Goal: Task Accomplishment & Management: Use online tool/utility

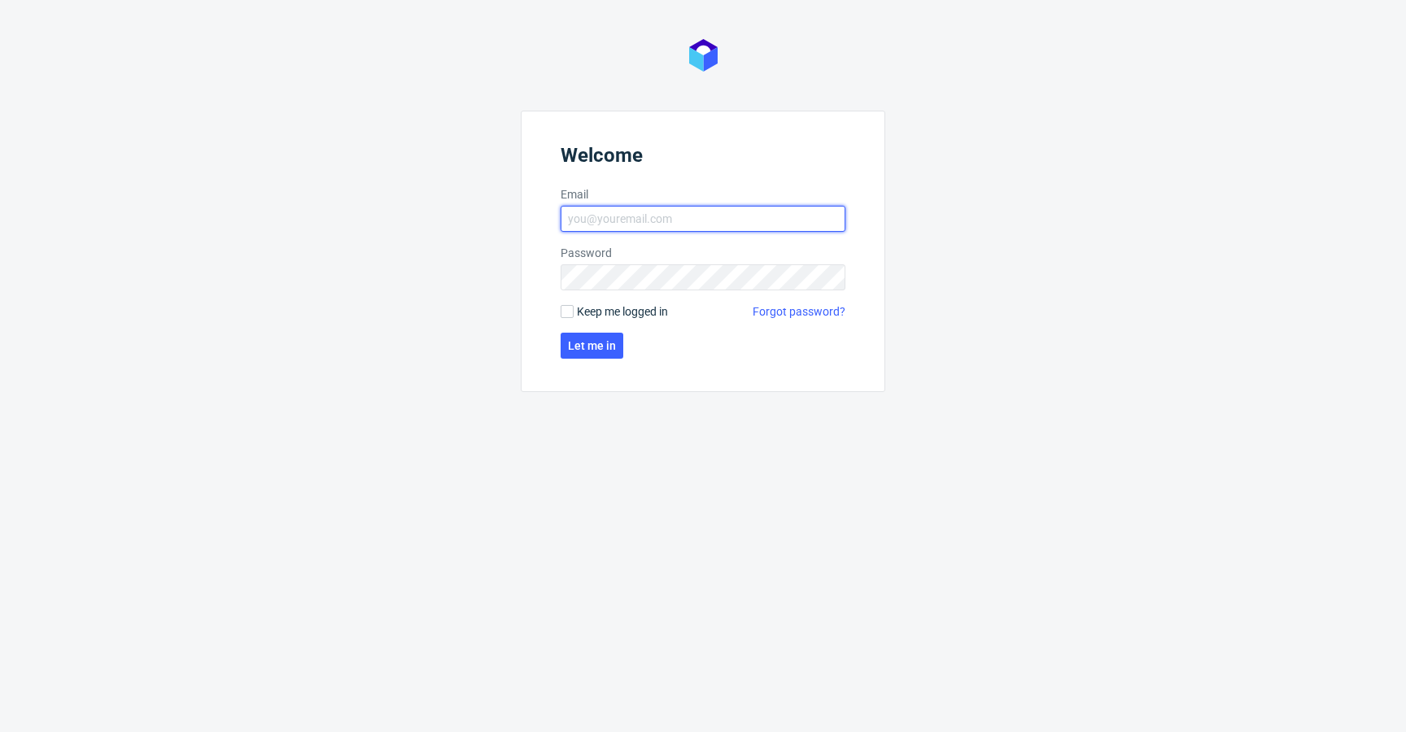
type input "[EMAIL_ADDRESS][DOMAIN_NAME]"
click at [621, 316] on span "Keep me logged in" at bounding box center [622, 311] width 91 height 16
click at [573, 316] on input "Keep me logged in" at bounding box center [566, 311] width 13 height 13
checkbox input "true"
click at [593, 351] on span "Let me in" at bounding box center [592, 345] width 48 height 11
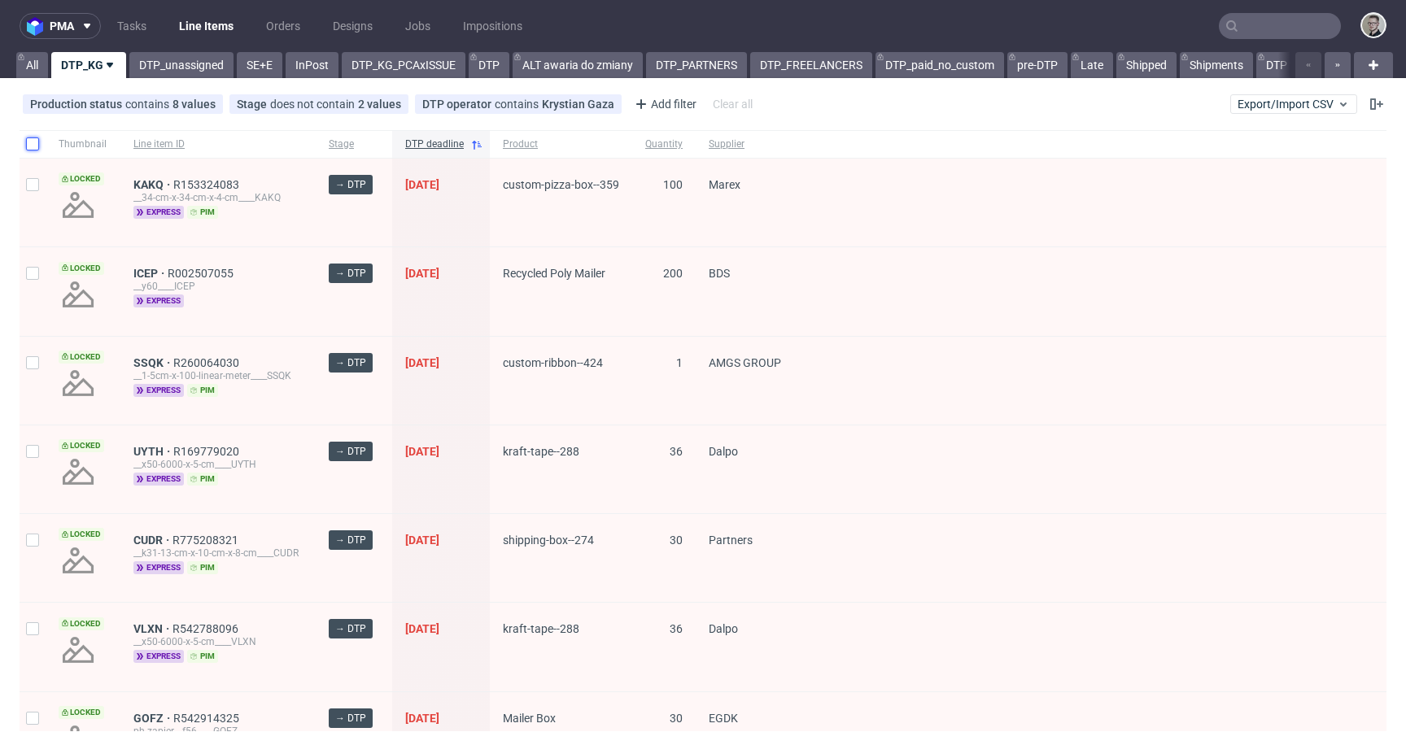
click at [29, 137] on input "checkbox" at bounding box center [32, 143] width 13 height 13
checkbox input "true"
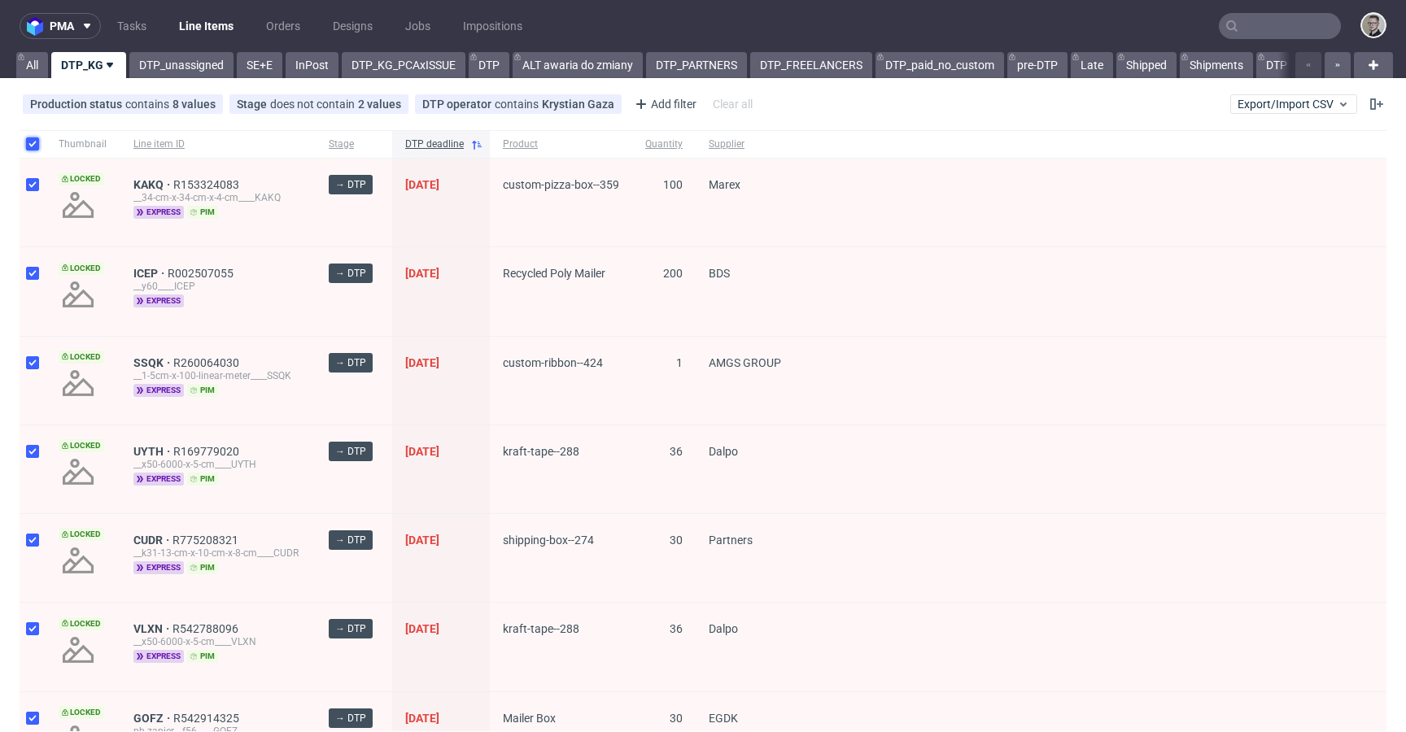
checkbox input "true"
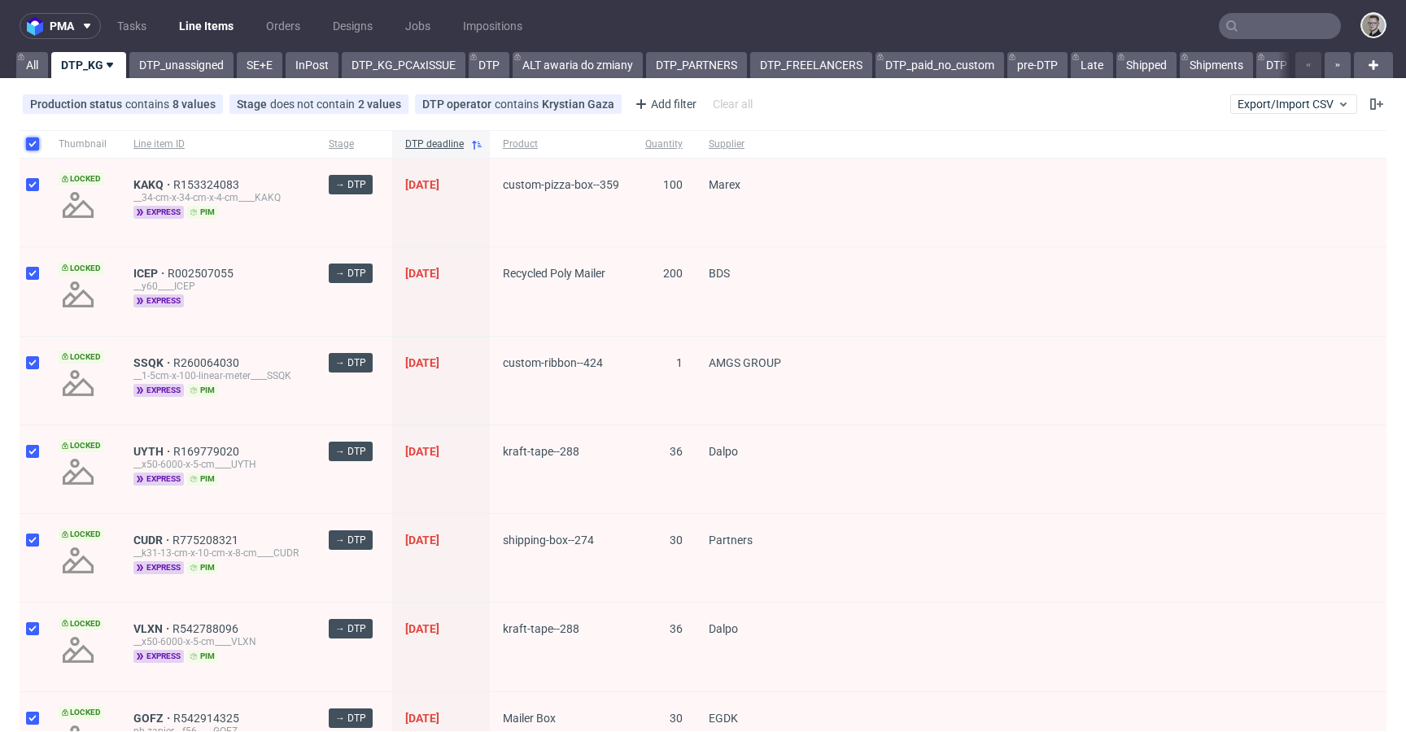
checkbox input "true"
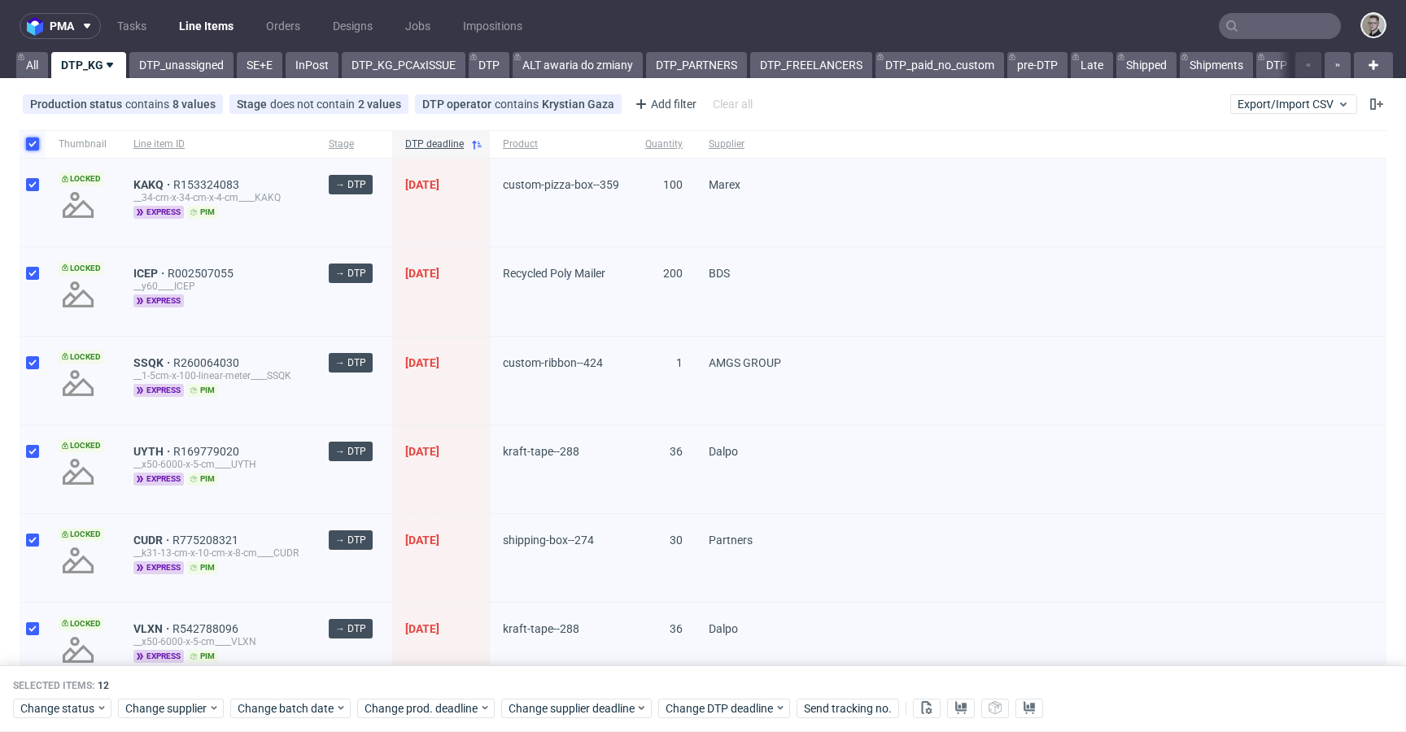
click at [29, 137] on input "checkbox" at bounding box center [32, 143] width 13 height 13
checkbox input "false"
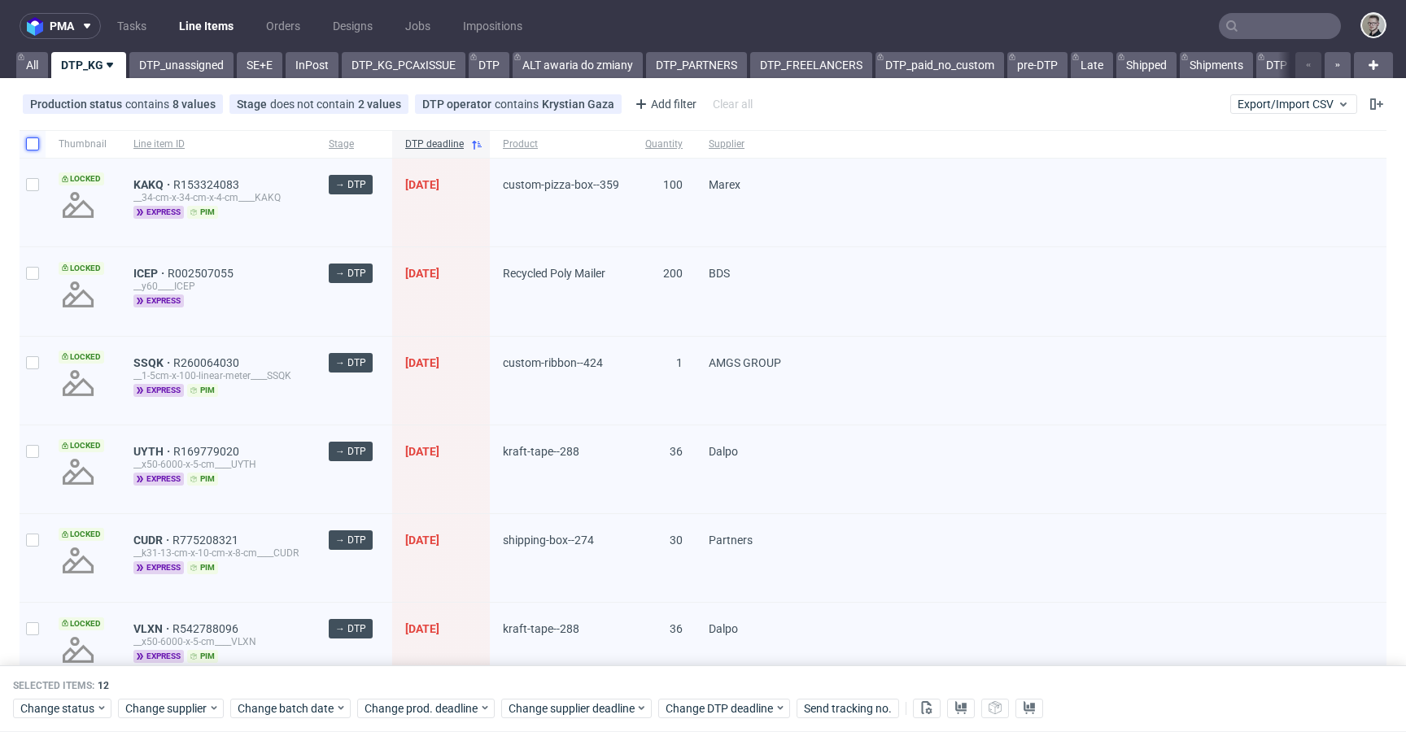
checkbox input "false"
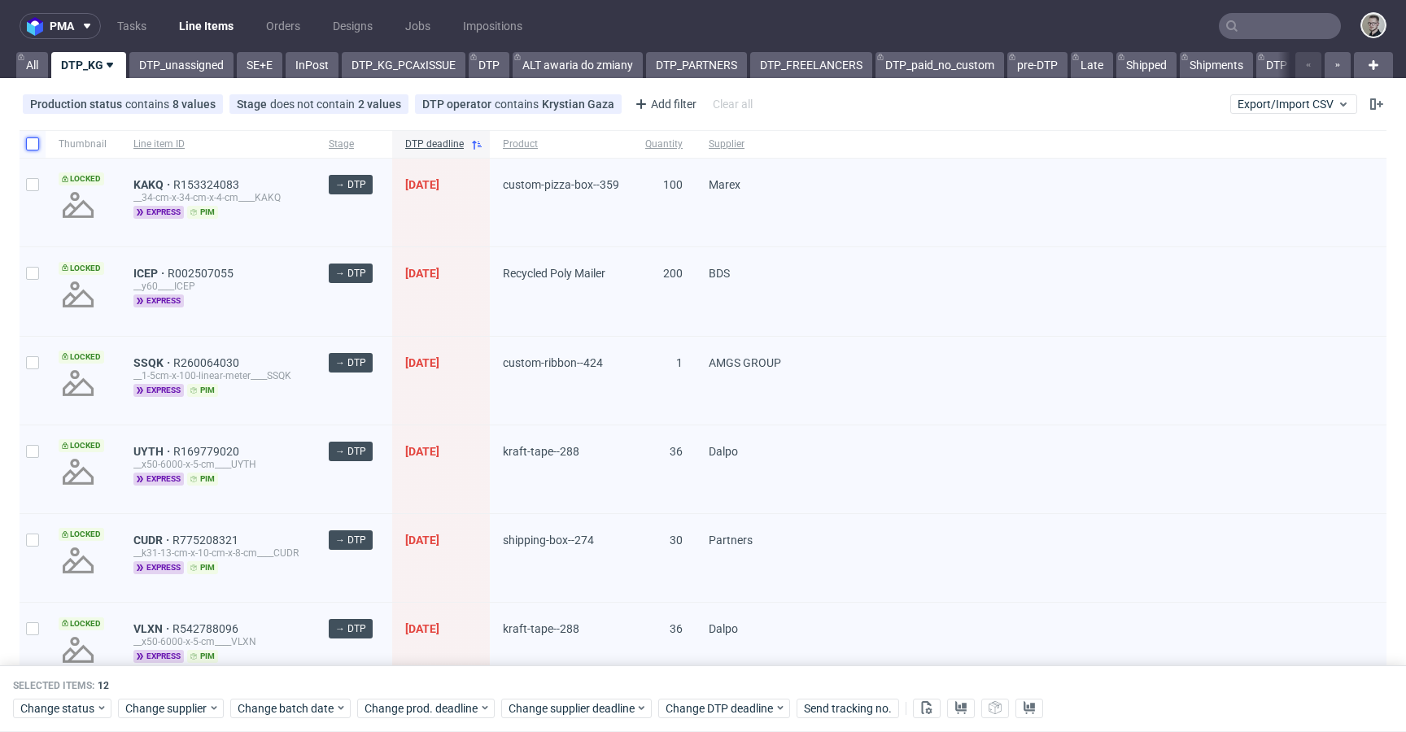
checkbox input "false"
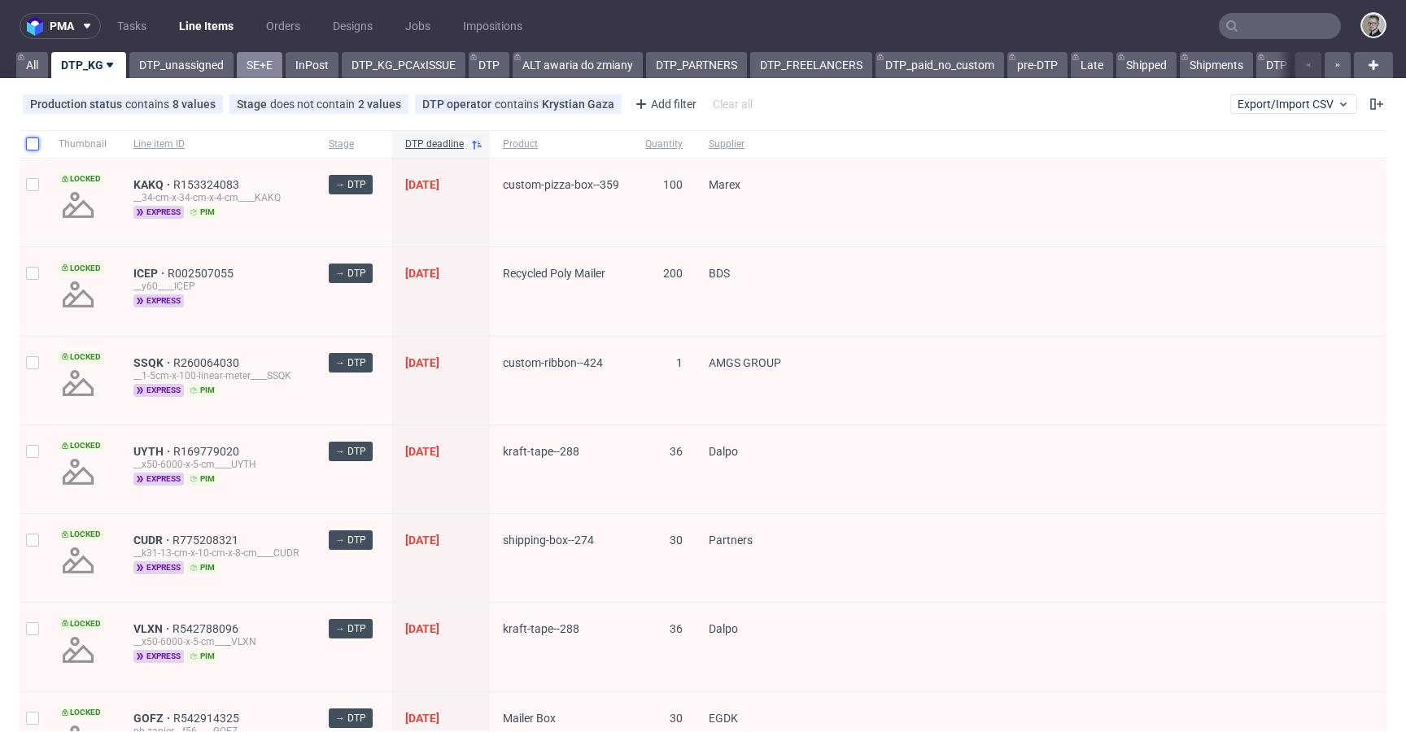
click at [264, 69] on link "SE+E" at bounding box center [260, 65] width 46 height 26
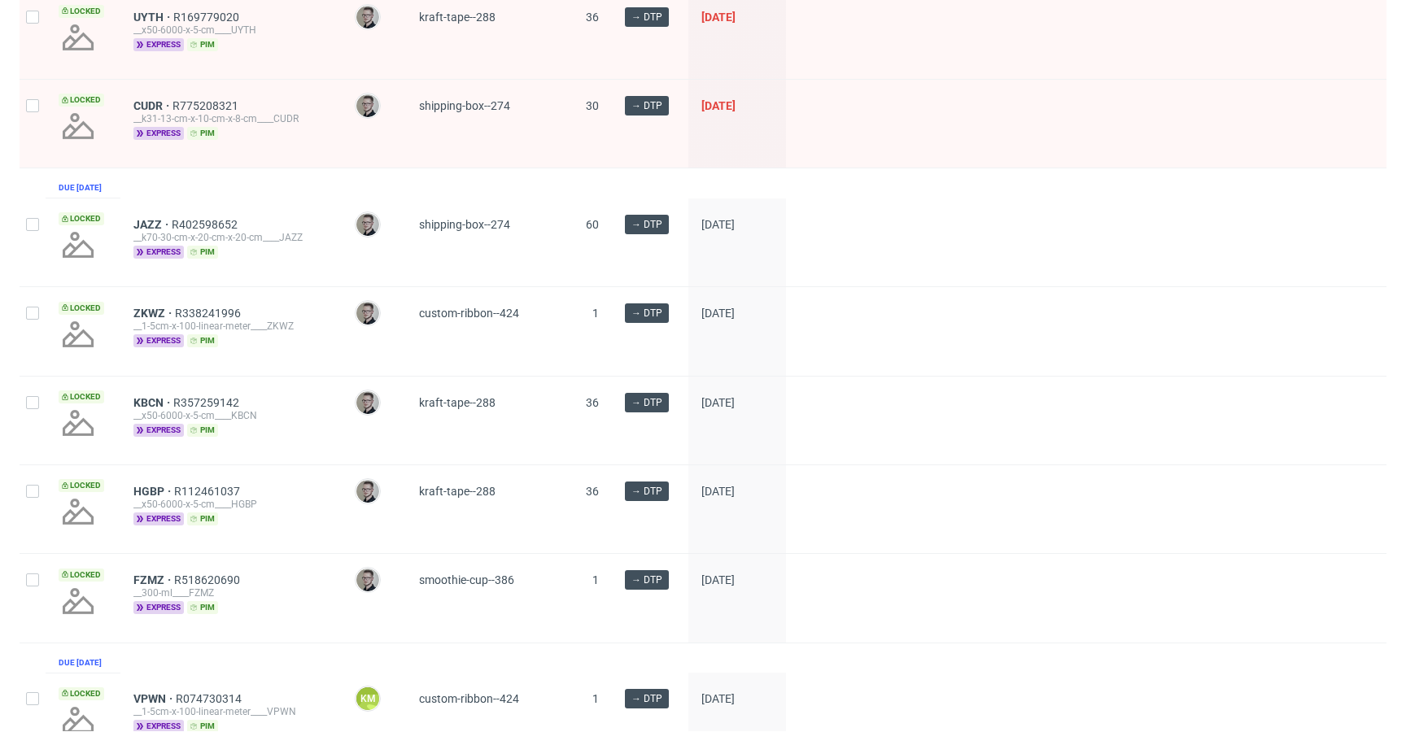
scroll to position [2310, 0]
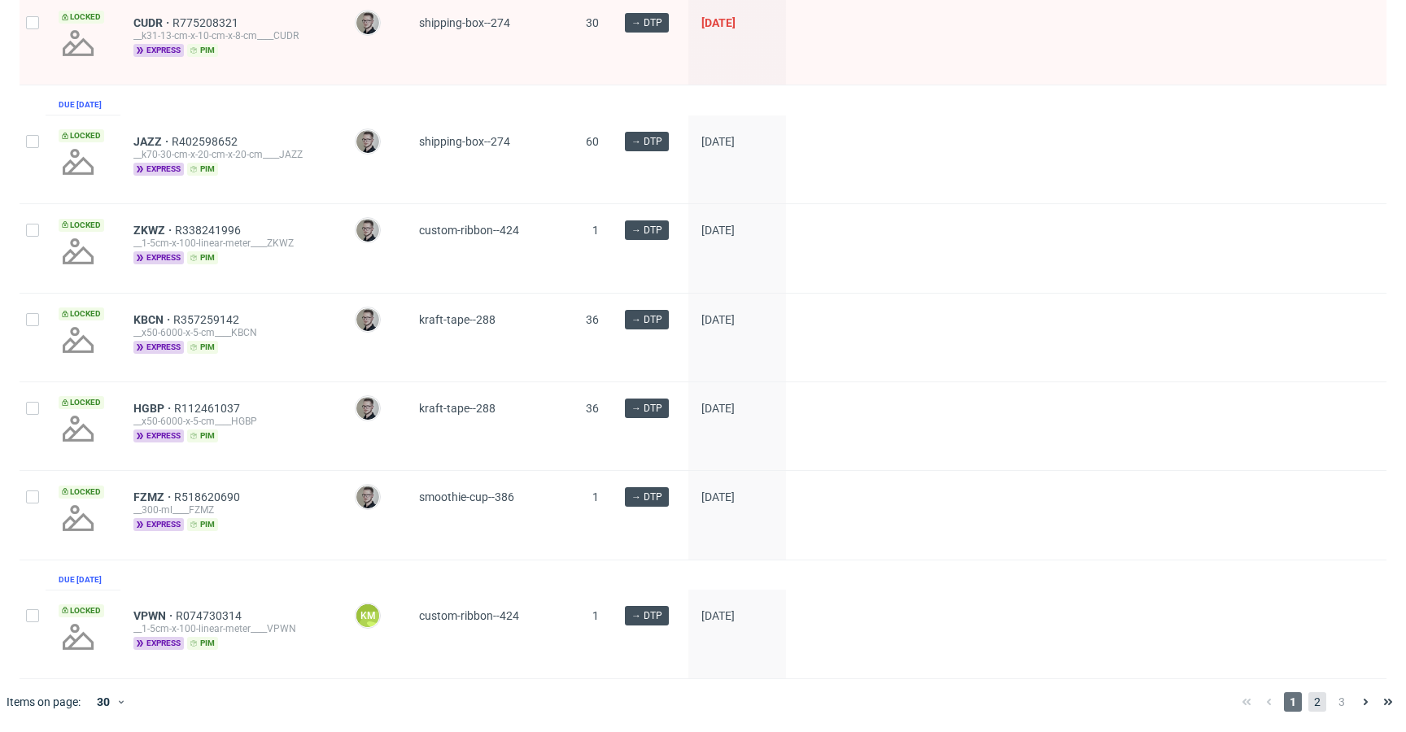
click at [1309, 698] on span "2" at bounding box center [1317, 702] width 18 height 20
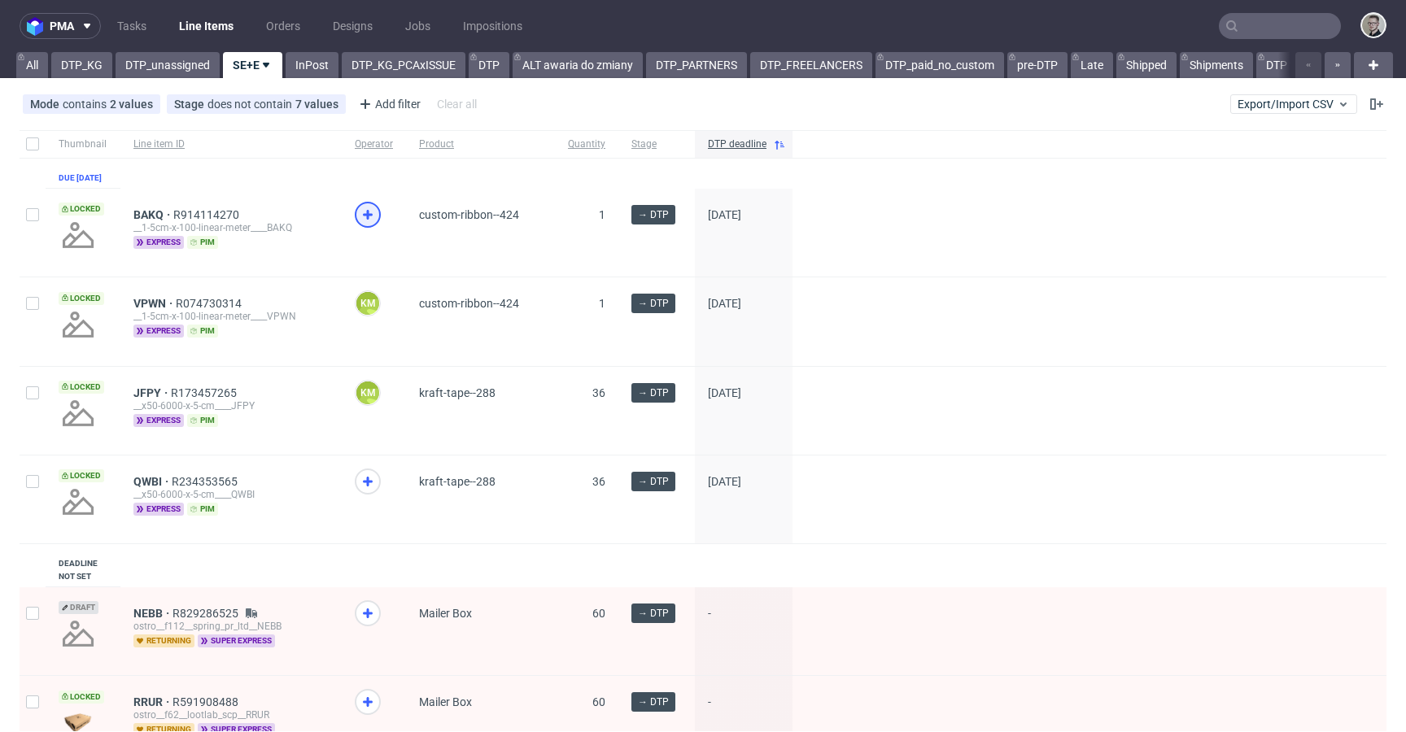
click at [361, 225] on icon at bounding box center [368, 215] width 20 height 20
click at [367, 486] on use at bounding box center [368, 482] width 10 height 10
click at [150, 63] on link "DTP_unassigned" at bounding box center [168, 65] width 104 height 26
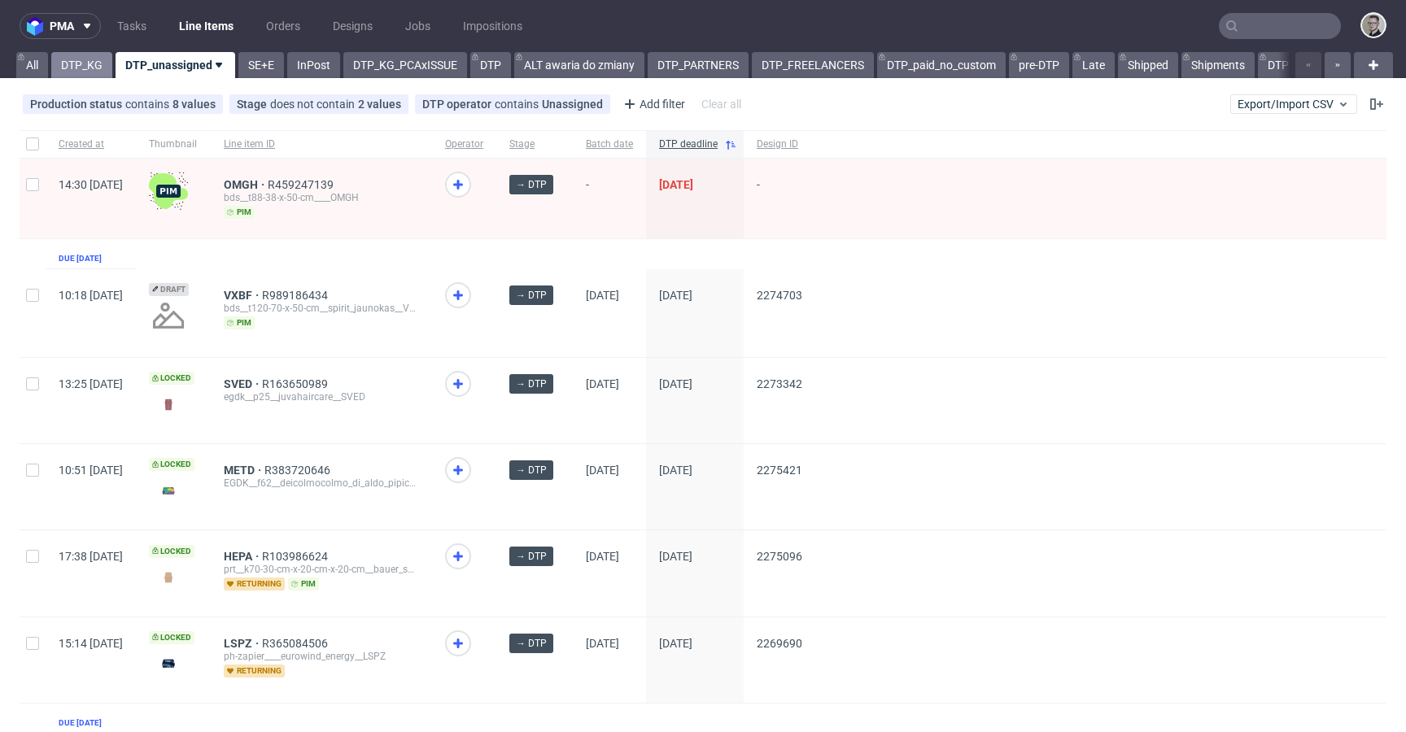
click at [81, 63] on link "DTP_KG" at bounding box center [81, 65] width 61 height 26
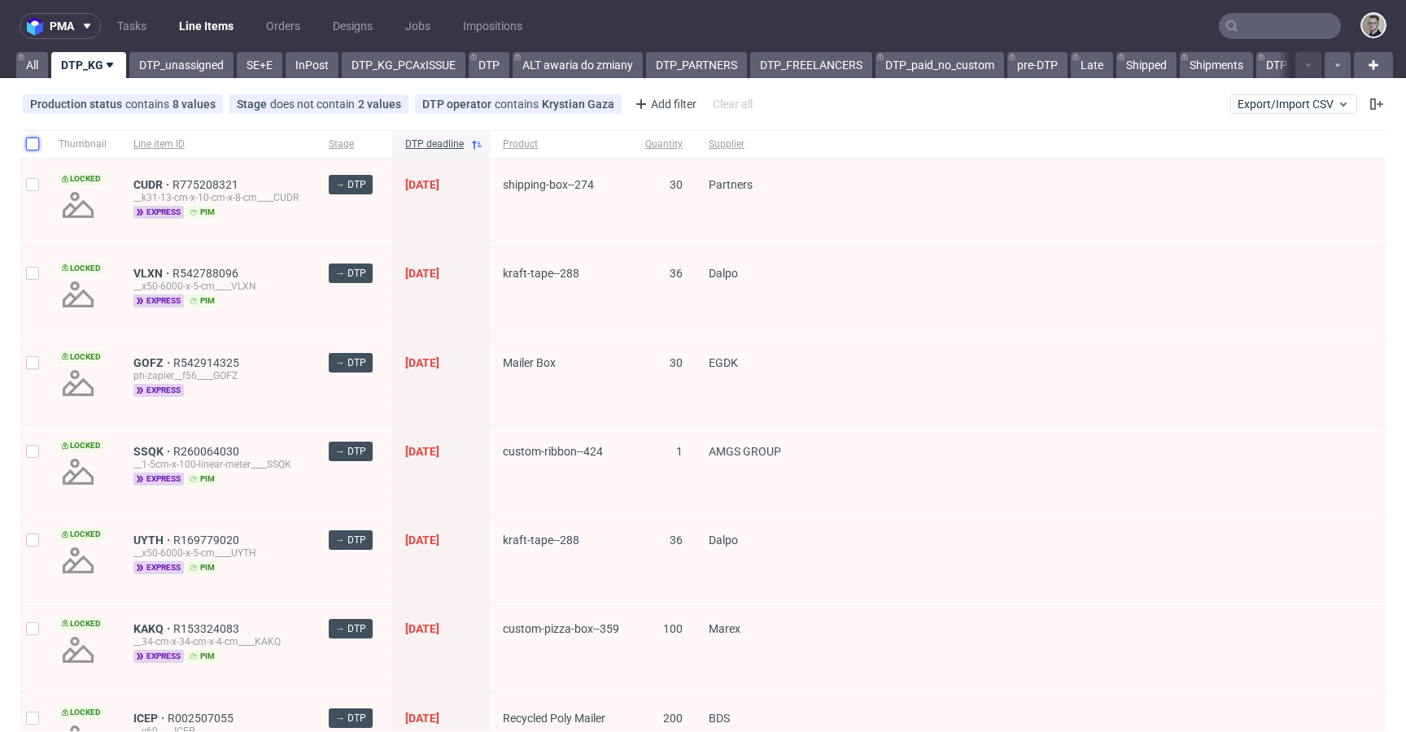
click at [31, 144] on input "checkbox" at bounding box center [32, 143] width 13 height 13
checkbox input "true"
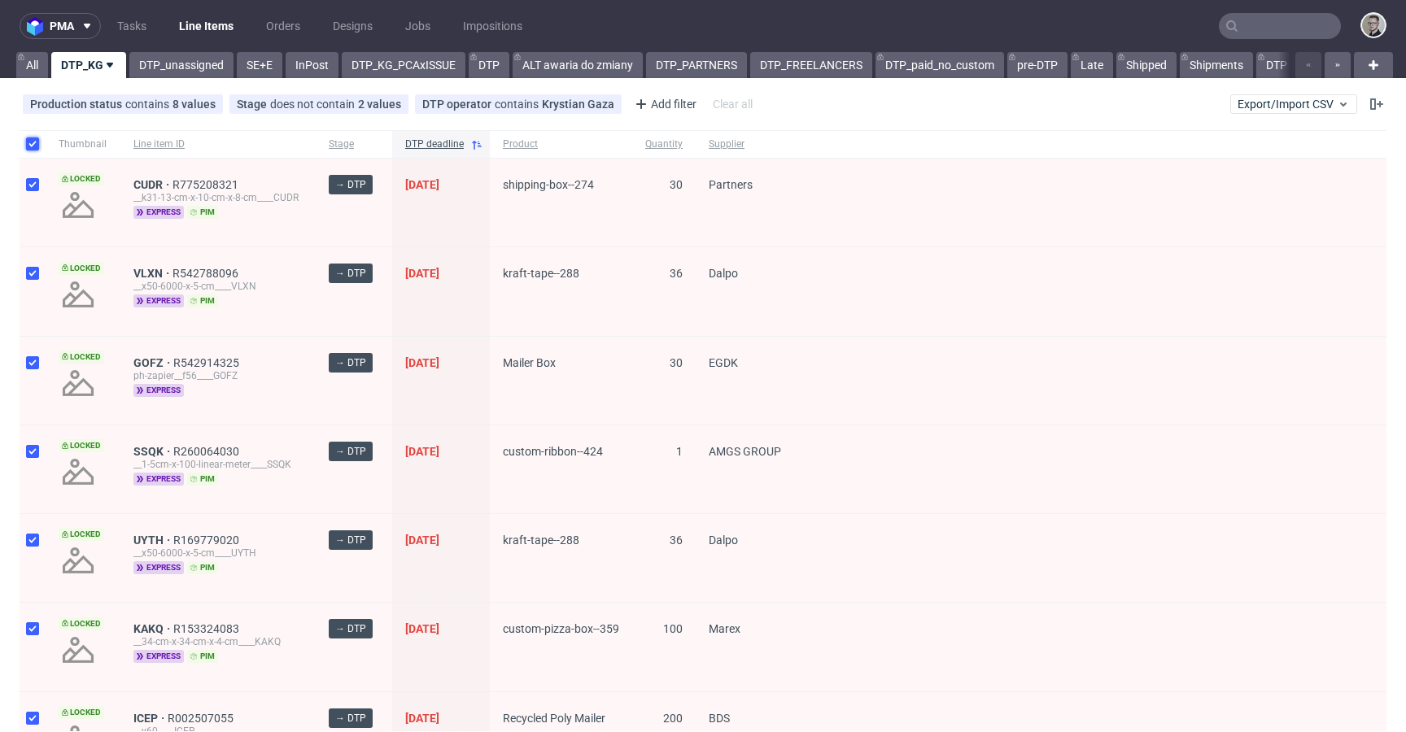
checkbox input "true"
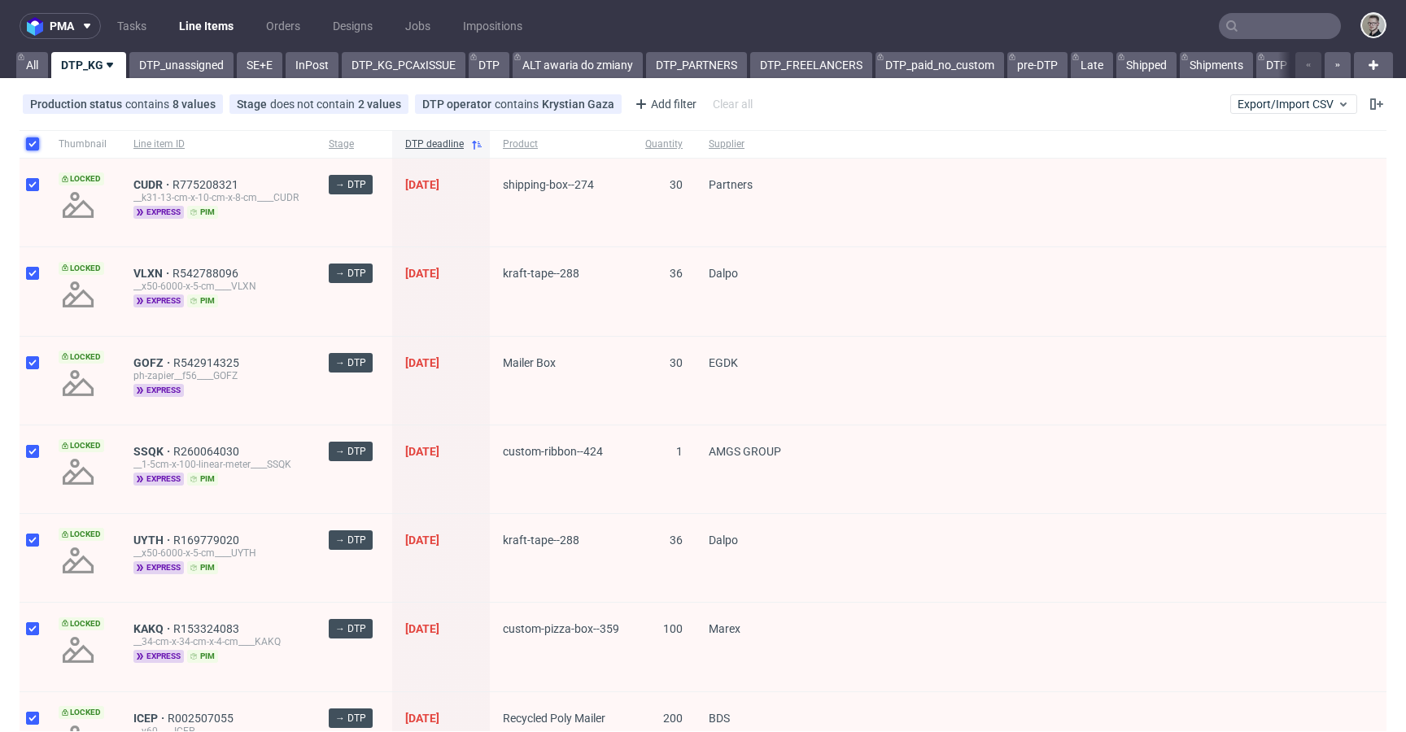
checkbox input "true"
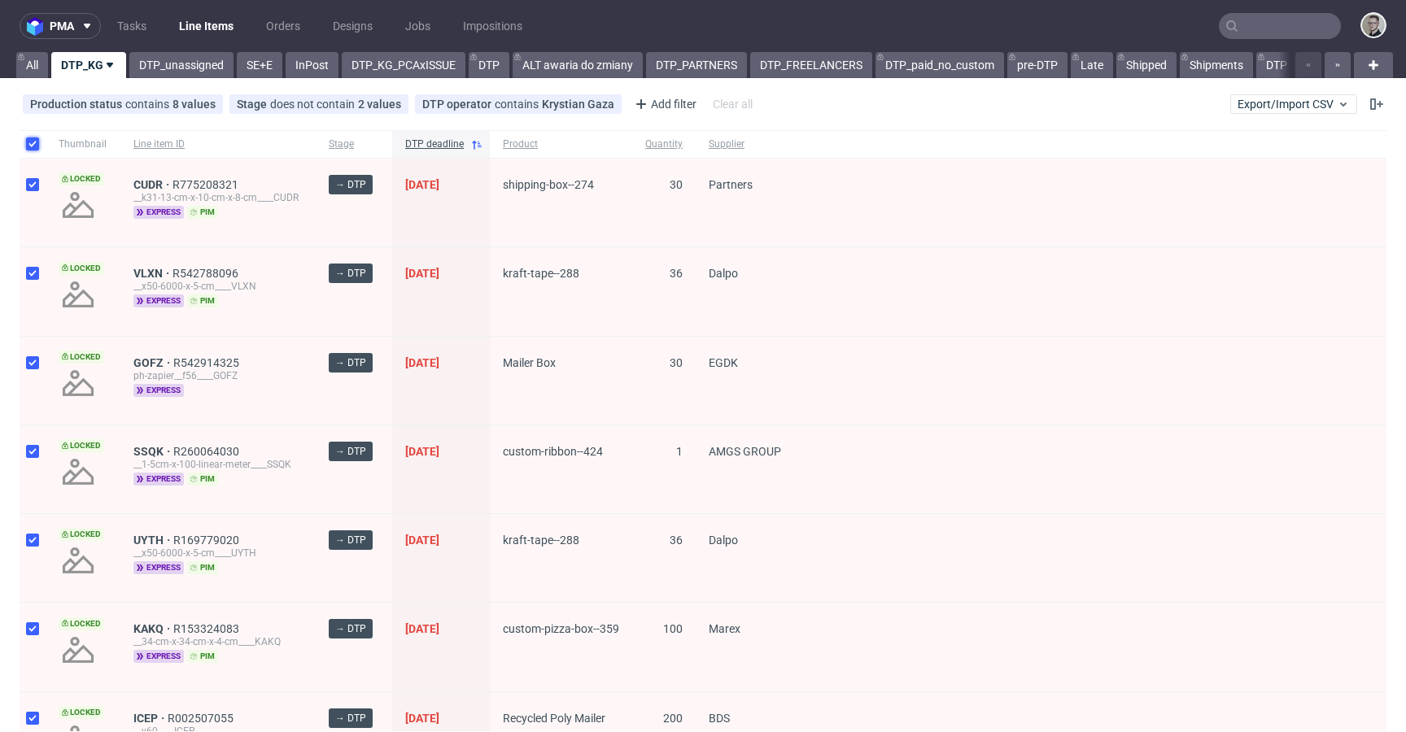
checkbox input "true"
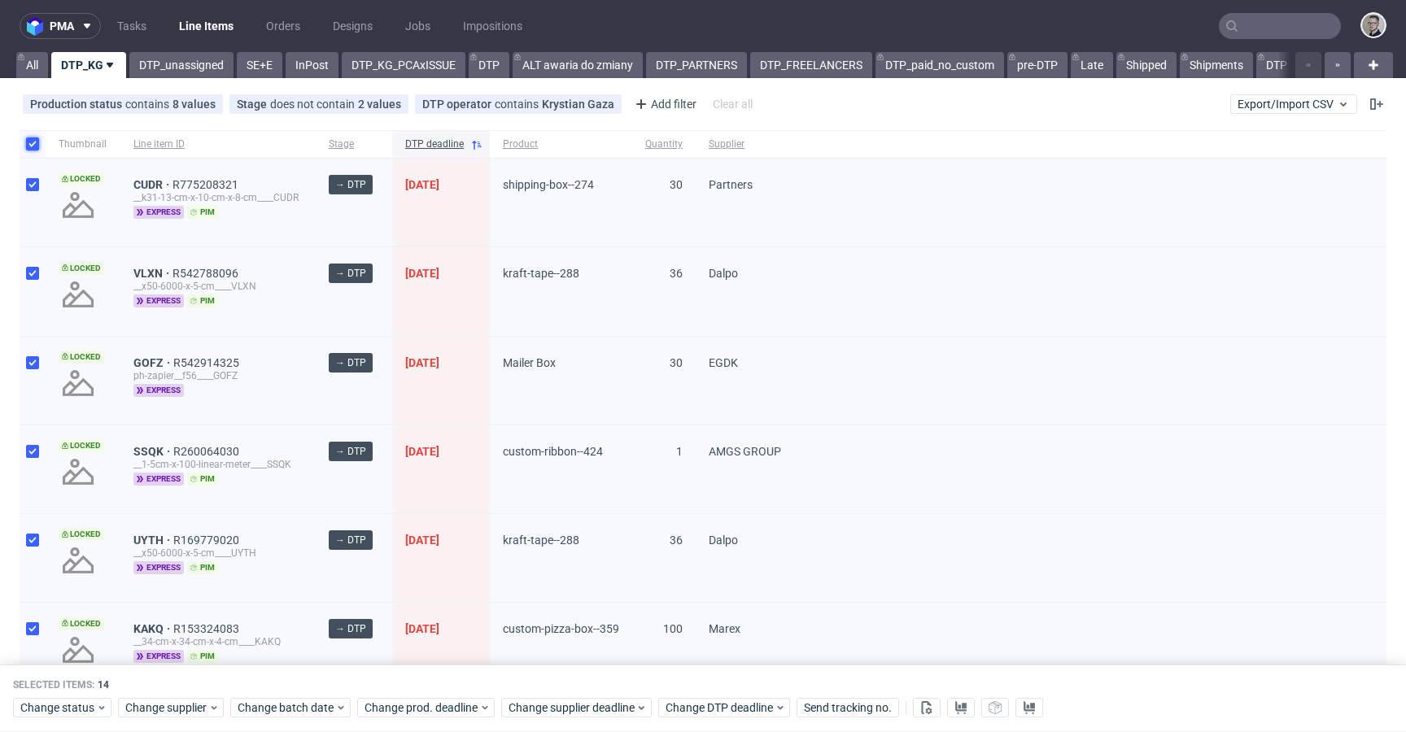
click at [31, 144] on input "checkbox" at bounding box center [32, 143] width 13 height 13
checkbox input "false"
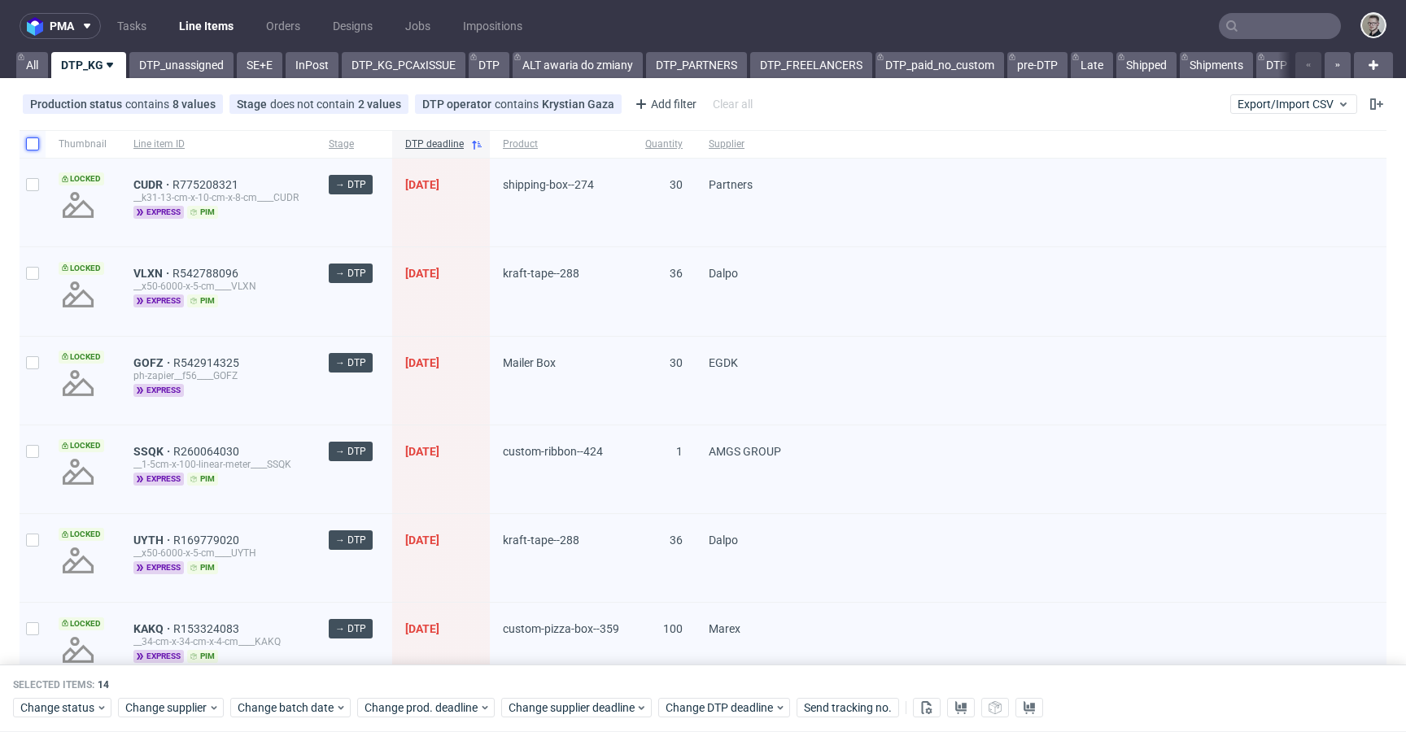
checkbox input "false"
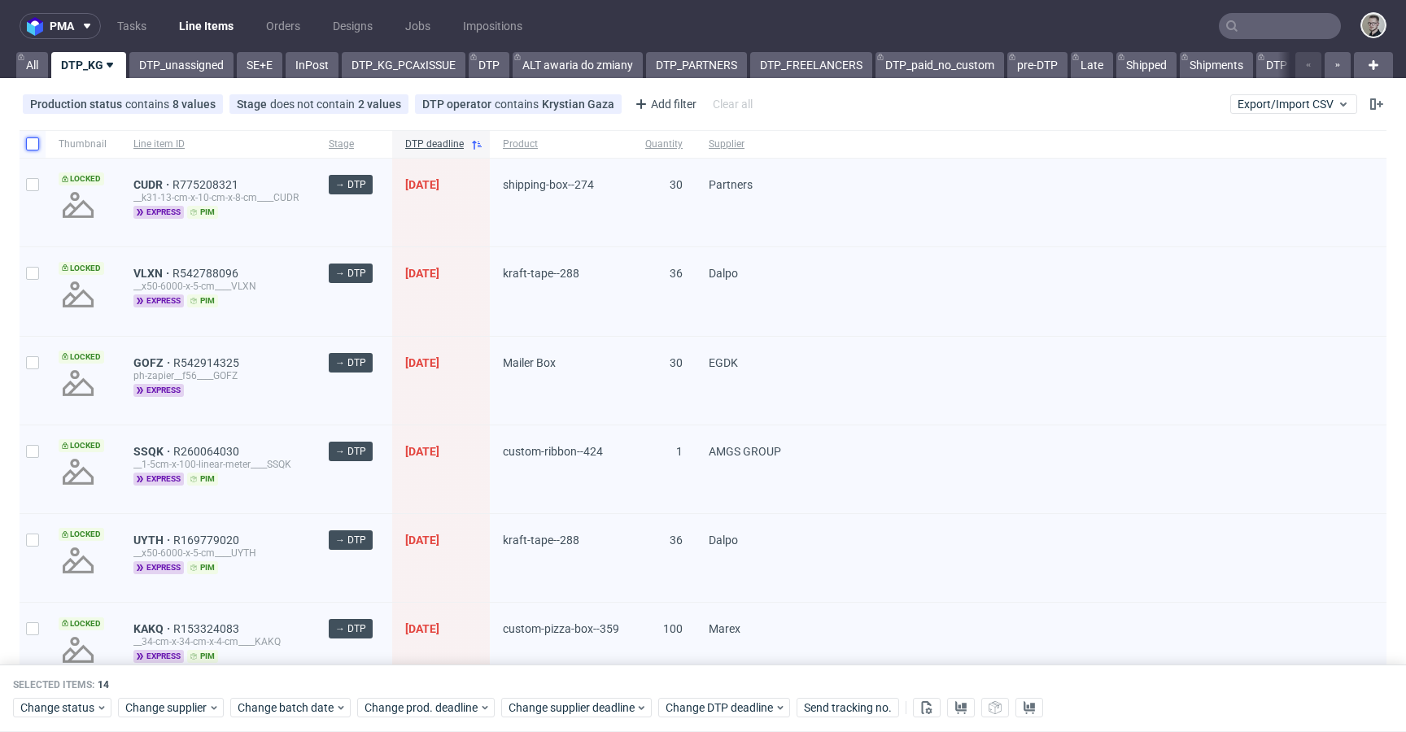
checkbox input "false"
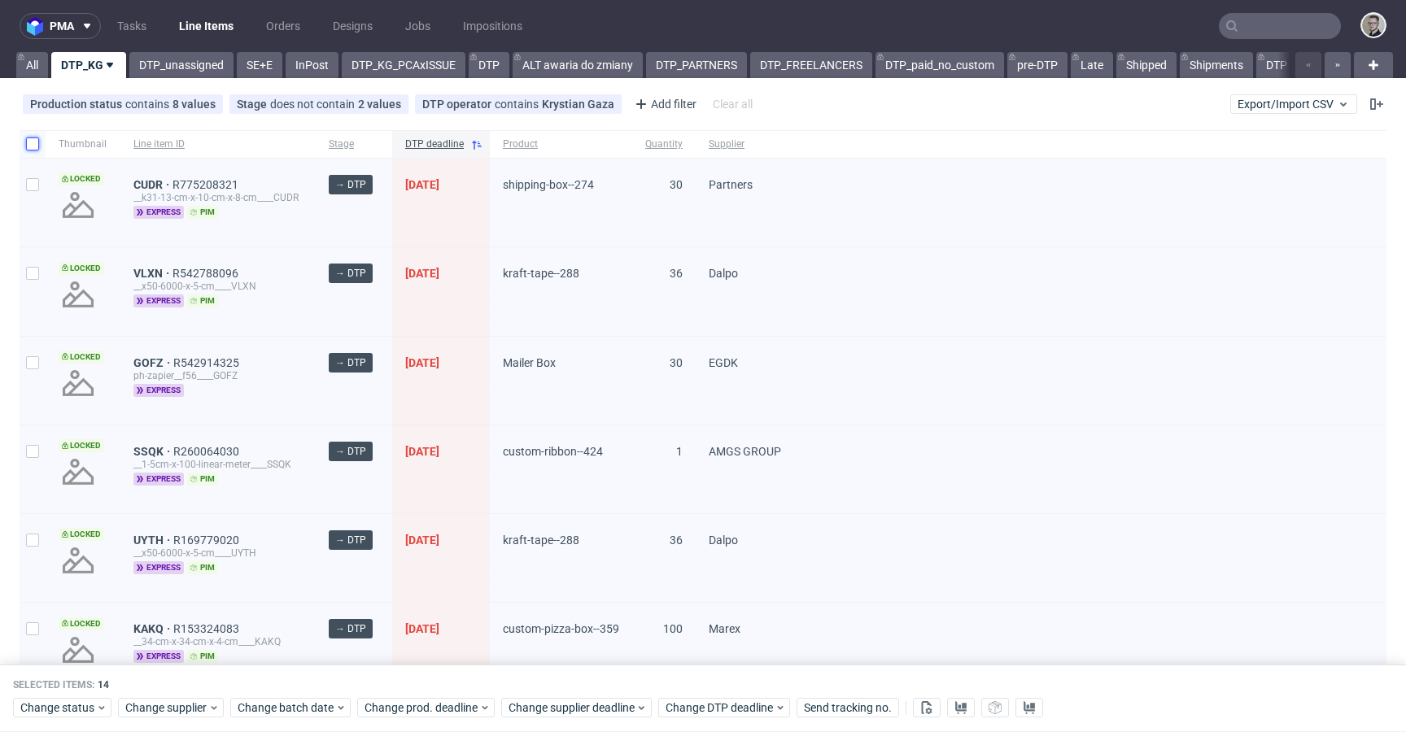
checkbox input "false"
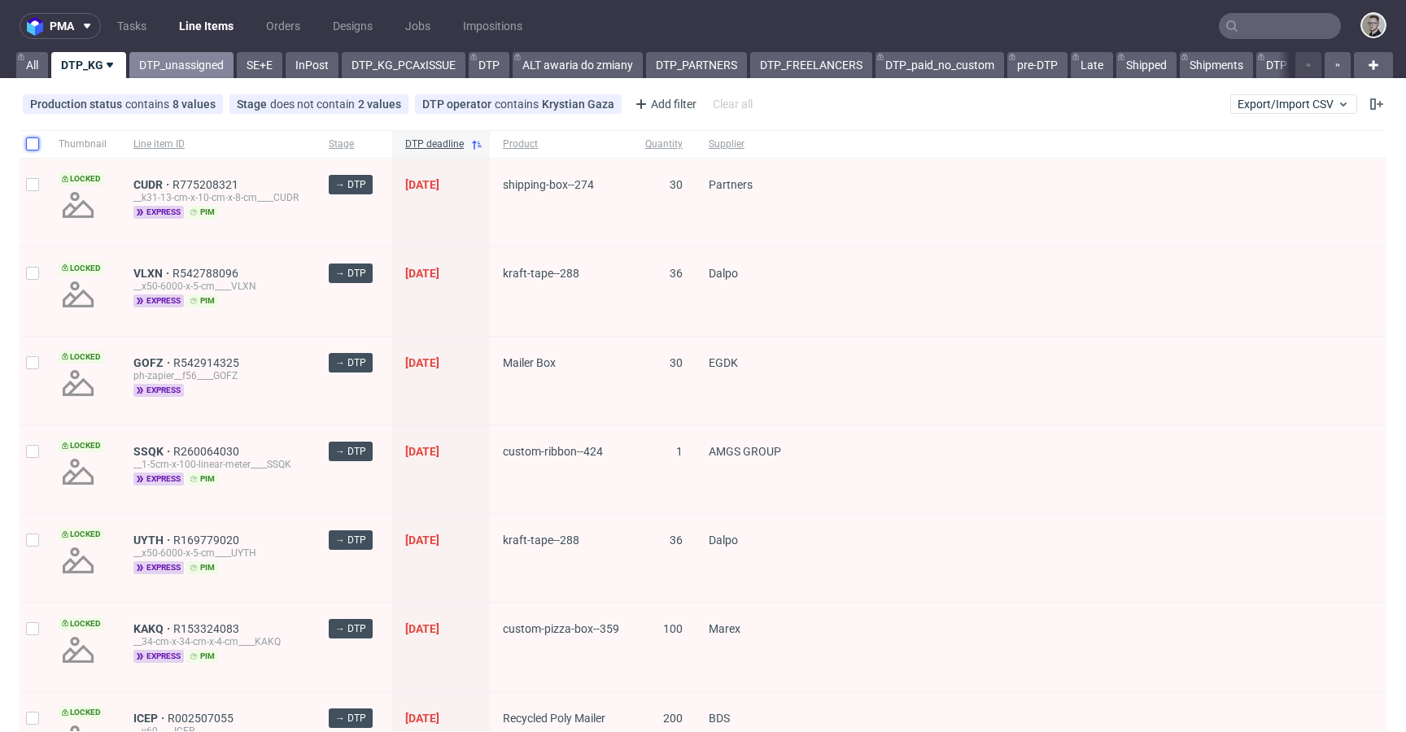
click at [163, 75] on link "DTP_unassigned" at bounding box center [181, 65] width 104 height 26
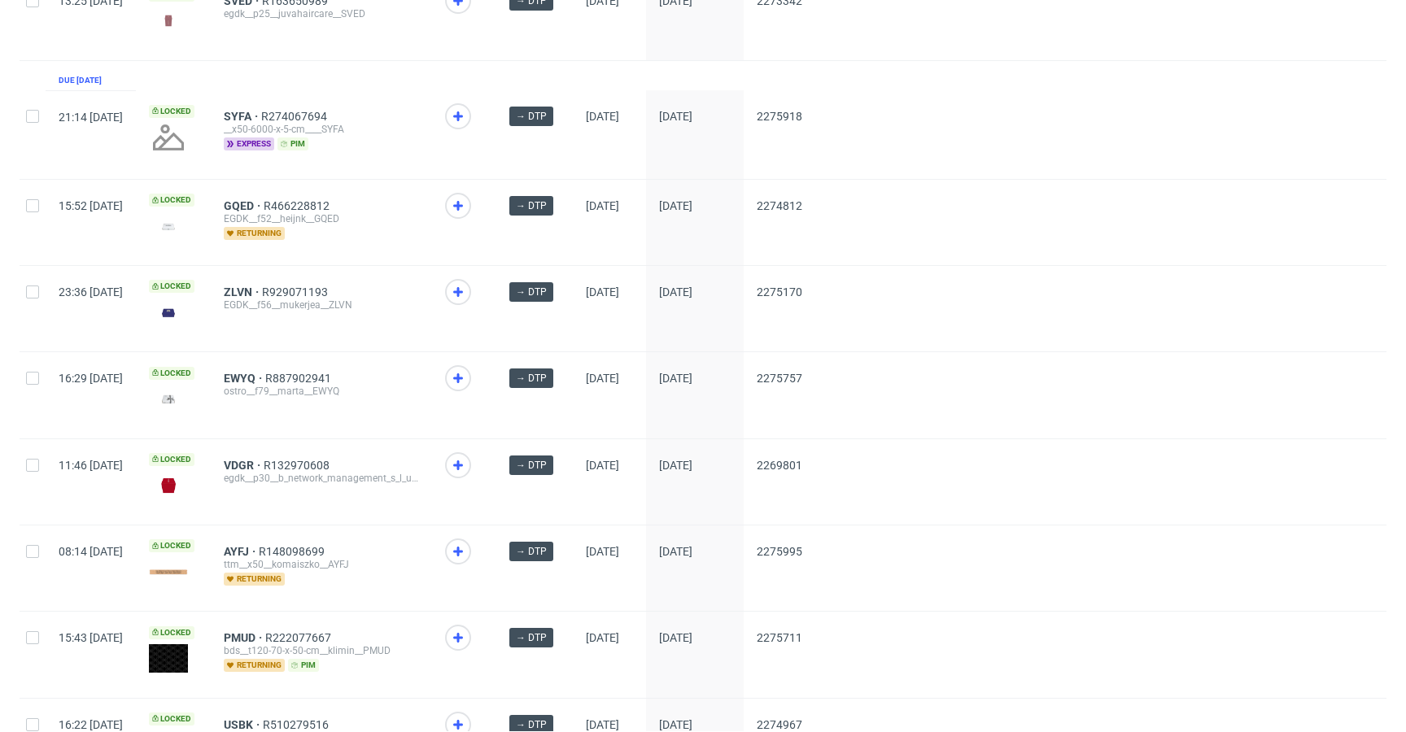
scroll to position [621, 0]
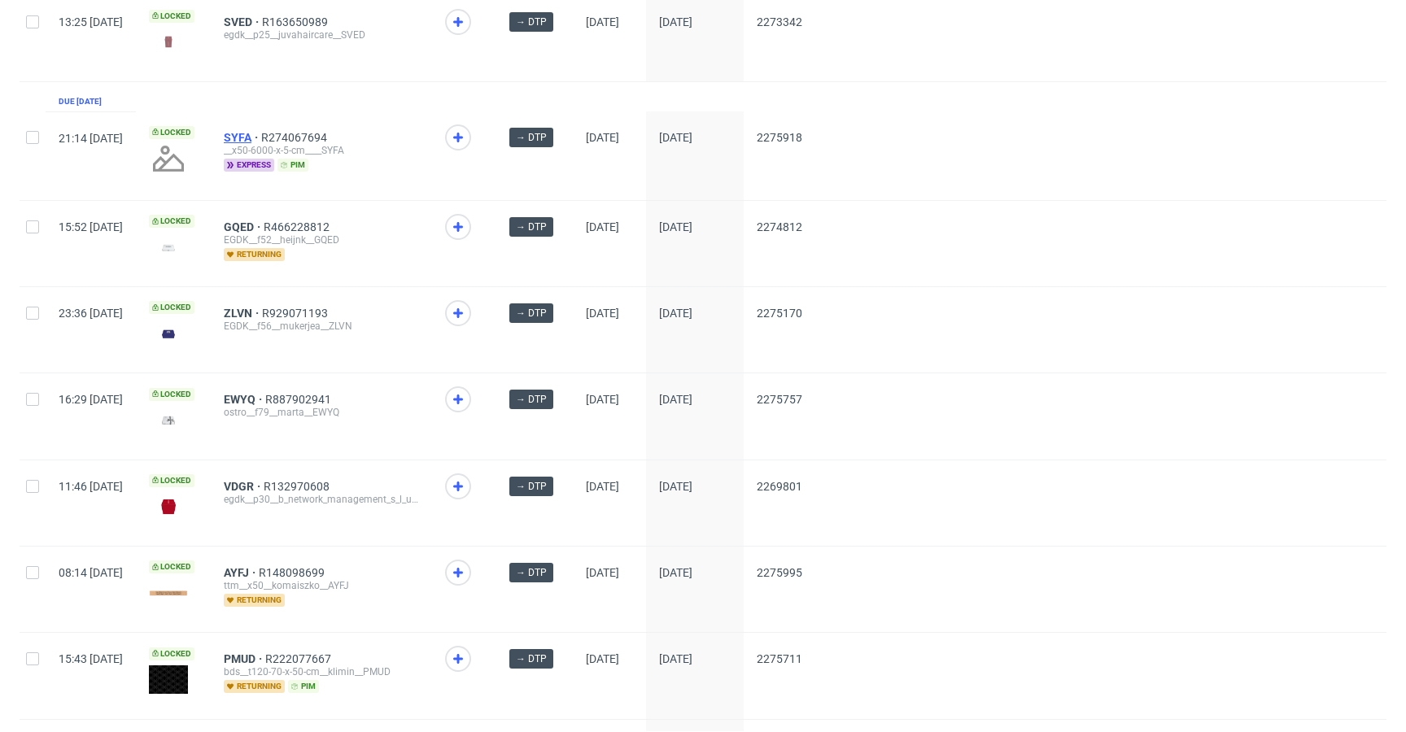
click at [261, 137] on span "SYFA" at bounding box center [242, 137] width 37 height 13
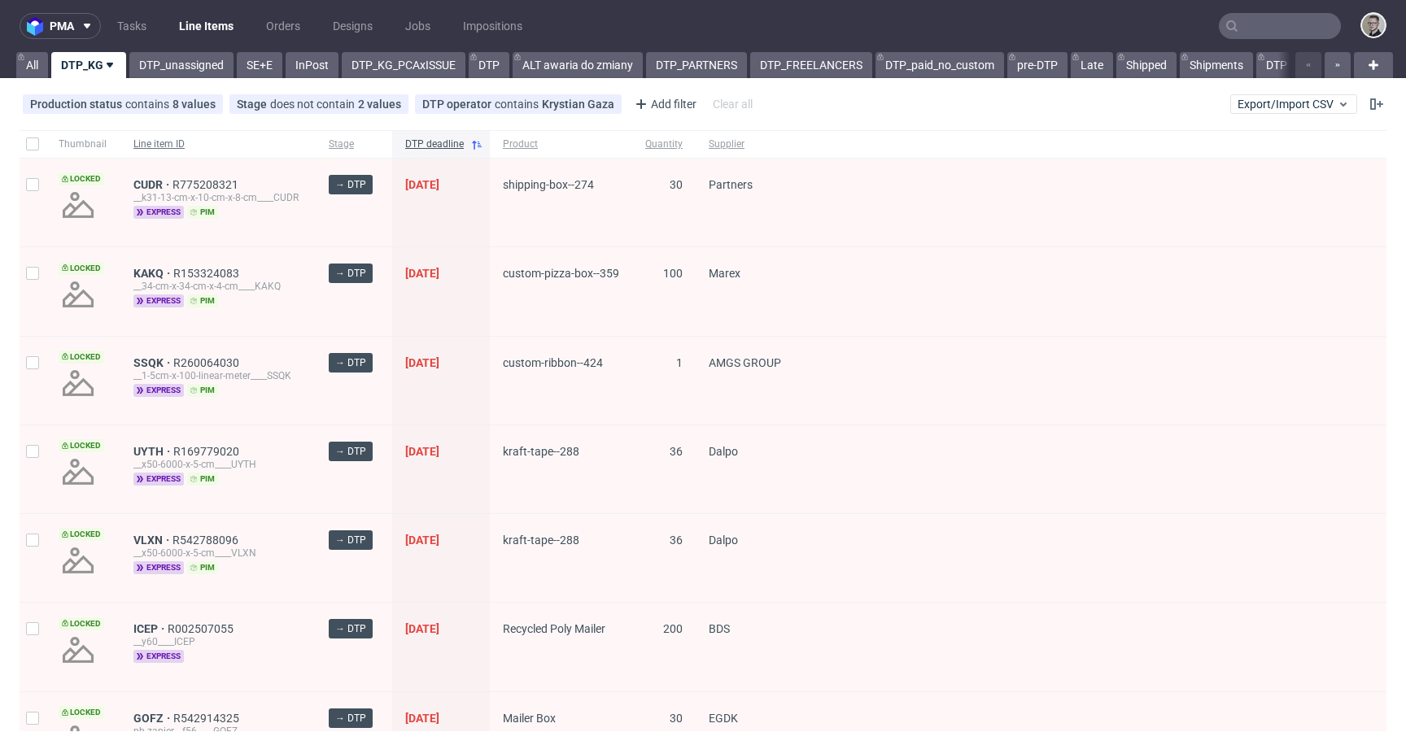
scroll to position [16, 0]
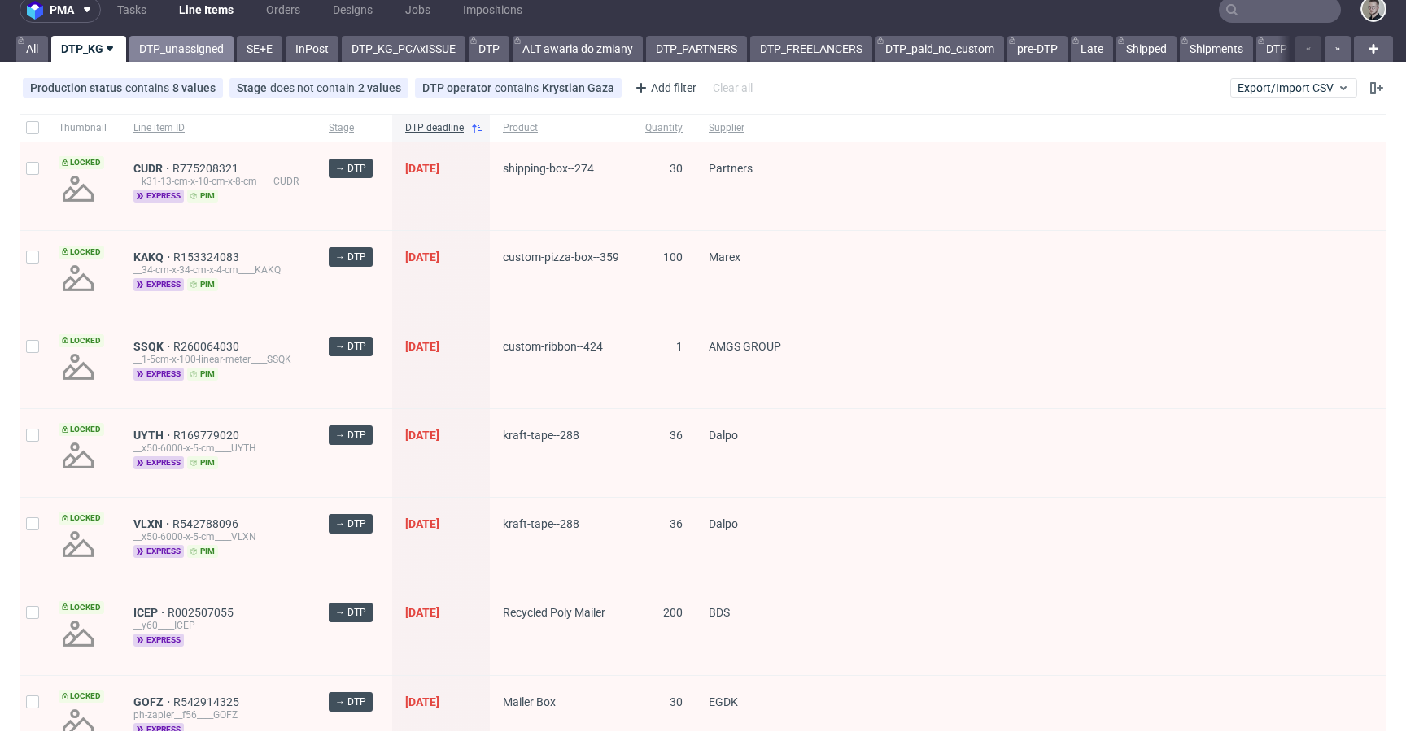
click at [215, 50] on link "DTP_unassigned" at bounding box center [181, 49] width 104 height 26
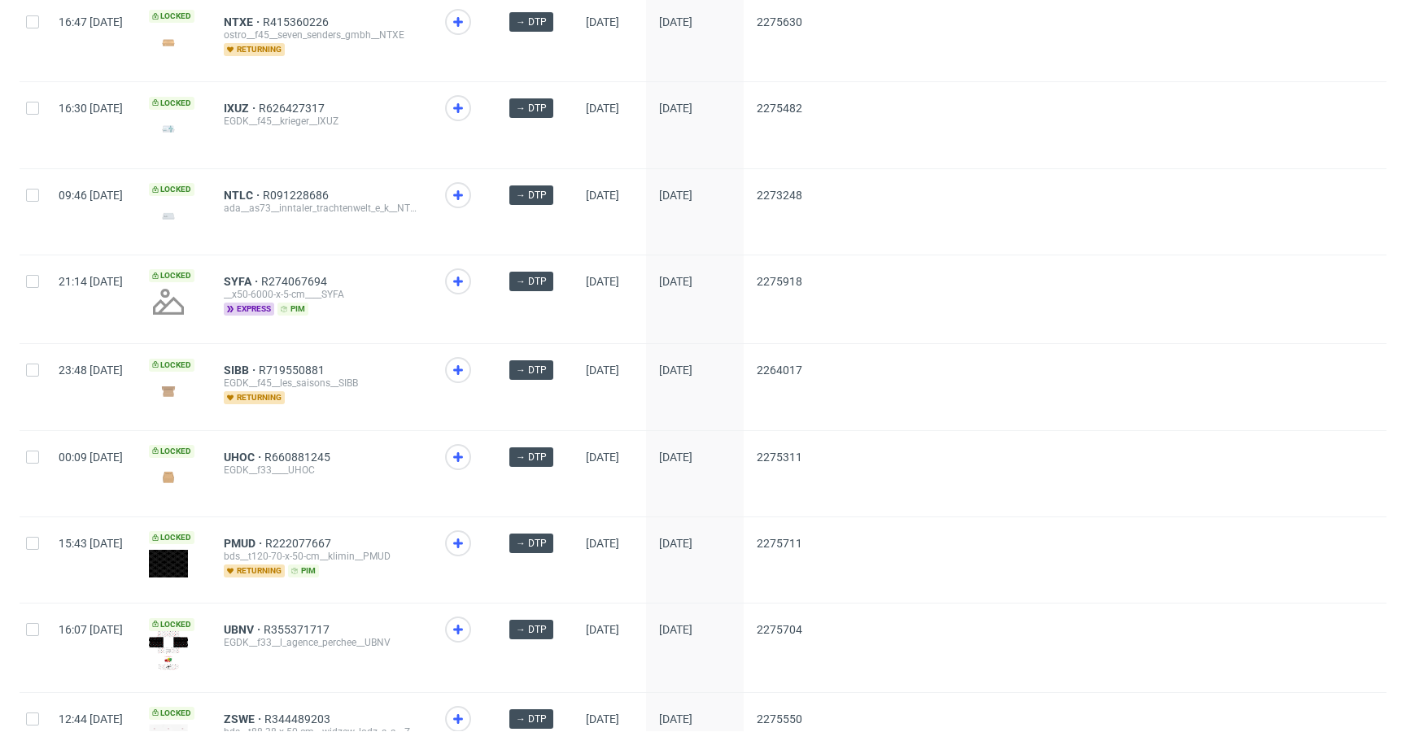
scroll to position [1282, 0]
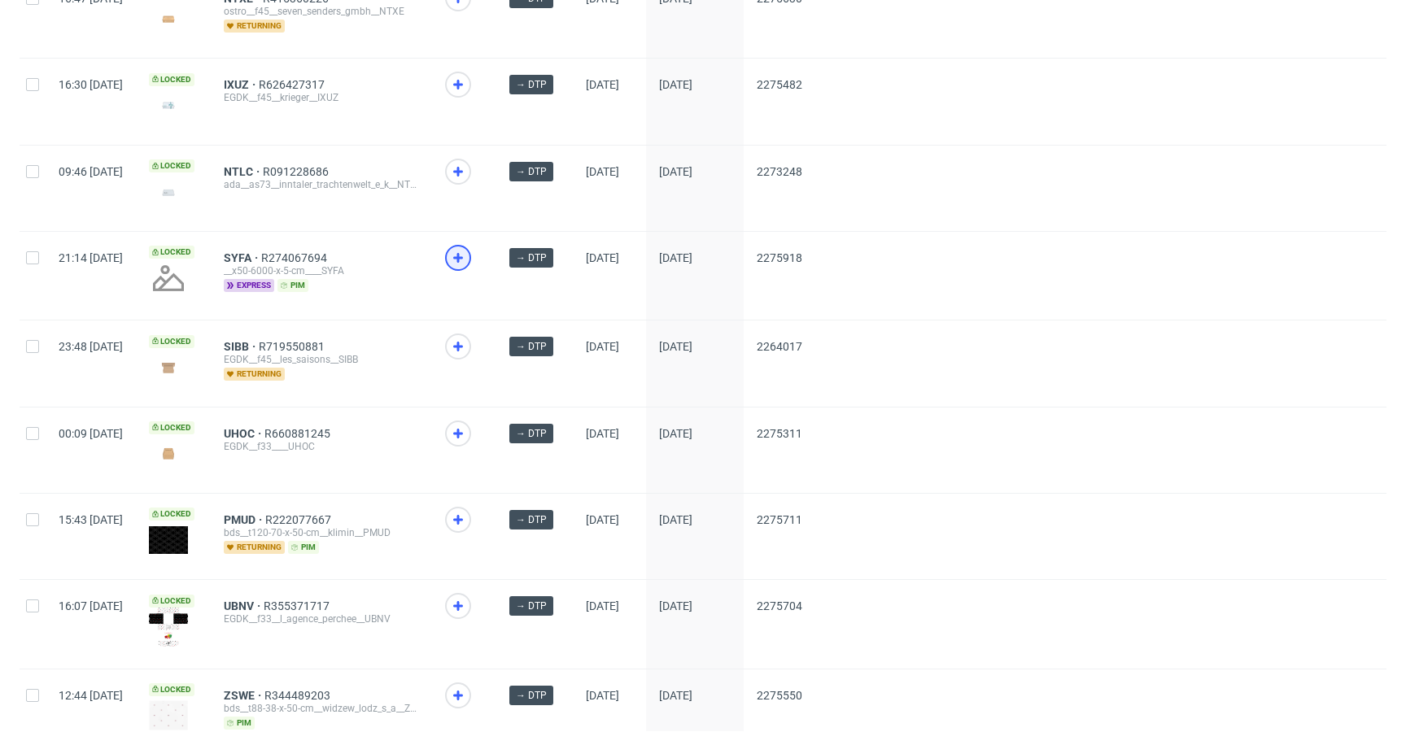
click at [468, 259] on icon at bounding box center [458, 258] width 20 height 20
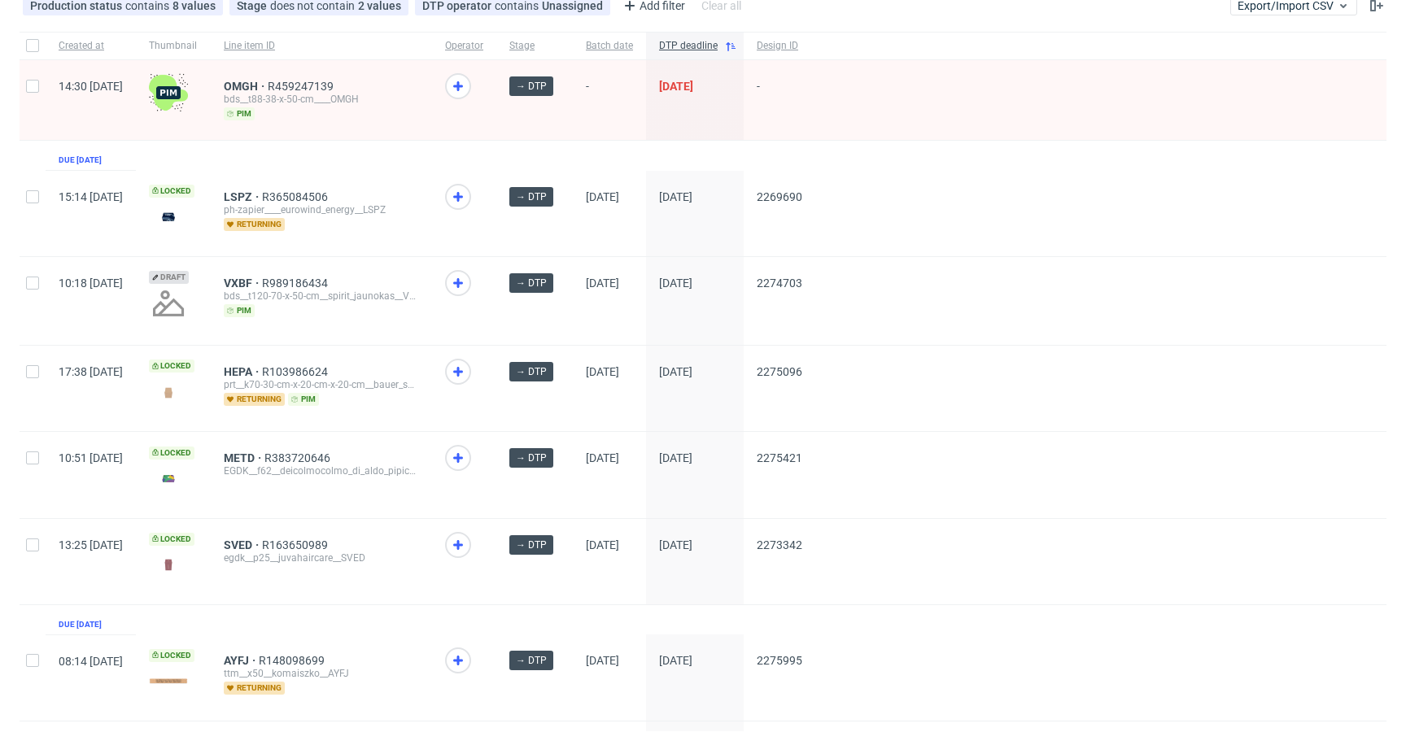
scroll to position [0, 0]
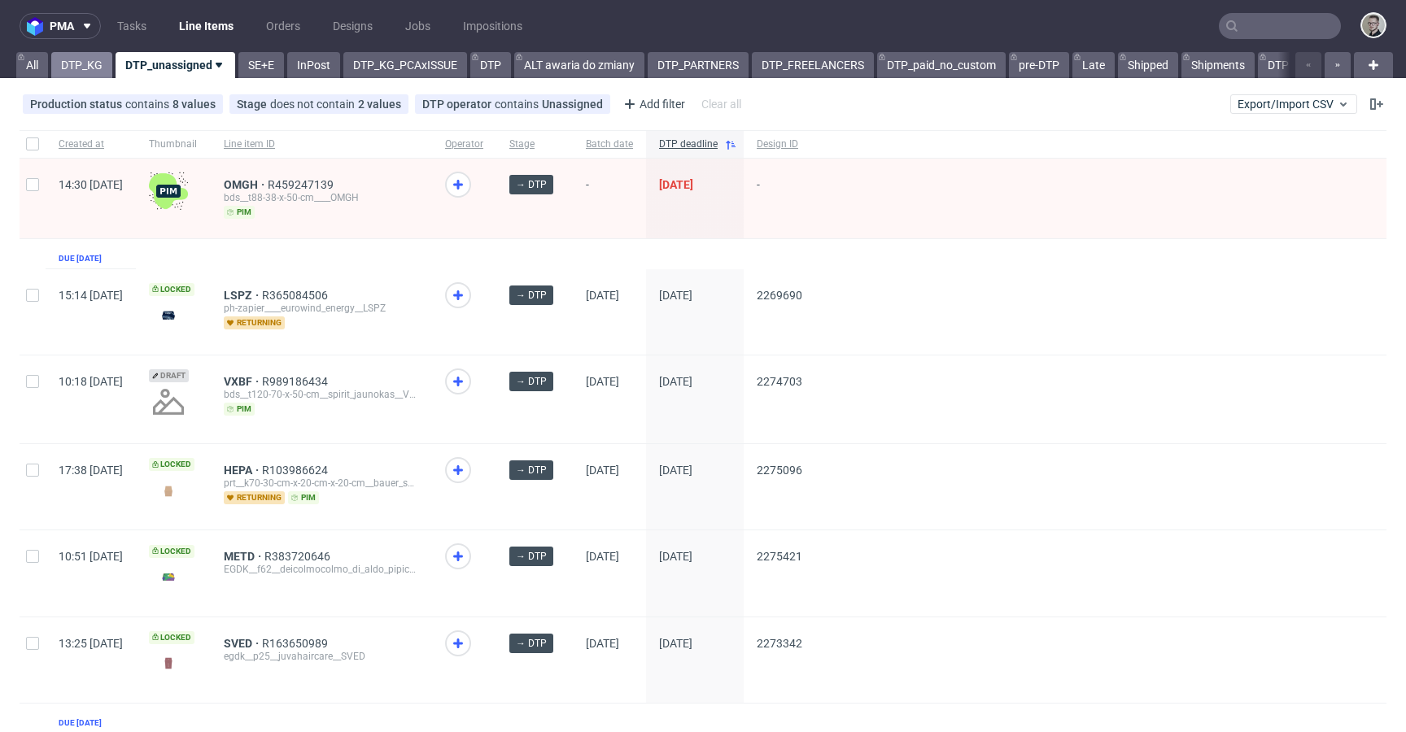
click at [85, 67] on link "DTP_KG" at bounding box center [81, 65] width 61 height 26
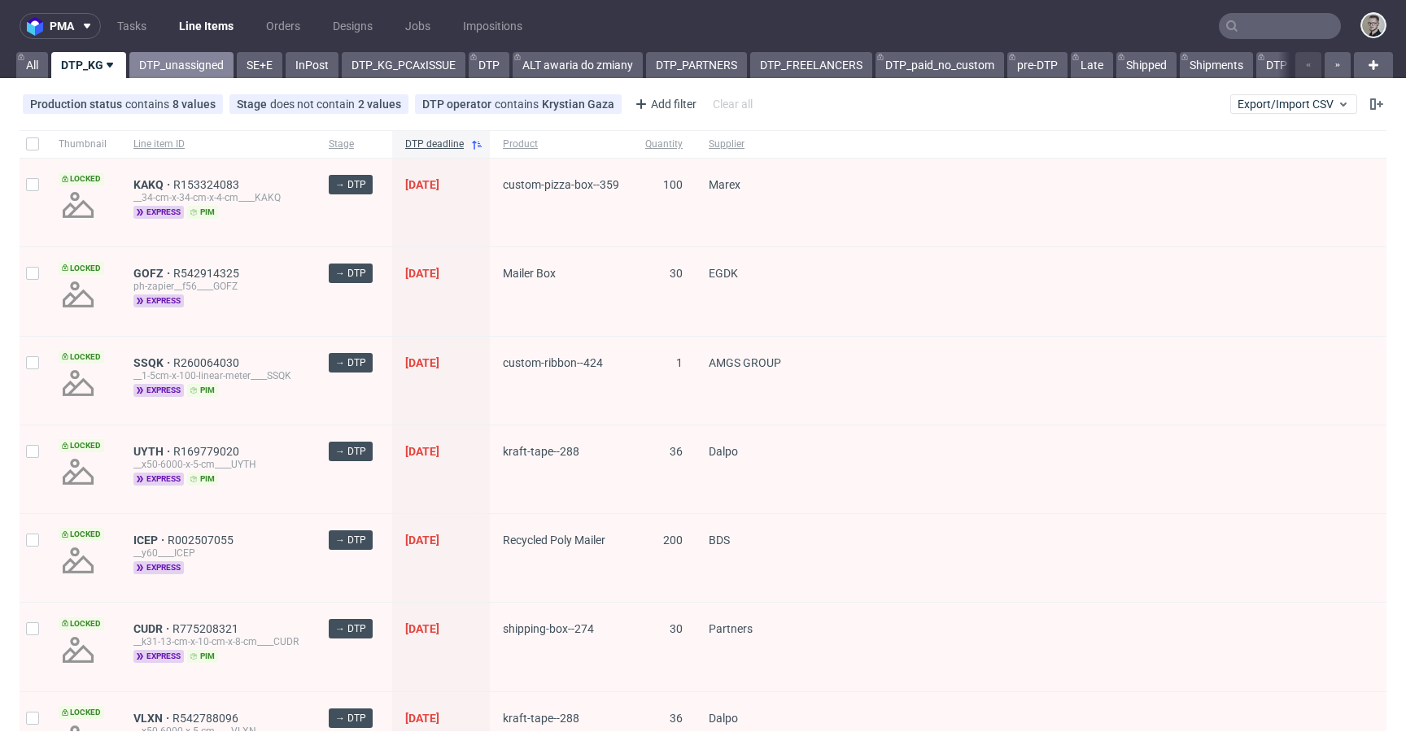
click at [159, 68] on link "DTP_unassigned" at bounding box center [181, 65] width 104 height 26
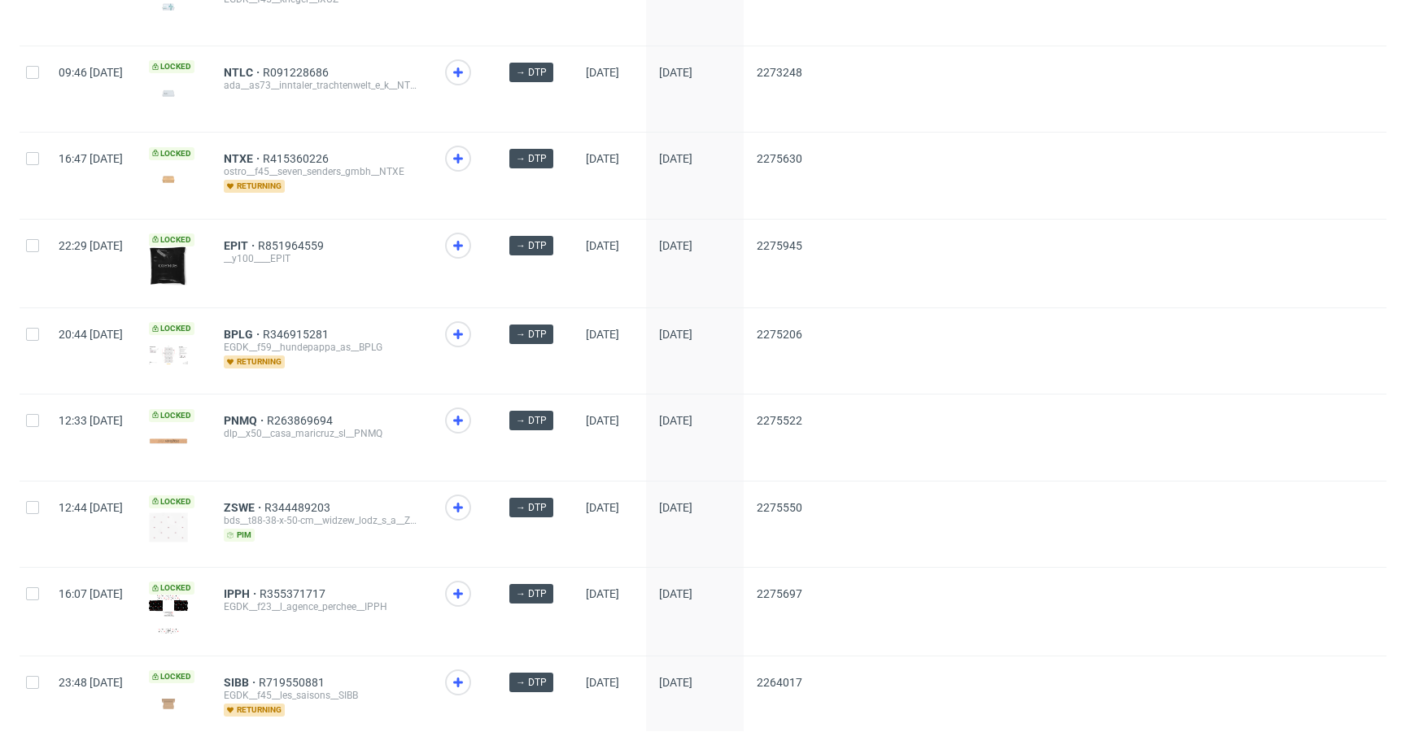
scroll to position [2135, 0]
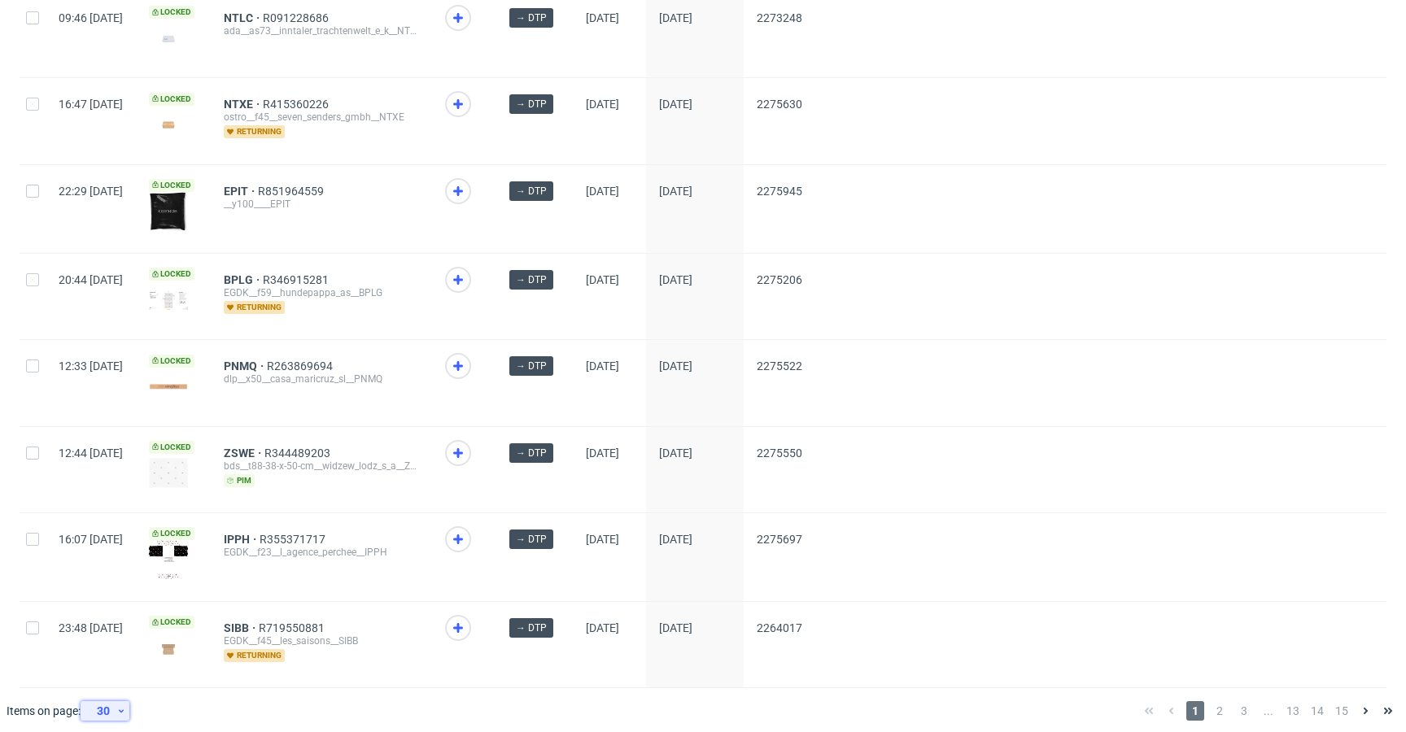
click at [116, 700] on div "30" at bounding box center [101, 711] width 29 height 23
click at [119, 637] on div "60" at bounding box center [110, 627] width 33 height 23
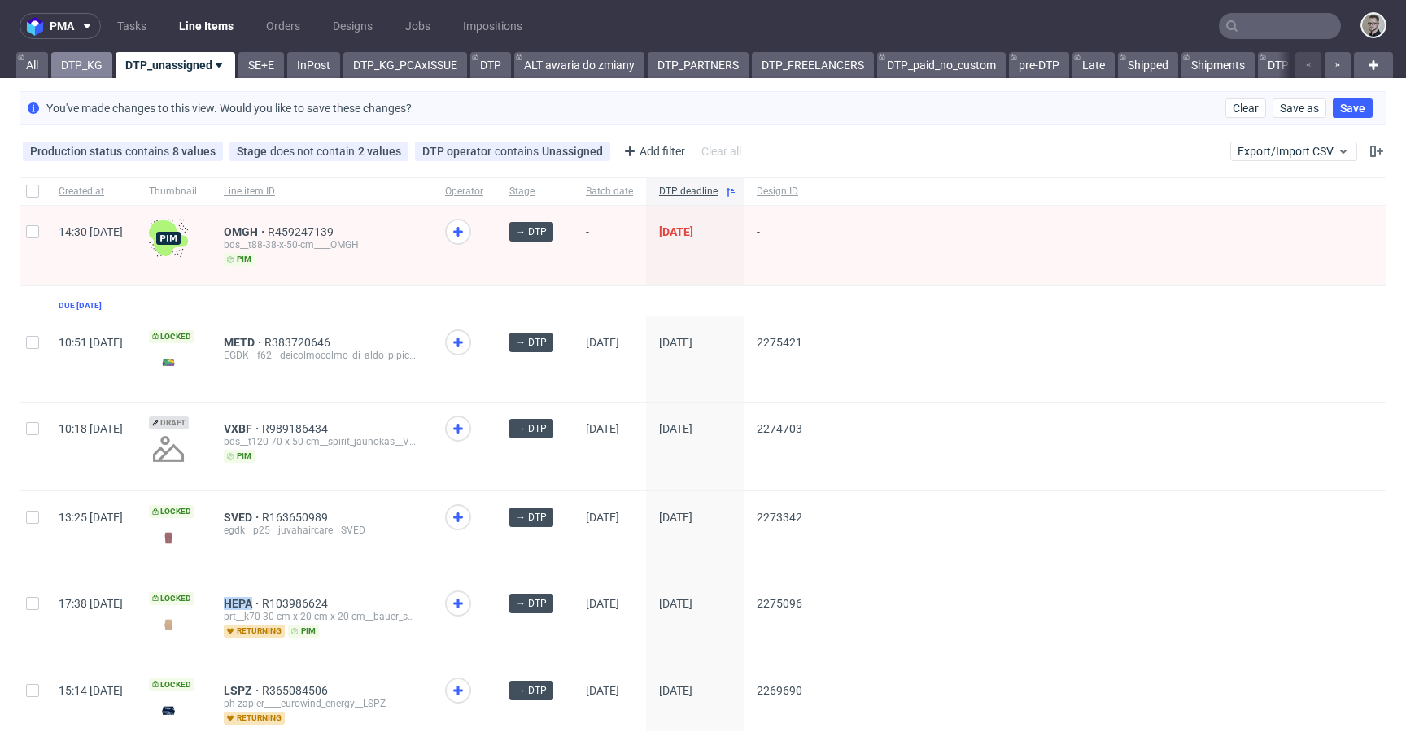
click at [80, 59] on link "DTP_KG" at bounding box center [81, 65] width 61 height 26
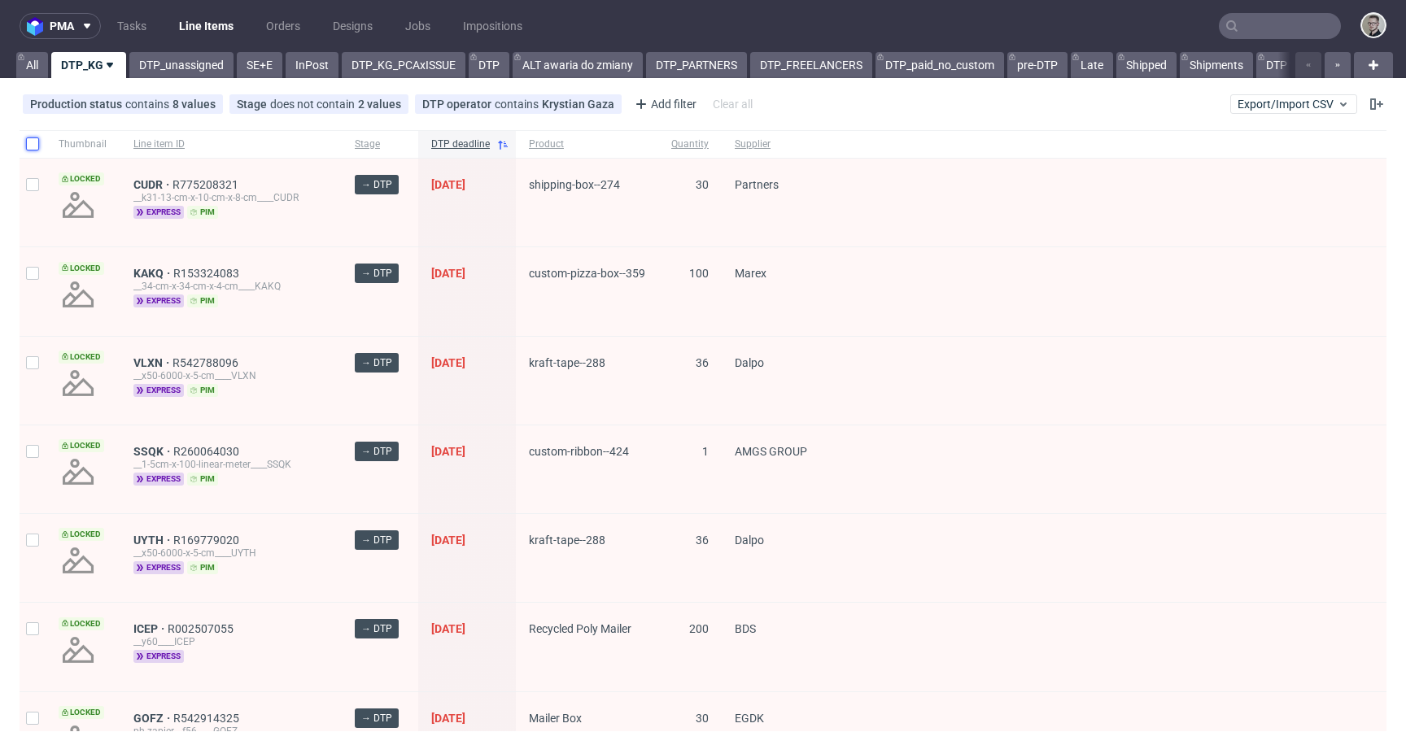
click at [33, 141] on input "checkbox" at bounding box center [32, 143] width 13 height 13
checkbox input "true"
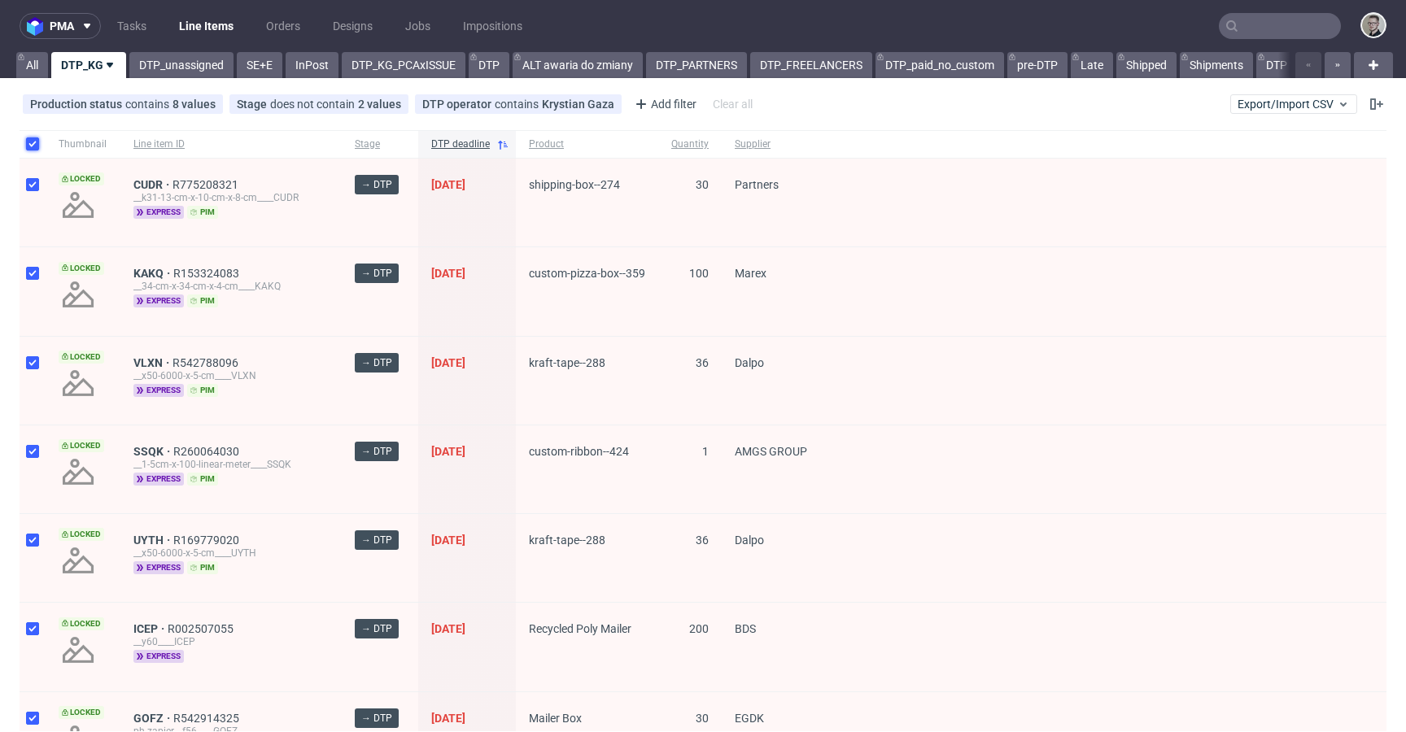
checkbox input "true"
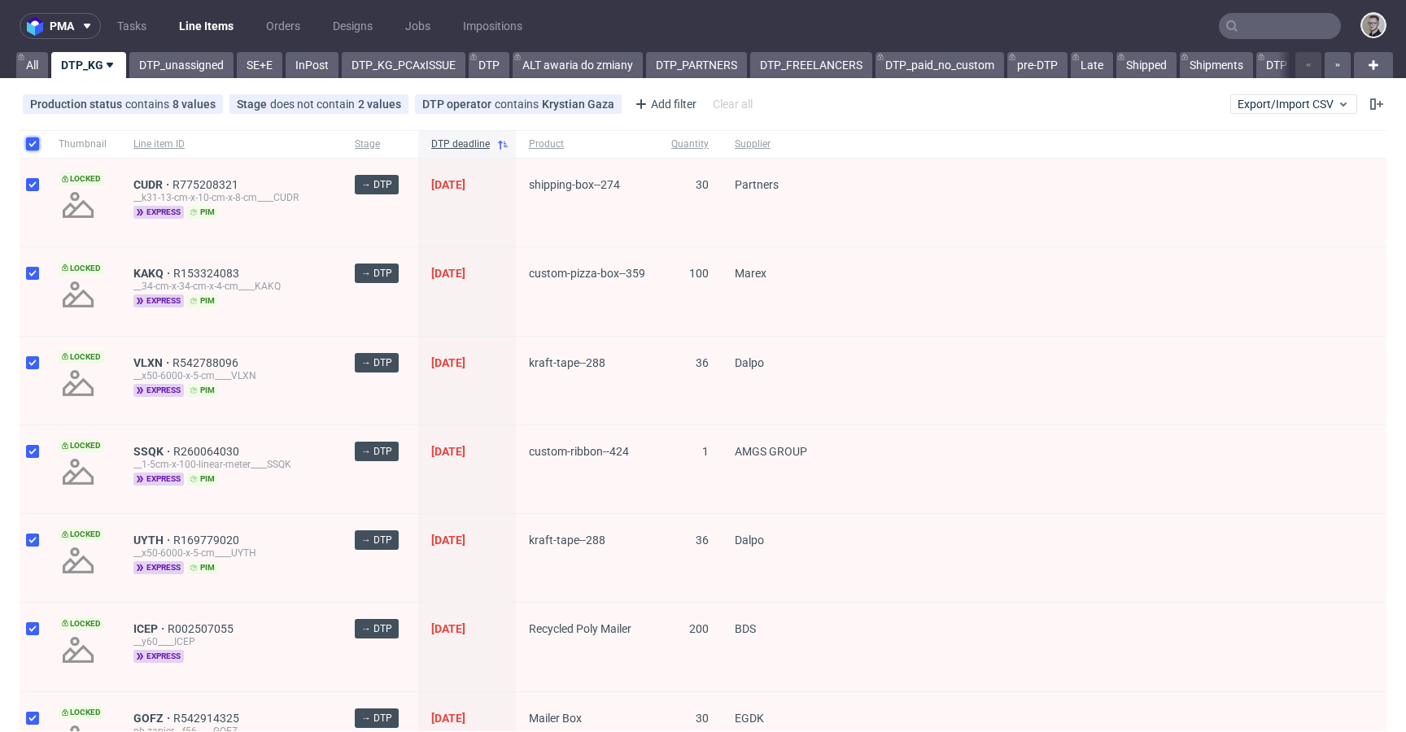
checkbox input "true"
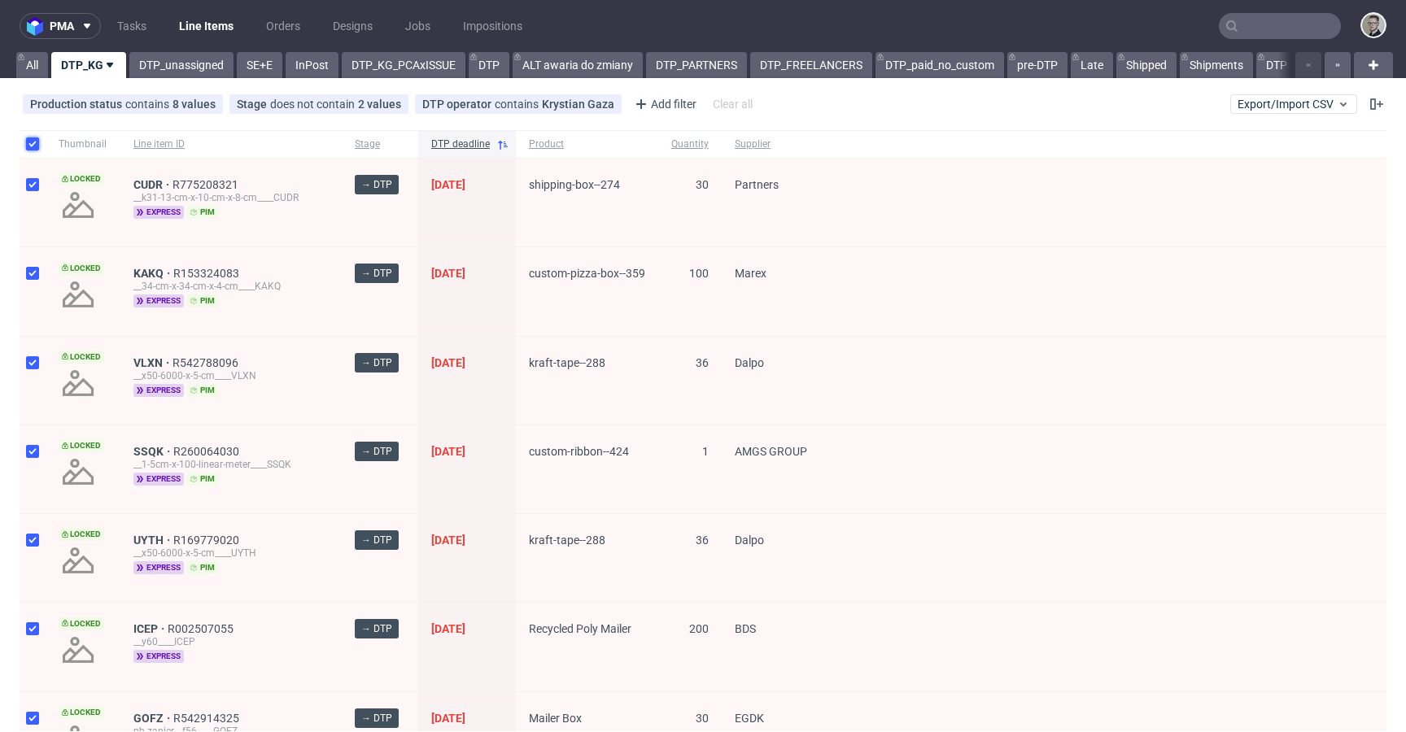
checkbox input "true"
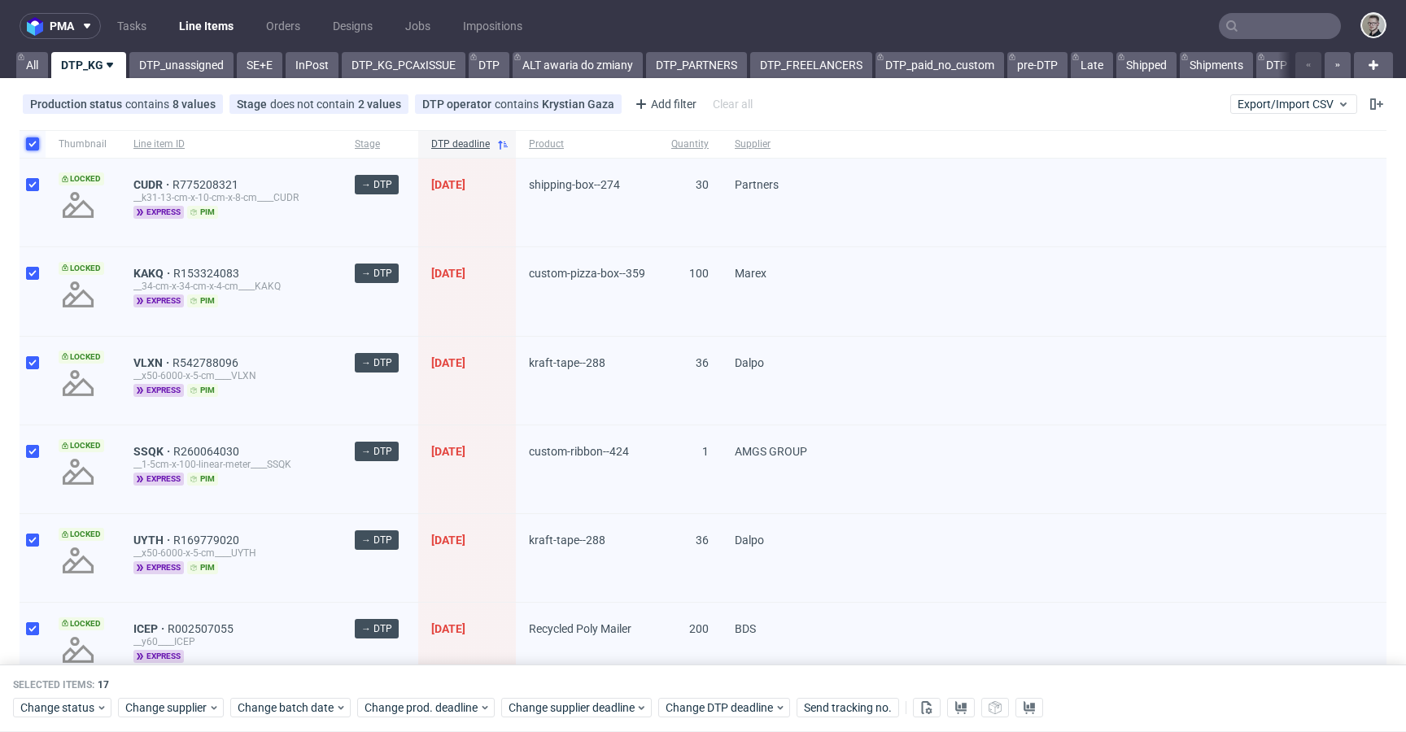
click at [33, 141] on input "checkbox" at bounding box center [32, 143] width 13 height 13
checkbox input "false"
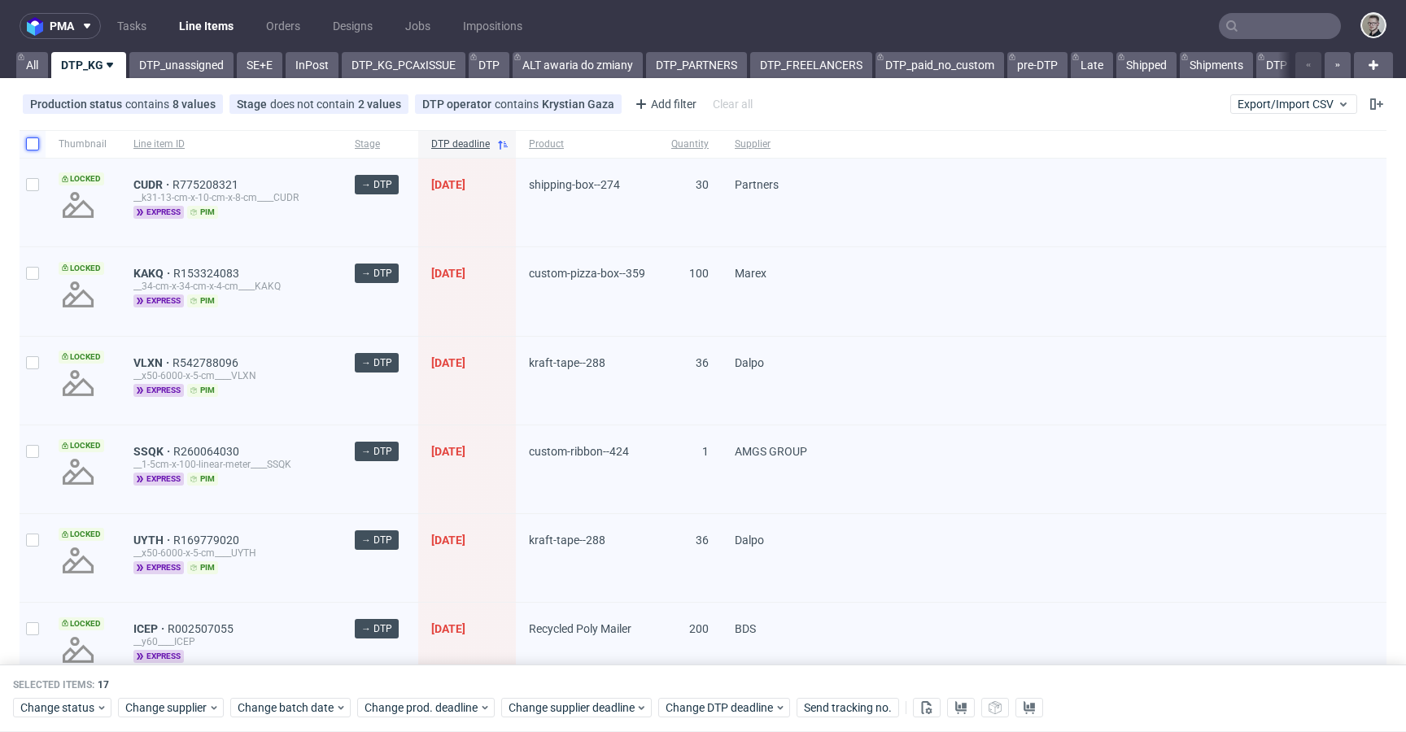
checkbox input "false"
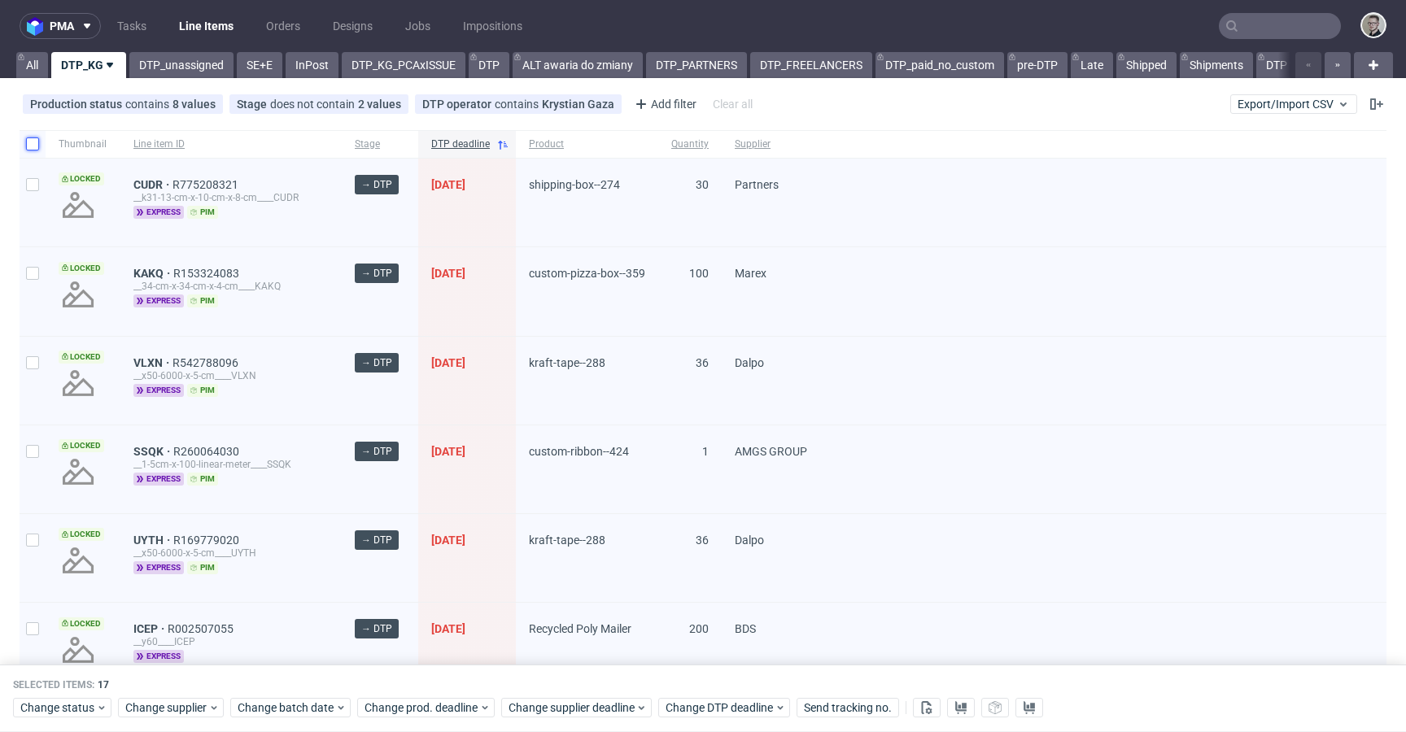
checkbox input "false"
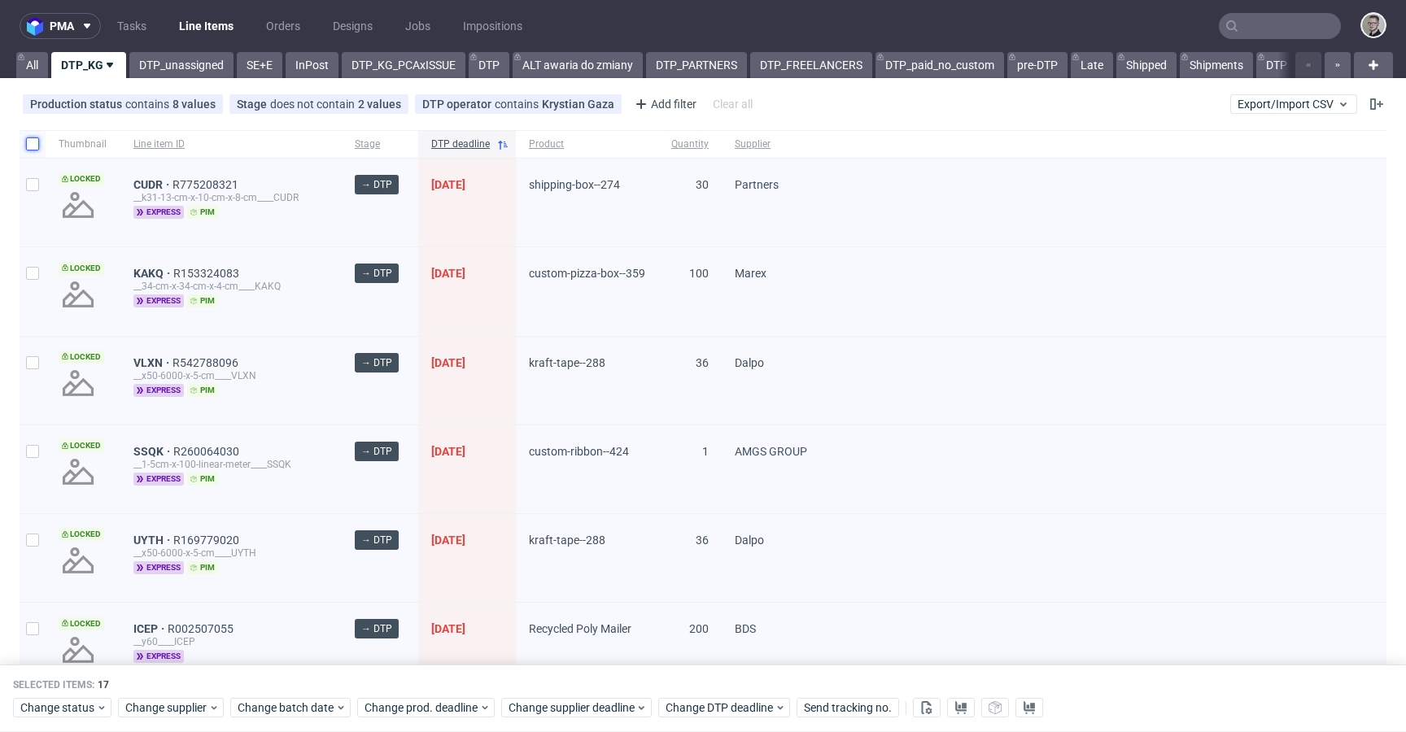
checkbox input "false"
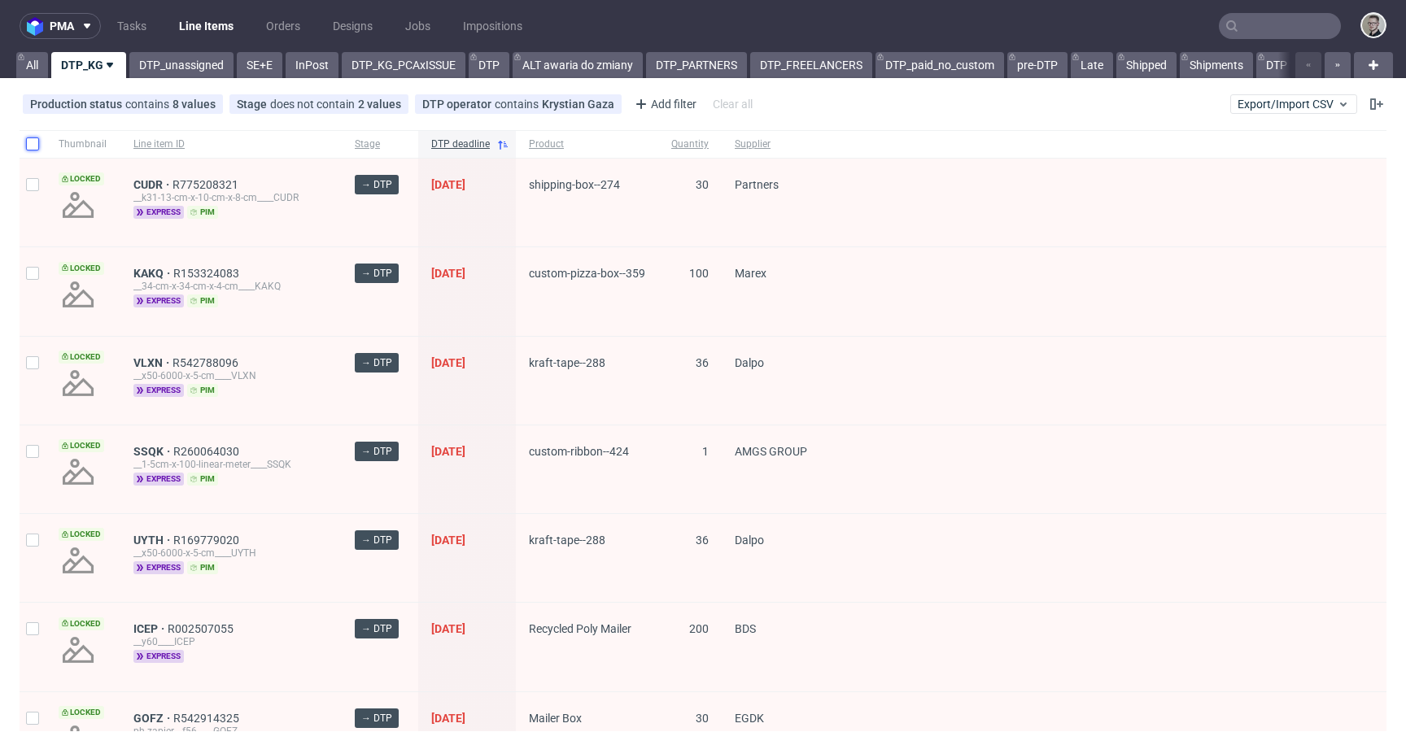
click at [30, 141] on input "checkbox" at bounding box center [32, 143] width 13 height 13
checkbox input "true"
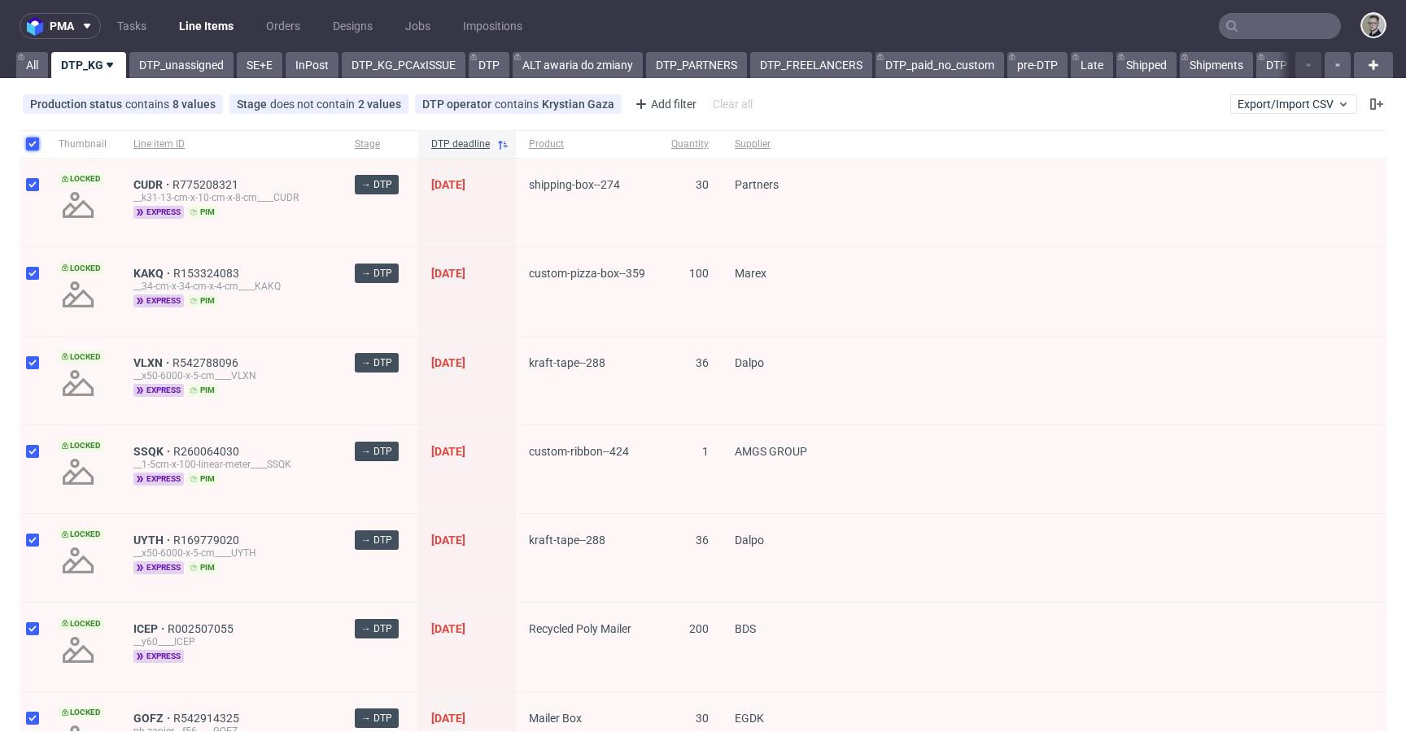
checkbox input "true"
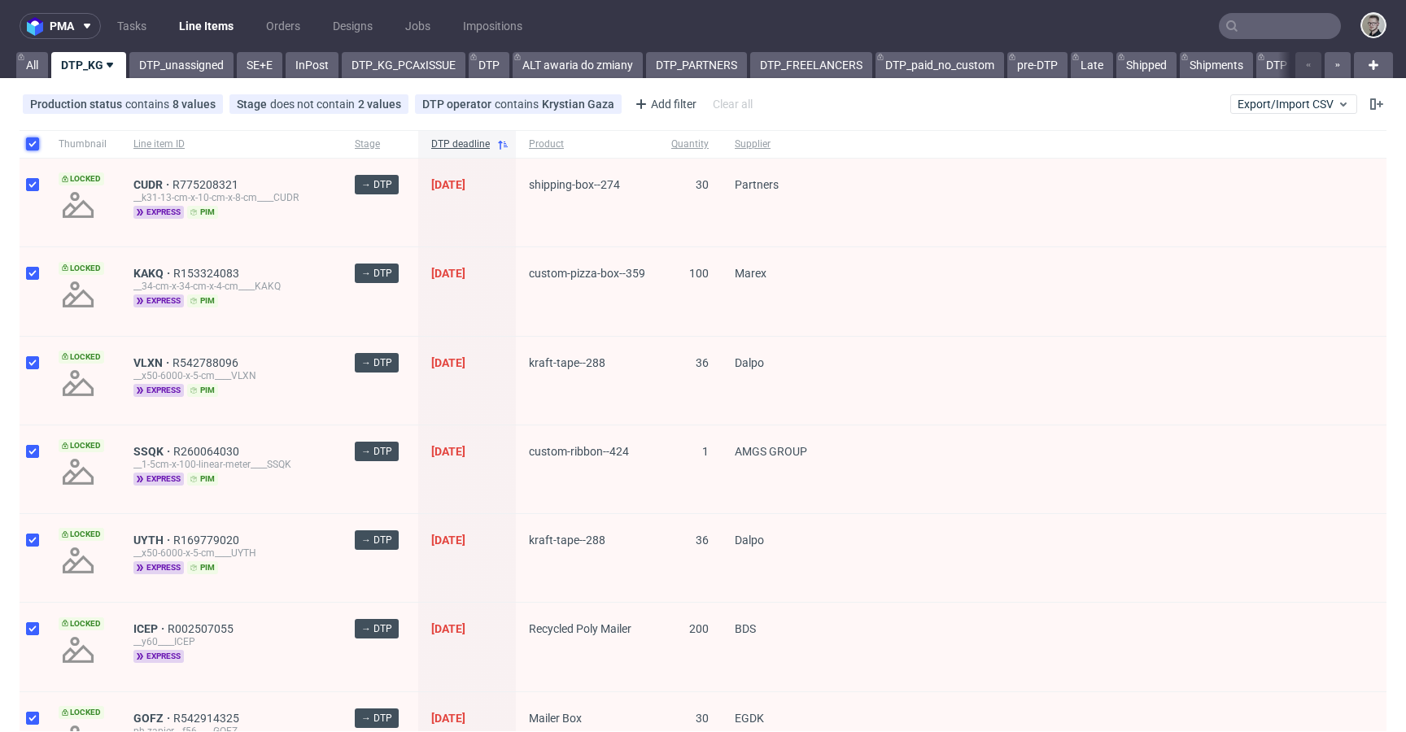
checkbox input "true"
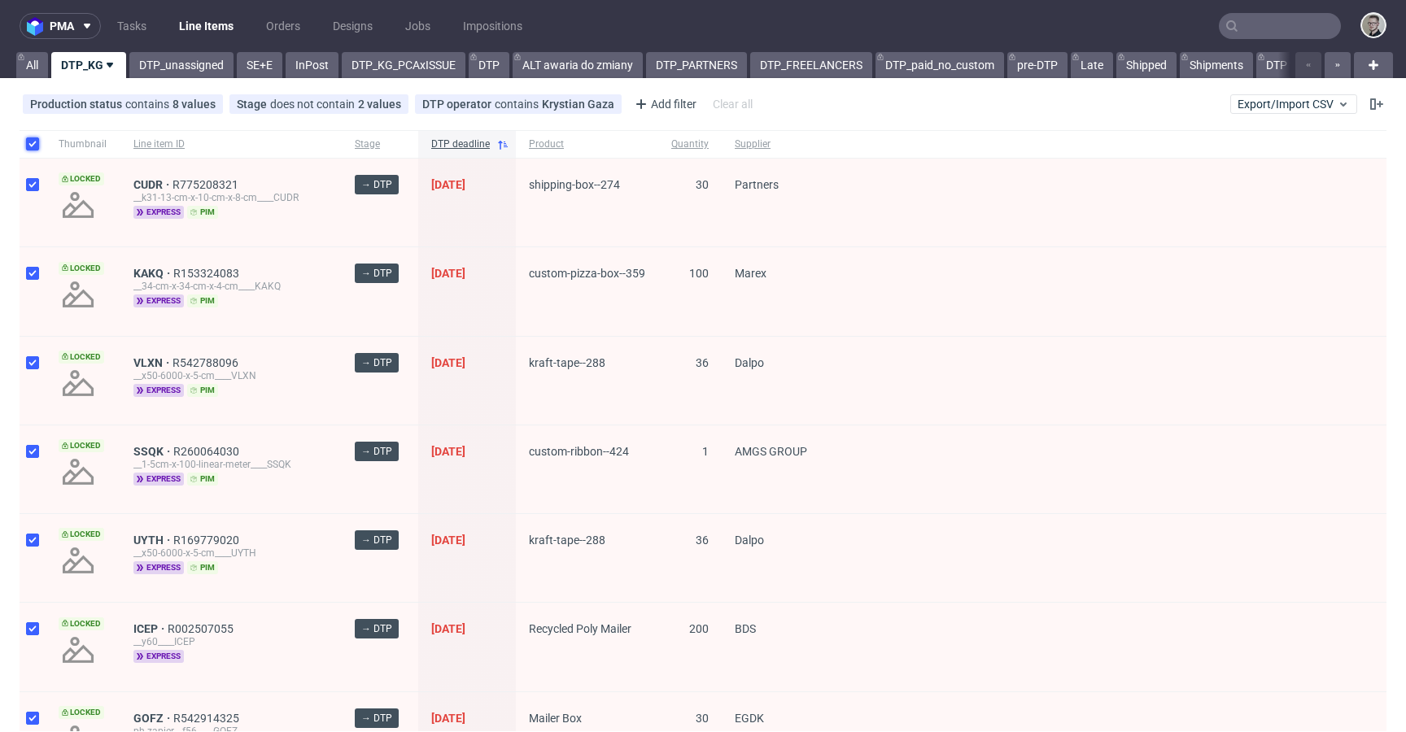
checkbox input "true"
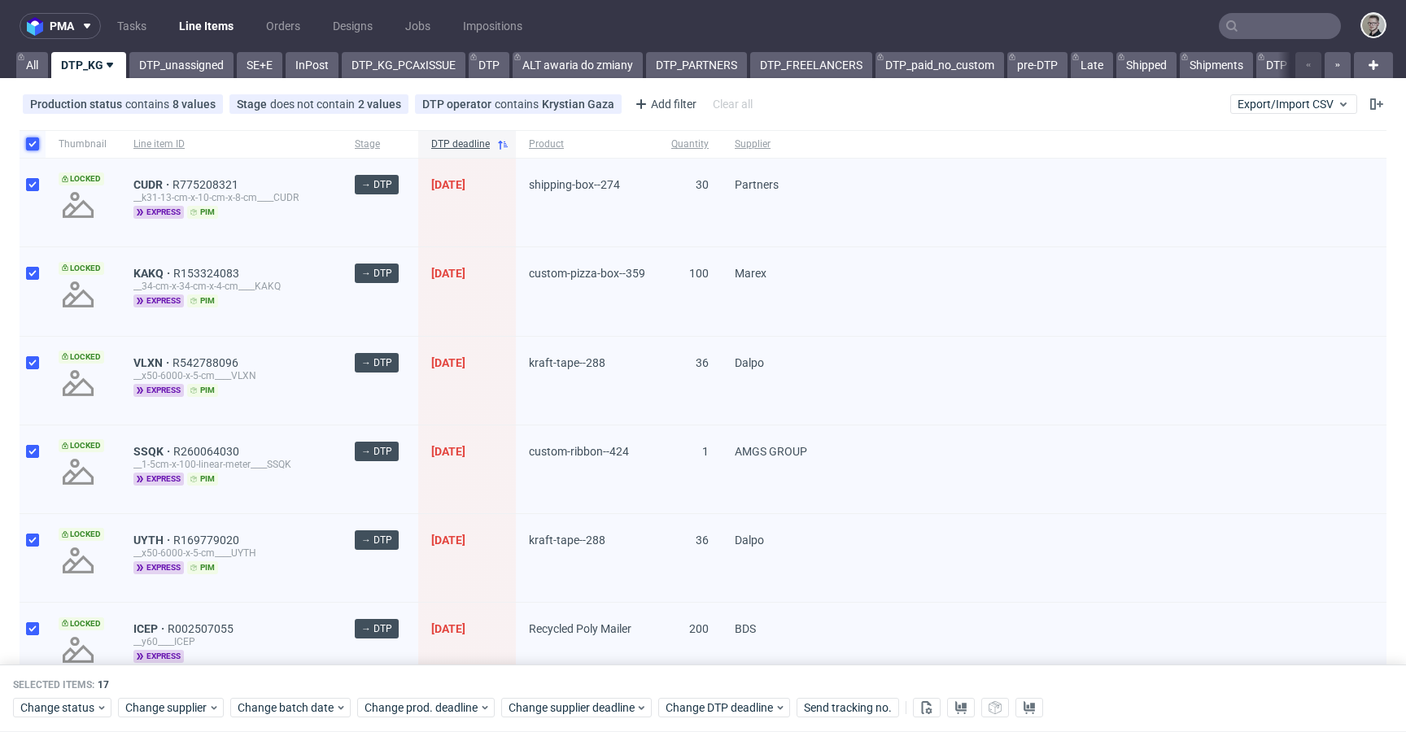
click at [30, 141] on input "checkbox" at bounding box center [32, 143] width 13 height 13
checkbox input "false"
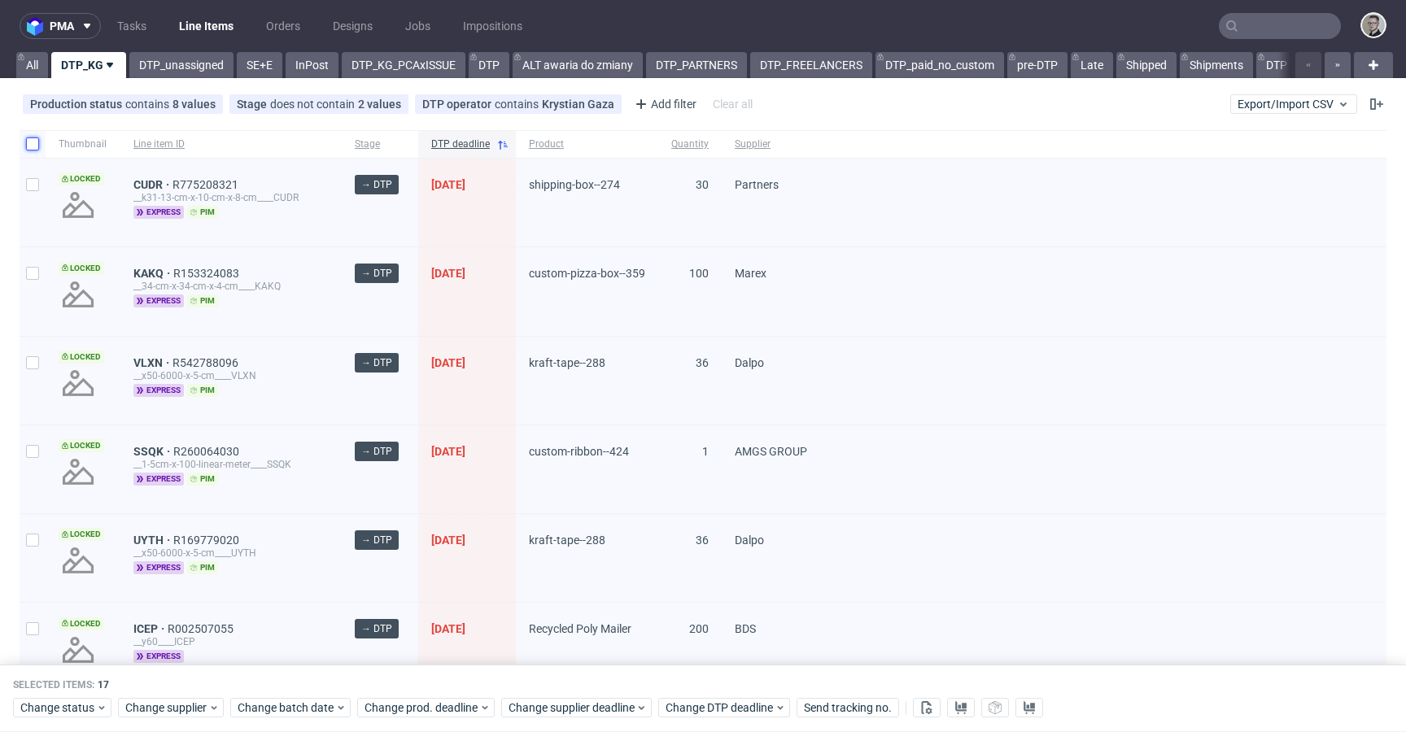
checkbox input "false"
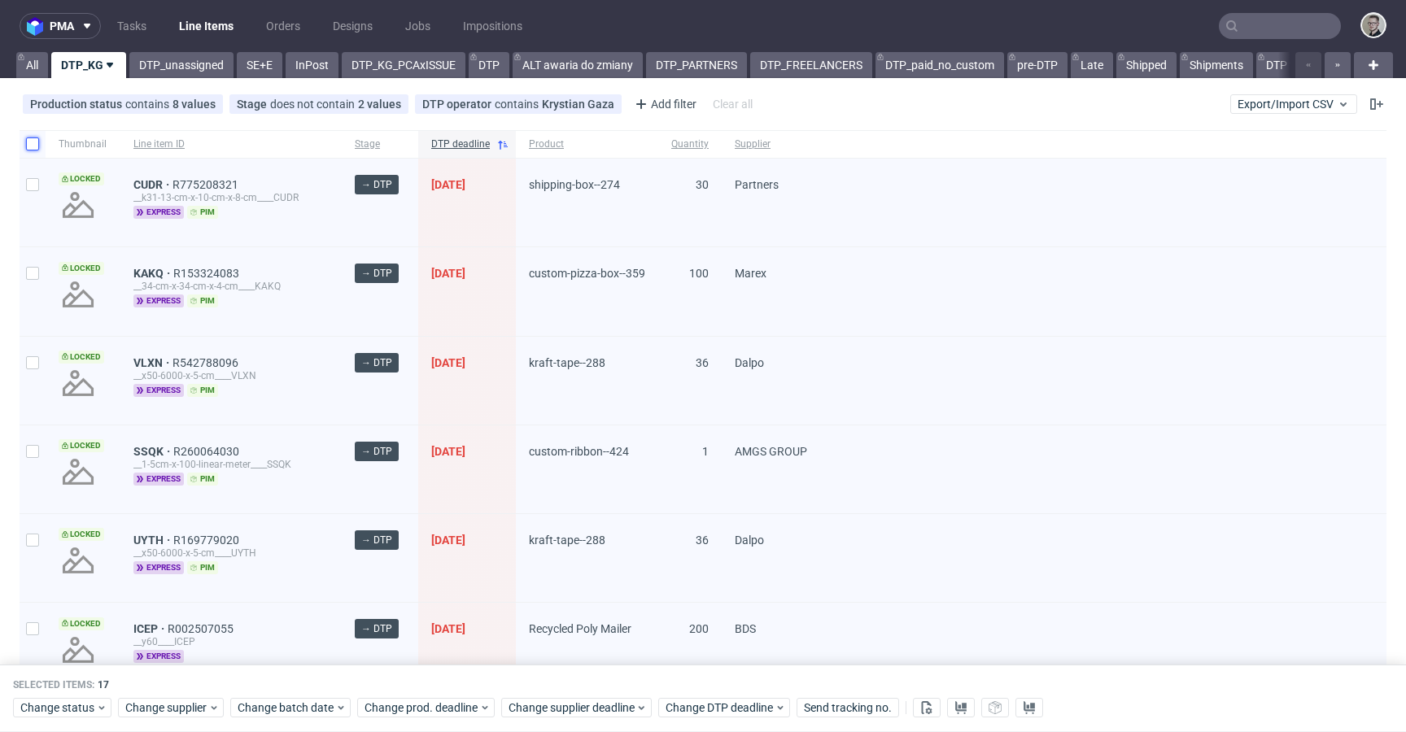
checkbox input "false"
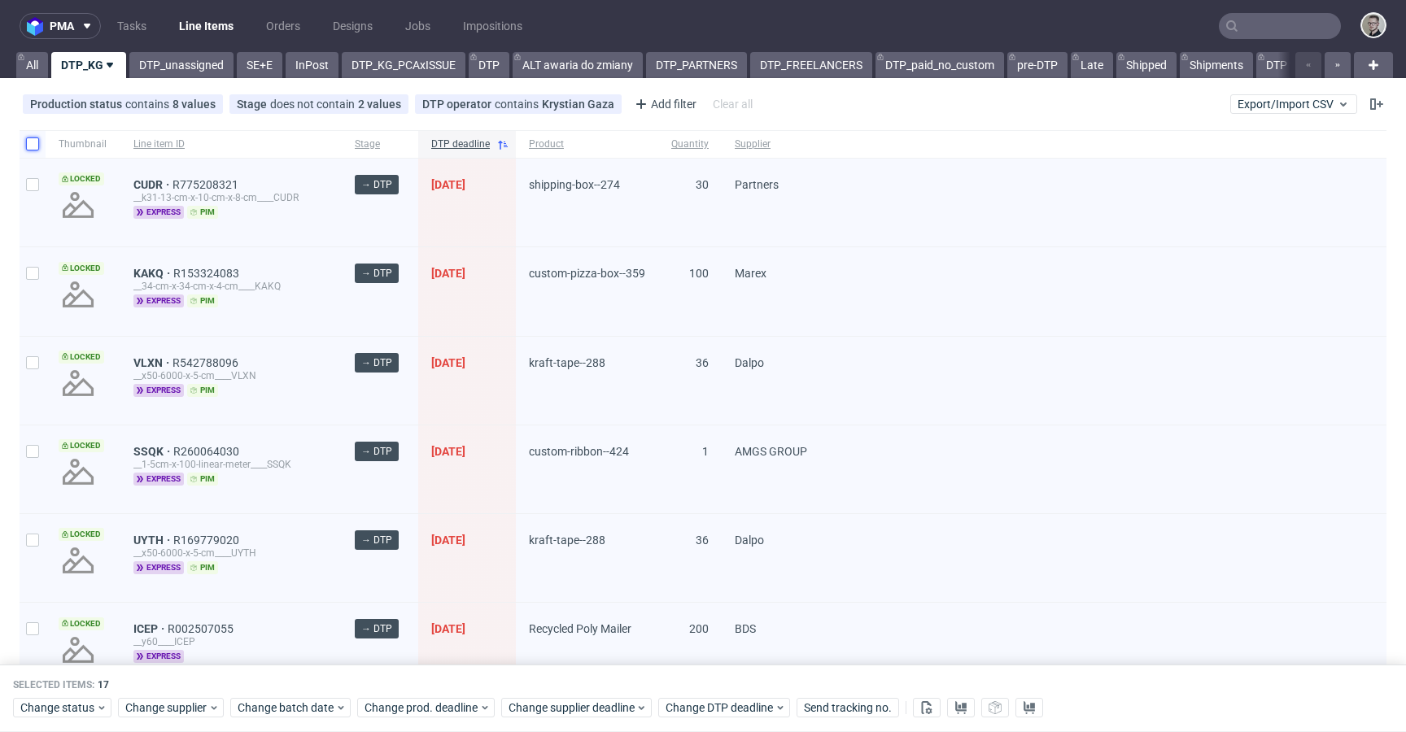
checkbox input "false"
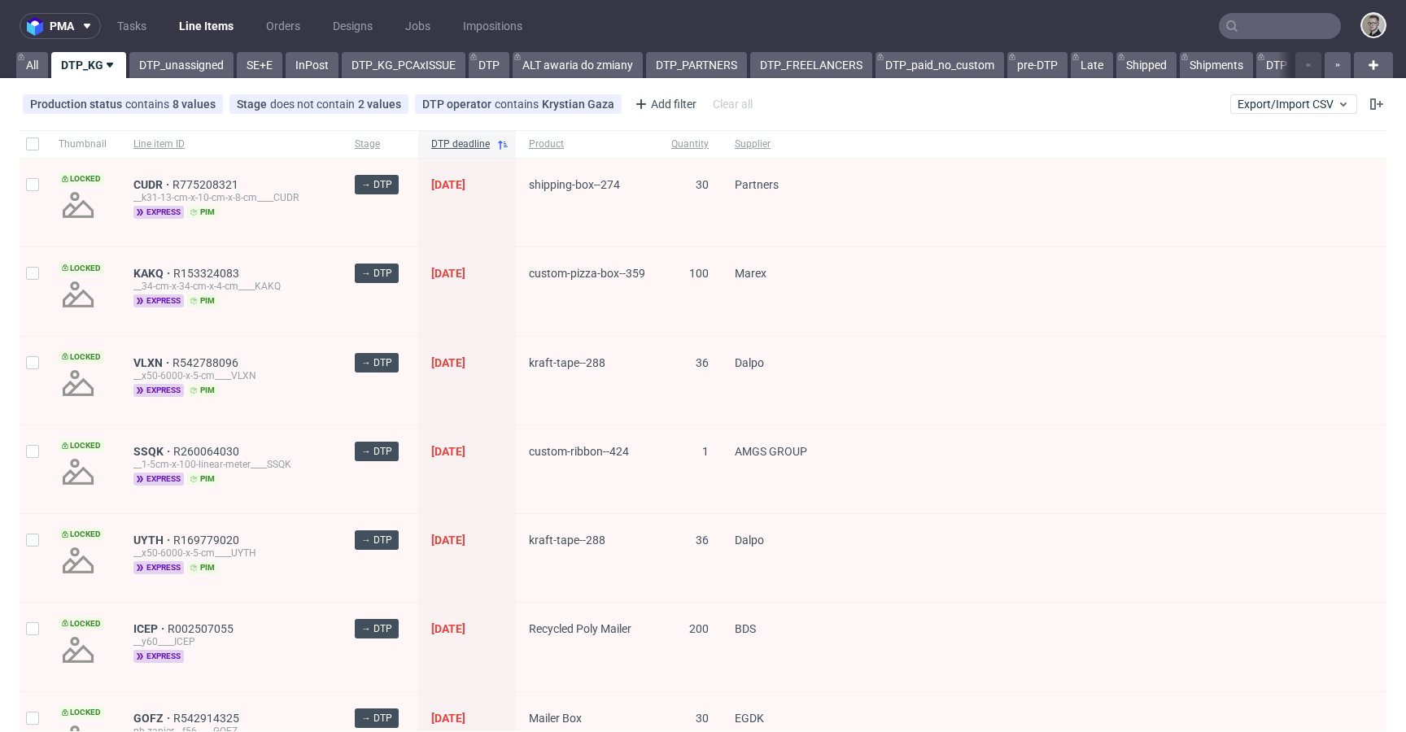
click at [189, 88] on div "Production status contains 8 values Not Defined, Waiting for DTP, Waiting for D…" at bounding box center [703, 104] width 1406 height 39
click at [193, 74] on link "DTP_unassigned" at bounding box center [181, 65] width 104 height 26
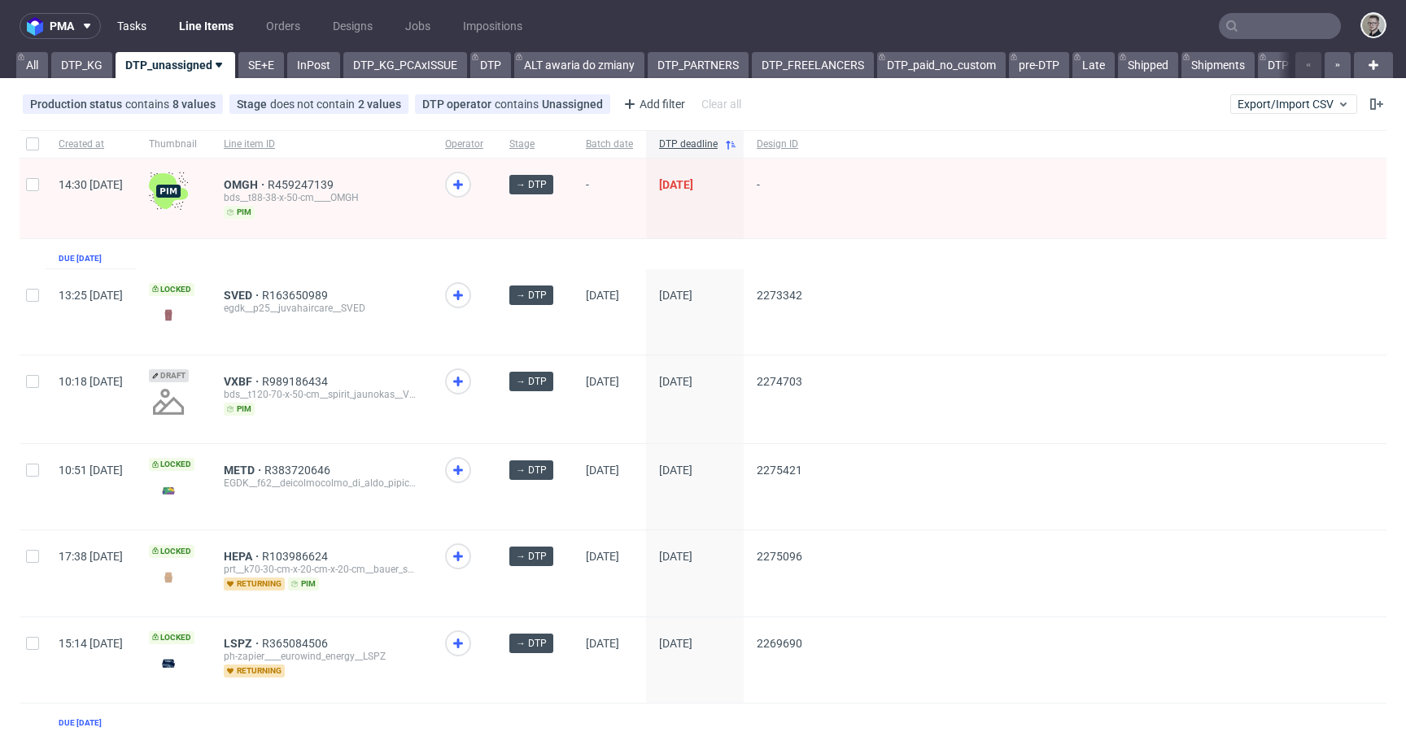
click at [135, 20] on link "Tasks" at bounding box center [131, 26] width 49 height 26
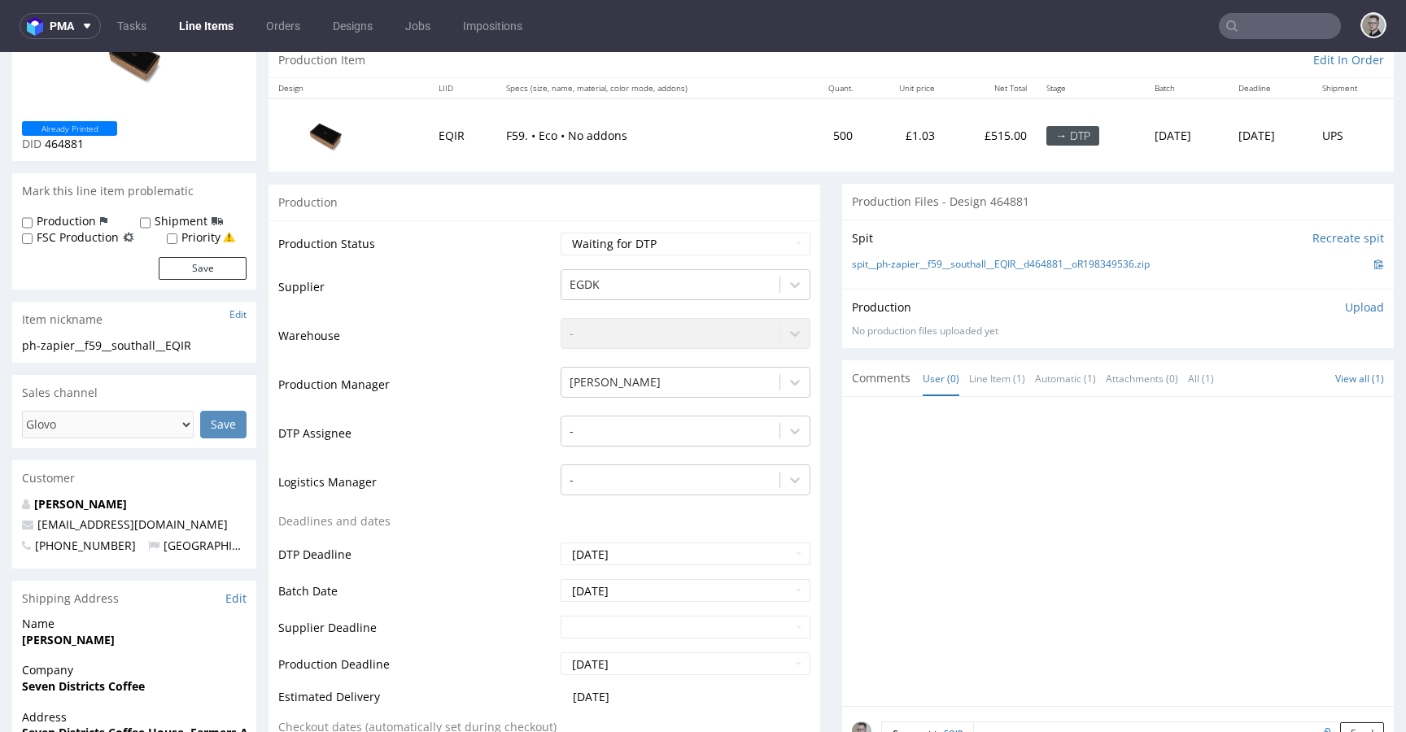
scroll to position [190, 0]
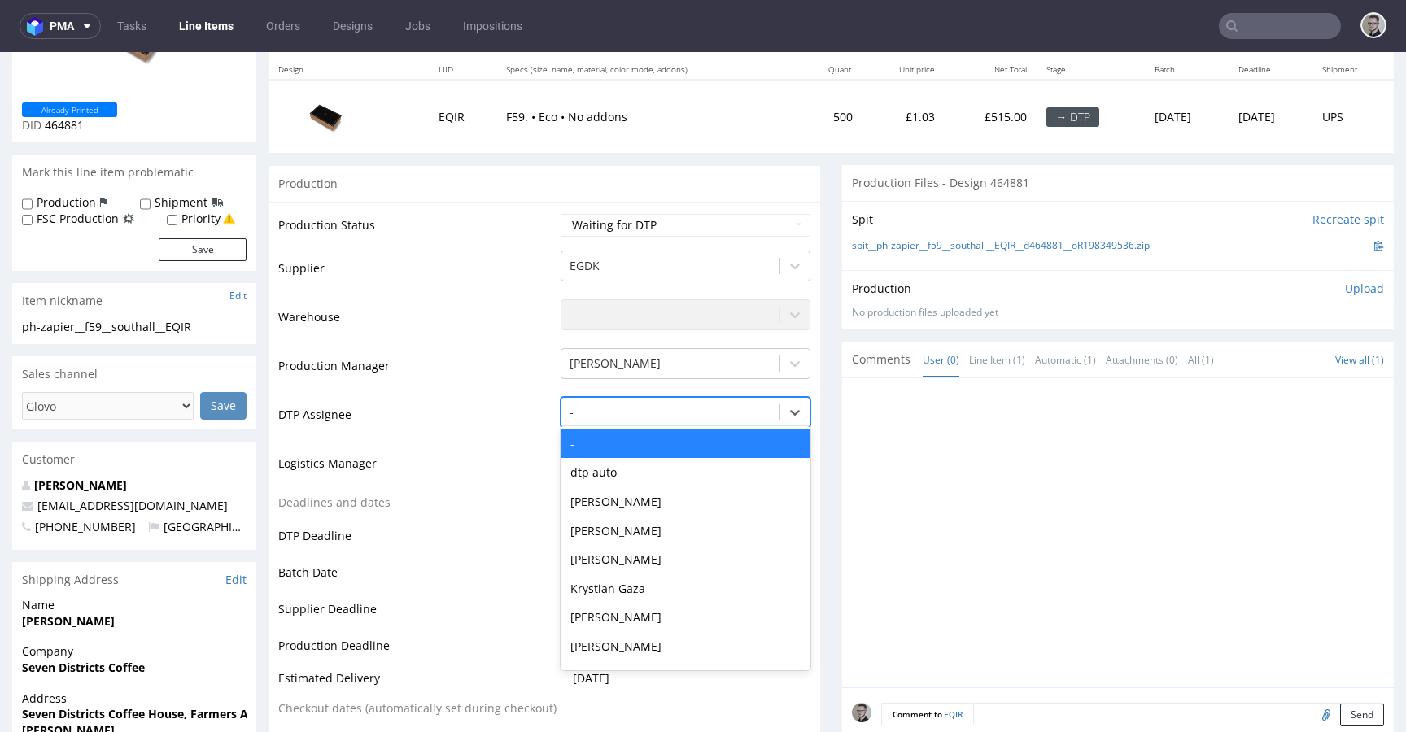
click at [611, 416] on div at bounding box center [670, 413] width 202 height 20
click at [634, 582] on div "Krystian Gaza" at bounding box center [685, 588] width 250 height 29
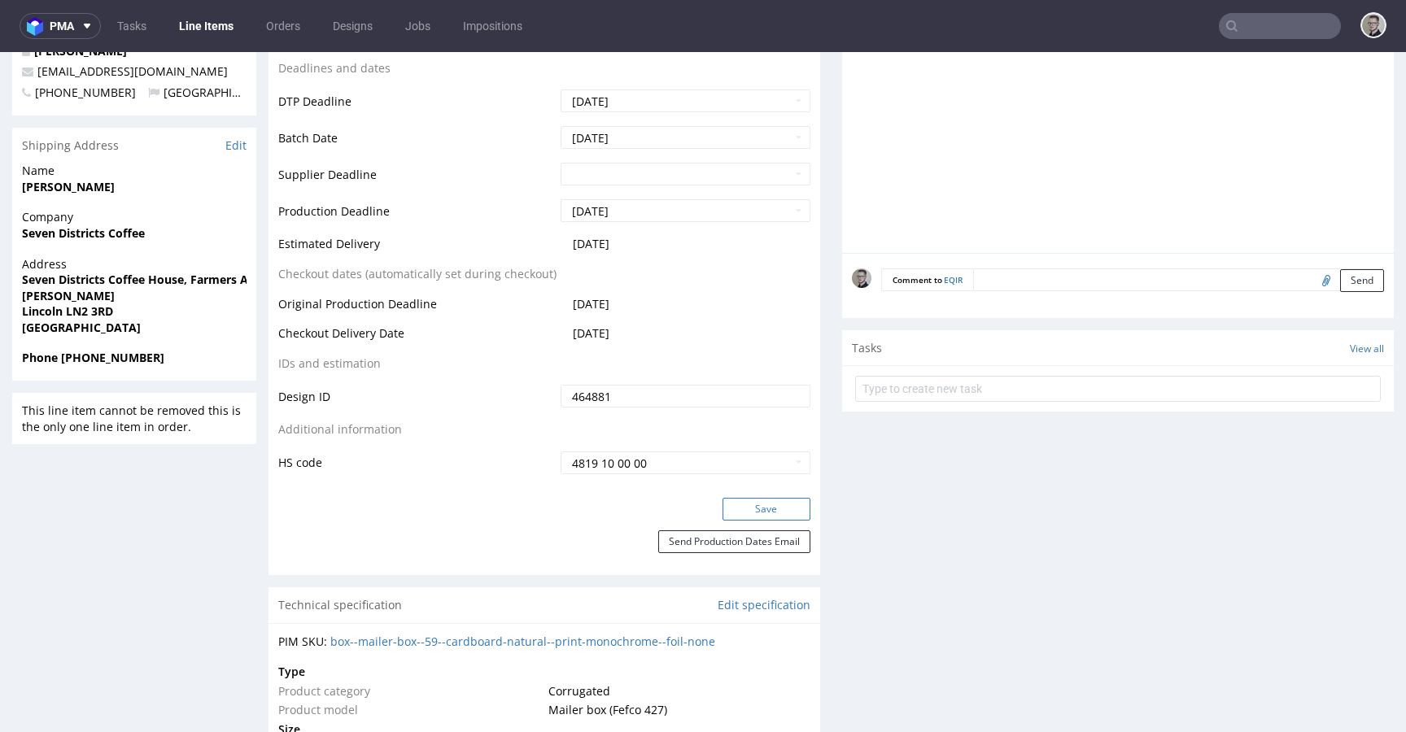
click at [774, 504] on button "Save" at bounding box center [766, 509] width 88 height 23
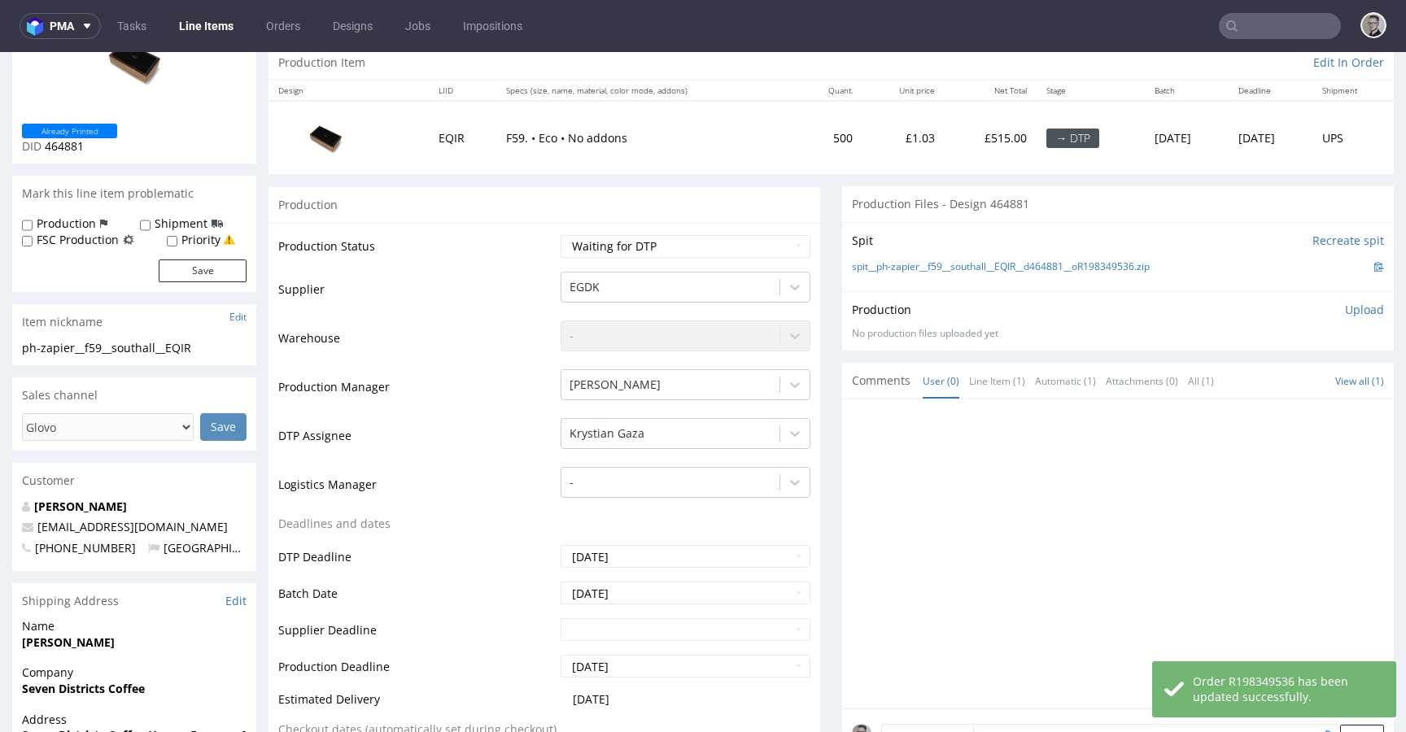
scroll to position [0, 0]
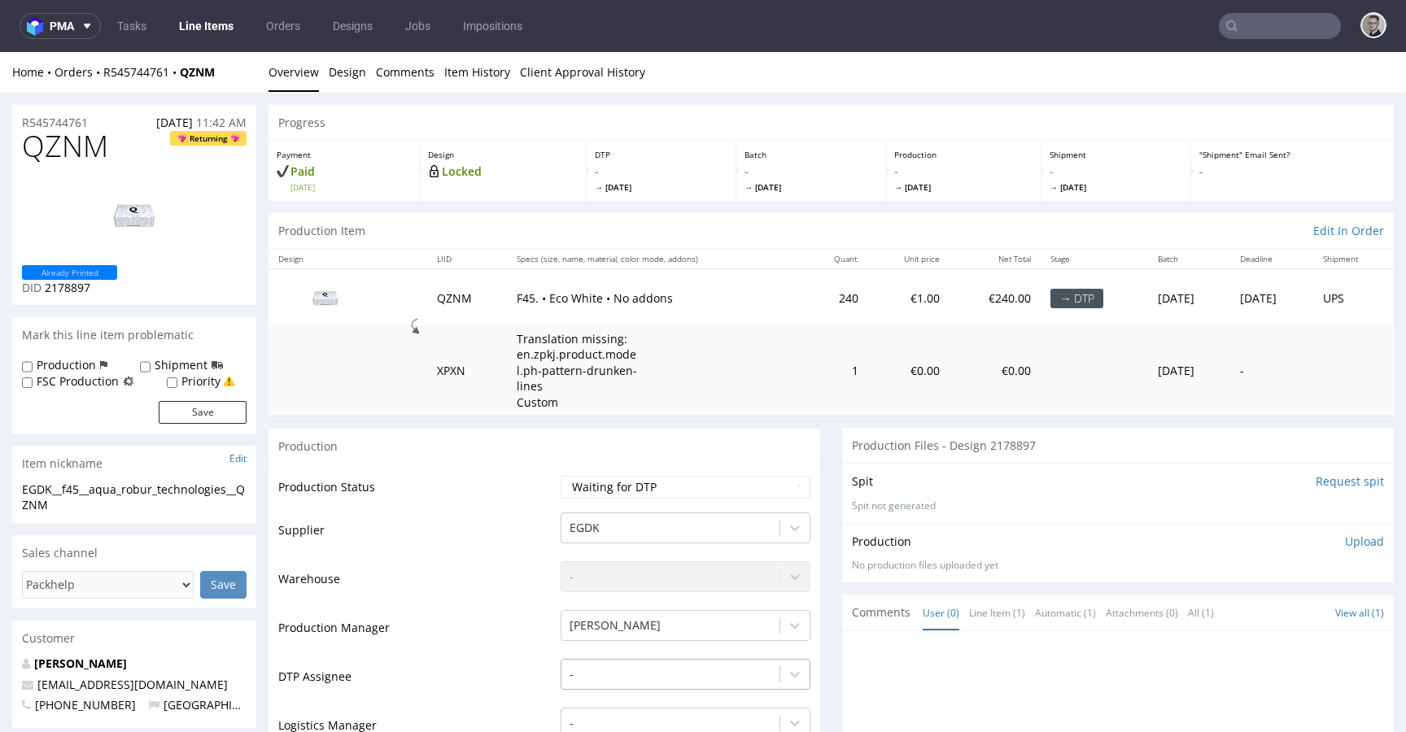
click at [628, 661] on div "-" at bounding box center [685, 670] width 250 height 23
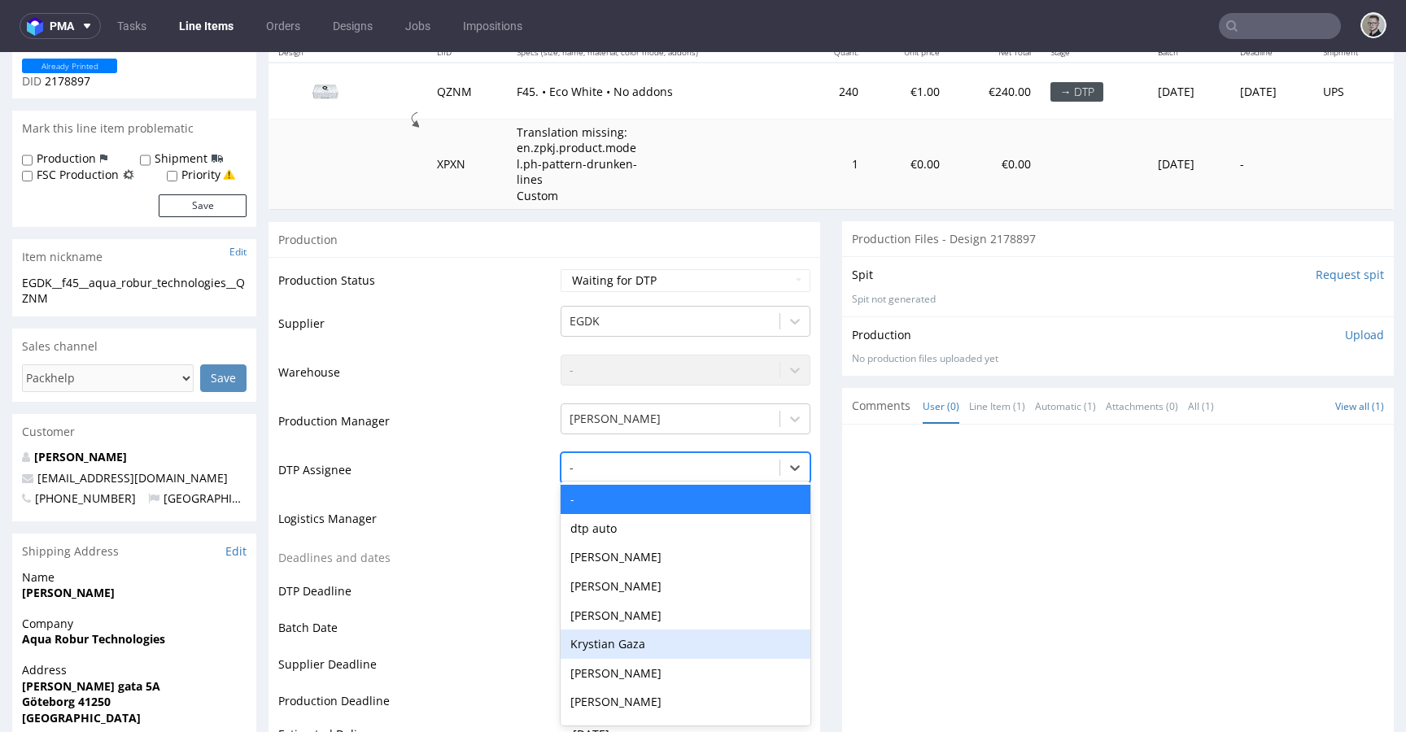
click at [636, 656] on div "Krystian Gaza" at bounding box center [685, 644] width 250 height 29
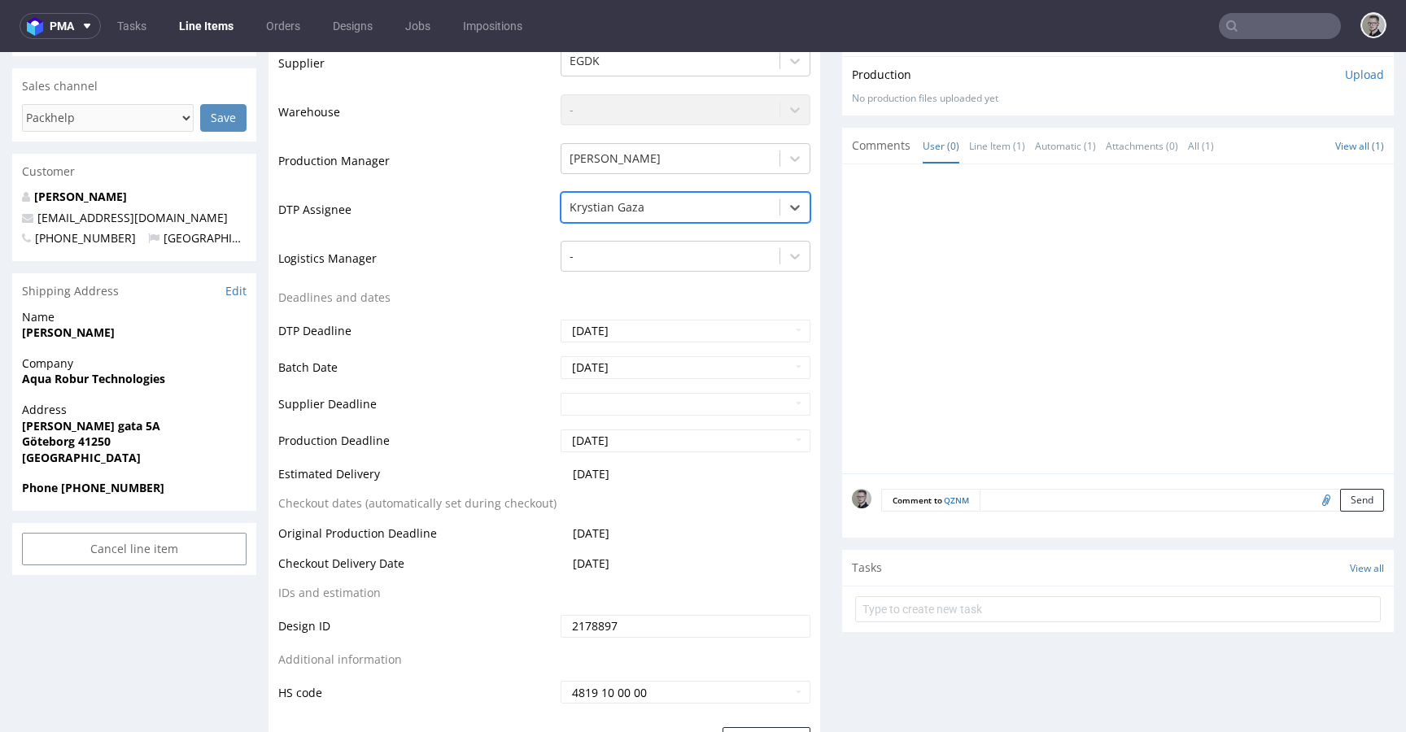
scroll to position [783, 0]
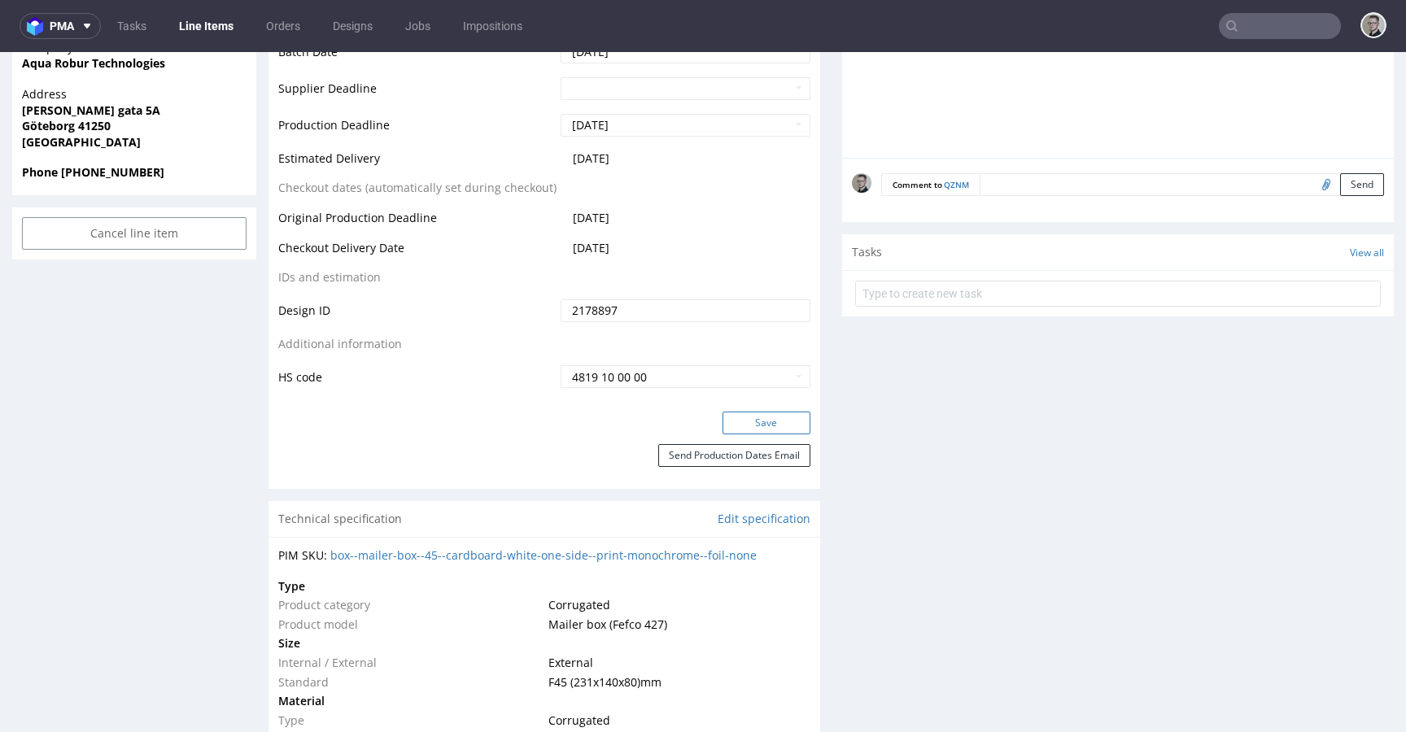
click at [741, 425] on button "Save" at bounding box center [766, 423] width 88 height 23
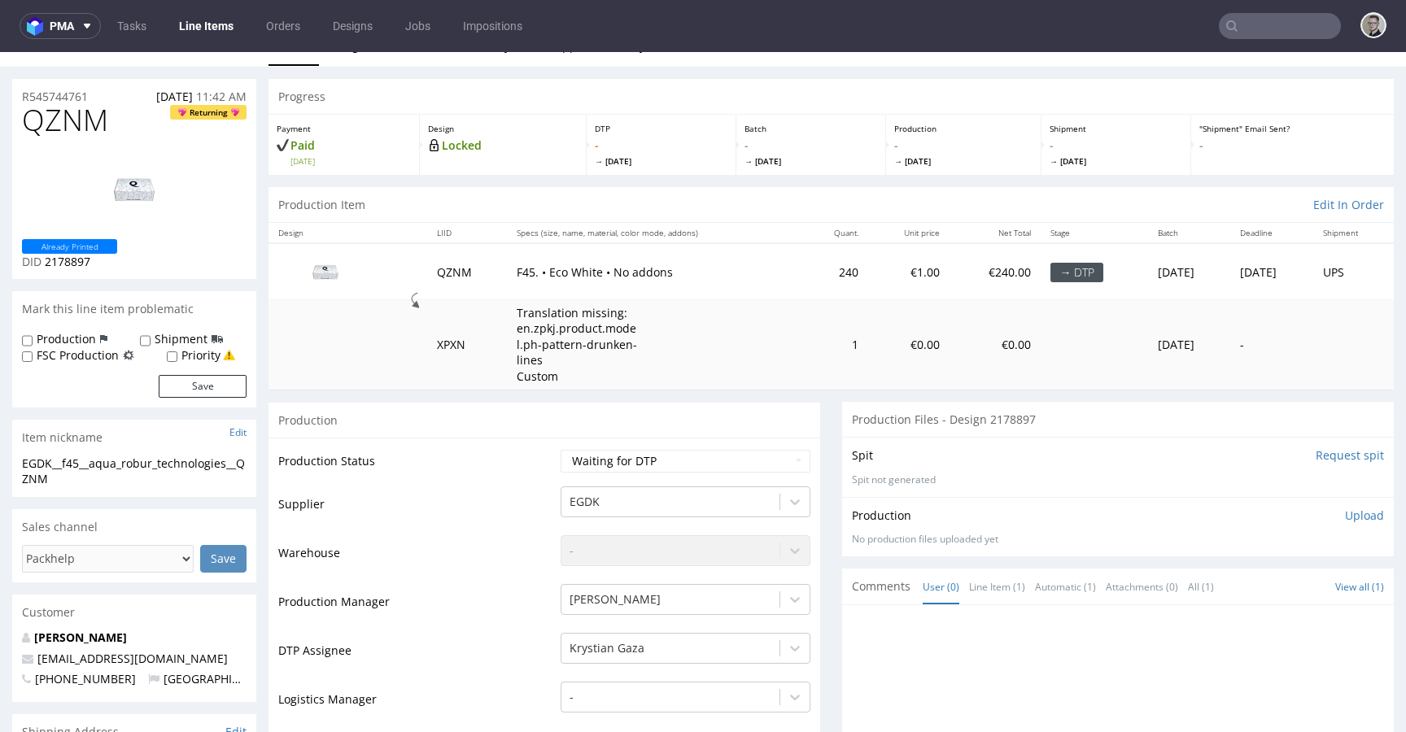
scroll to position [0, 0]
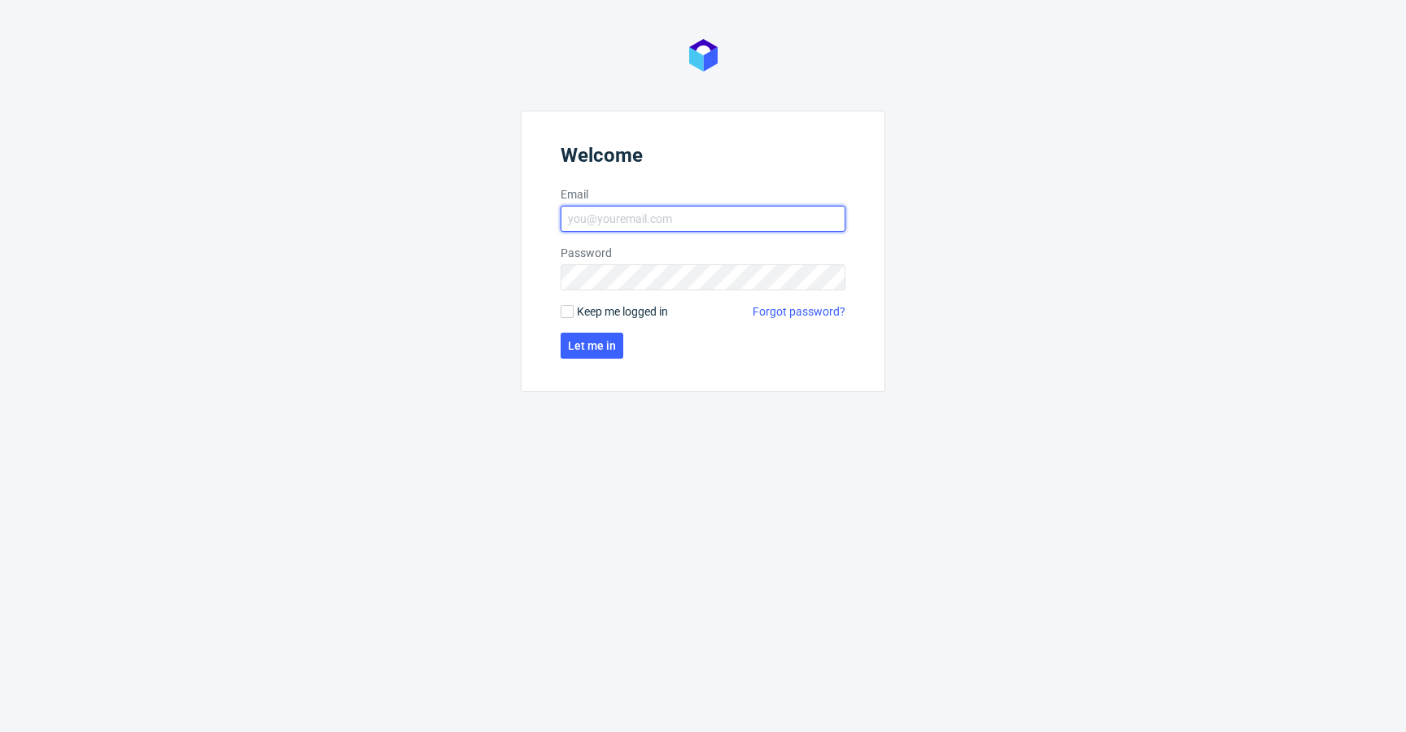
type input "krystian.gaza@packhelp.com"
click at [601, 317] on span "Keep me logged in" at bounding box center [622, 311] width 91 height 16
click at [573, 317] on input "Keep me logged in" at bounding box center [566, 311] width 13 height 13
checkbox input "true"
click at [584, 347] on span "Let me in" at bounding box center [592, 345] width 48 height 11
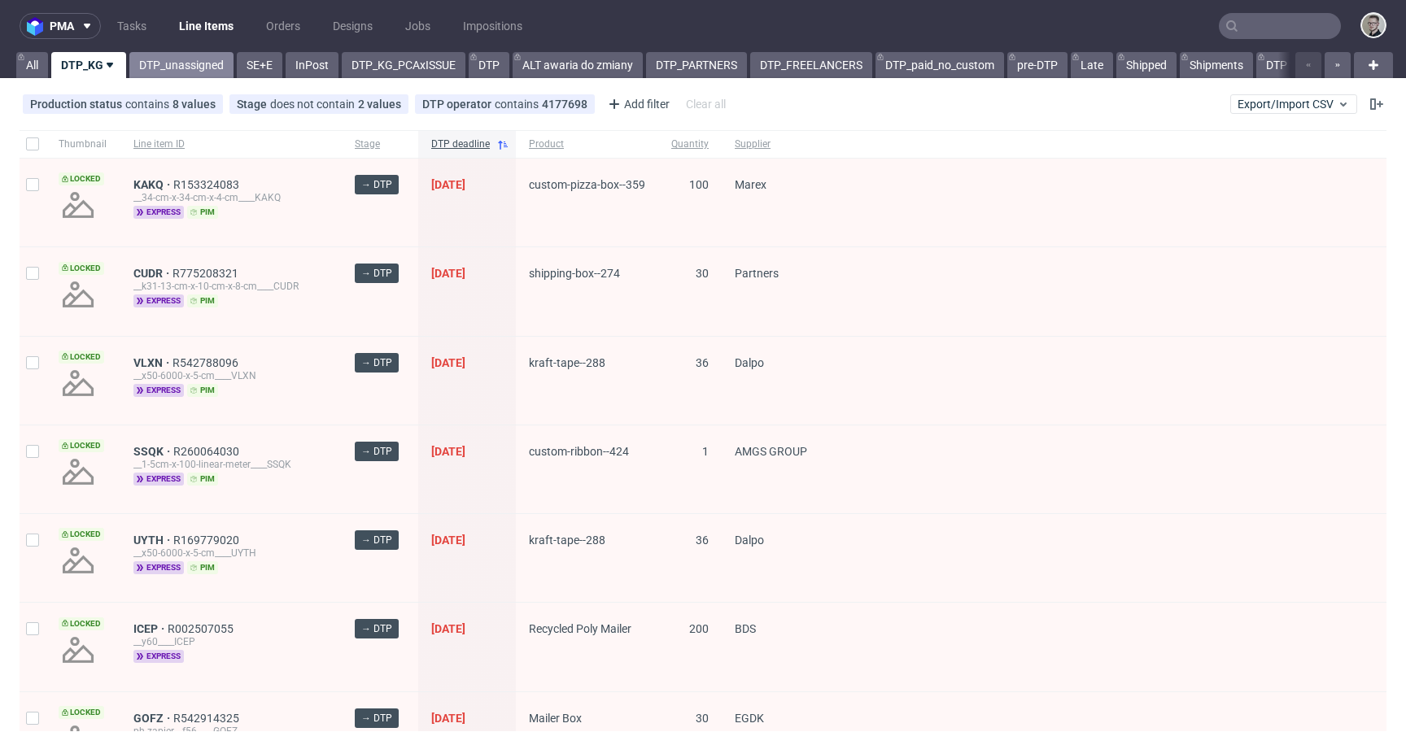
click at [173, 54] on link "DTP_unassigned" at bounding box center [181, 65] width 104 height 26
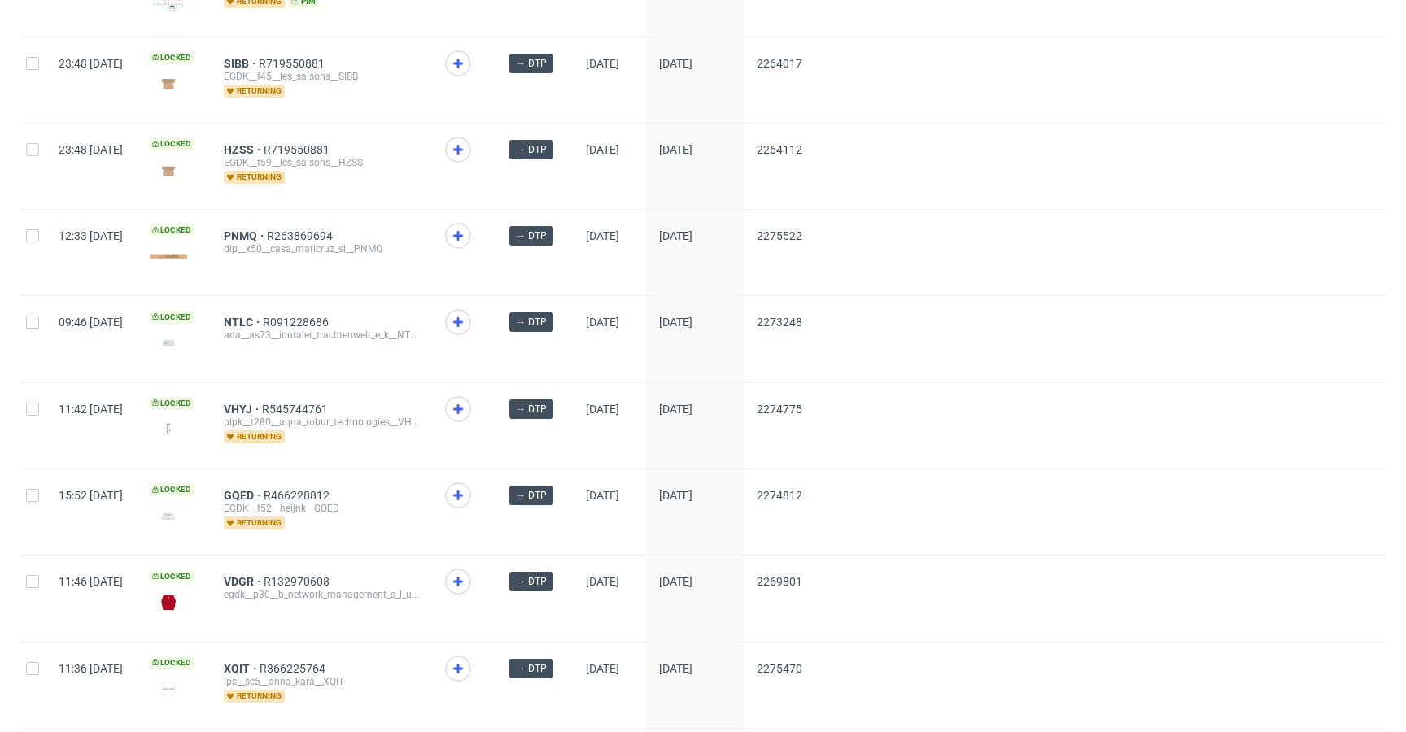
scroll to position [2131, 0]
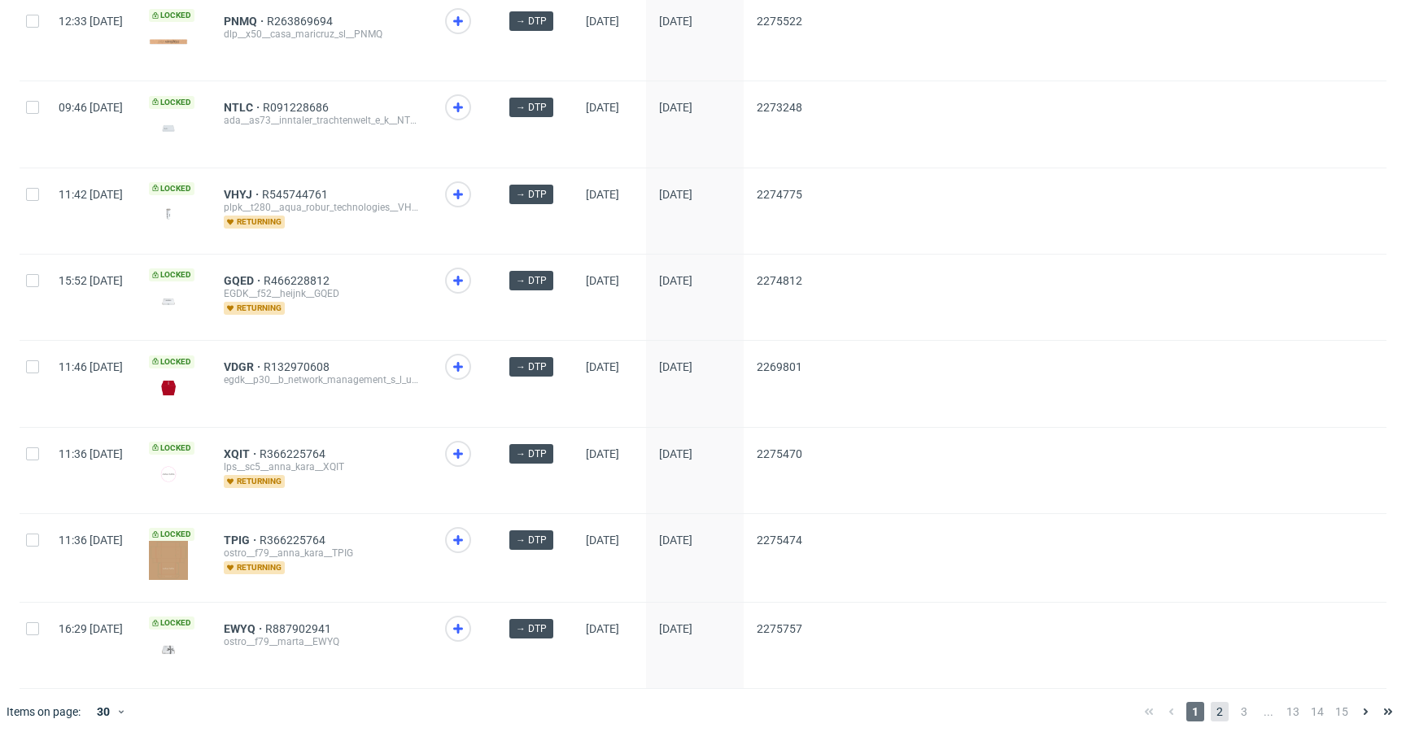
click at [1210, 702] on span "2" at bounding box center [1219, 712] width 18 height 20
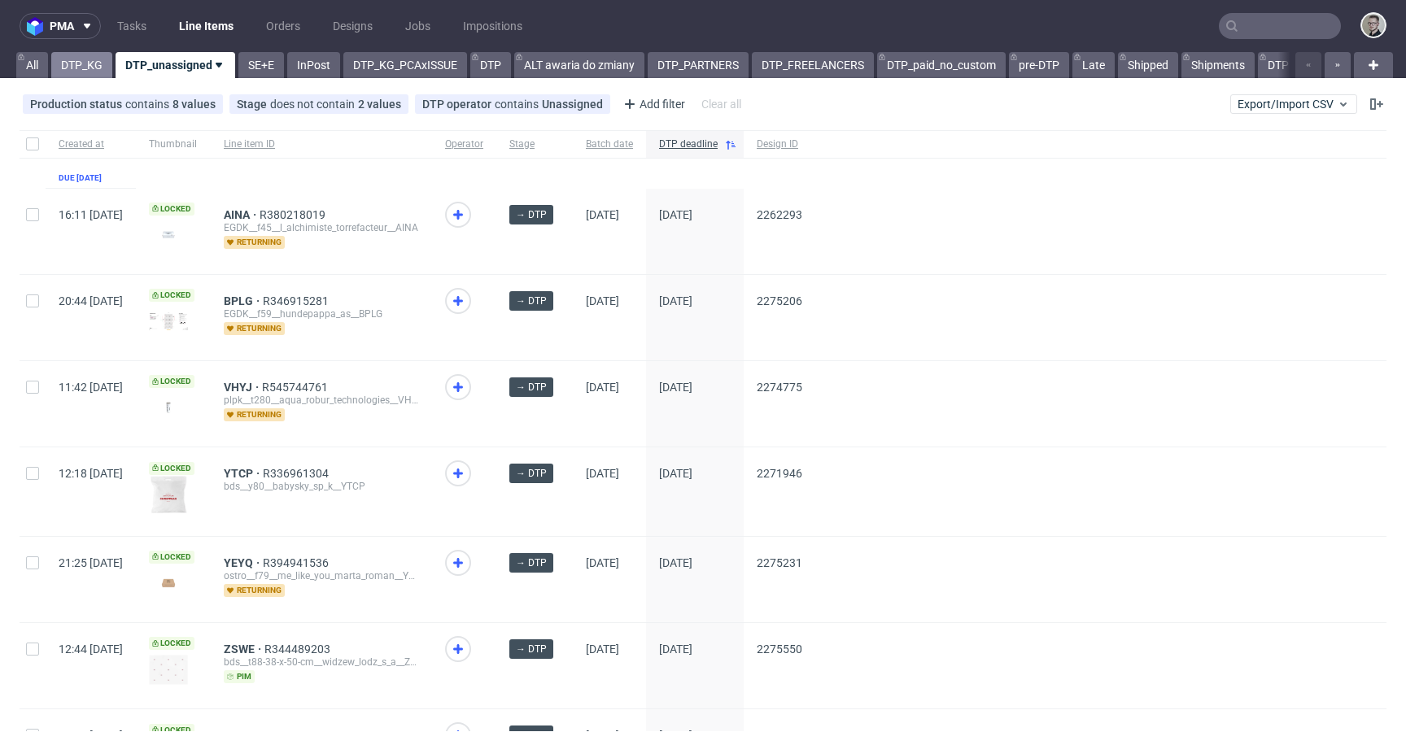
click at [85, 65] on link "DTP_KG" at bounding box center [81, 65] width 61 height 26
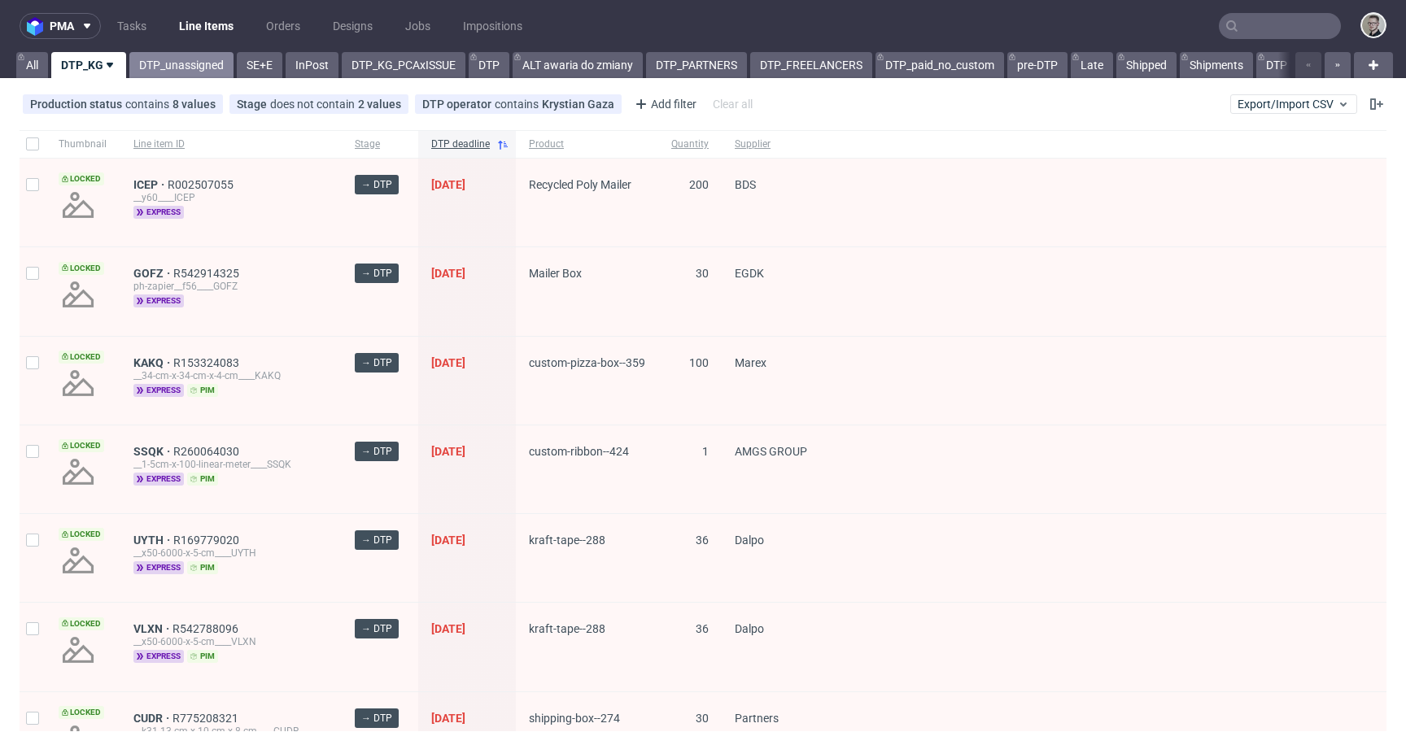
click at [177, 72] on link "DTP_unassigned" at bounding box center [181, 65] width 104 height 26
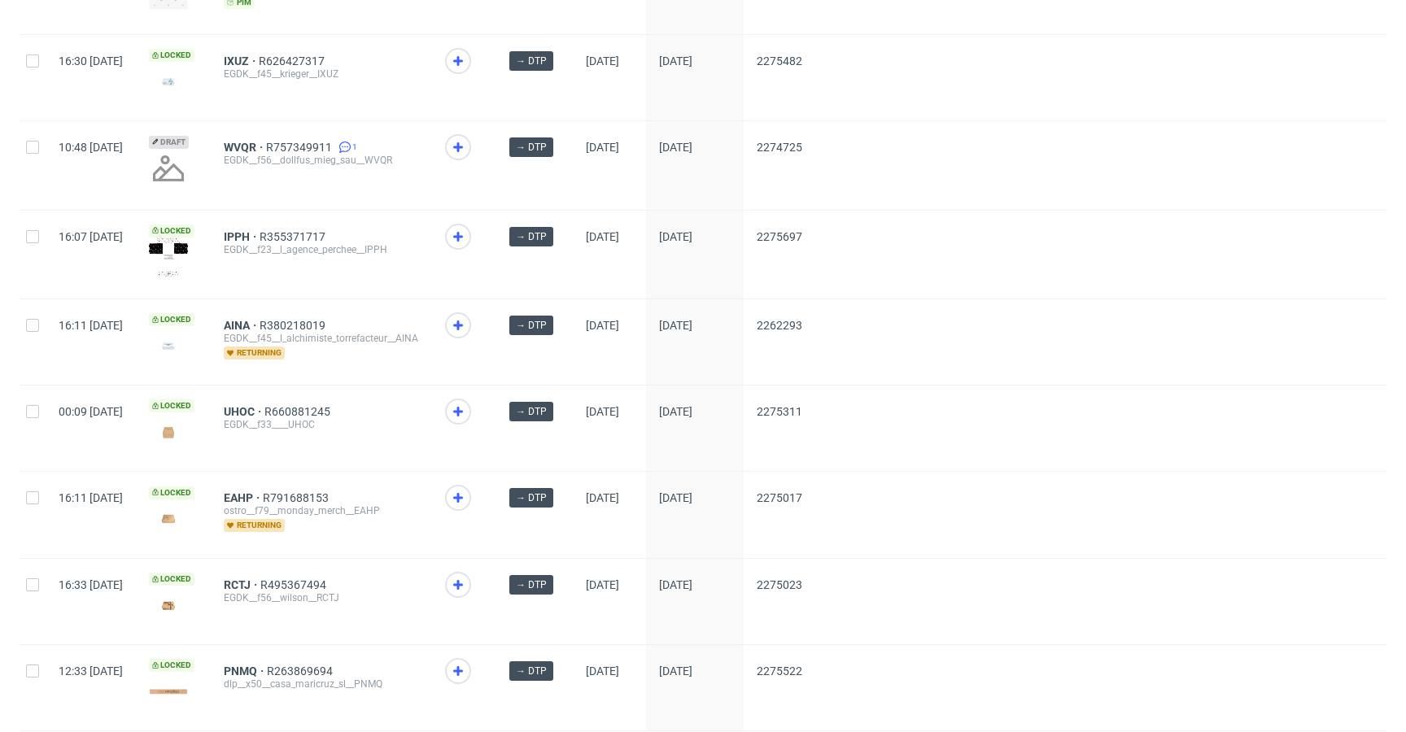
scroll to position [1127, 0]
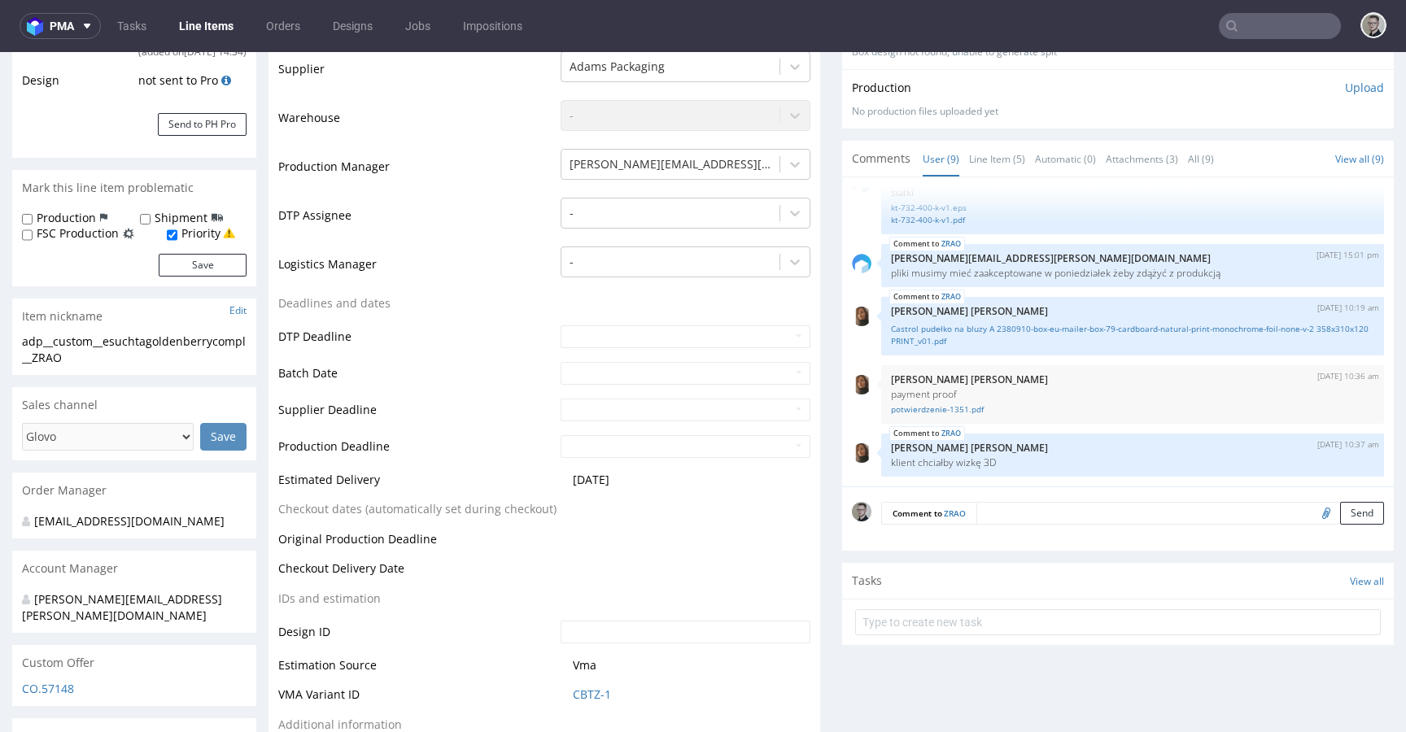
scroll to position [359, 0]
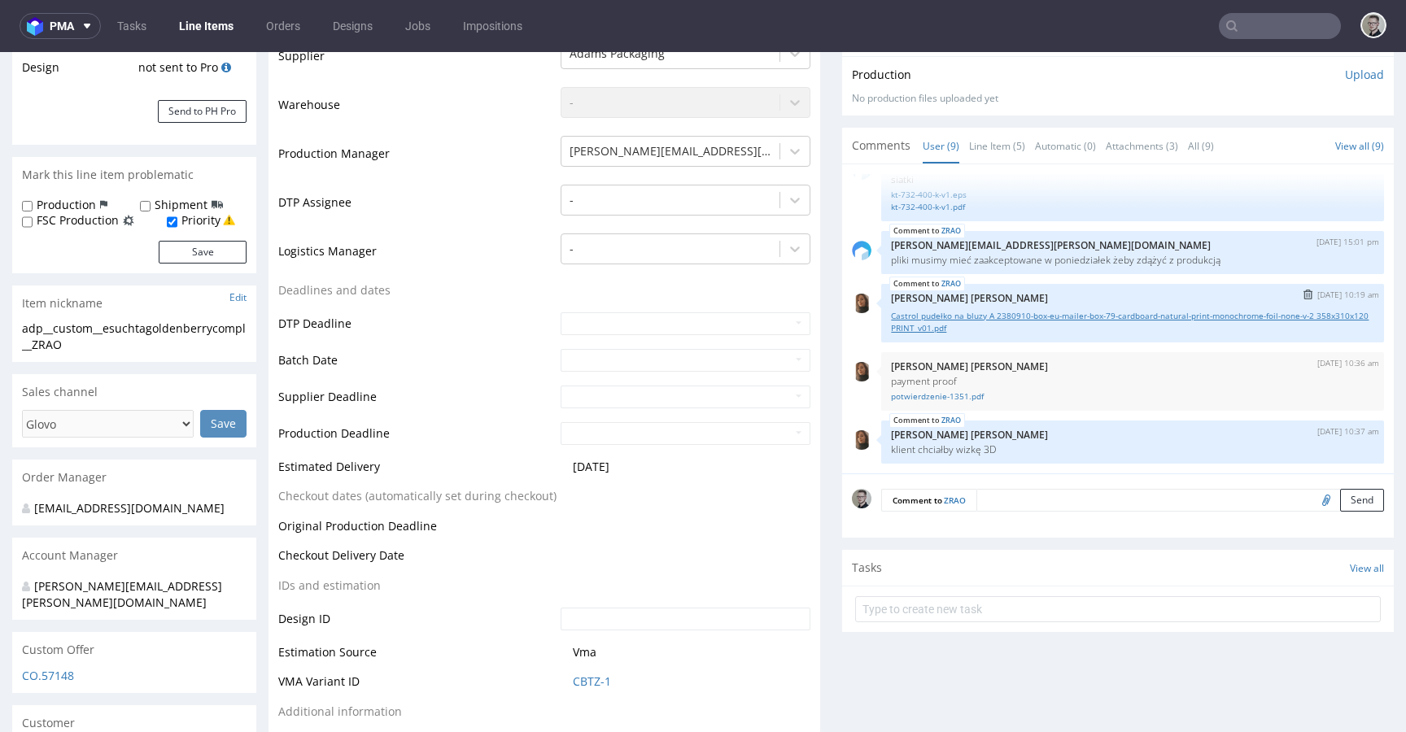
click at [965, 314] on link "Castrol pudełko na bluzy A 2380910-box-eu-mailer-box-79-cardboard-natural-print…" at bounding box center [1132, 322] width 483 height 24
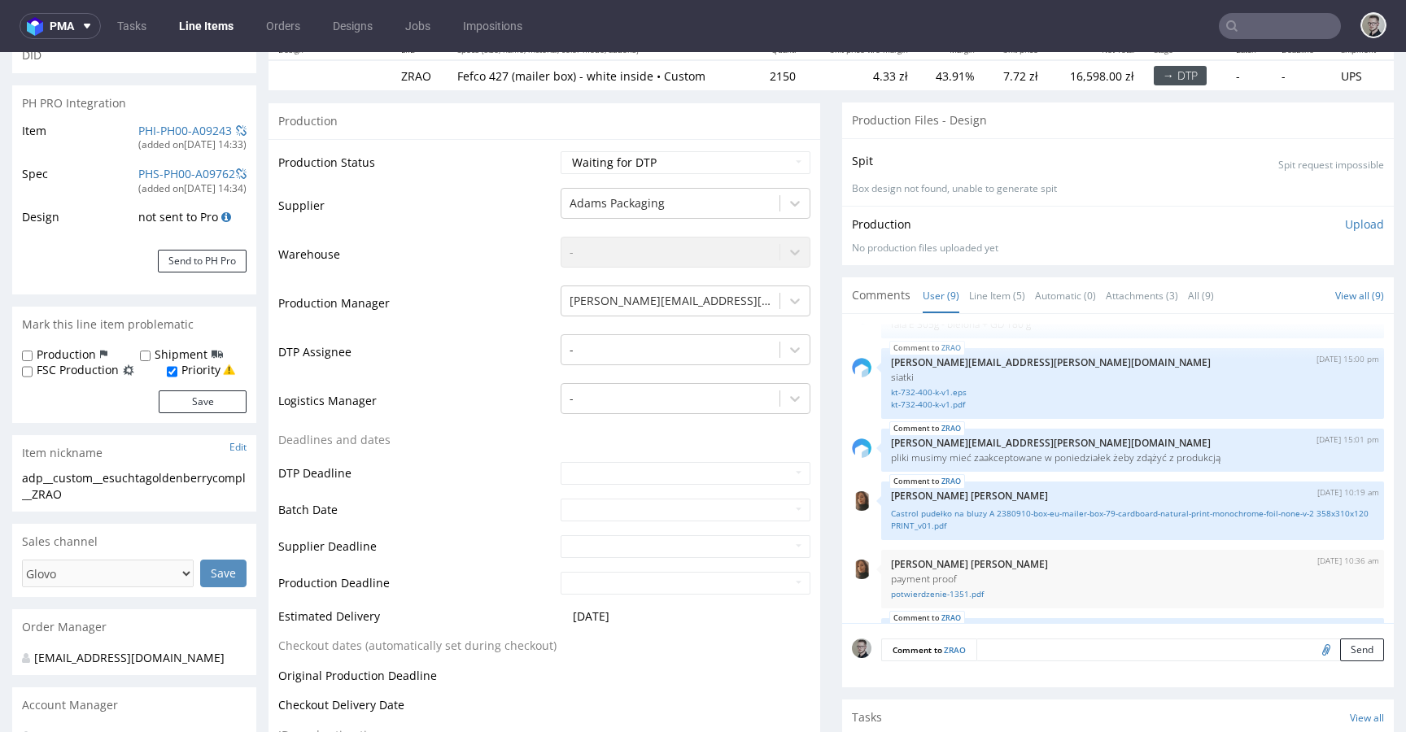
scroll to position [198, 0]
click at [942, 391] on link "kt-732-400-k-v1.eps" at bounding box center [1132, 391] width 483 height 12
click at [935, 402] on link "kt-732-400-k-v1.pdf" at bounding box center [1132, 403] width 483 height 12
click at [940, 513] on link "Castrol pudełko na bluzy A 2380910-box-eu-mailer-box-79-cardboard-natural-print…" at bounding box center [1132, 518] width 483 height 24
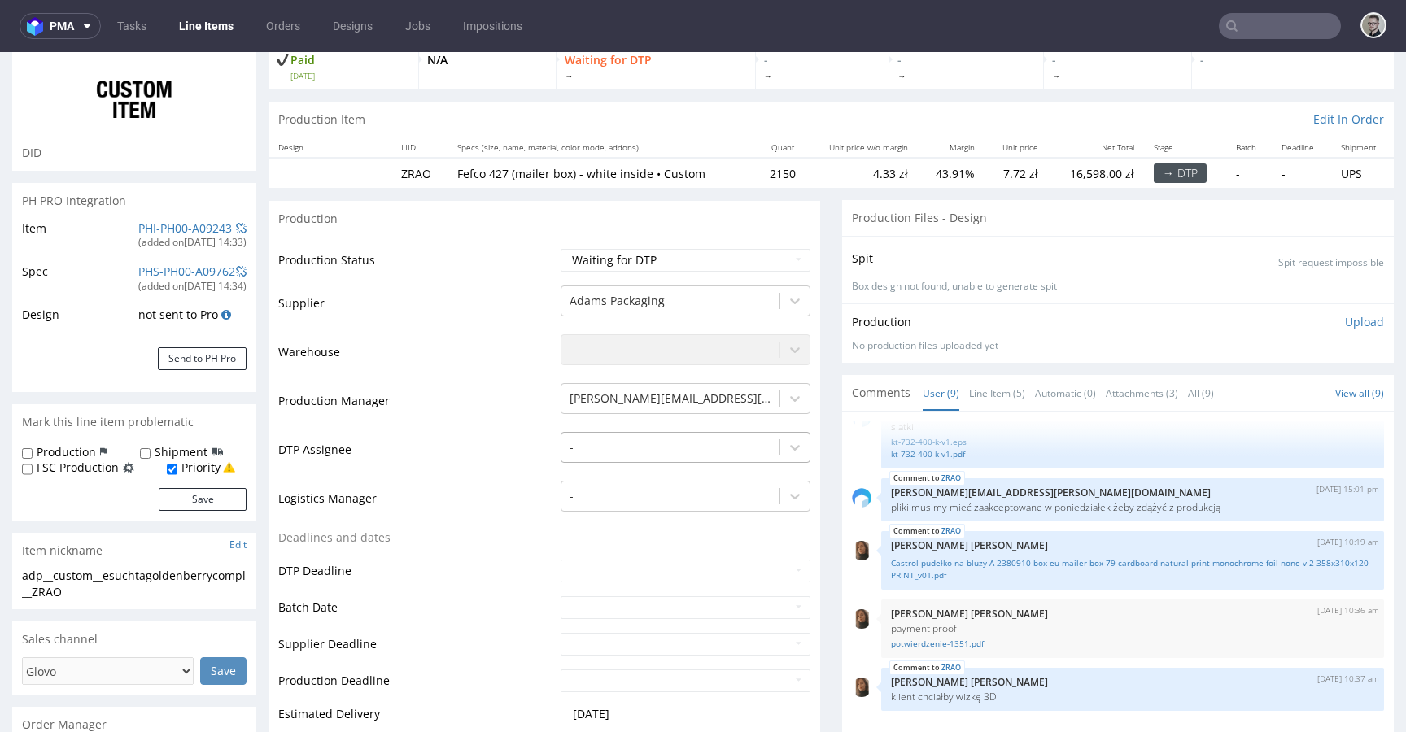
scroll to position [111, 0]
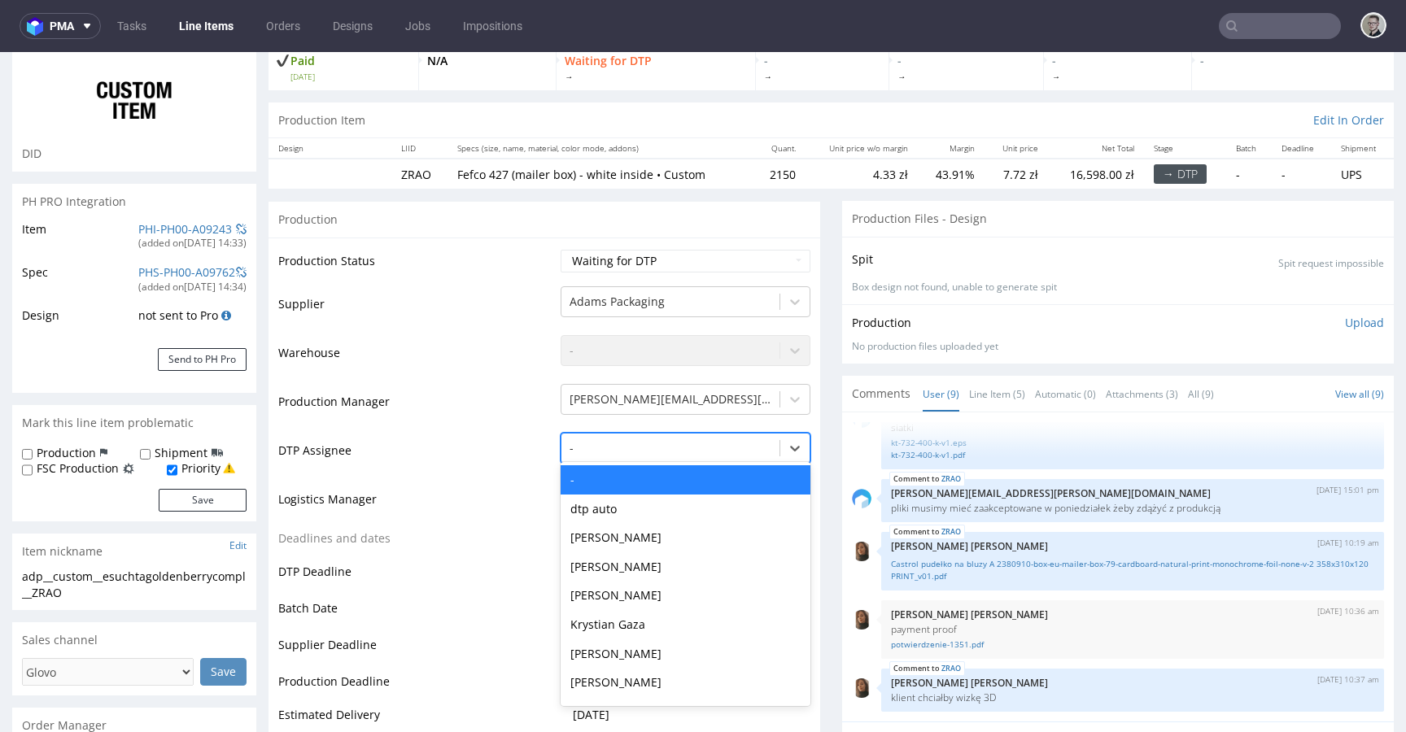
click at [703, 458] on div "-" at bounding box center [670, 448] width 218 height 26
click at [648, 617] on div "Krystian Gaza" at bounding box center [685, 624] width 250 height 29
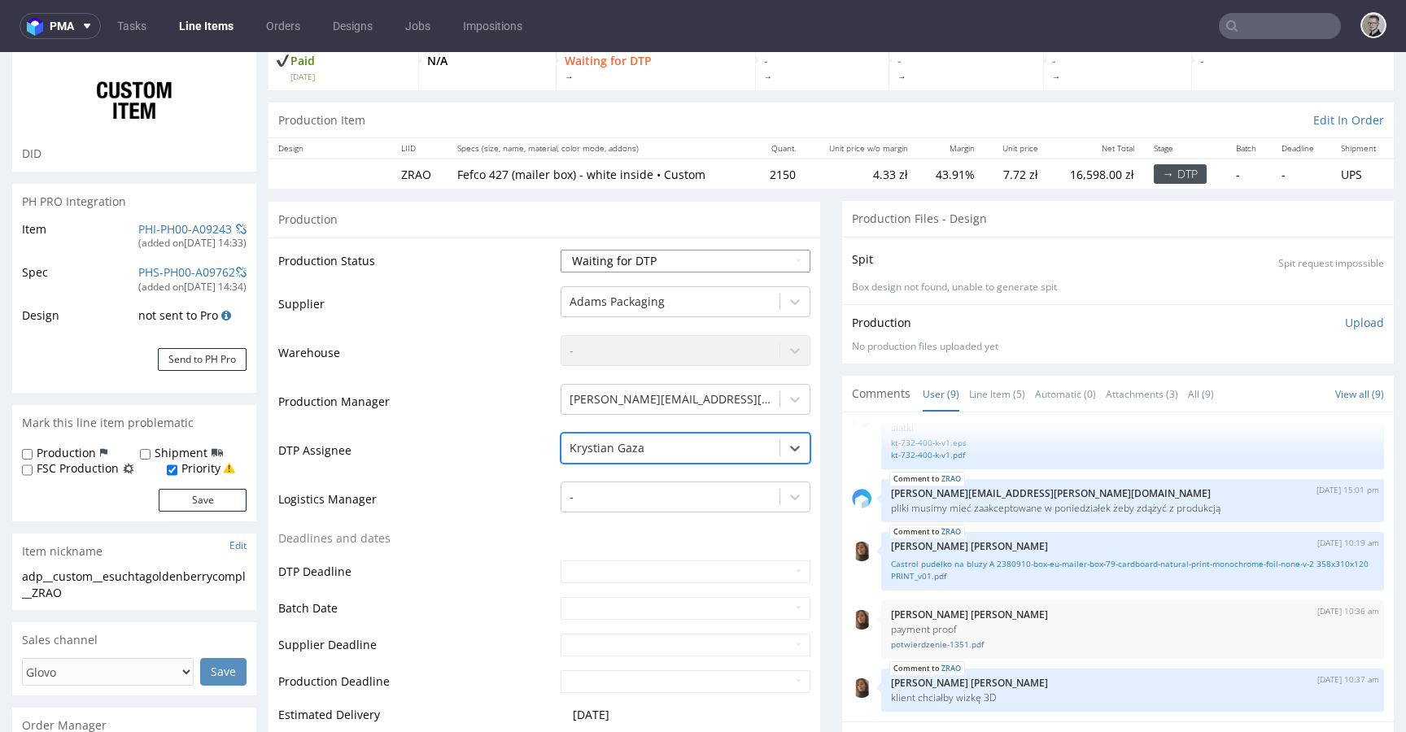
click at [689, 260] on select "Waiting for Artwork Waiting for Diecut Waiting for Mockup Waiting for DTP Waiti…" at bounding box center [685, 261] width 250 height 23
select select "dtp_in_process"
click at [560, 250] on select "Waiting for Artwork Waiting for Diecut Waiting for Mockup Waiting for DTP Waiti…" at bounding box center [685, 261] width 250 height 23
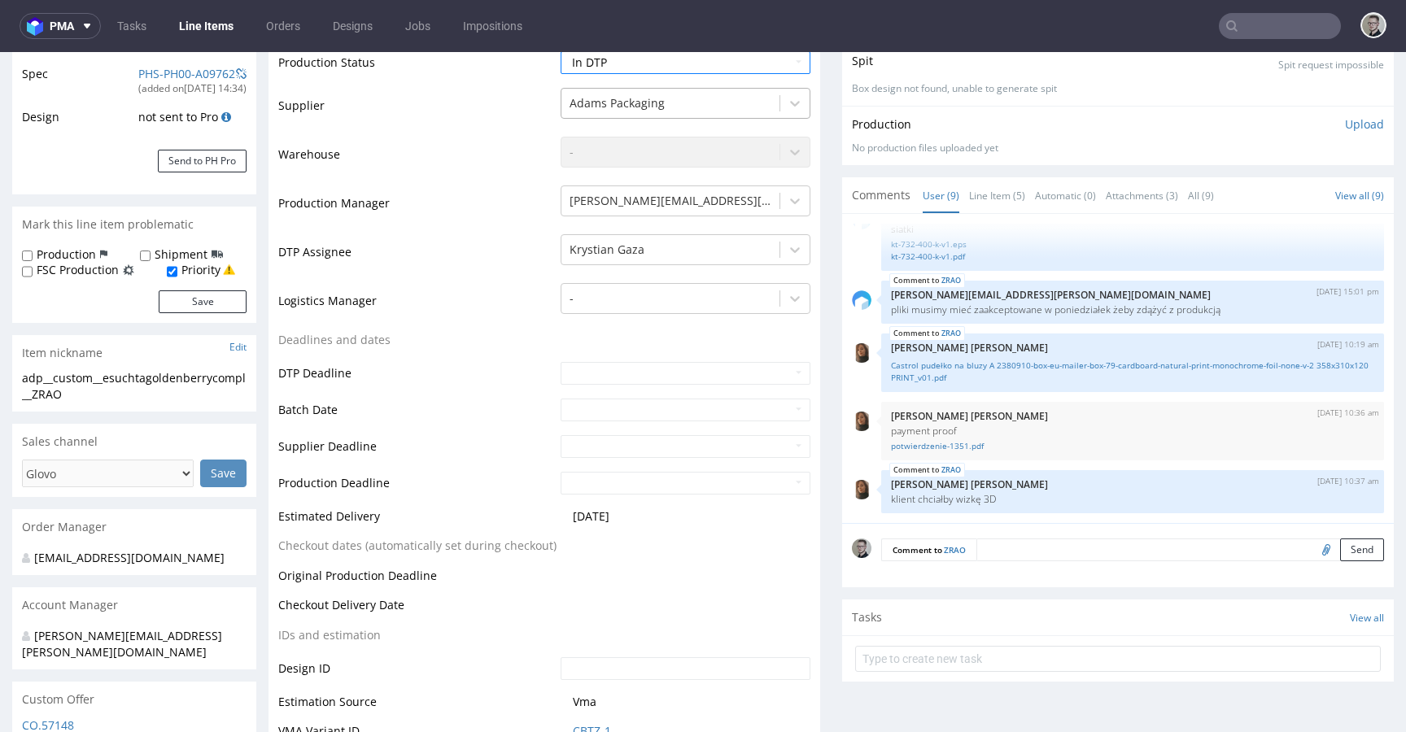
scroll to position [595, 0]
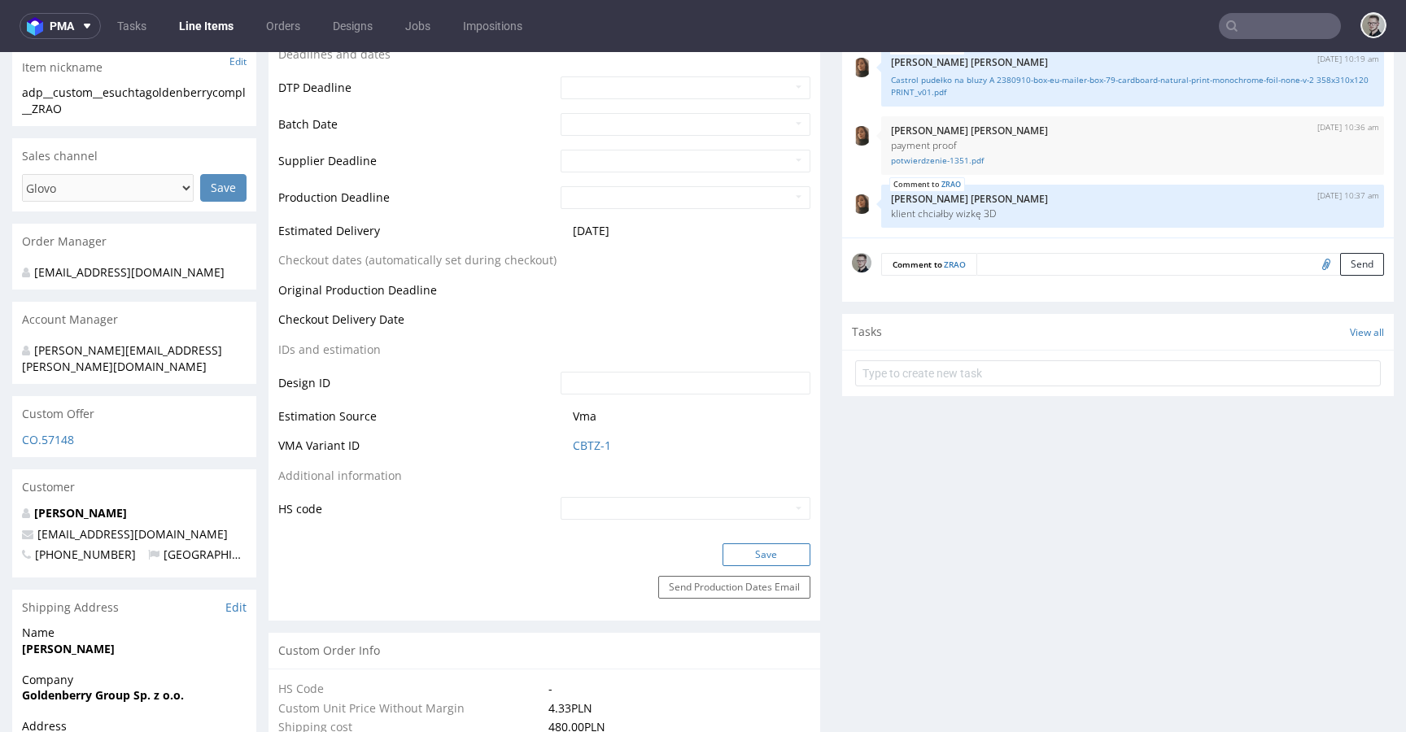
click at [760, 547] on button "Save" at bounding box center [766, 554] width 88 height 23
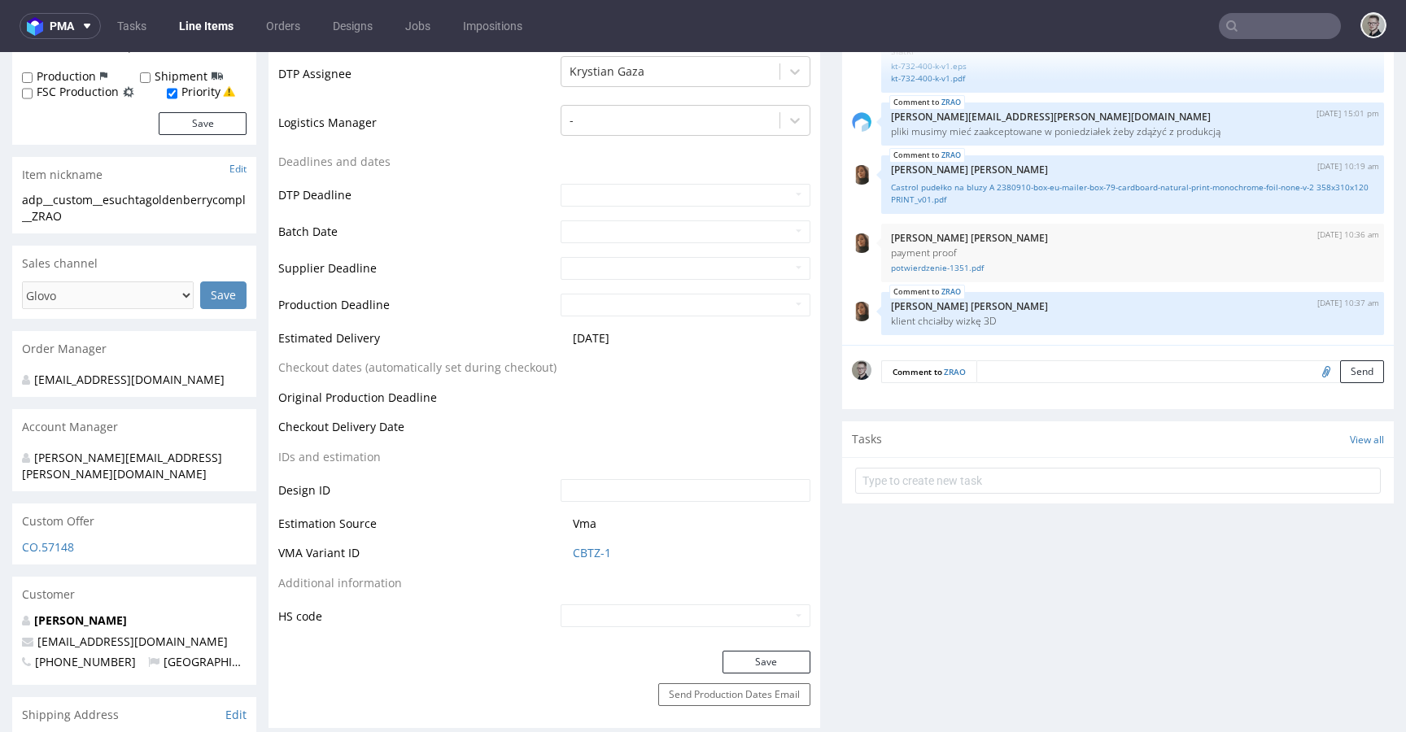
scroll to position [0, 0]
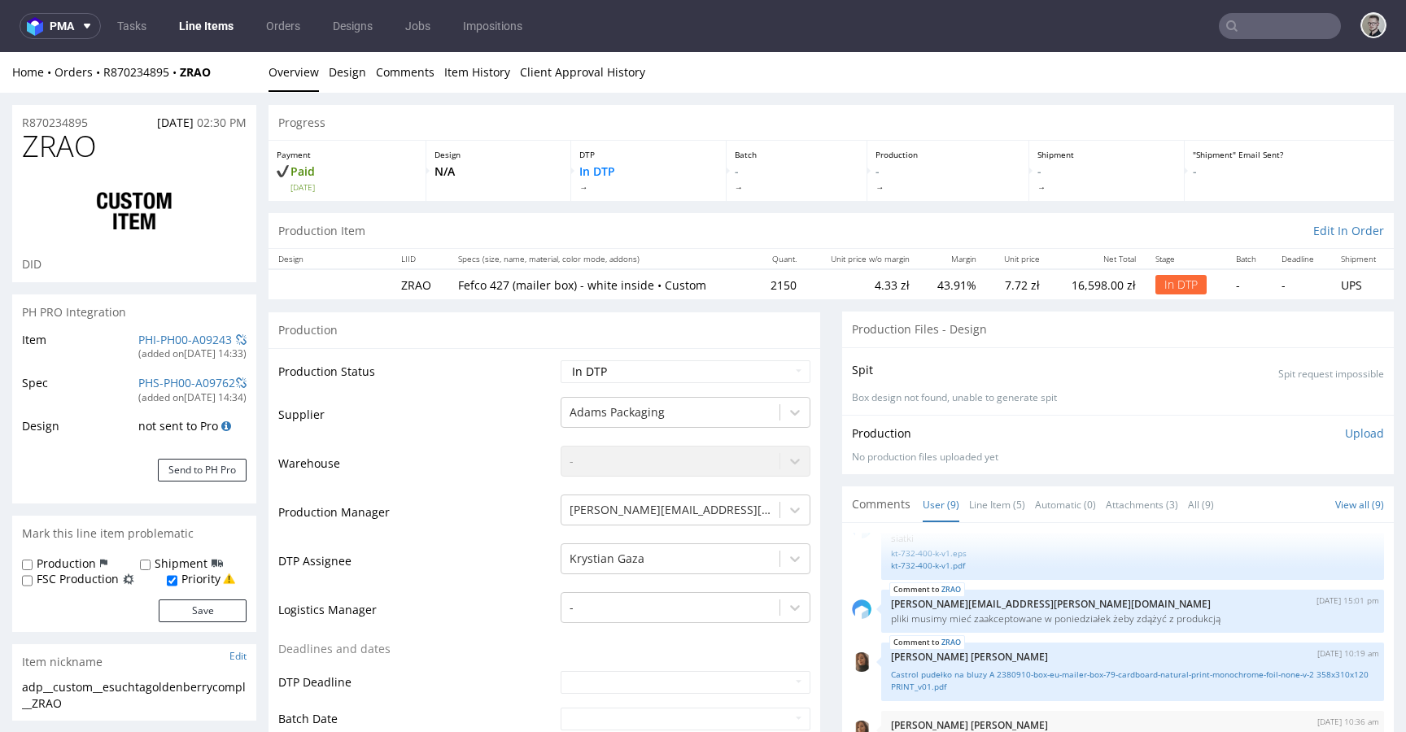
click at [102, 687] on div "adp__custom__esuchtagoldenberrycompl__ZRAO" at bounding box center [134, 695] width 225 height 32
copy div "adp__custom__esuchtagoldenberrycompl__ZRAO Update"
drag, startPoint x: 101, startPoint y: 124, endPoint x: 1, endPoint y: 124, distance: 100.1
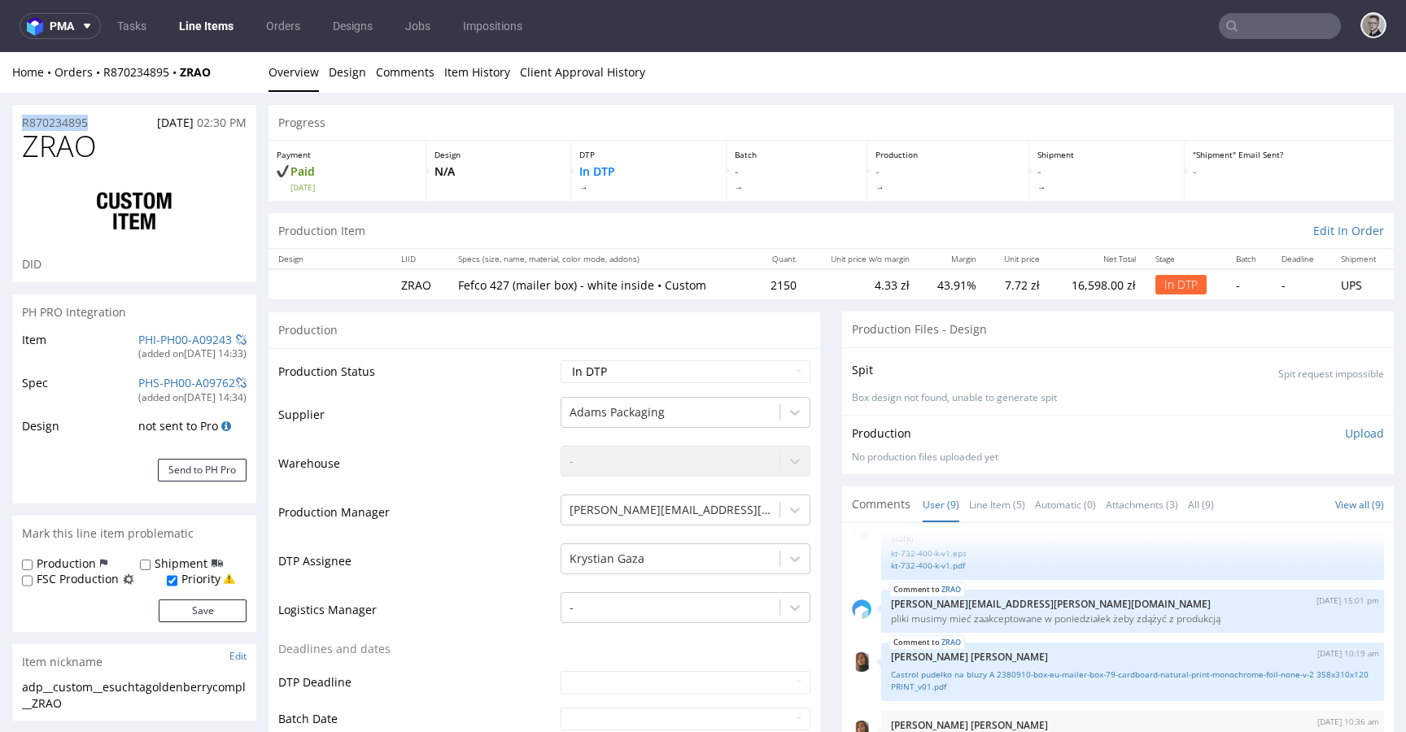
copy p "R870234895"
click at [602, 373] on select "Waiting for Artwork Waiting for Diecut Waiting for Mockup Waiting for DTP Waiti…" at bounding box center [685, 371] width 250 height 23
click at [560, 360] on select "Waiting for Artwork Waiting for Diecut Waiting for Mockup Waiting for DTP Waiti…" at bounding box center [685, 371] width 250 height 23
click at [700, 383] on td "Waiting for Artwork Waiting for Diecut Waiting for Mockup Waiting for DTP Waiti…" at bounding box center [683, 377] width 254 height 37
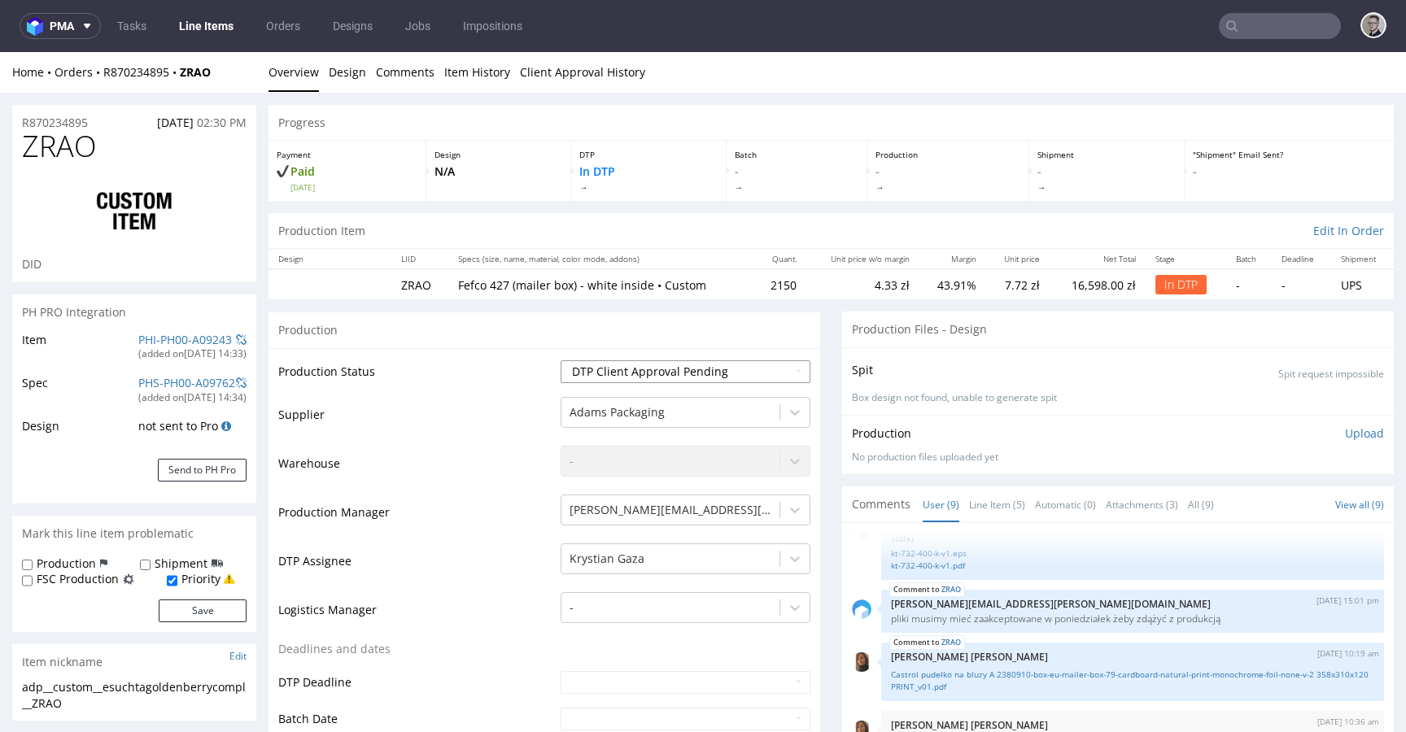
click at [719, 377] on select "Waiting for Artwork Waiting for Diecut Waiting for Mockup Waiting for DTP Waiti…" at bounding box center [685, 371] width 250 height 23
select select "dtp_ca_needed"
click at [560, 360] on select "Waiting for Artwork Waiting for Diecut Waiting for Mockup Waiting for DTP Waiti…" at bounding box center [685, 371] width 250 height 23
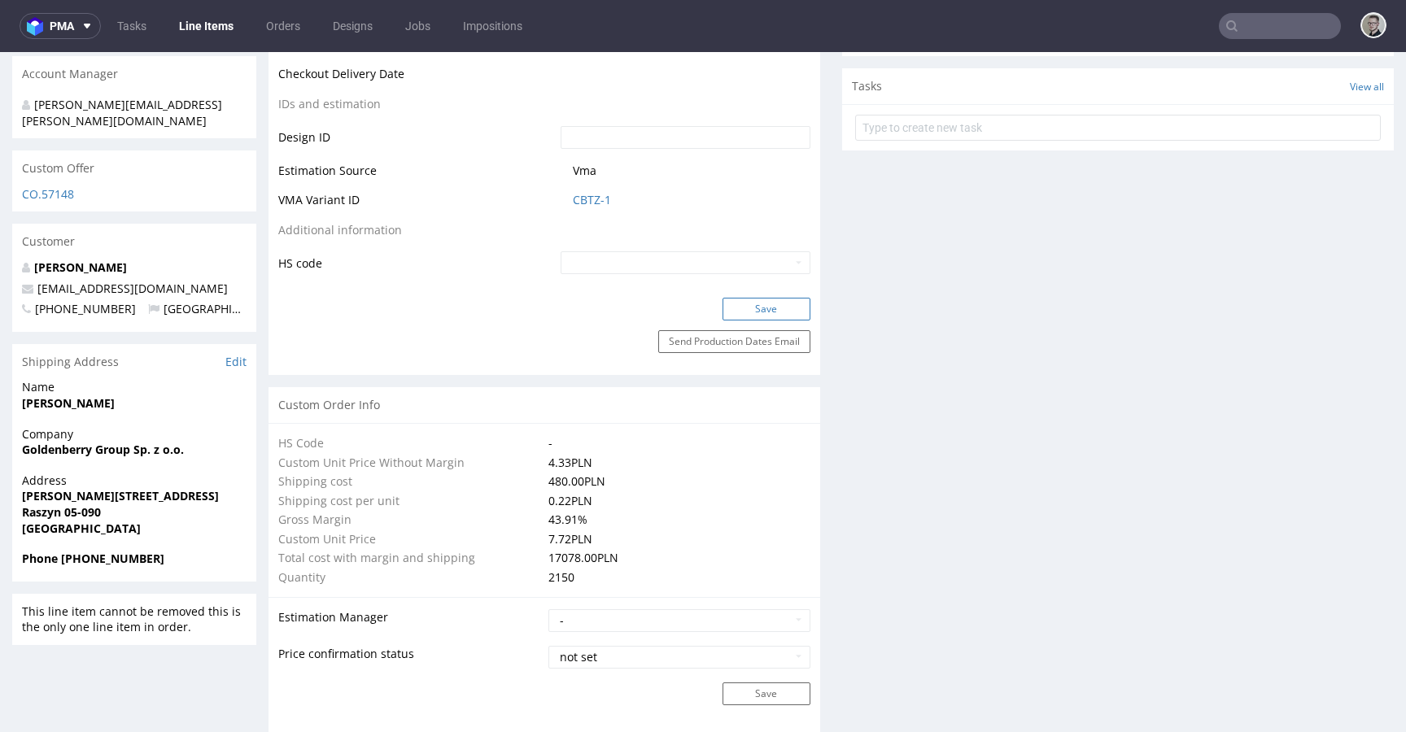
click at [768, 315] on button "Save" at bounding box center [766, 309] width 88 height 23
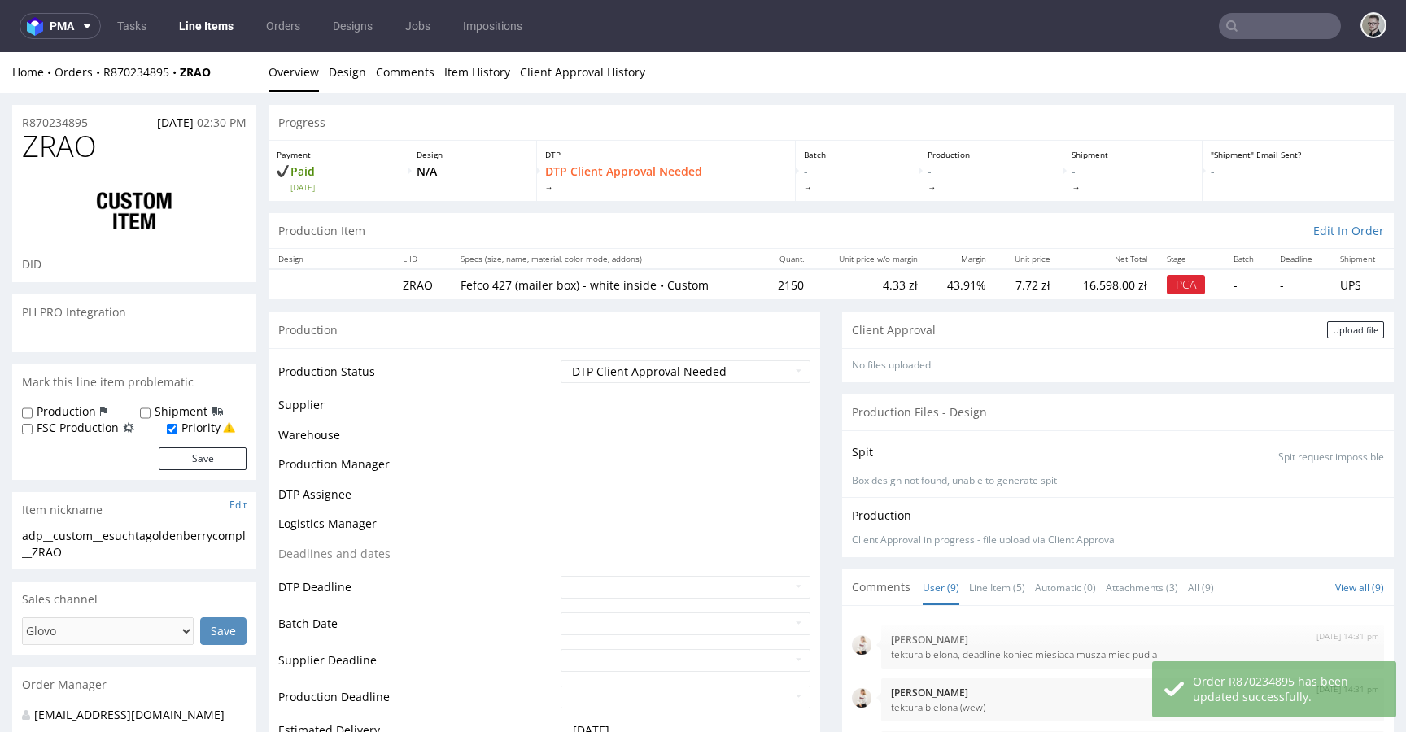
click at [1334, 330] on div "Upload file" at bounding box center [1355, 329] width 57 height 17
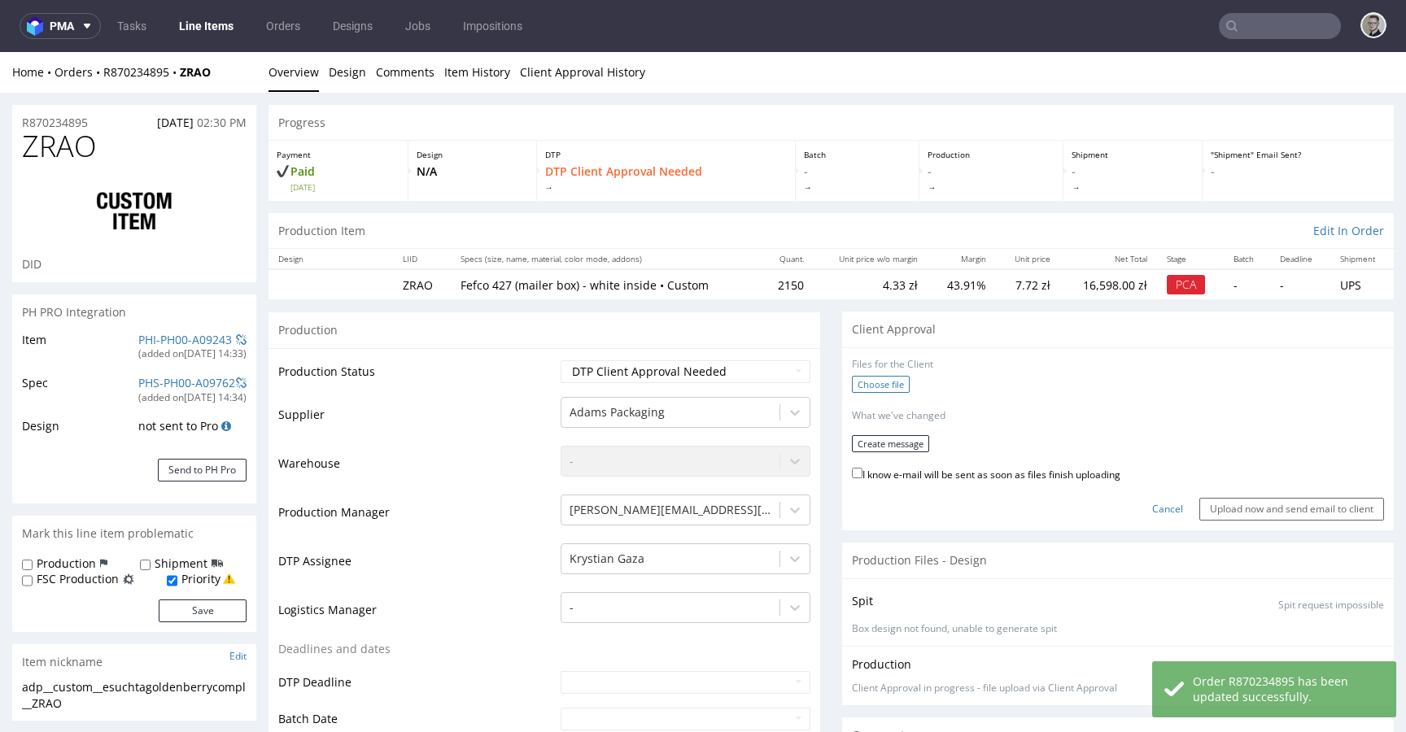
click at [889, 378] on label "Choose file" at bounding box center [881, 384] width 58 height 17
click at [0, 52] on input "Choose file" at bounding box center [0, 52] width 0 height 0
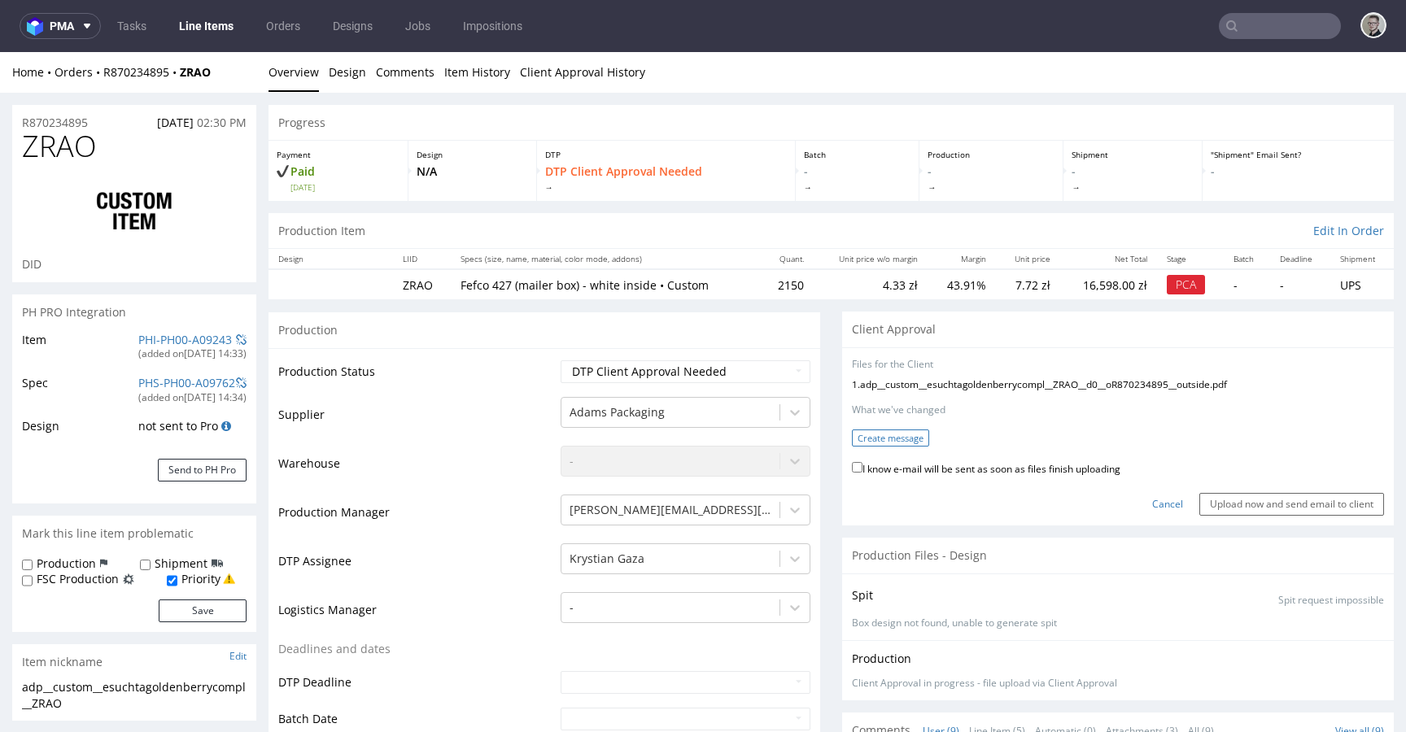
click at [915, 437] on button "Create message" at bounding box center [890, 438] width 77 height 17
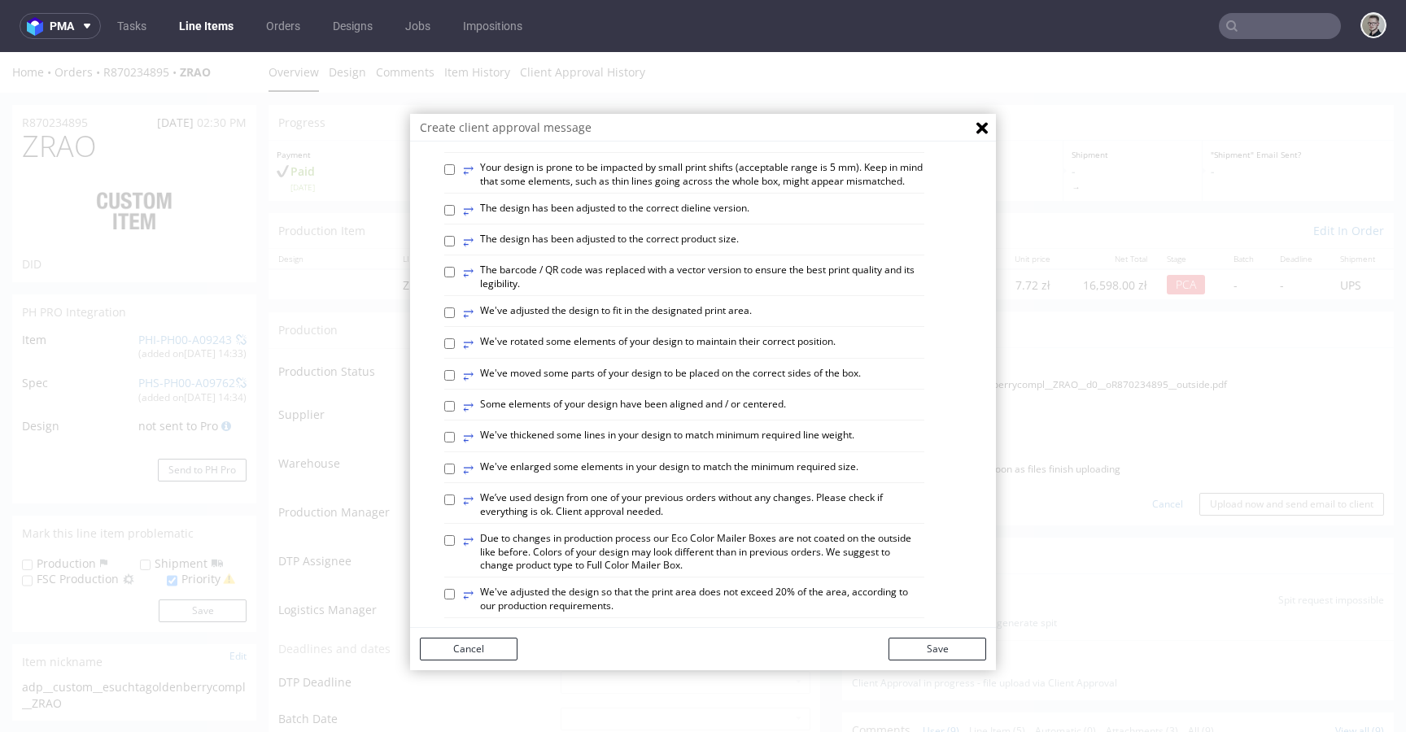
scroll to position [378, 0]
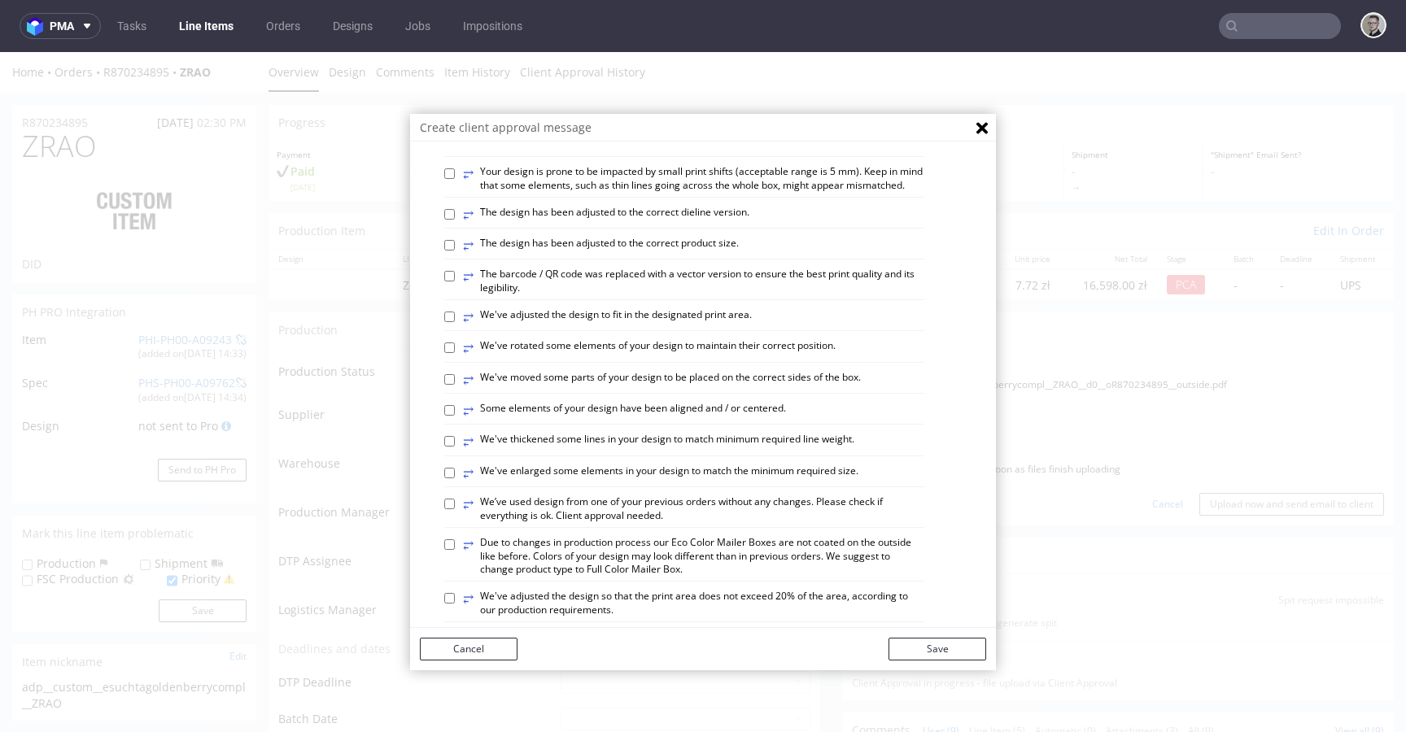
click at [691, 224] on label "⥂ The design has been adjusted to the correct dieline version." at bounding box center [606, 215] width 286 height 18
click at [455, 220] on input "⥂ The design has been adjusted to the correct dieline version." at bounding box center [449, 214] width 11 height 11
checkbox input "true"
click at [744, 420] on label "⥂ Some elements of your design have been aligned and / or centered." at bounding box center [624, 411] width 323 height 18
click at [455, 416] on input "⥂ Some elements of your design have been aligned and / or centered." at bounding box center [449, 410] width 11 height 11
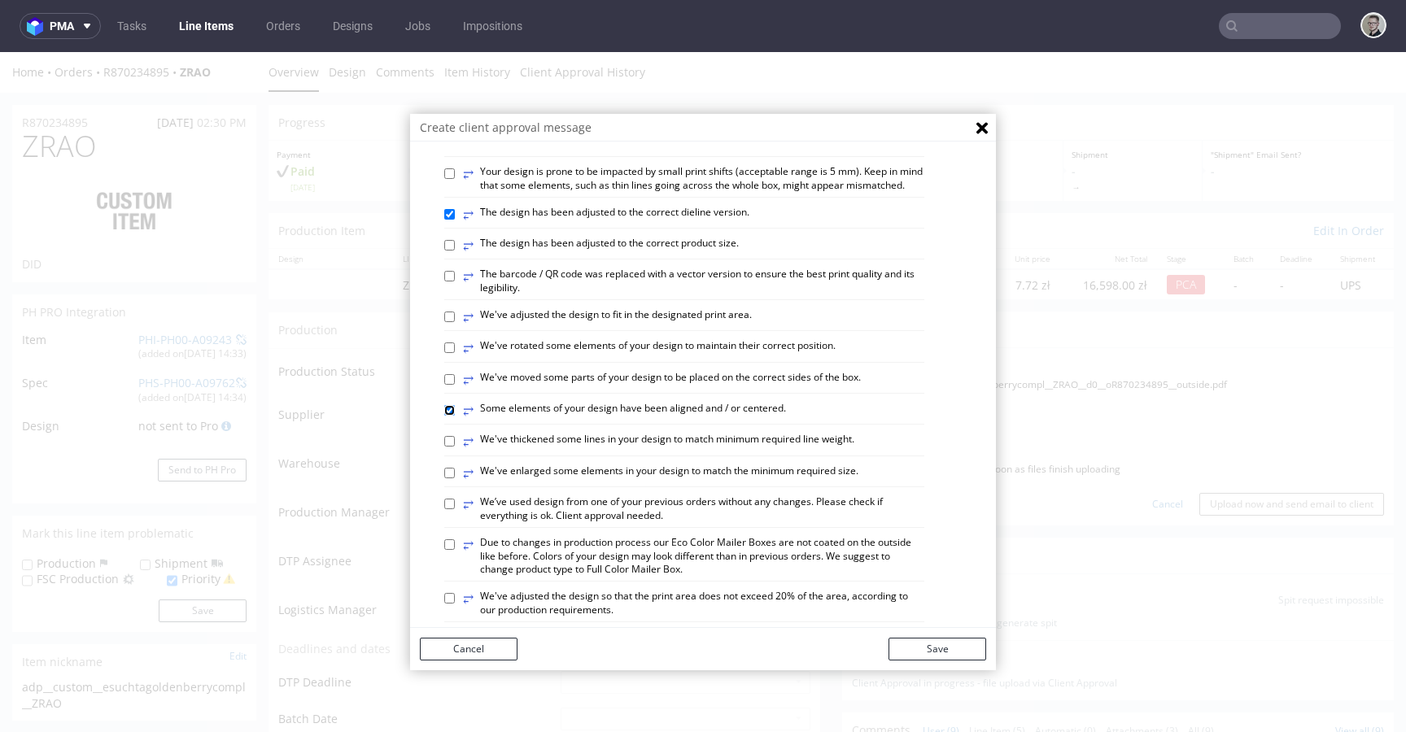
checkbox input "true"
click at [915, 650] on button "Save" at bounding box center [937, 649] width 98 height 23
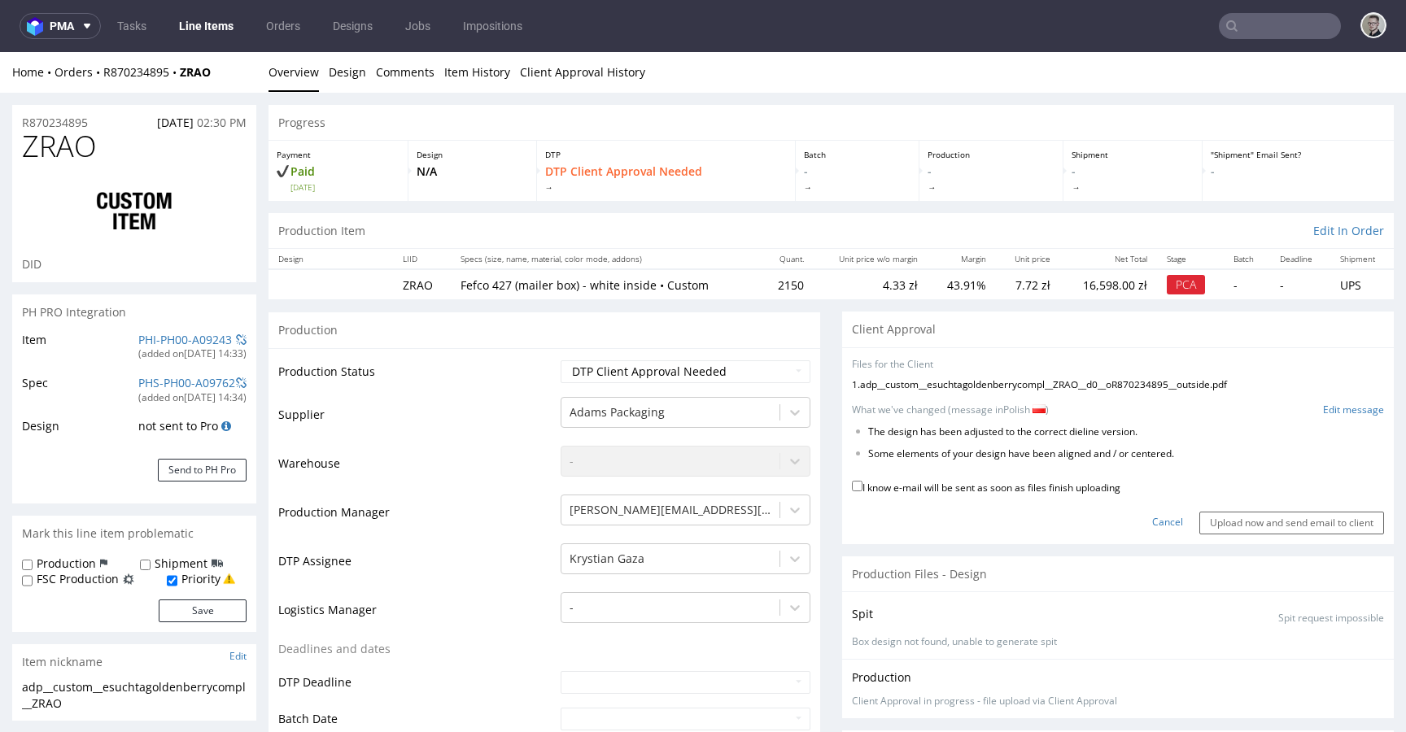
click at [1100, 486] on label "I know e-mail will be sent as soon as files finish uploading" at bounding box center [986, 486] width 268 height 18
click at [862, 486] on input "I know e-mail will be sent as soon as files finish uploading" at bounding box center [857, 486] width 11 height 11
checkbox input "true"
click at [1242, 521] on input "Upload now and send email to client" at bounding box center [1291, 523] width 185 height 23
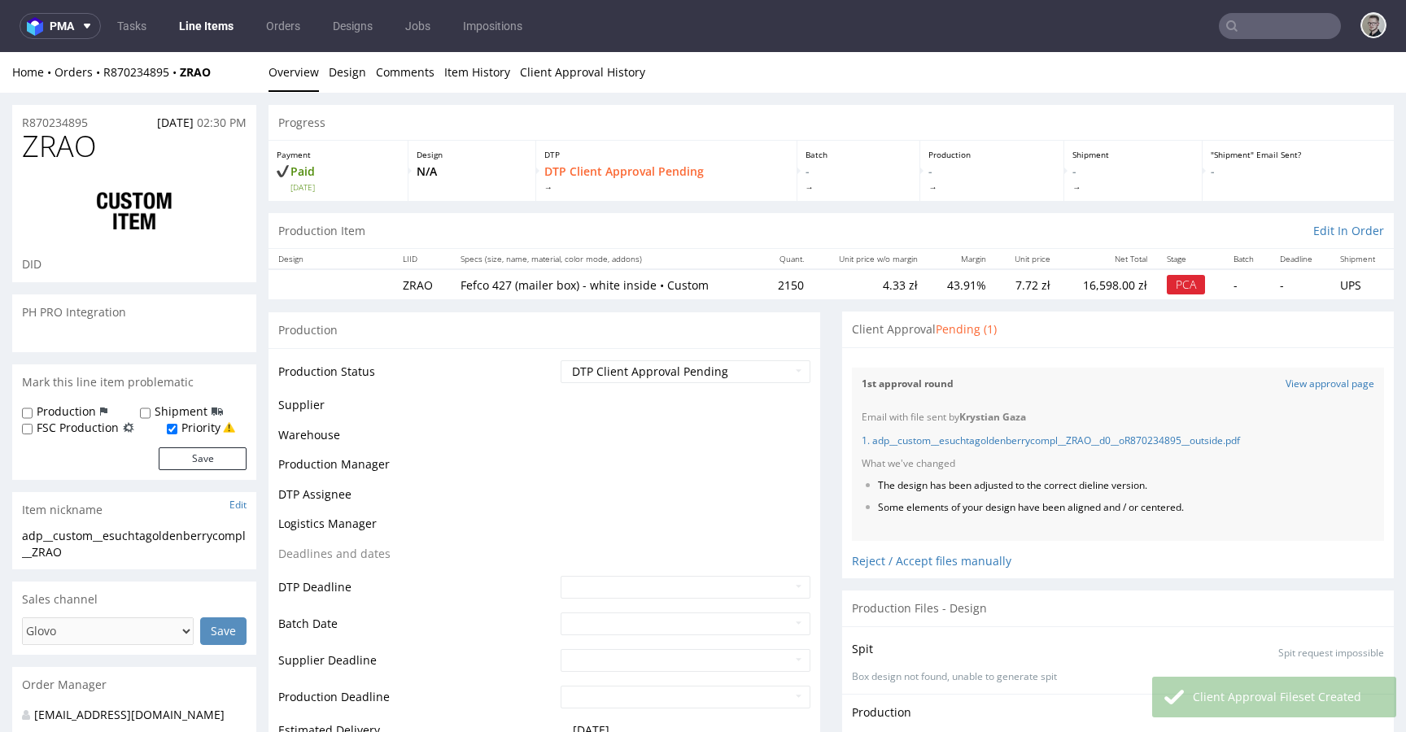
scroll to position [245, 0]
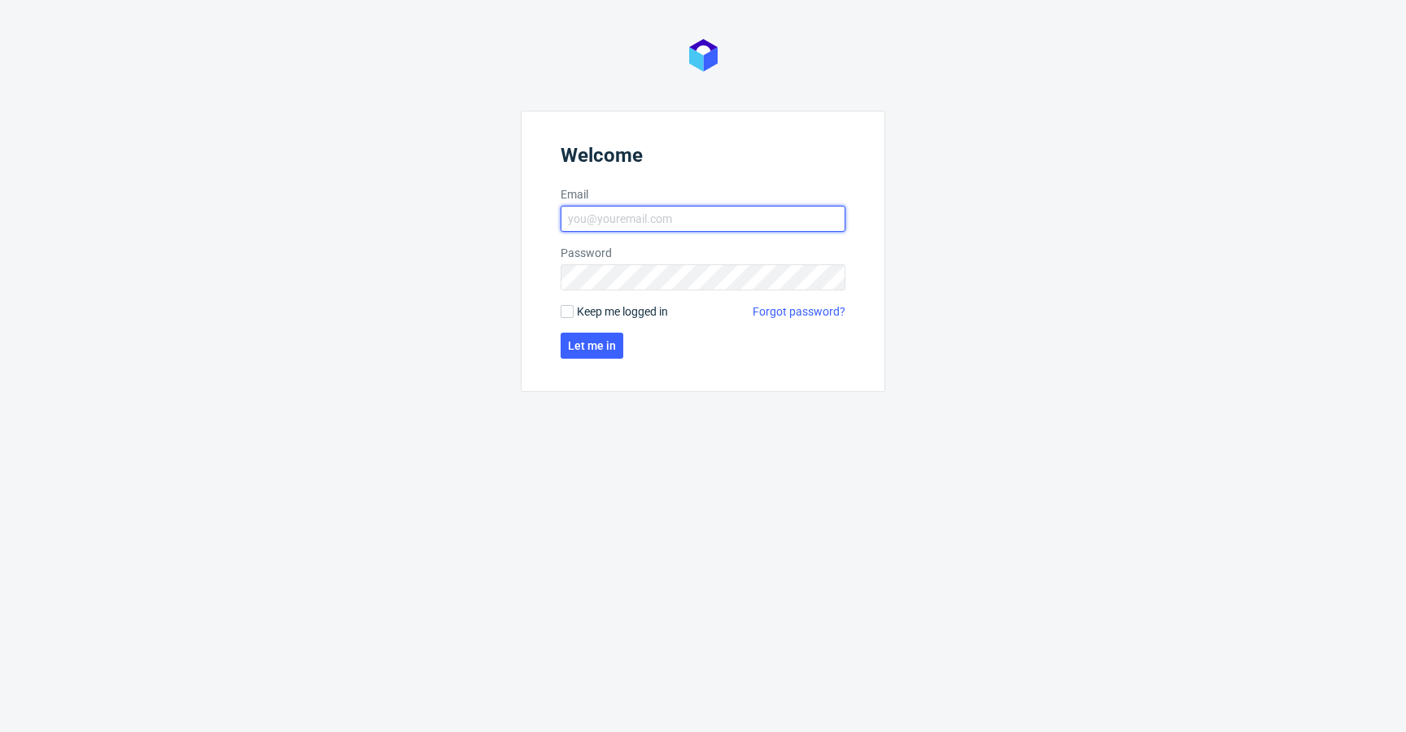
type input "[EMAIL_ADDRESS][DOMAIN_NAME]"
click at [629, 309] on span "Keep me logged in" at bounding box center [622, 311] width 91 height 16
click at [573, 309] on input "Keep me logged in" at bounding box center [566, 311] width 13 height 13
checkbox input "true"
click at [595, 347] on span "Let me in" at bounding box center [592, 345] width 48 height 11
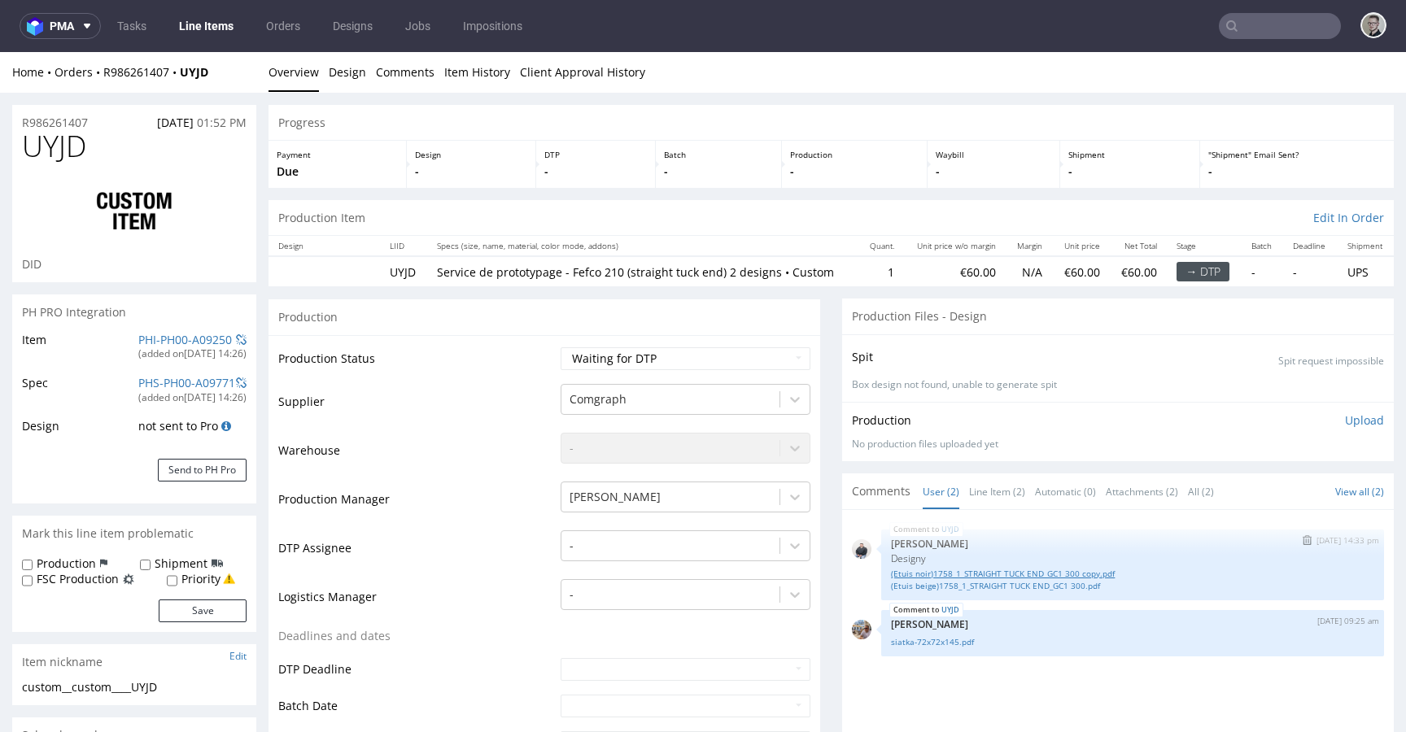
click at [1024, 573] on link "(Etuis noir)1758_1_STRAIGHT TUCK END_GC1 300 copy.pdf" at bounding box center [1132, 574] width 483 height 12
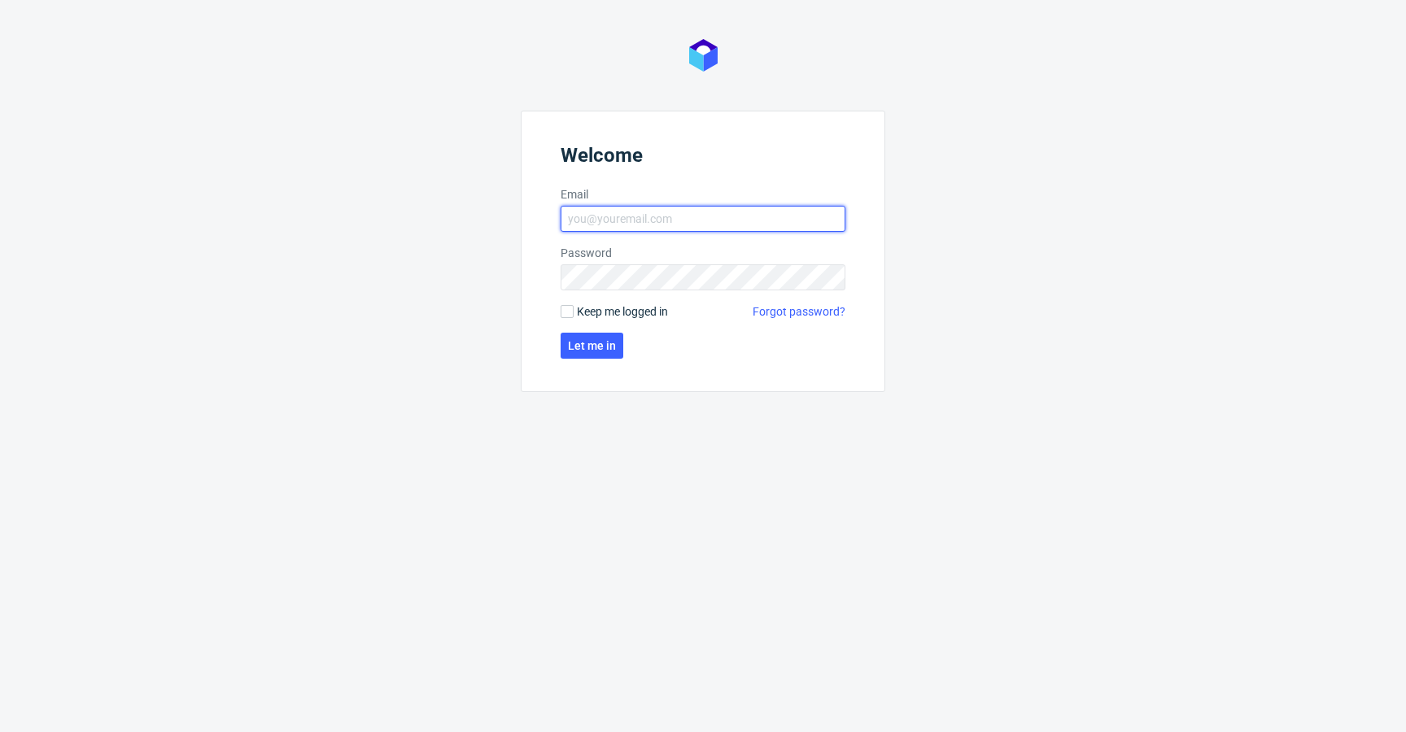
type input "[EMAIL_ADDRESS][DOMAIN_NAME]"
click at [626, 309] on span "Keep me logged in" at bounding box center [622, 311] width 91 height 16
click at [573, 309] on input "Keep me logged in" at bounding box center [566, 311] width 13 height 13
checkbox input "true"
click at [594, 334] on button "Let me in" at bounding box center [591, 346] width 63 height 26
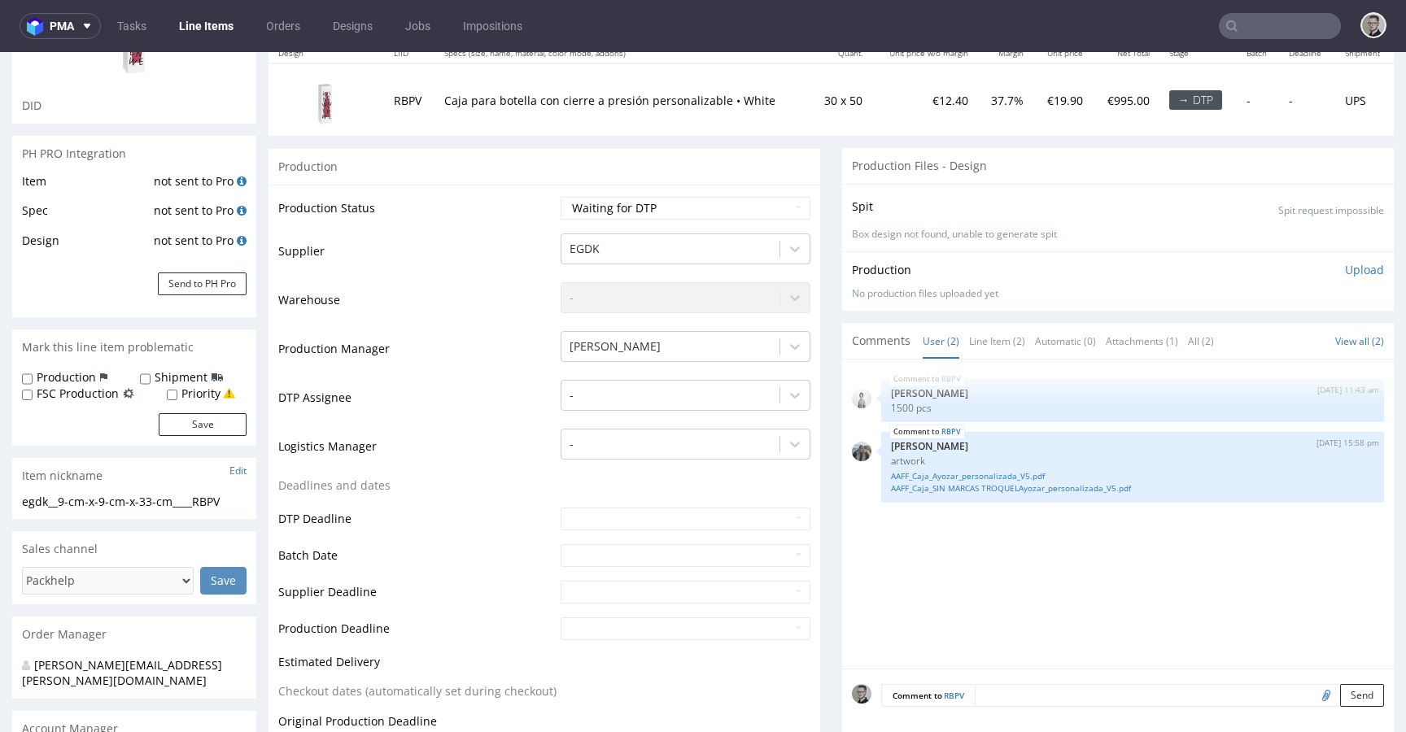
scroll to position [218, 0]
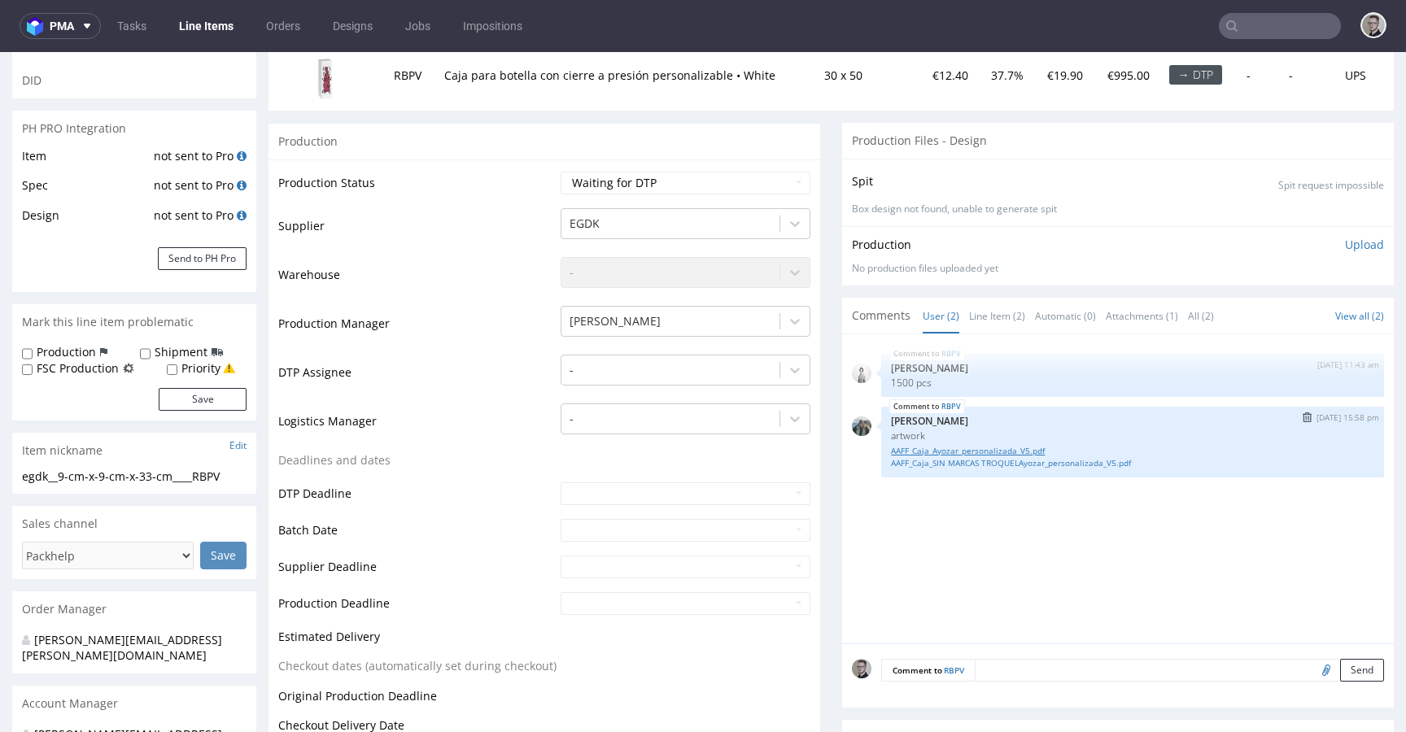
click at [983, 445] on link "AAFF_Caja_Ayozar_personalizada_V5.pdf" at bounding box center [1132, 451] width 483 height 12
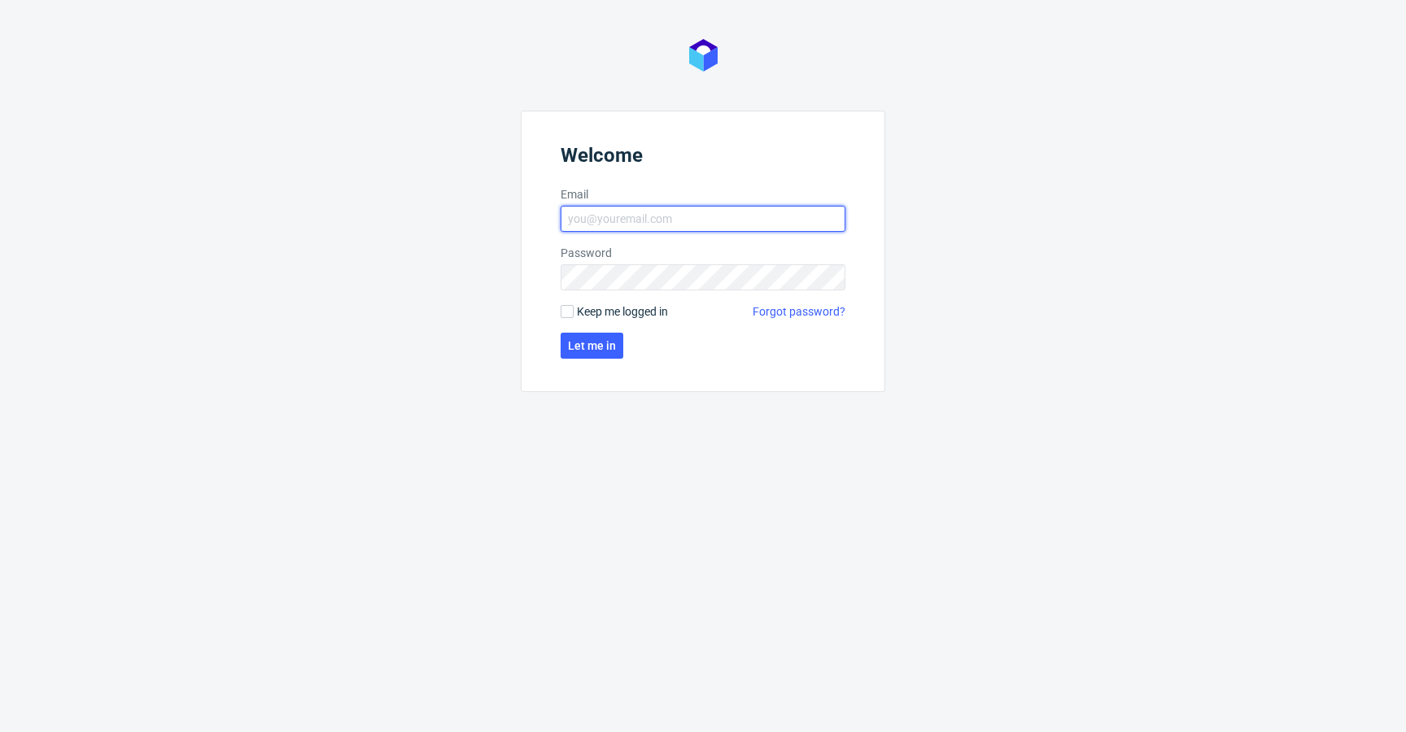
type input "[EMAIL_ADDRESS][DOMAIN_NAME]"
click at [621, 311] on span "Keep me logged in" at bounding box center [622, 311] width 91 height 16
click at [573, 311] on input "Keep me logged in" at bounding box center [566, 311] width 13 height 13
checkbox input "true"
click at [615, 351] on button "Let me in" at bounding box center [591, 346] width 63 height 26
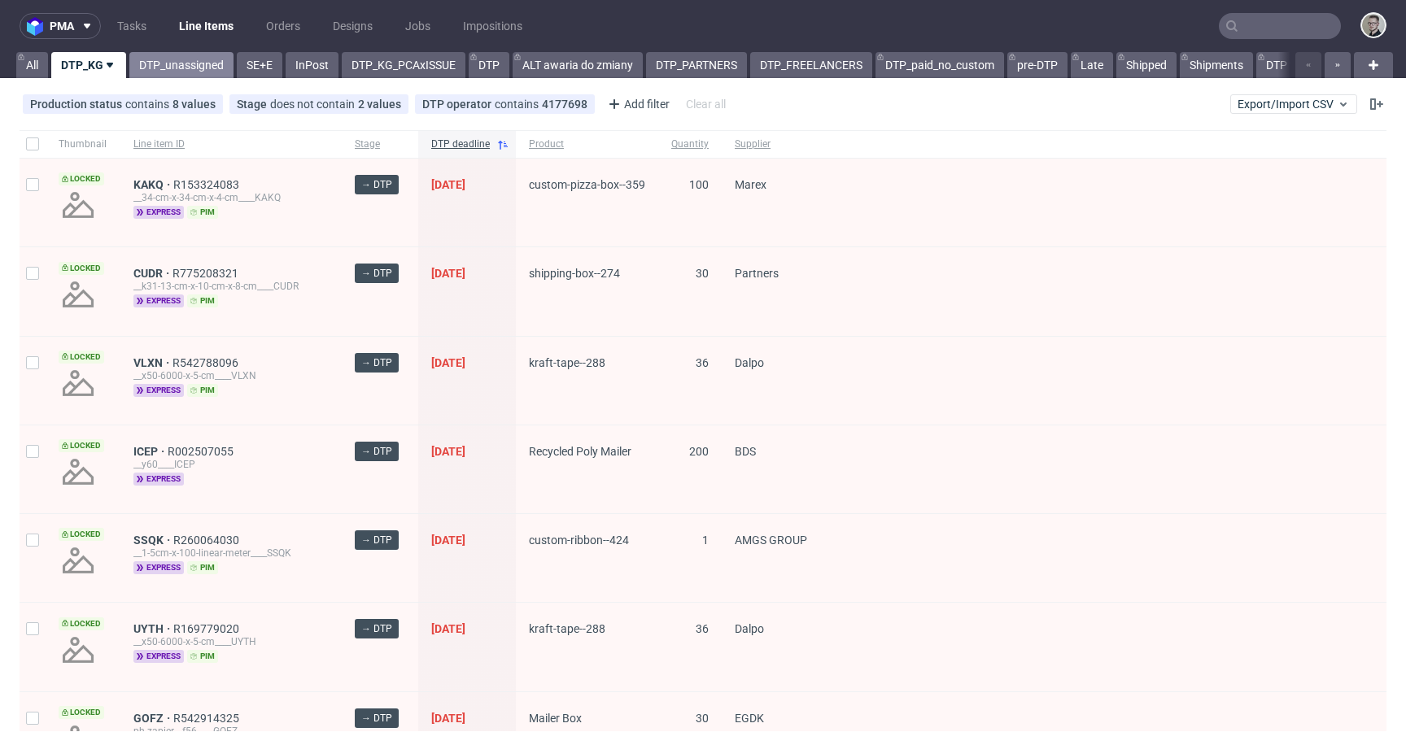
click at [225, 68] on link "DTP_unassigned" at bounding box center [181, 65] width 104 height 26
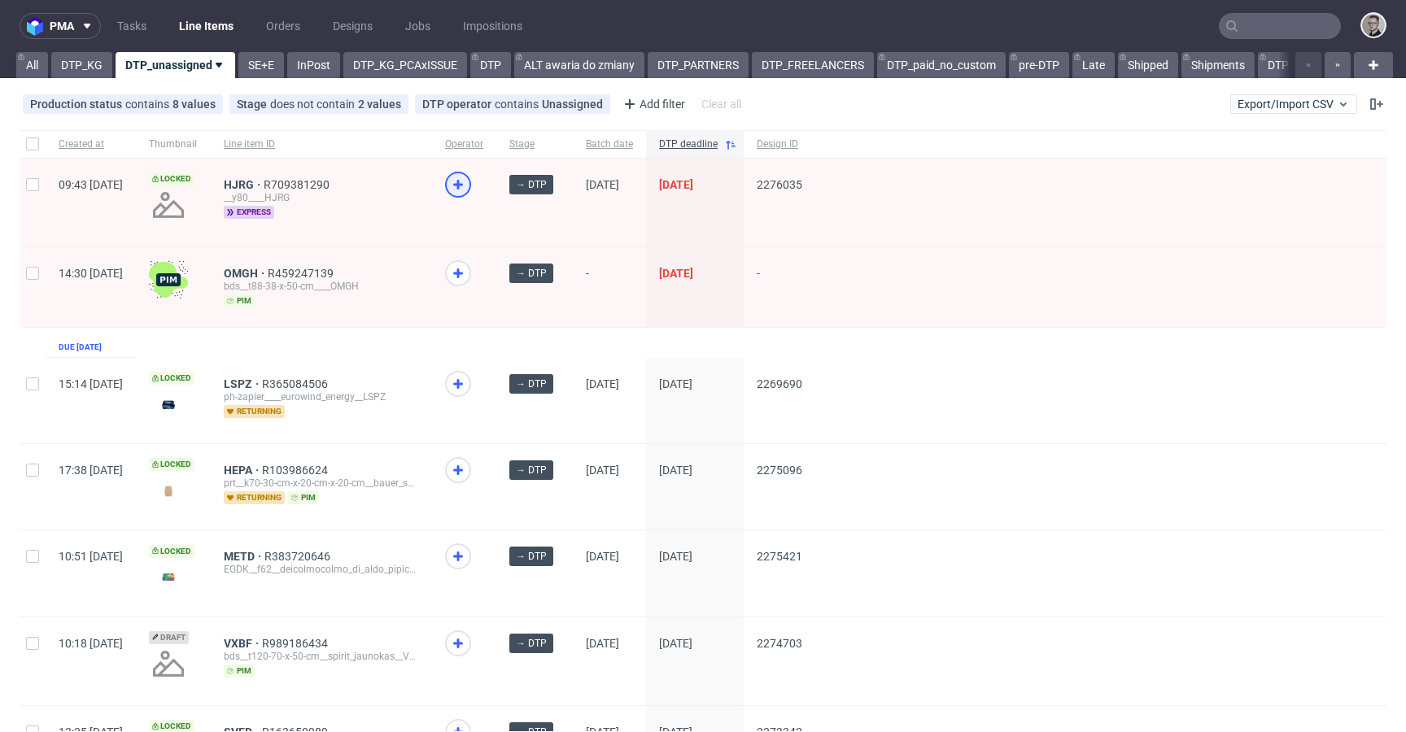
click at [468, 182] on icon at bounding box center [458, 185] width 20 height 20
click at [263, 74] on link "SE+E" at bounding box center [261, 65] width 46 height 26
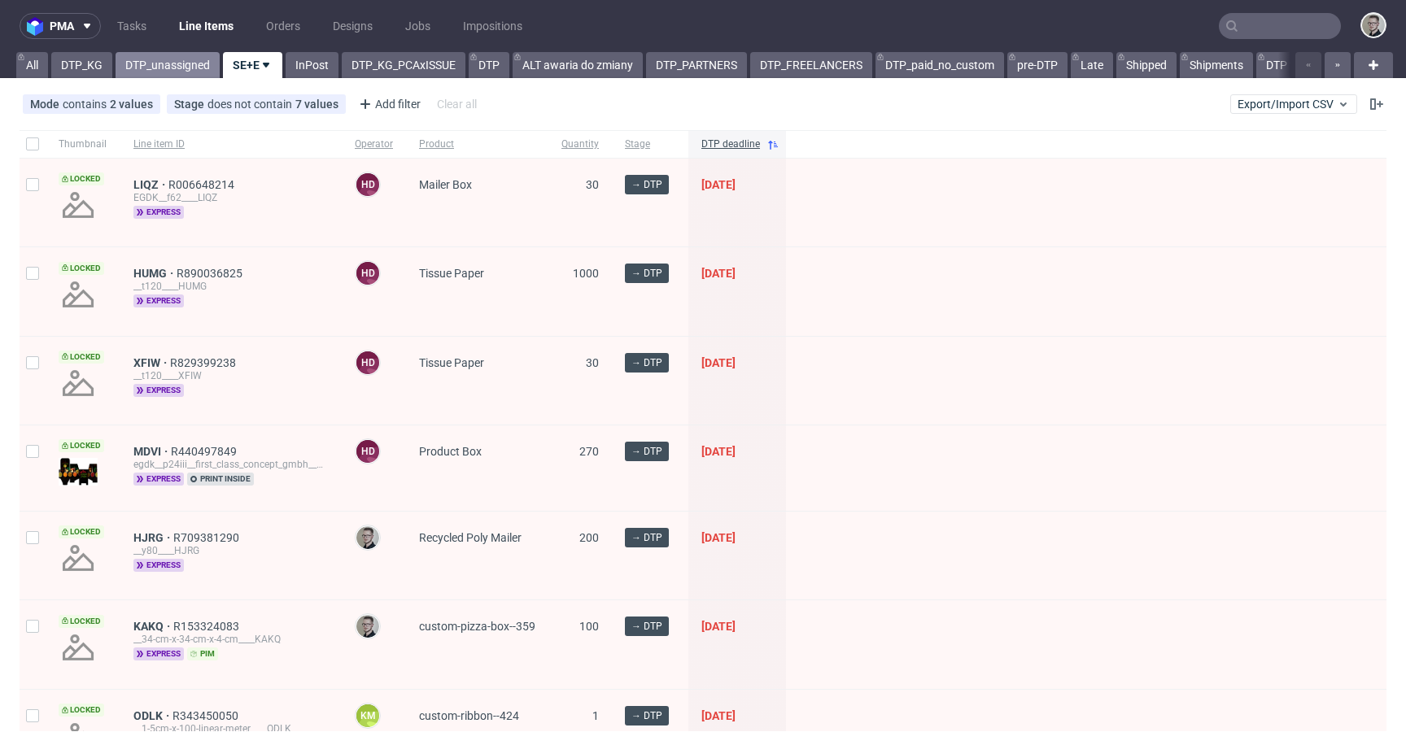
click at [177, 69] on link "DTP_unassigned" at bounding box center [168, 65] width 104 height 26
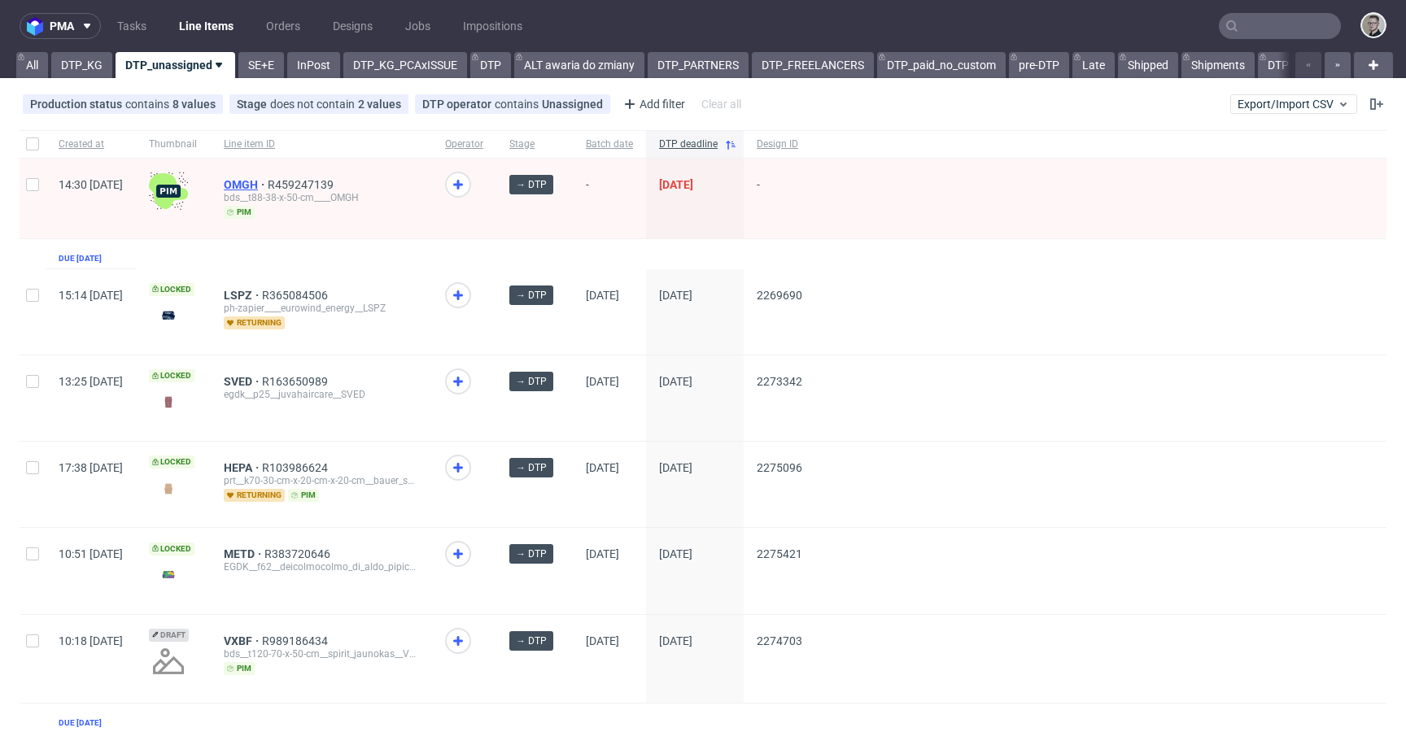
click at [268, 185] on span "OMGH" at bounding box center [246, 184] width 44 height 13
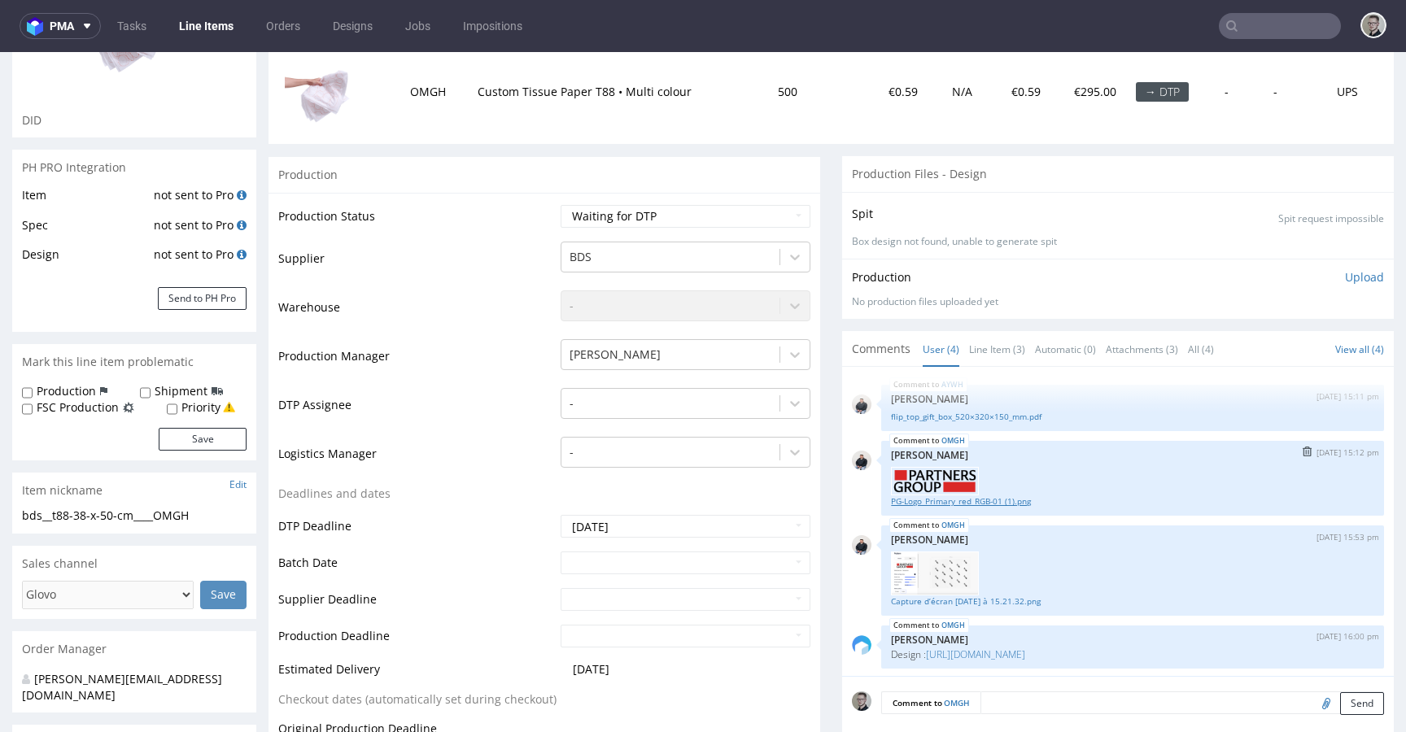
scroll to position [3, 0]
click at [1014, 598] on link "Capture d’écran 2025-10-14 à 15.21.32.png" at bounding box center [1132, 600] width 483 height 12
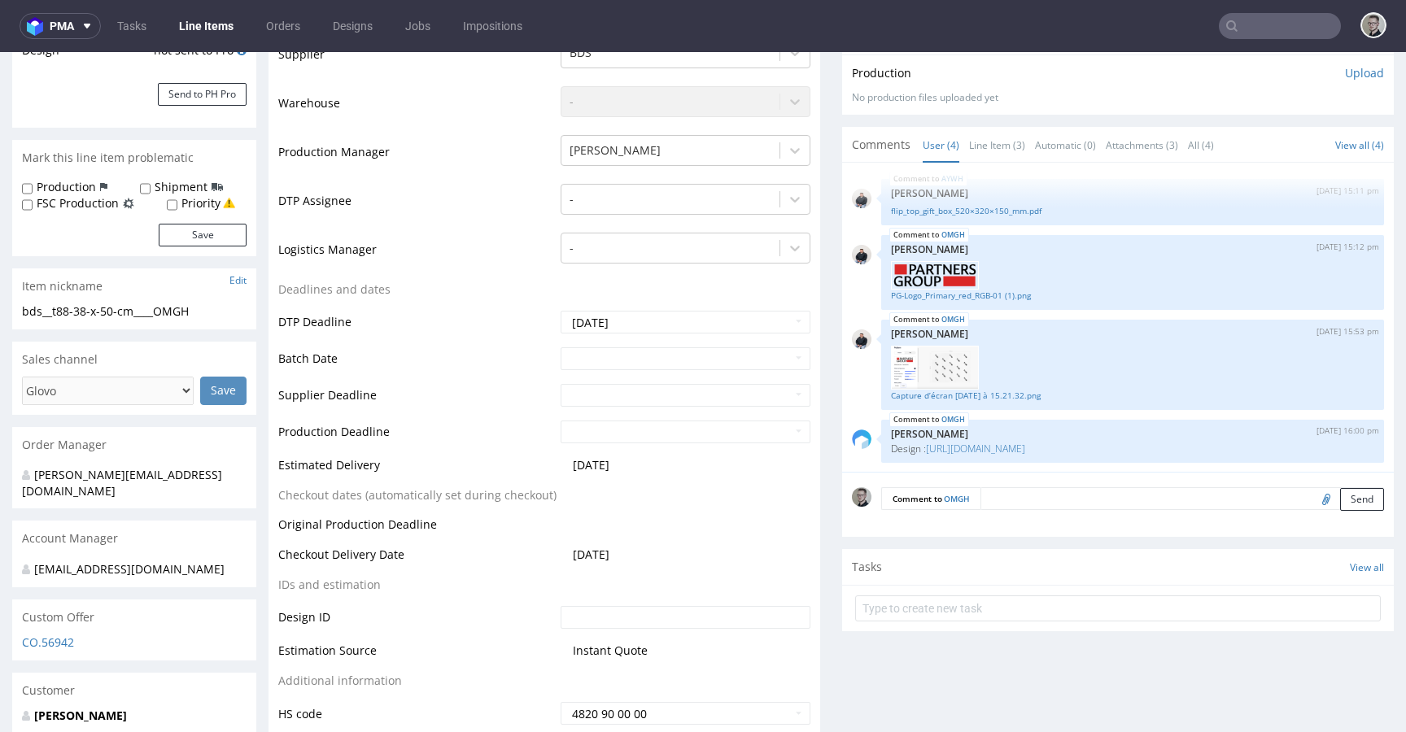
scroll to position [286, 0]
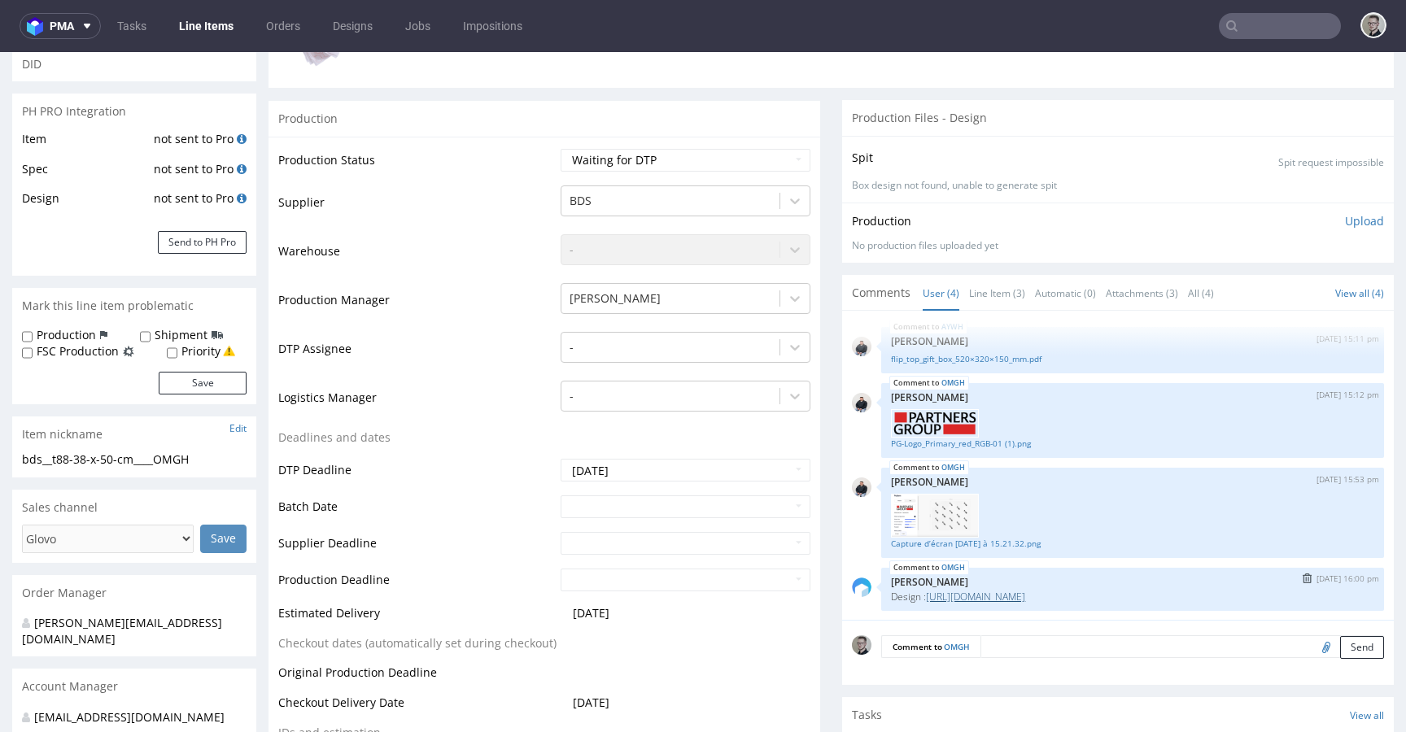
click at [1025, 600] on link "https://packhelp.com/editor/design/2275687?source=editor" at bounding box center [975, 597] width 99 height 14
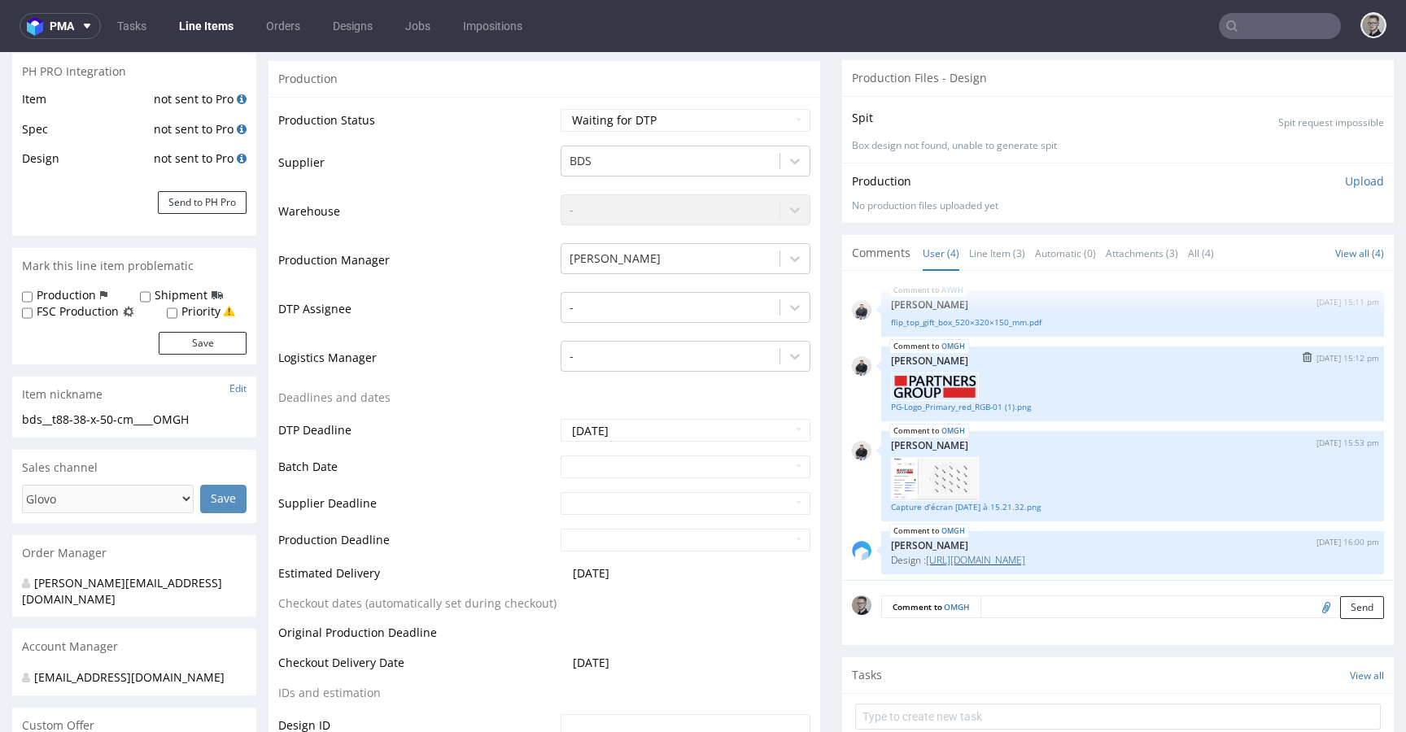
scroll to position [328, 0]
click at [977, 319] on link "flip_top_gift_box_520×320×150_mm.pdf" at bounding box center [1132, 321] width 483 height 12
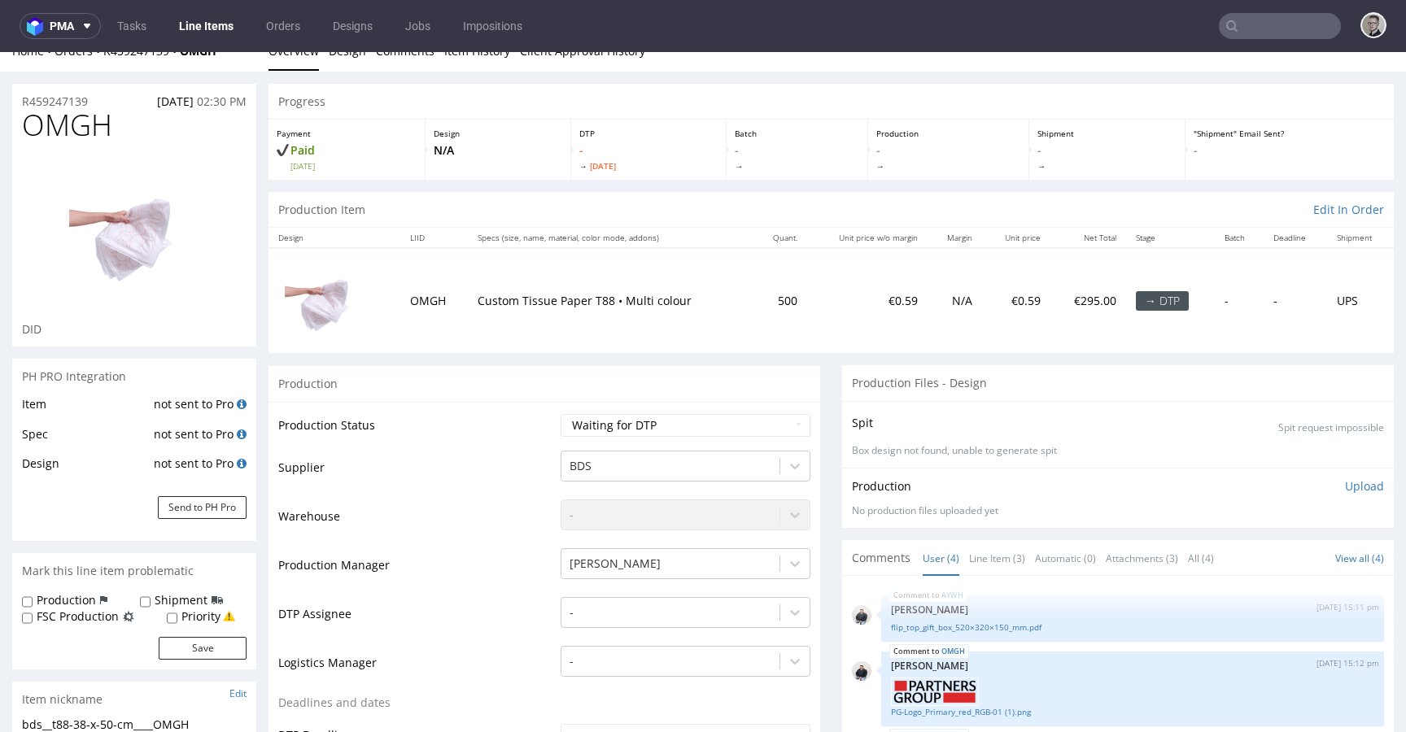
scroll to position [23, 0]
click at [146, 247] on img at bounding box center [134, 231] width 130 height 150
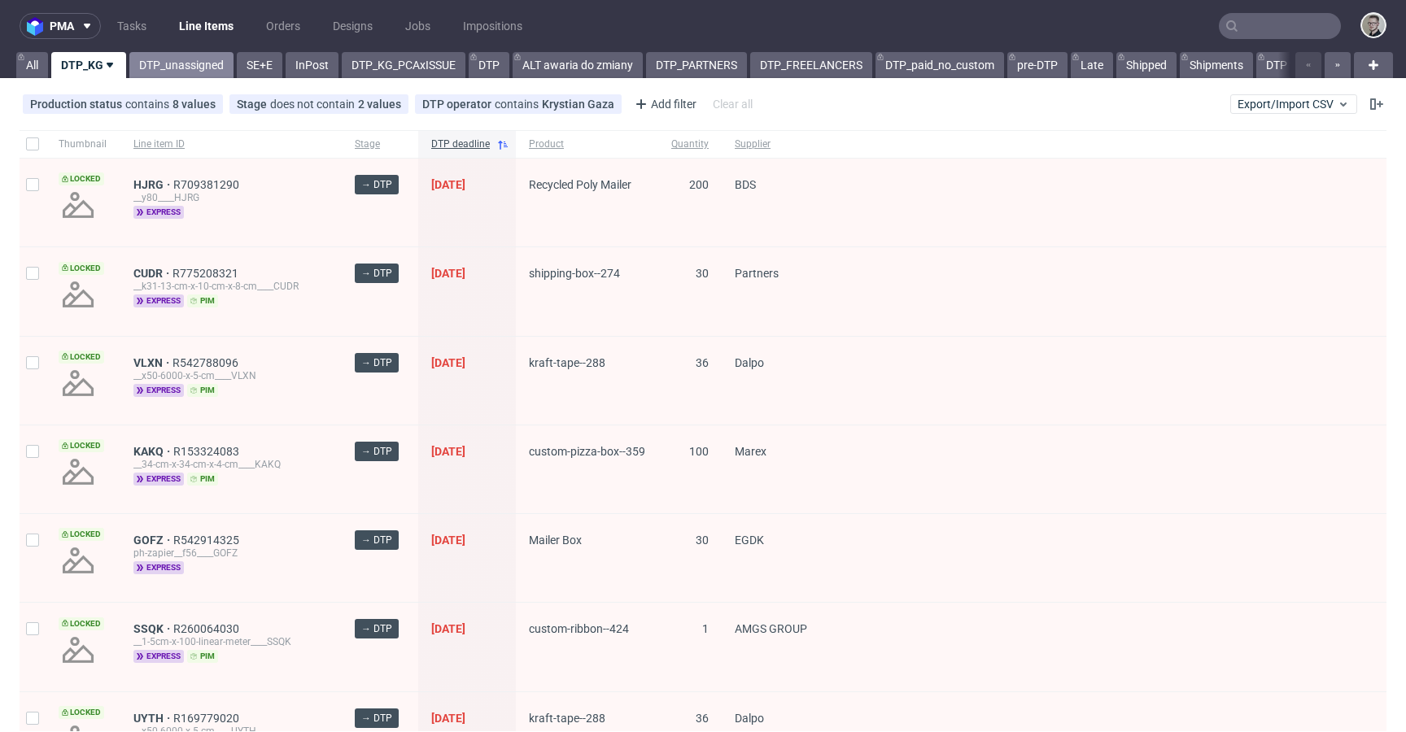
click at [175, 66] on link "DTP_unassigned" at bounding box center [181, 65] width 104 height 26
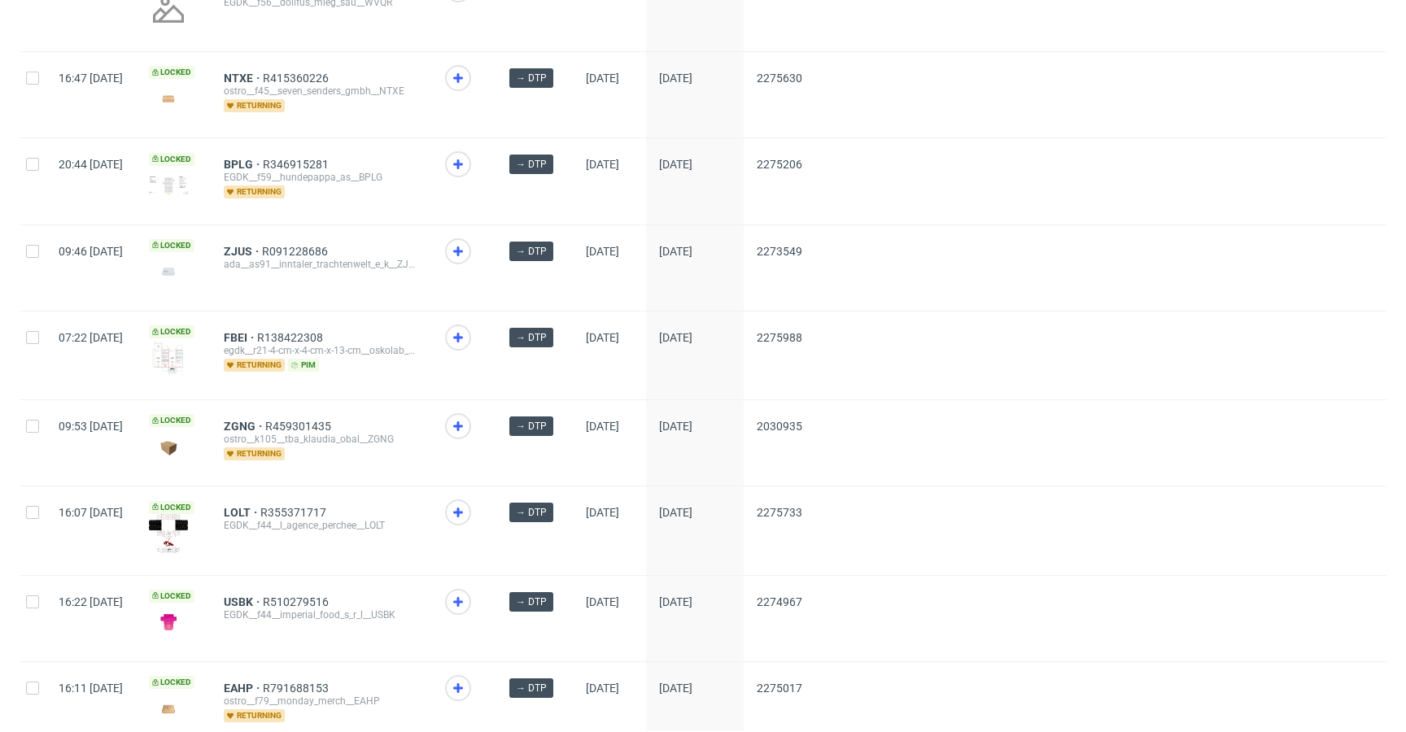
scroll to position [2137, 0]
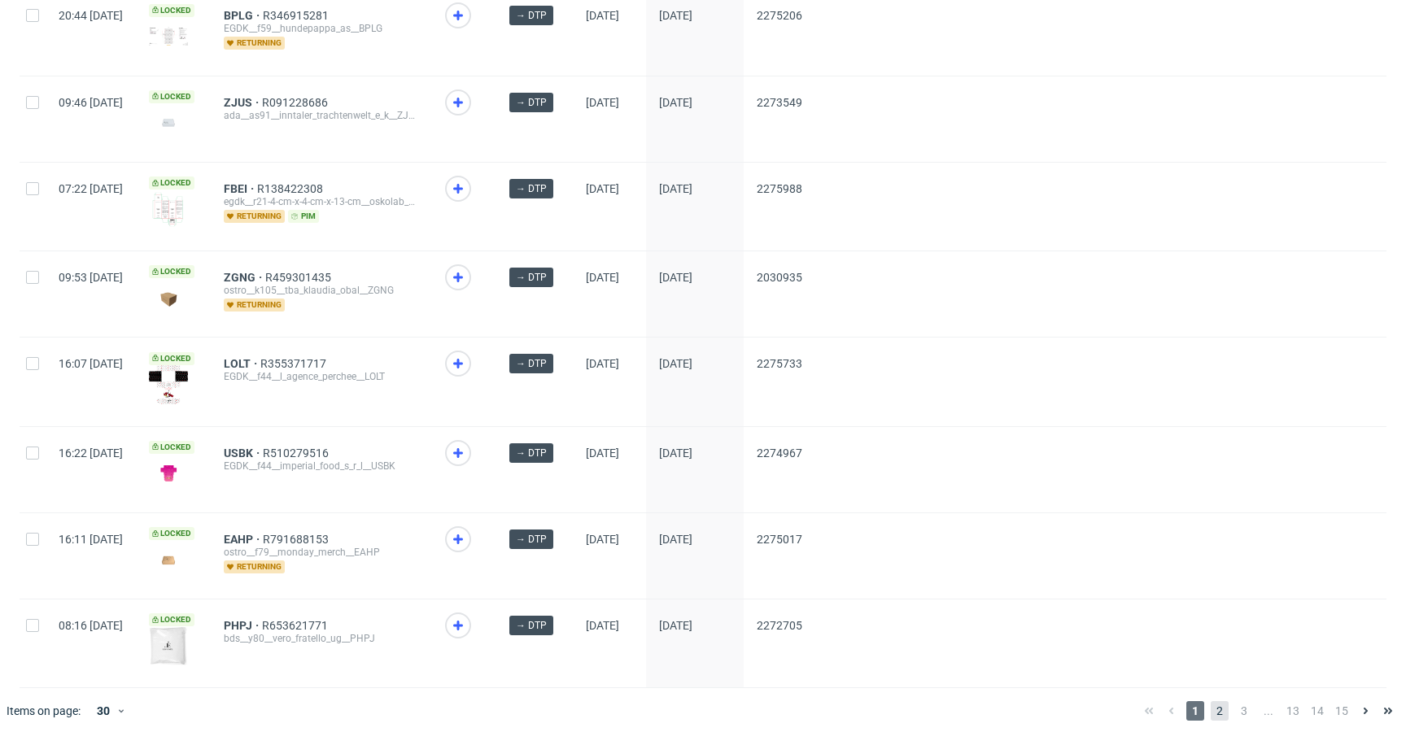
click at [1210, 701] on span "2" at bounding box center [1219, 711] width 18 height 20
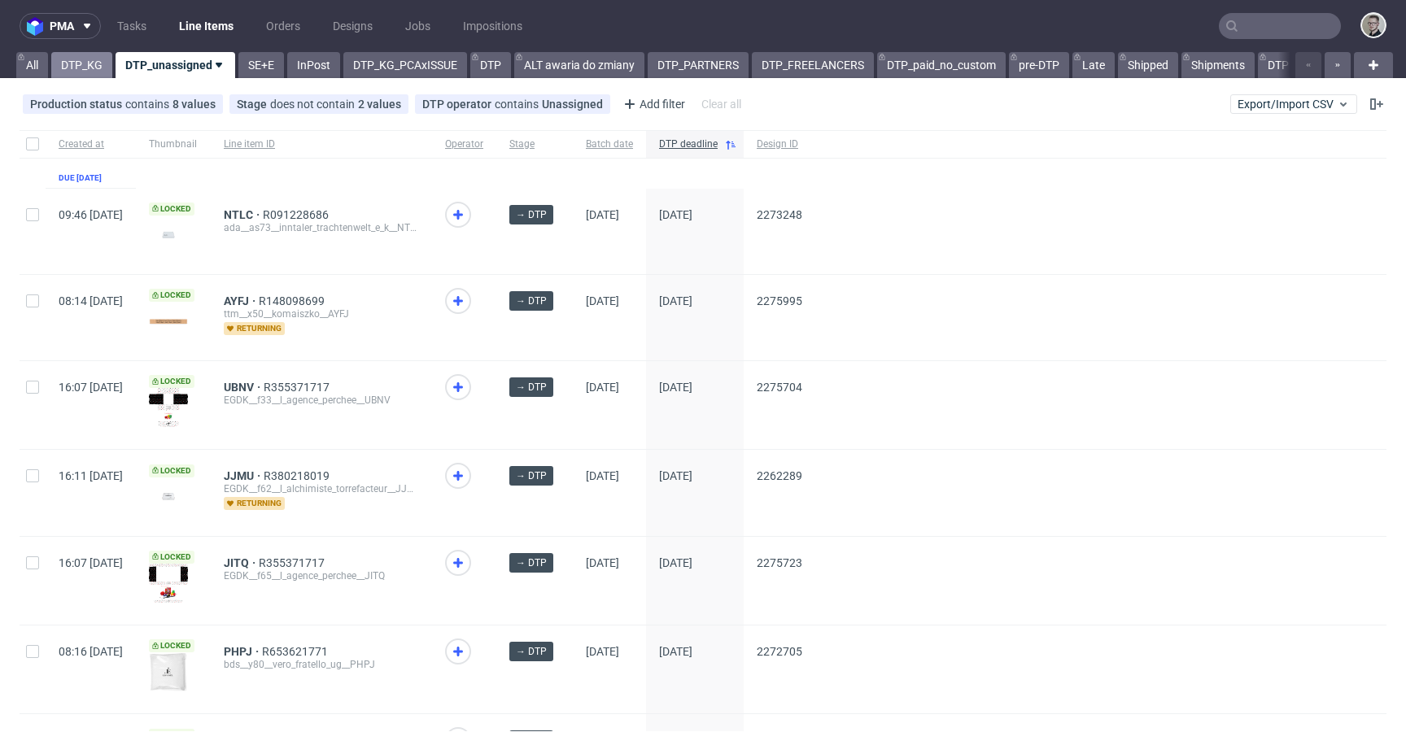
click at [79, 59] on link "DTP_KG" at bounding box center [81, 65] width 61 height 26
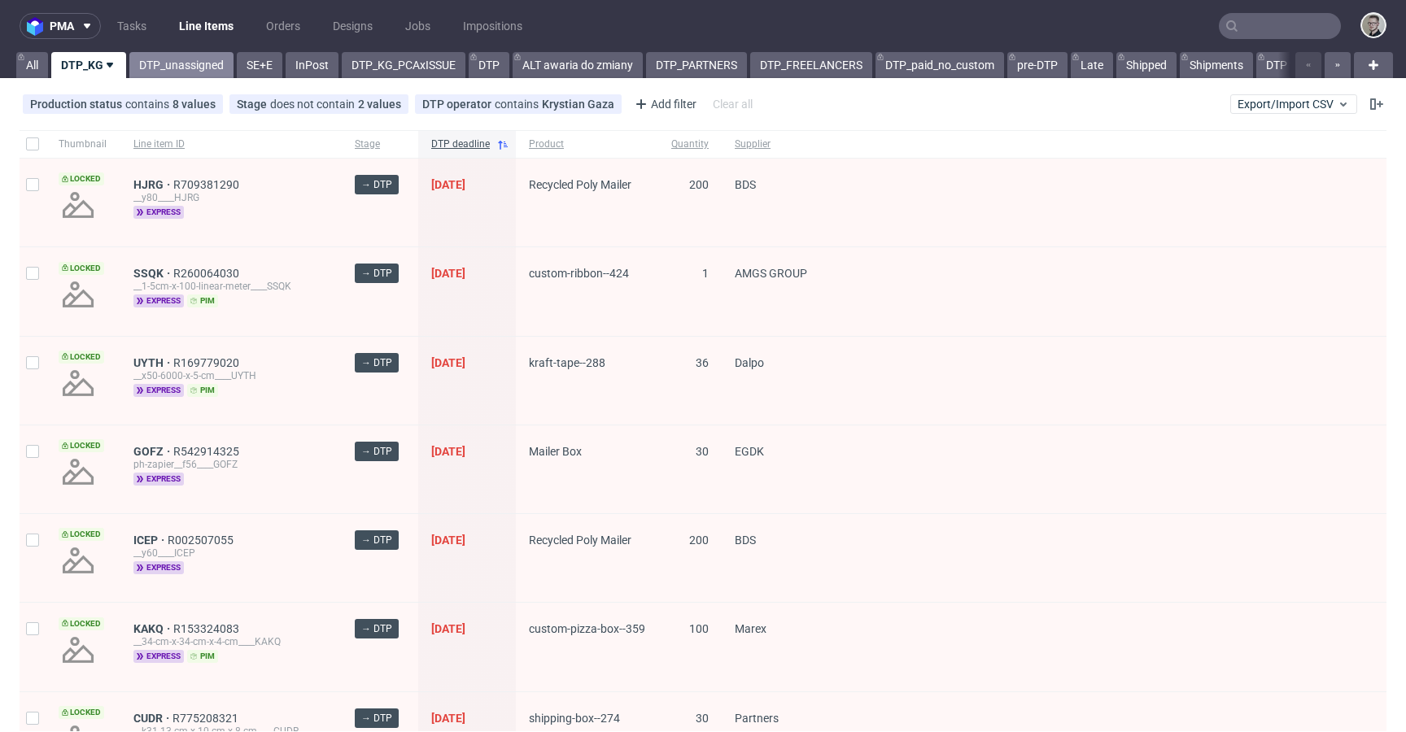
click at [188, 65] on link "DTP_unassigned" at bounding box center [181, 65] width 104 height 26
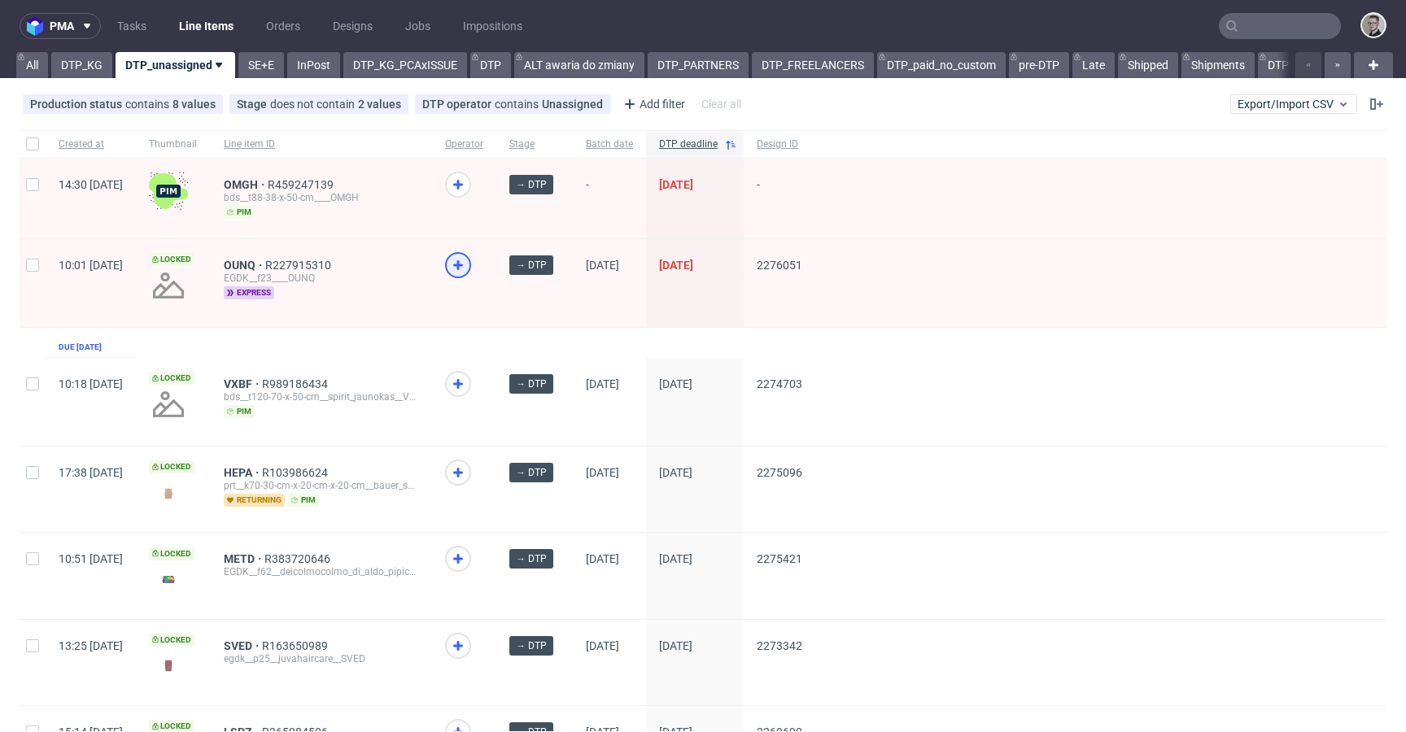
click at [468, 267] on icon at bounding box center [458, 265] width 20 height 20
click at [83, 63] on link "DTP_KG" at bounding box center [81, 65] width 61 height 26
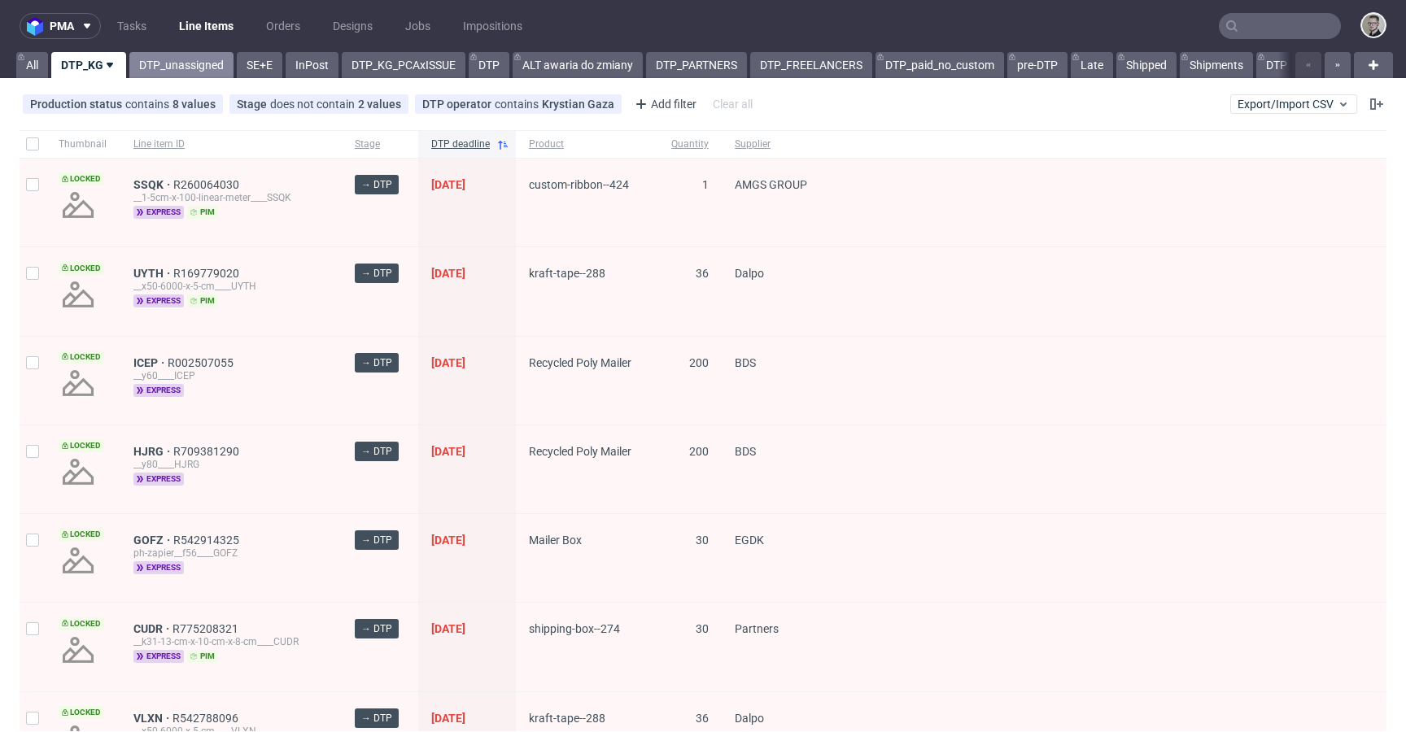
click at [172, 63] on link "DTP_unassigned" at bounding box center [181, 65] width 104 height 26
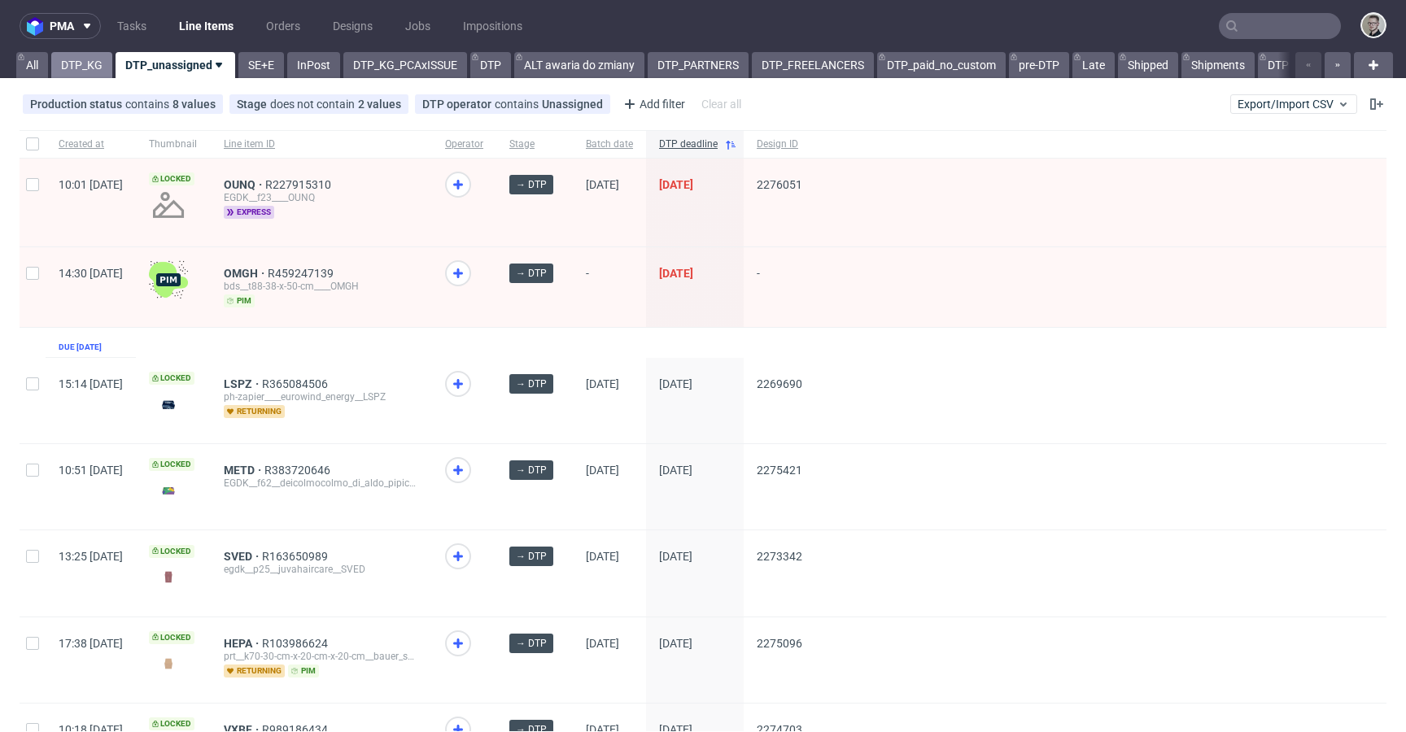
click at [63, 65] on link "DTP_KG" at bounding box center [81, 65] width 61 height 26
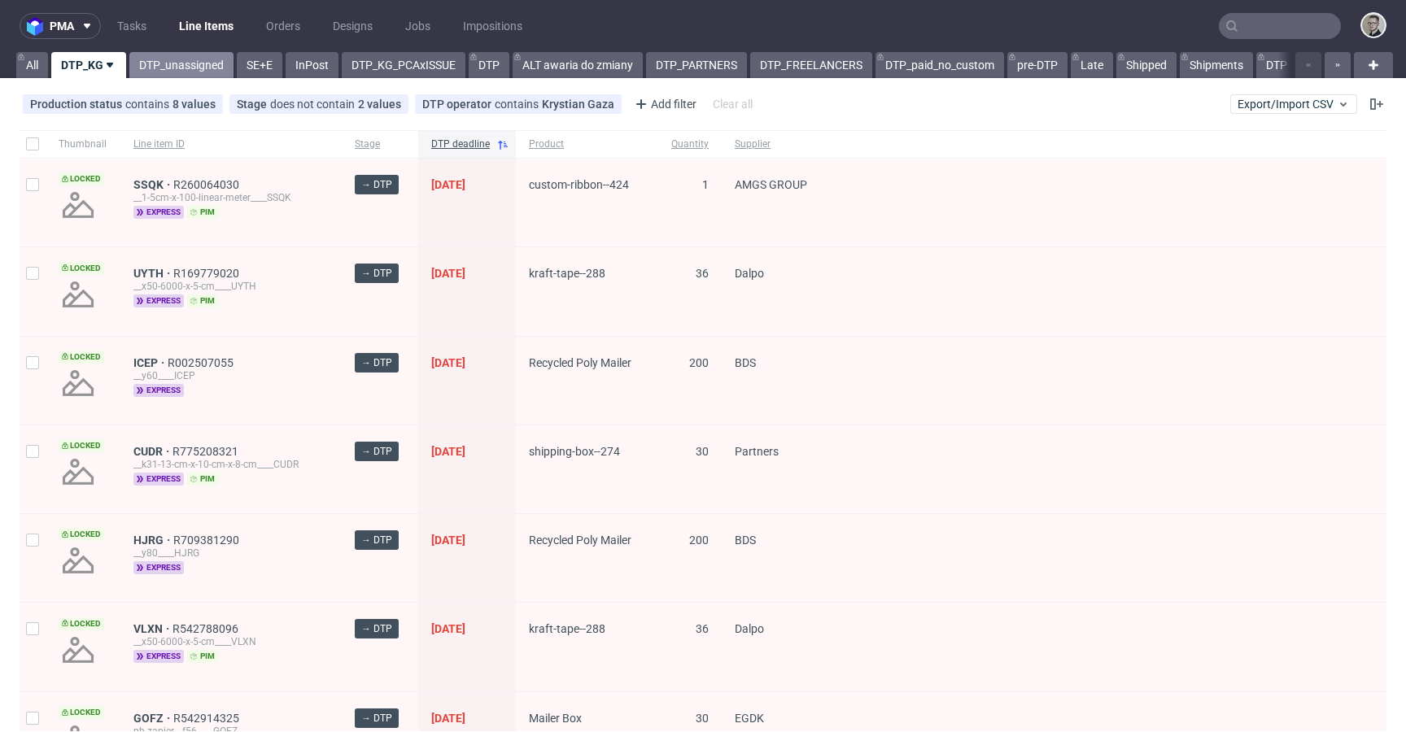
click at [167, 61] on link "DTP_unassigned" at bounding box center [181, 65] width 104 height 26
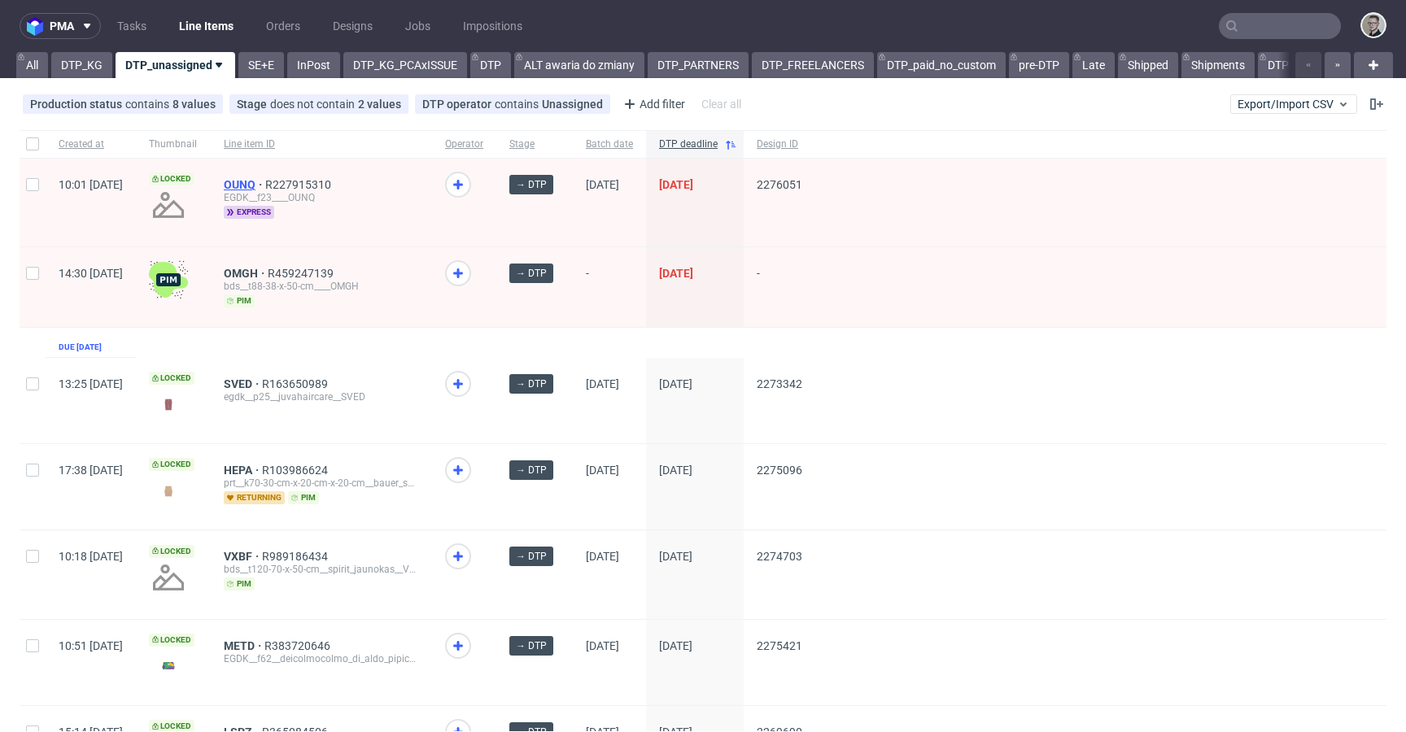
click at [265, 190] on span "OUNQ" at bounding box center [244, 184] width 41 height 13
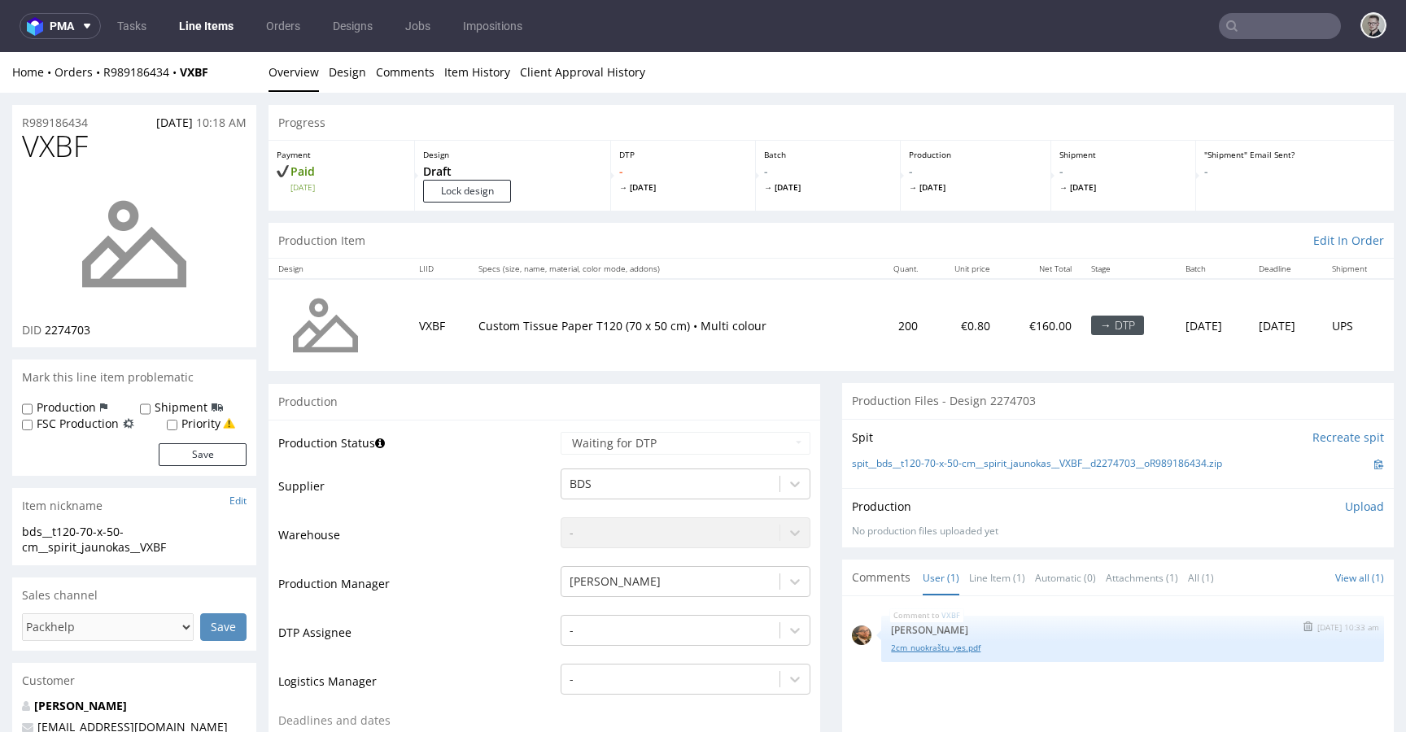
click at [953, 649] on link "2cm_nuokraštu_yes.pdf" at bounding box center [1132, 648] width 483 height 12
click at [59, 152] on span "VXBF" at bounding box center [55, 146] width 66 height 33
click at [58, 153] on span "VXBF" at bounding box center [55, 146] width 66 height 33
copy span "VXBF"
click at [470, 190] on input "Lock design" at bounding box center [467, 191] width 88 height 23
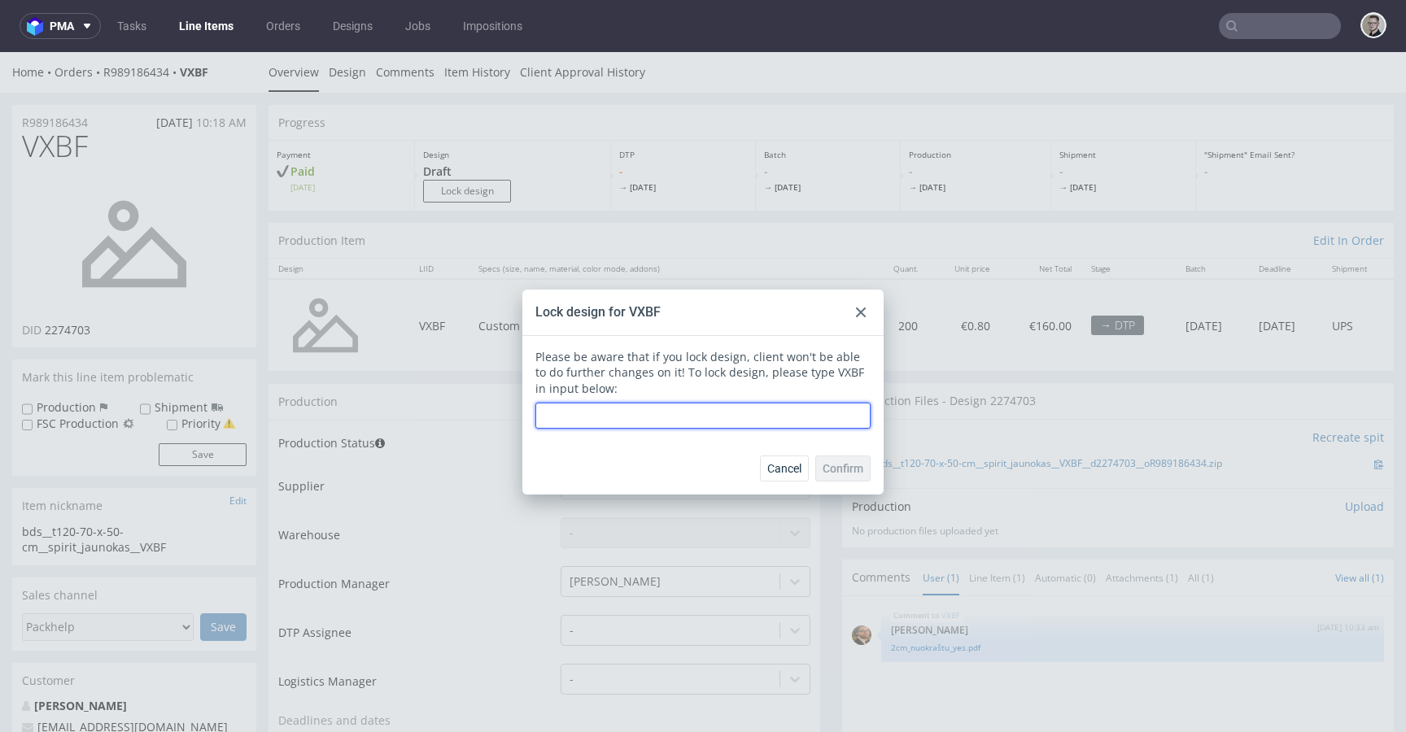
click at [678, 417] on input "text" at bounding box center [702, 416] width 335 height 26
paste input "VXBF"
type input "VXBF"
click at [848, 465] on span "Confirm" at bounding box center [842, 468] width 41 height 11
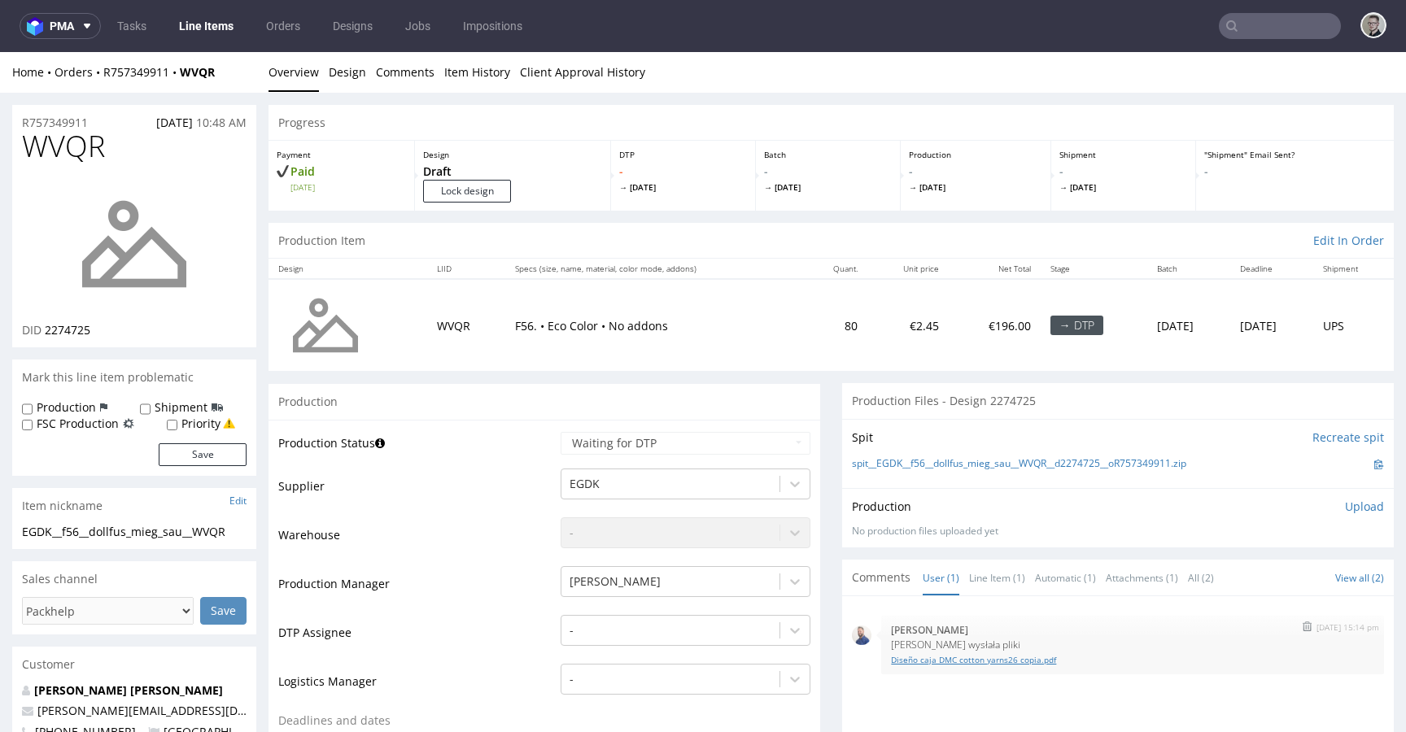
click at [961, 660] on link "Diseño caja DMC cotton yarns26 copia.pdf" at bounding box center [1132, 660] width 483 height 12
click at [43, 142] on span "WVQR" at bounding box center [63, 146] width 83 height 33
copy span "WVQR"
click at [491, 196] on input "Lock design" at bounding box center [467, 191] width 88 height 23
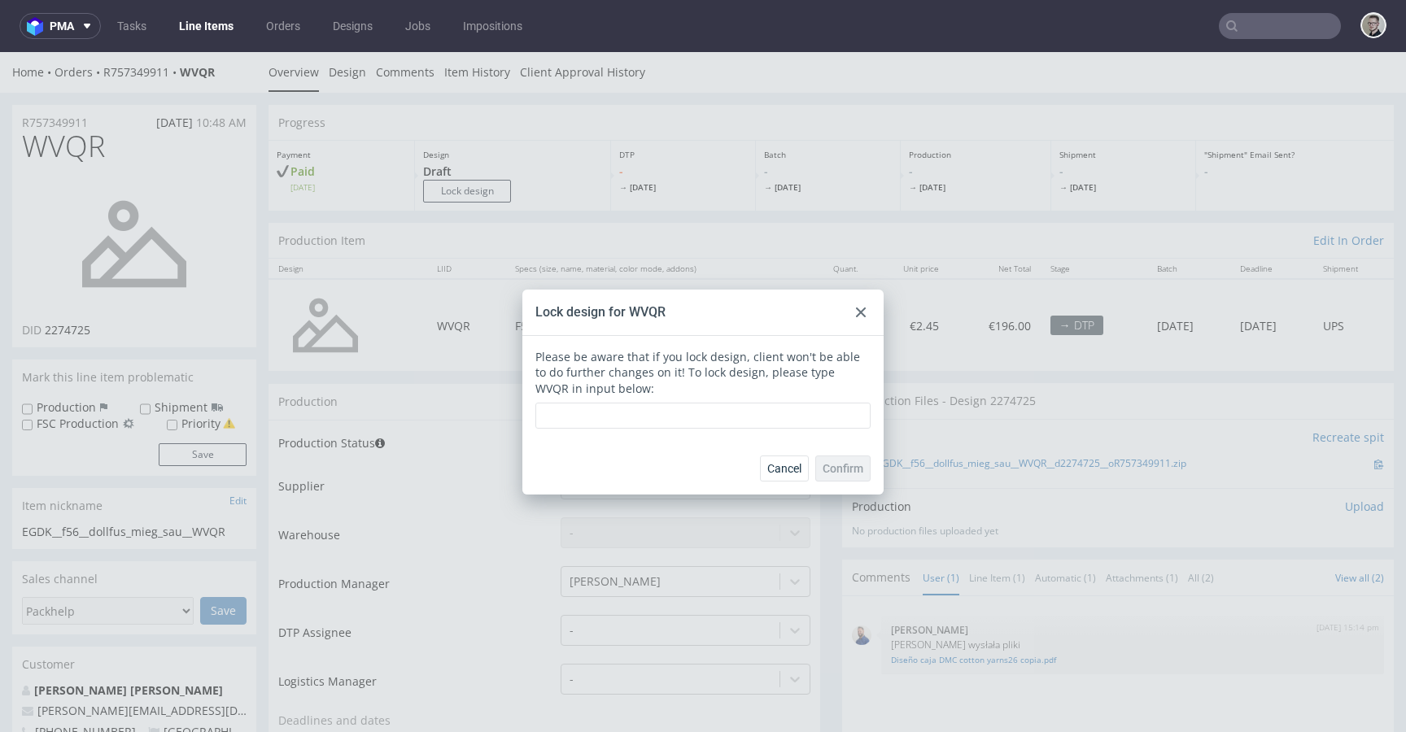
click at [687, 400] on div "Please be aware that if you lock design, client won't be able to do further cha…" at bounding box center [702, 389] width 335 height 81
click at [689, 412] on input "text" at bounding box center [702, 416] width 335 height 26
paste input "WVQR"
type input "WVQR"
click at [848, 466] on span "Confirm" at bounding box center [842, 468] width 41 height 11
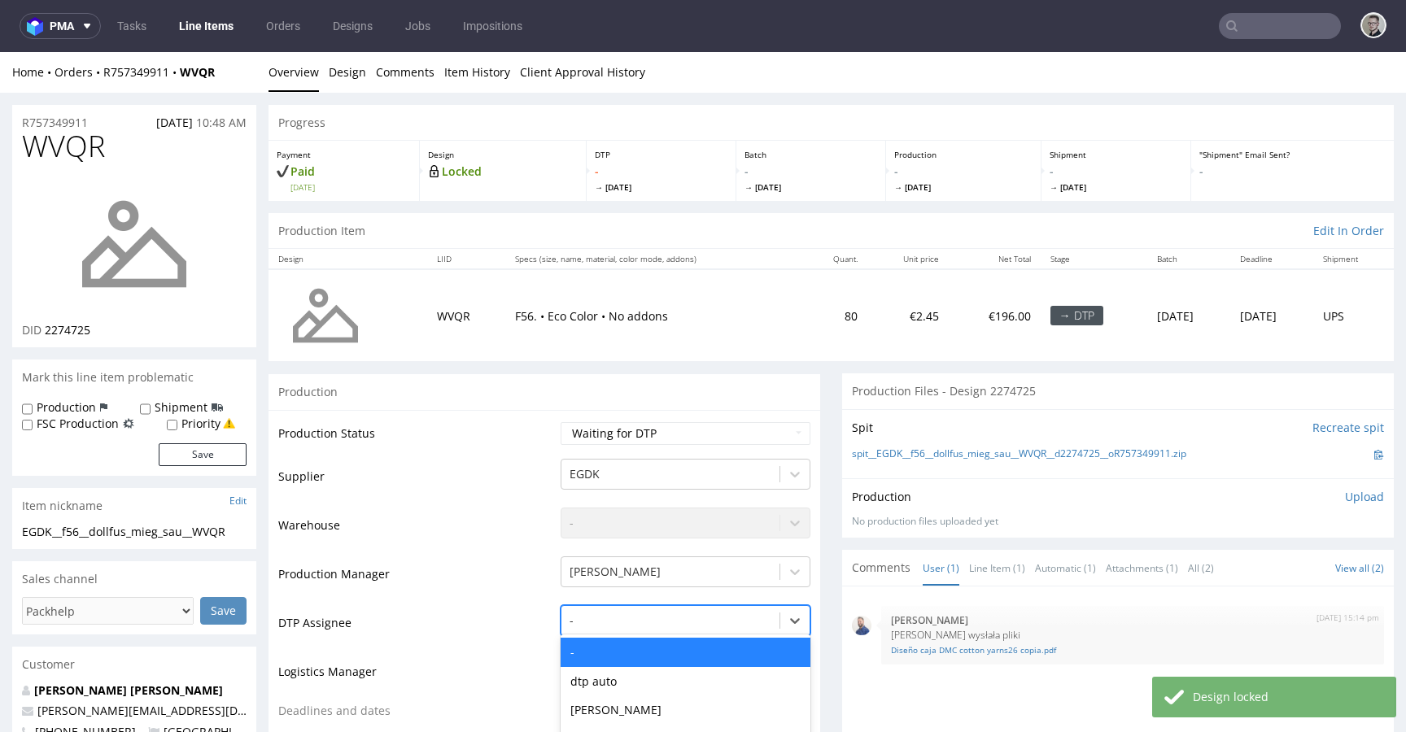
scroll to position [153, 0]
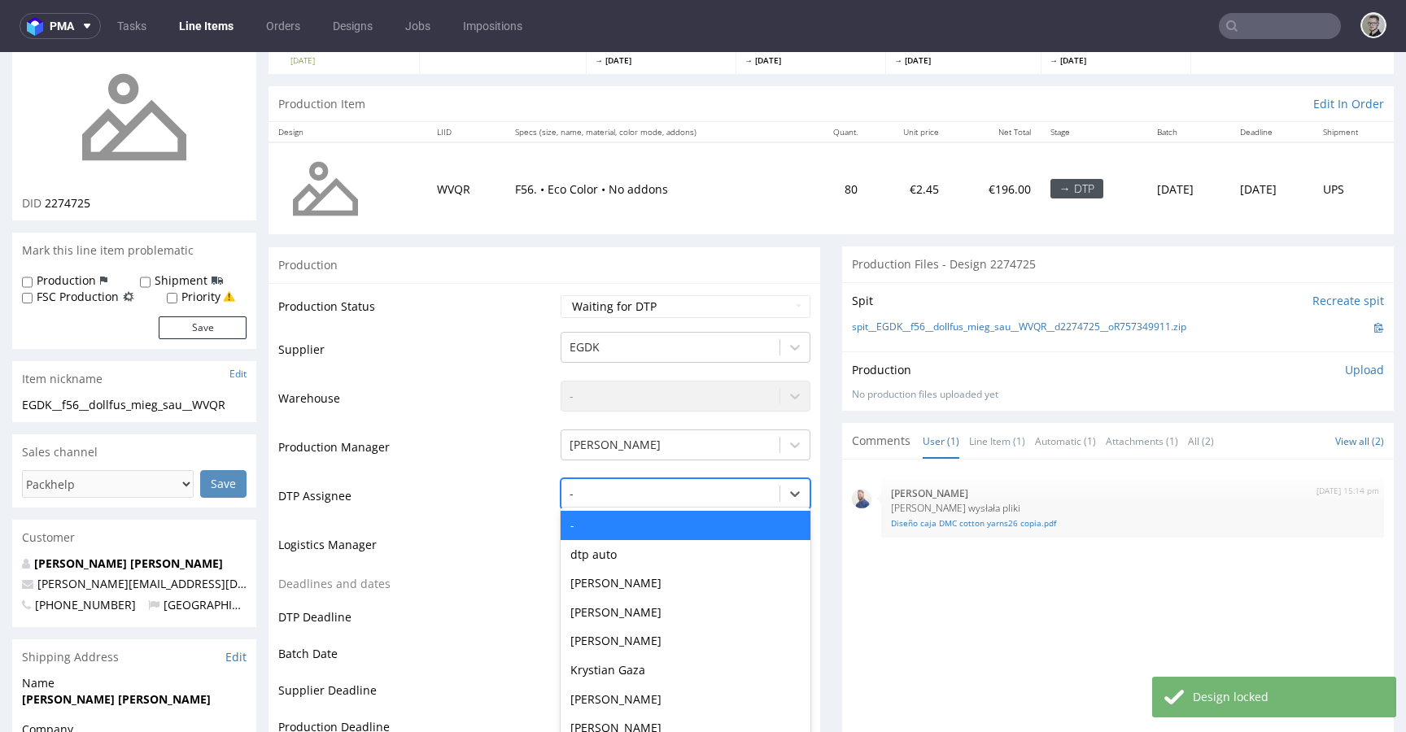
click at [616, 501] on div "- selected, 1 of 31. 31 results available. Use Up and Down to choose options, p…" at bounding box center [685, 489] width 250 height 23
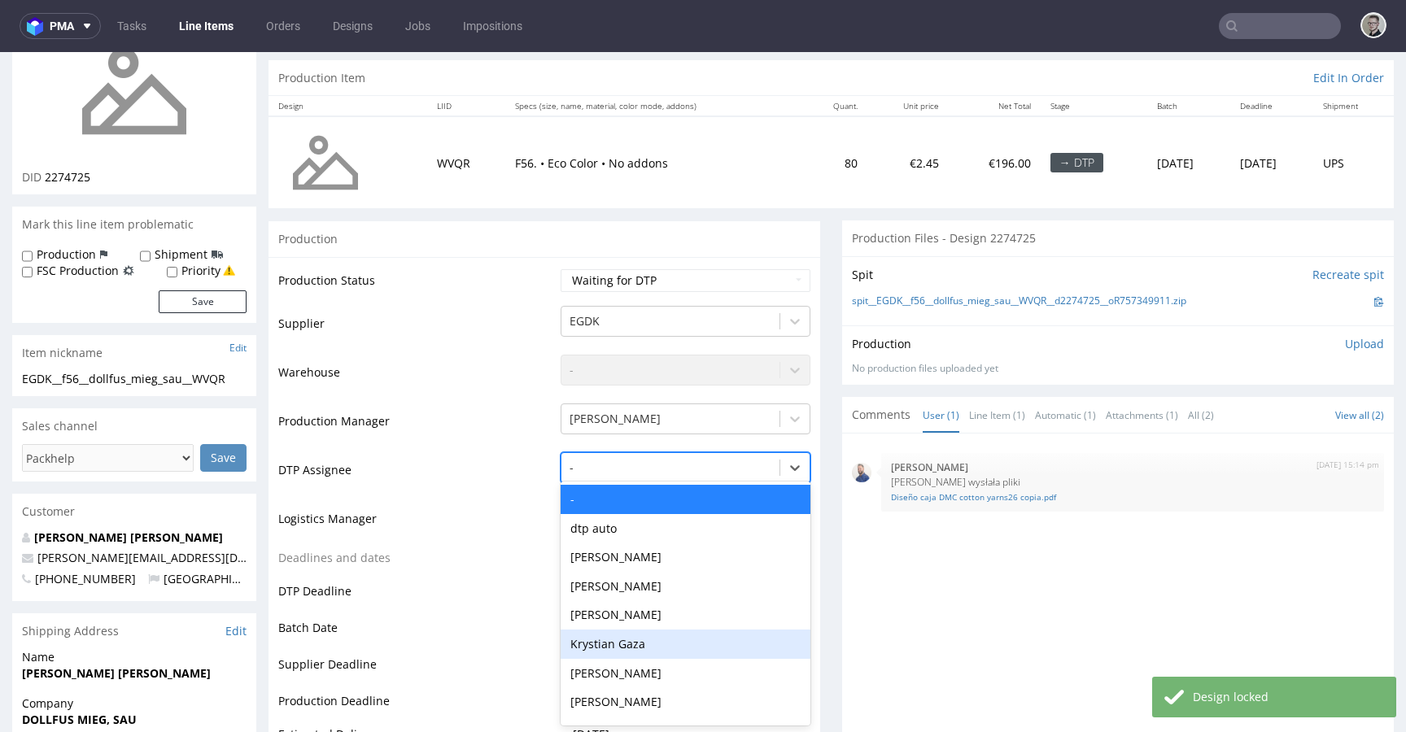
click at [648, 650] on div "Krystian Gaza" at bounding box center [685, 644] width 250 height 29
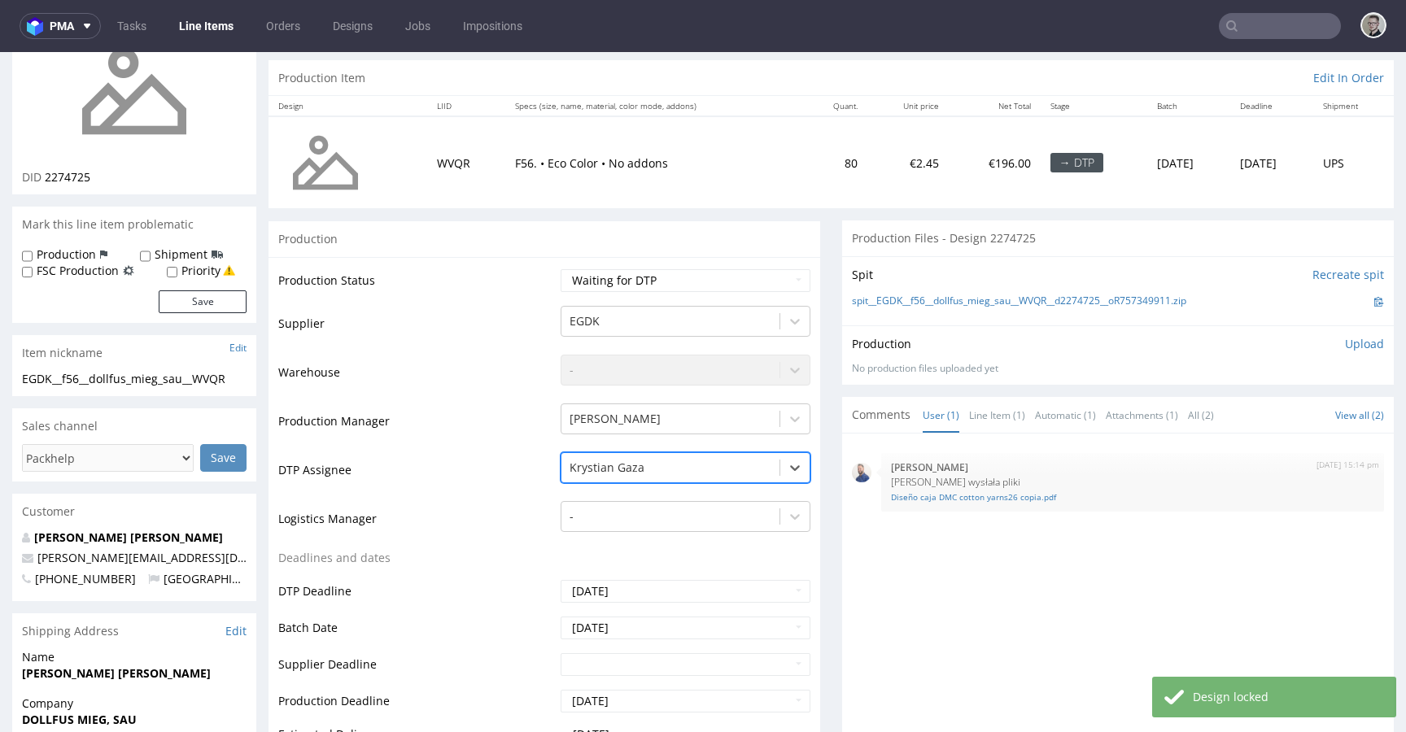
scroll to position [464, 0]
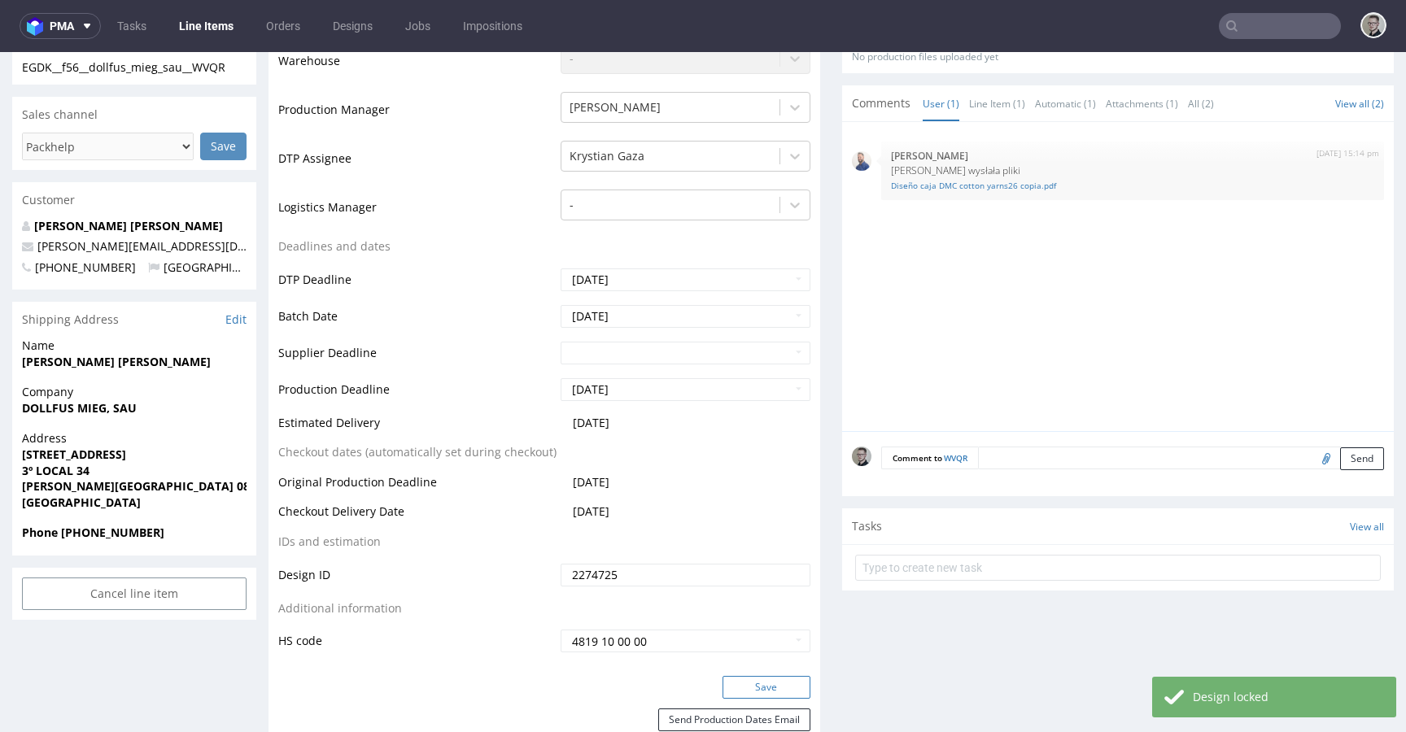
click at [759, 686] on button "Save" at bounding box center [766, 687] width 88 height 23
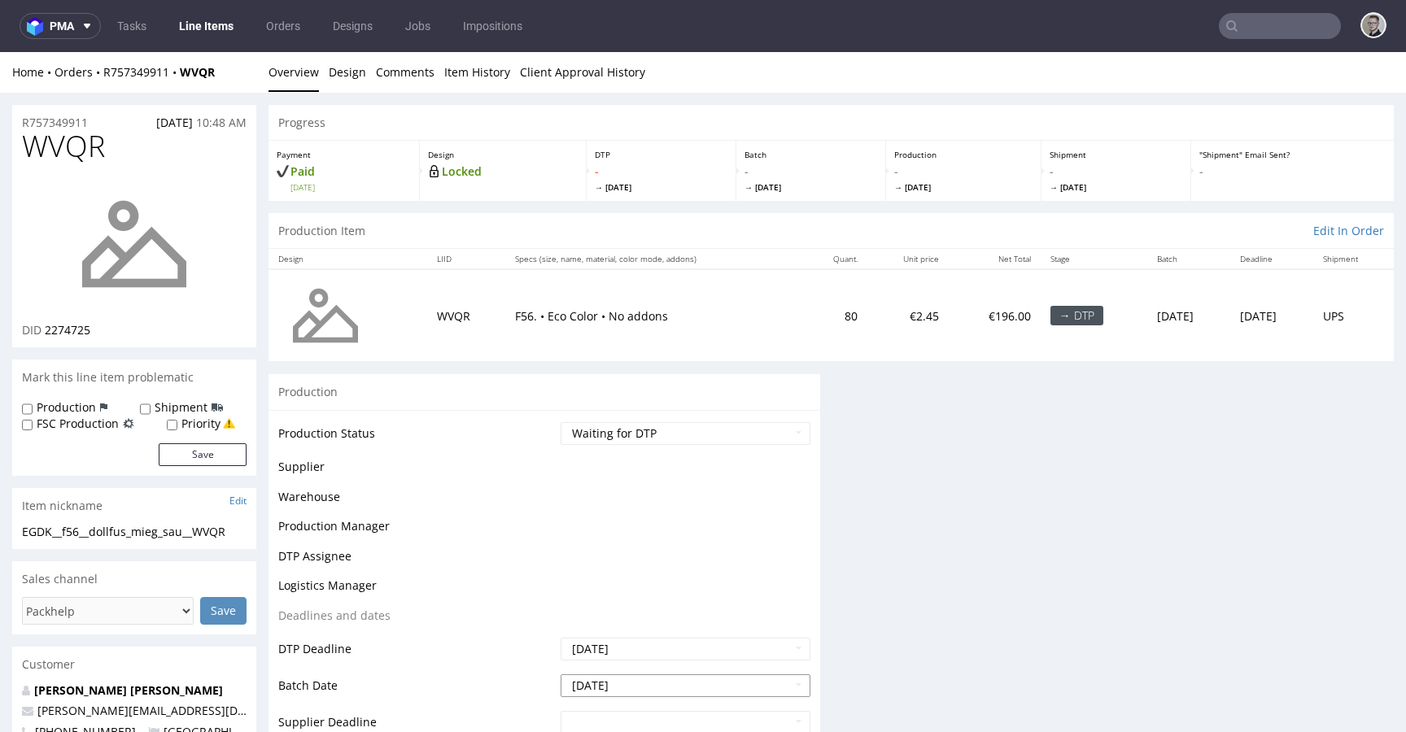
scroll to position [0, 0]
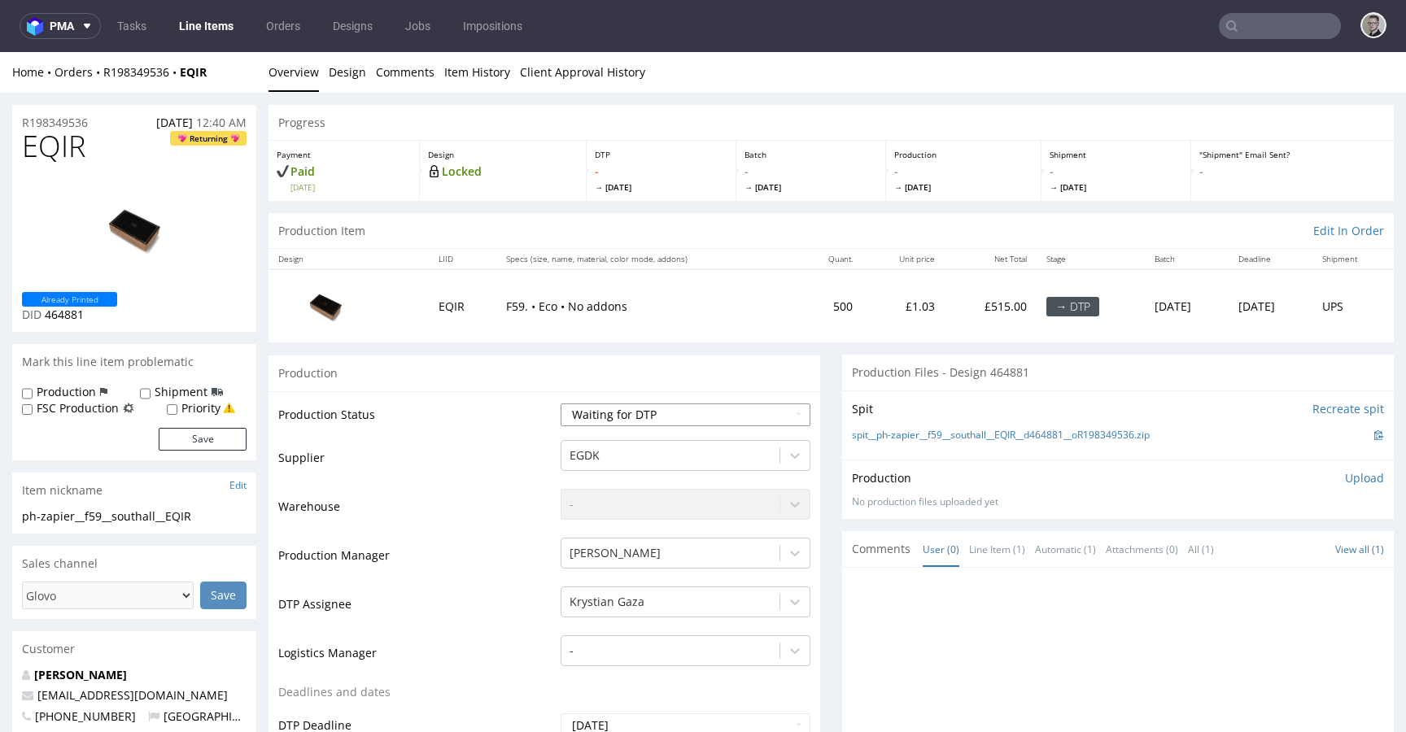
click at [637, 411] on select "Waiting for Artwork Waiting for Diecut Waiting for Mockup Waiting for DTP Waiti…" at bounding box center [685, 414] width 250 height 23
select select "dtp_in_process"
click at [560, 403] on select "Waiting for Artwork Waiting for Diecut Waiting for Mockup Waiting for DTP Waiti…" at bounding box center [685, 414] width 250 height 23
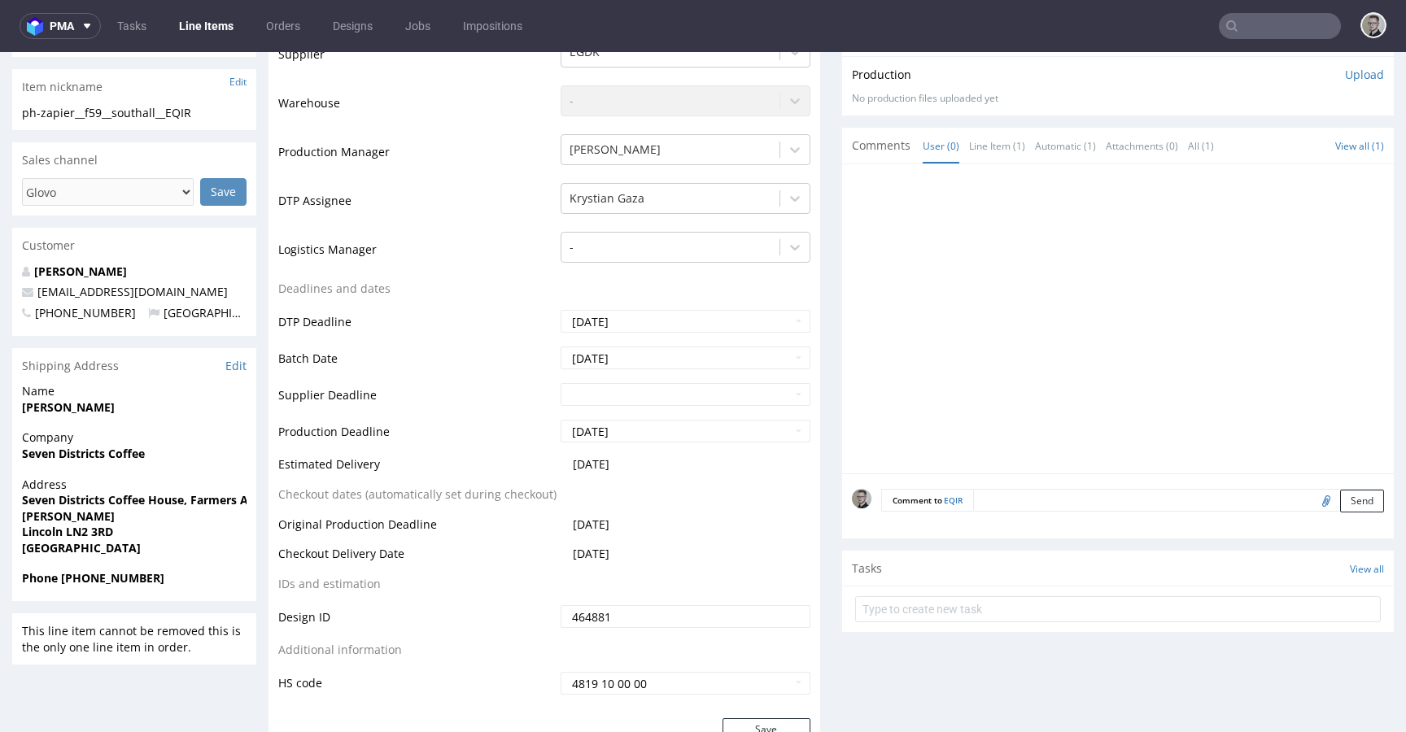
scroll to position [498, 0]
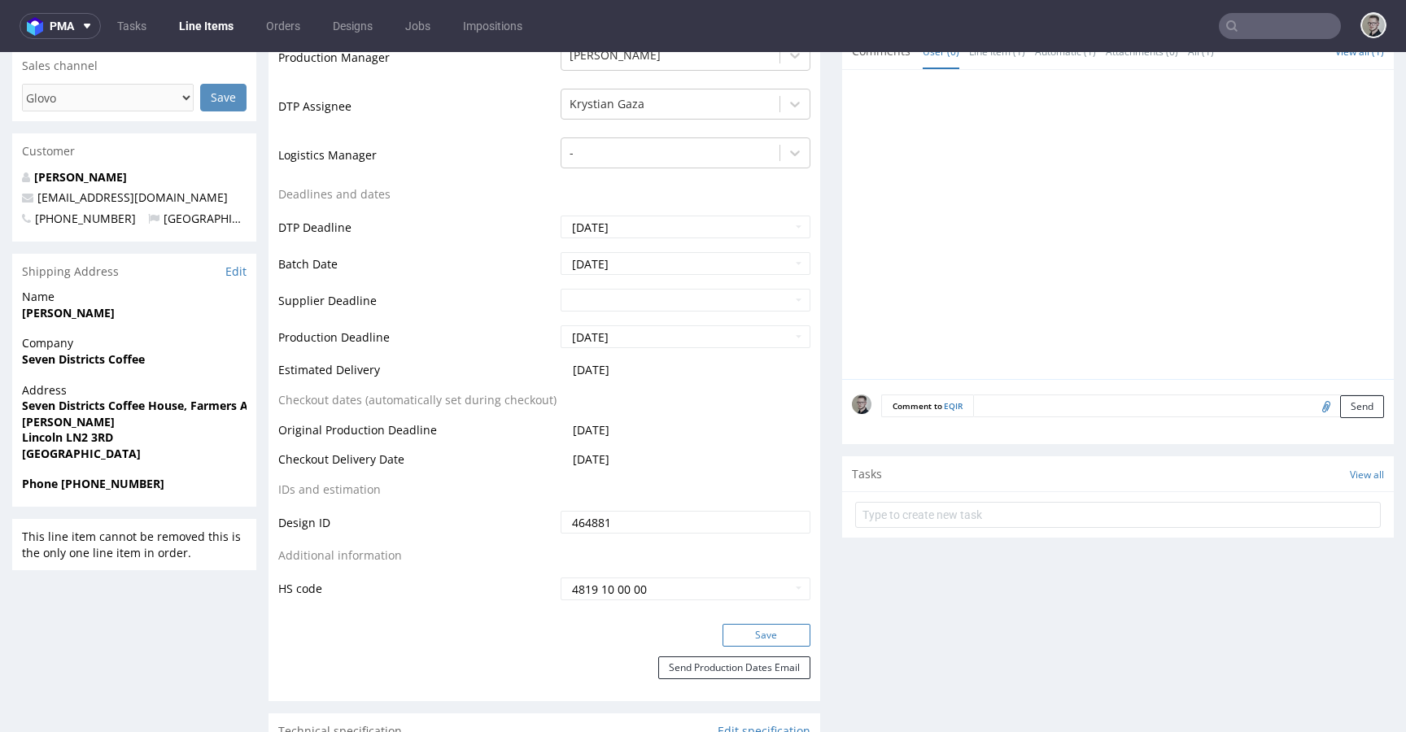
click at [764, 631] on button "Save" at bounding box center [766, 635] width 88 height 23
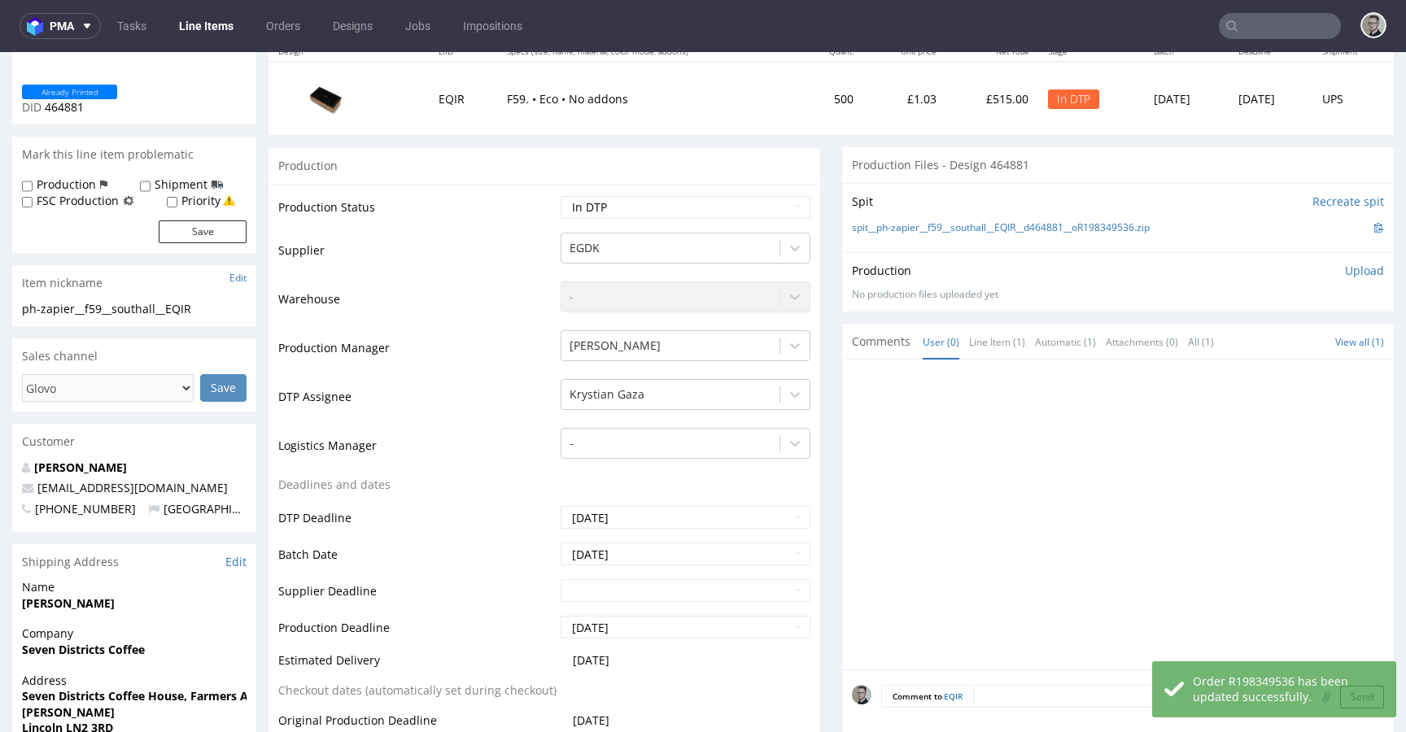
scroll to position [0, 0]
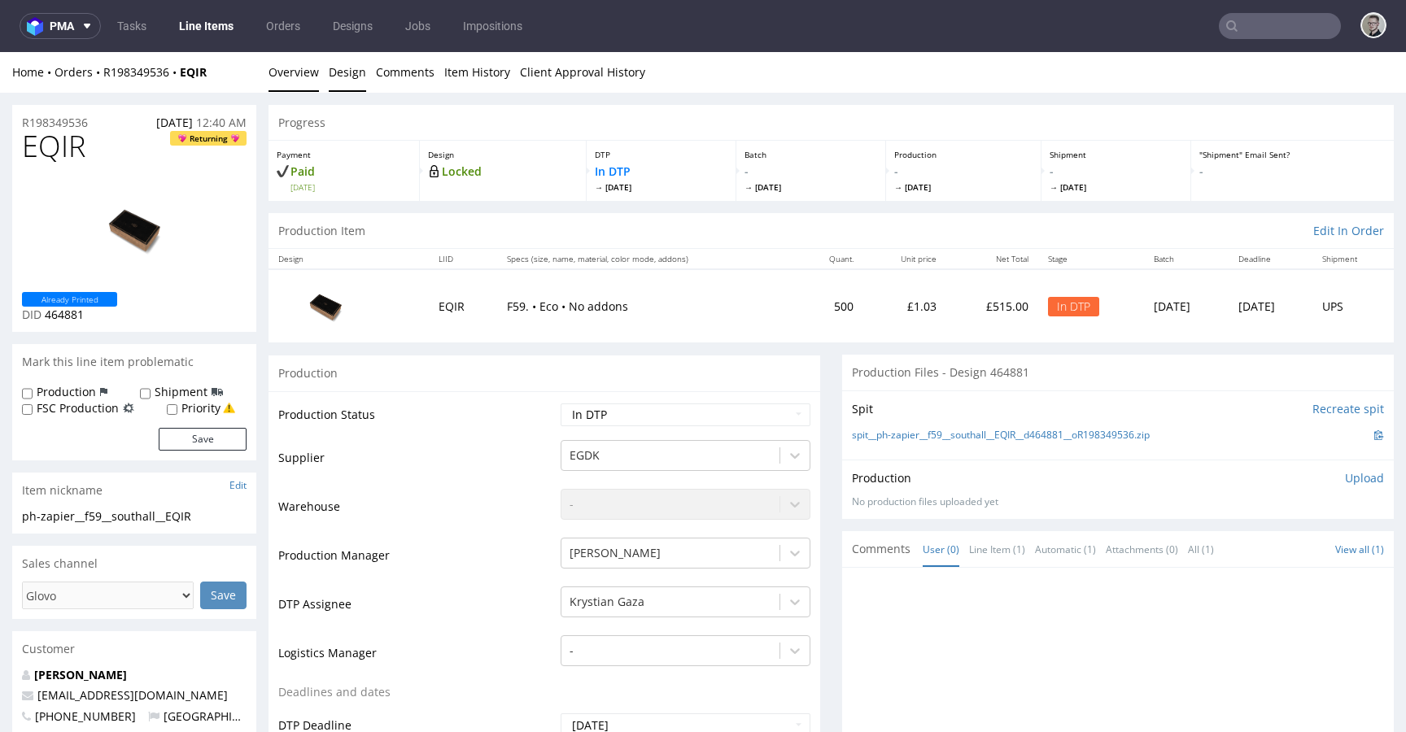
click at [337, 69] on link "Design" at bounding box center [347, 72] width 37 height 40
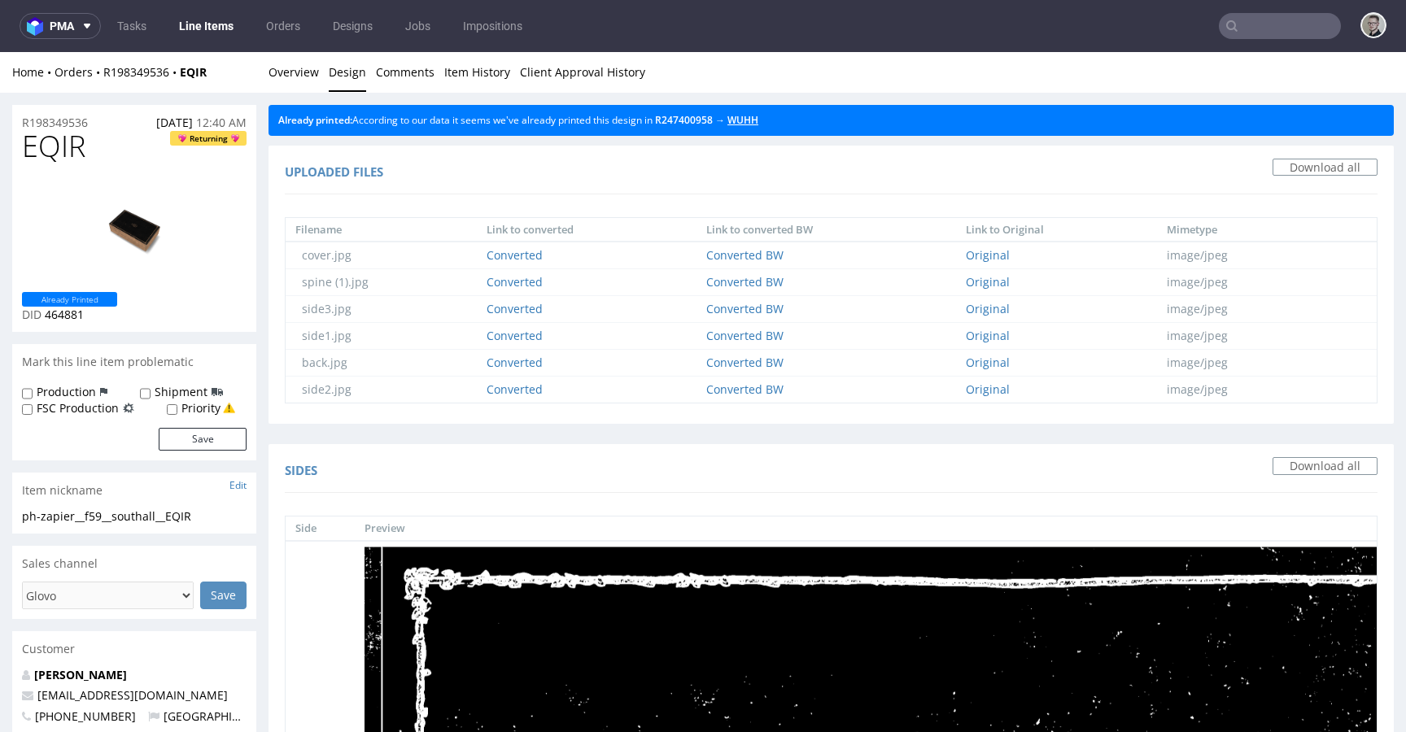
drag, startPoint x: 767, startPoint y: 124, endPoint x: 567, endPoint y: 115, distance: 200.3
click at [292, 69] on link "Overview" at bounding box center [293, 72] width 50 height 40
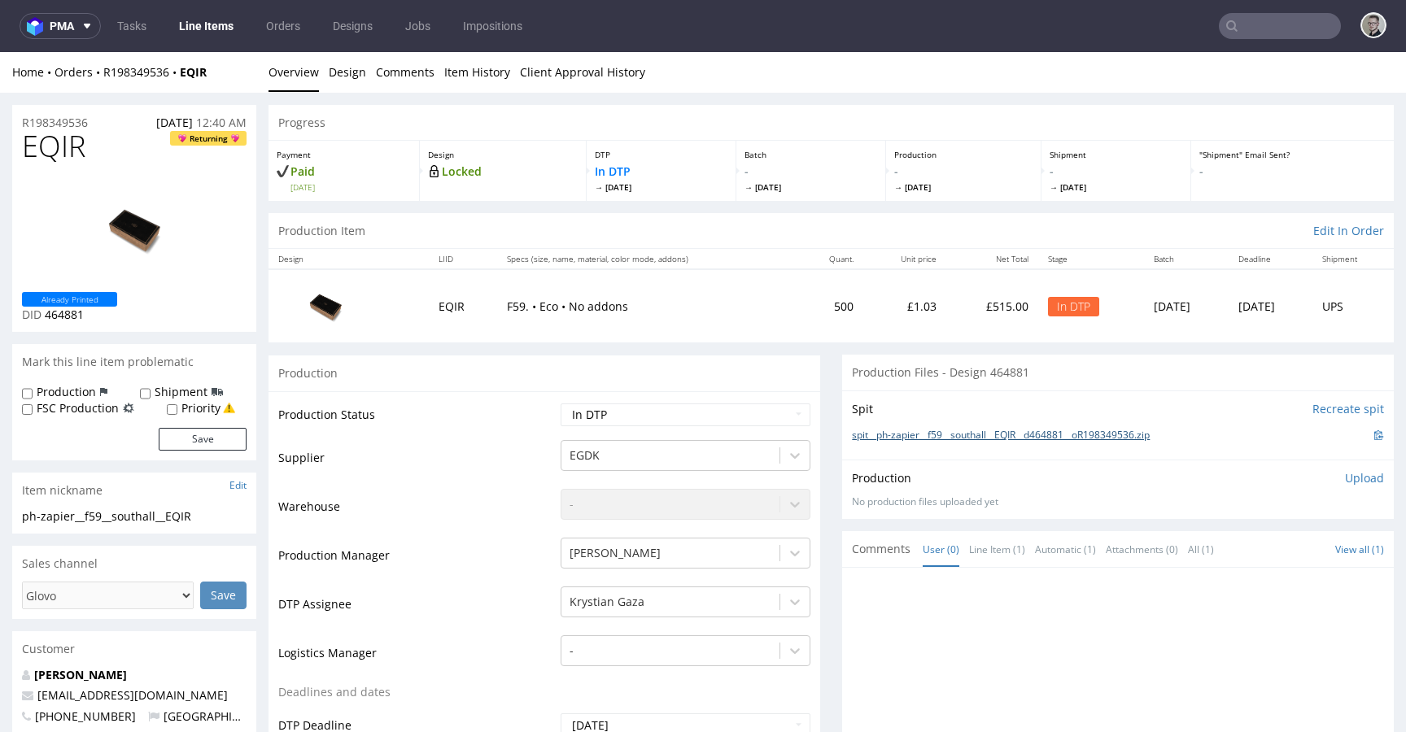
click at [961, 435] on link "spit__ph-zapier__f59__southall__EQIR__d464881__oR198349536.zip" at bounding box center [1001, 436] width 298 height 14
click at [1348, 475] on p "Upload" at bounding box center [1364, 478] width 39 height 16
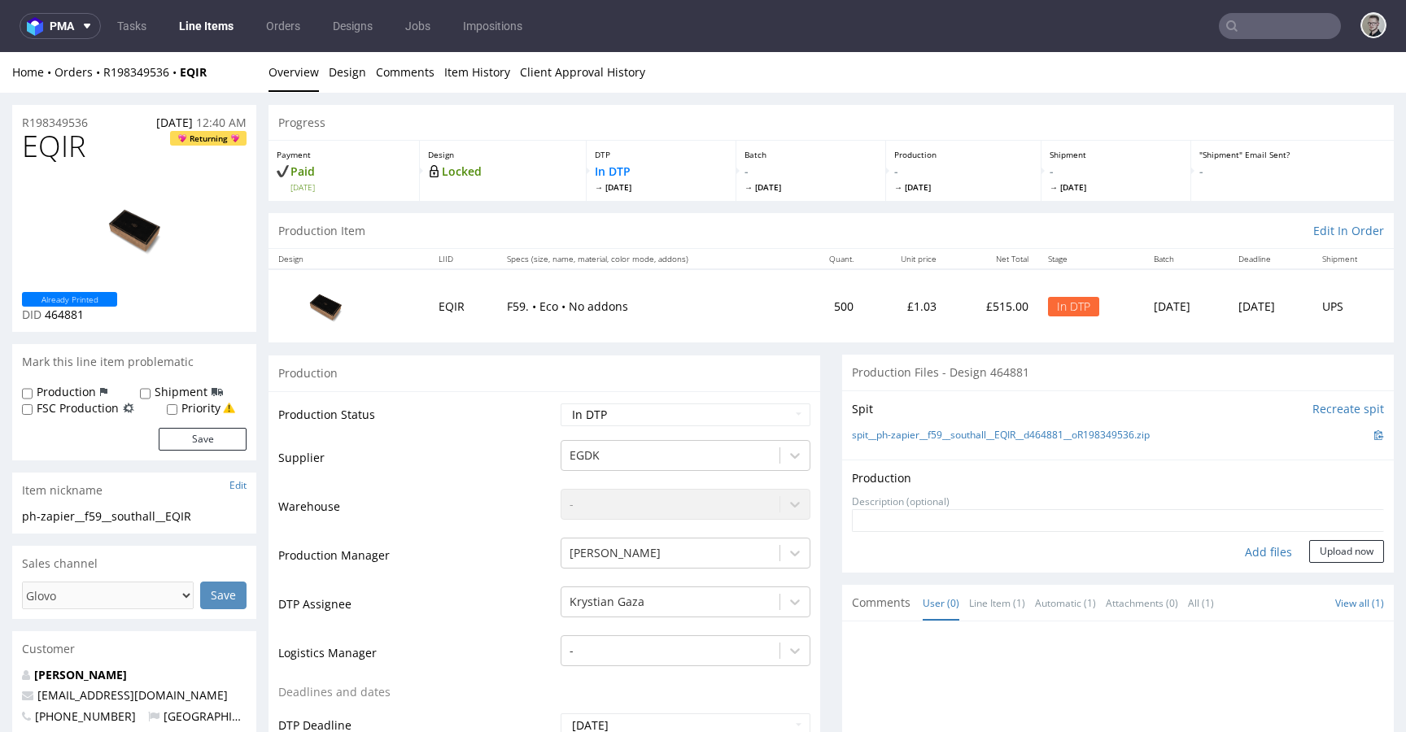
click at [1260, 554] on div "Add files" at bounding box center [1268, 552] width 81 height 24
type input "C:\fakepath\ph-zapier__f59__southall__EQIR__d464881__oR198349536__outside.pdf"
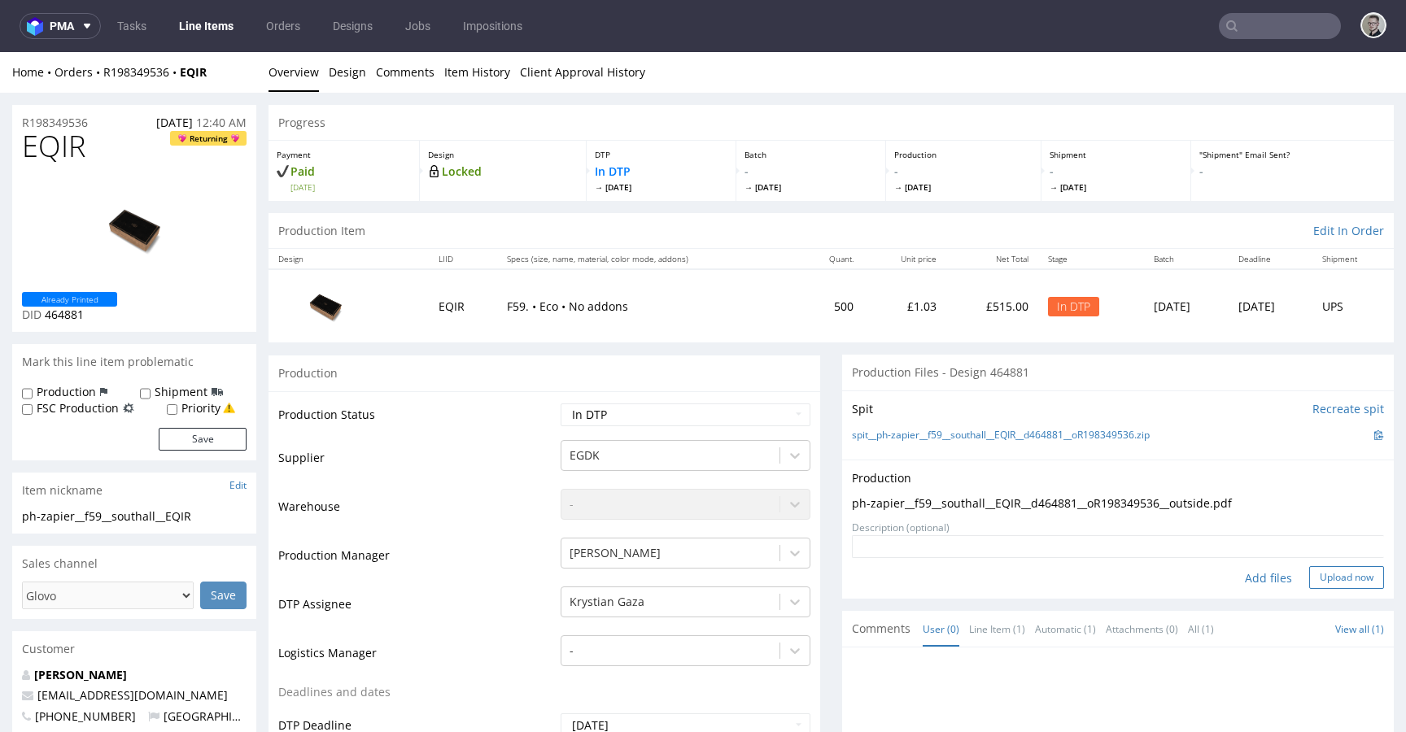
click at [1319, 584] on button "Upload now" at bounding box center [1346, 577] width 75 height 23
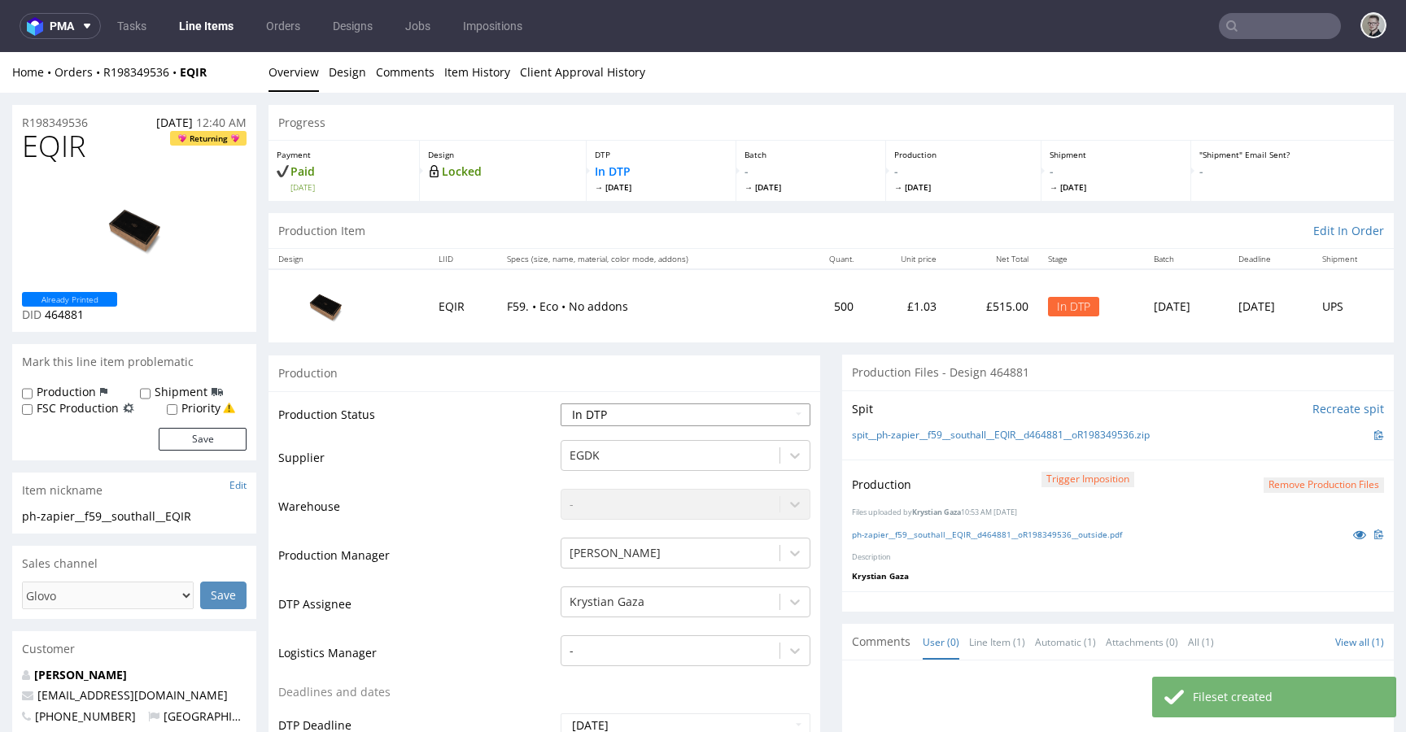
click at [741, 415] on select "Waiting for Artwork Waiting for Diecut Waiting for Mockup Waiting for DTP Waiti…" at bounding box center [685, 414] width 250 height 23
select select "dtp_production_ready"
click at [560, 403] on select "Waiting for Artwork Waiting for Diecut Waiting for Mockup Waiting for DTP Waiti…" at bounding box center [685, 414] width 250 height 23
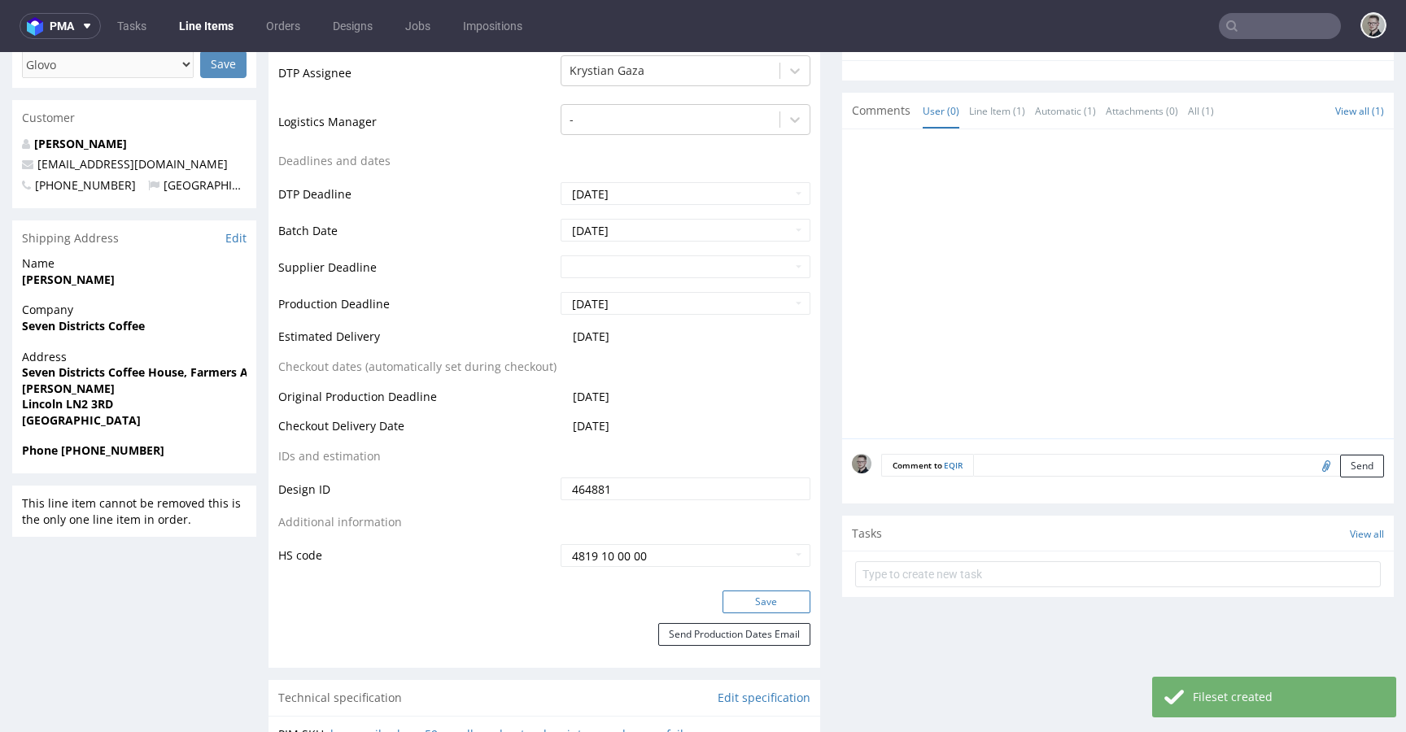
click at [792, 595] on button "Save" at bounding box center [766, 602] width 88 height 23
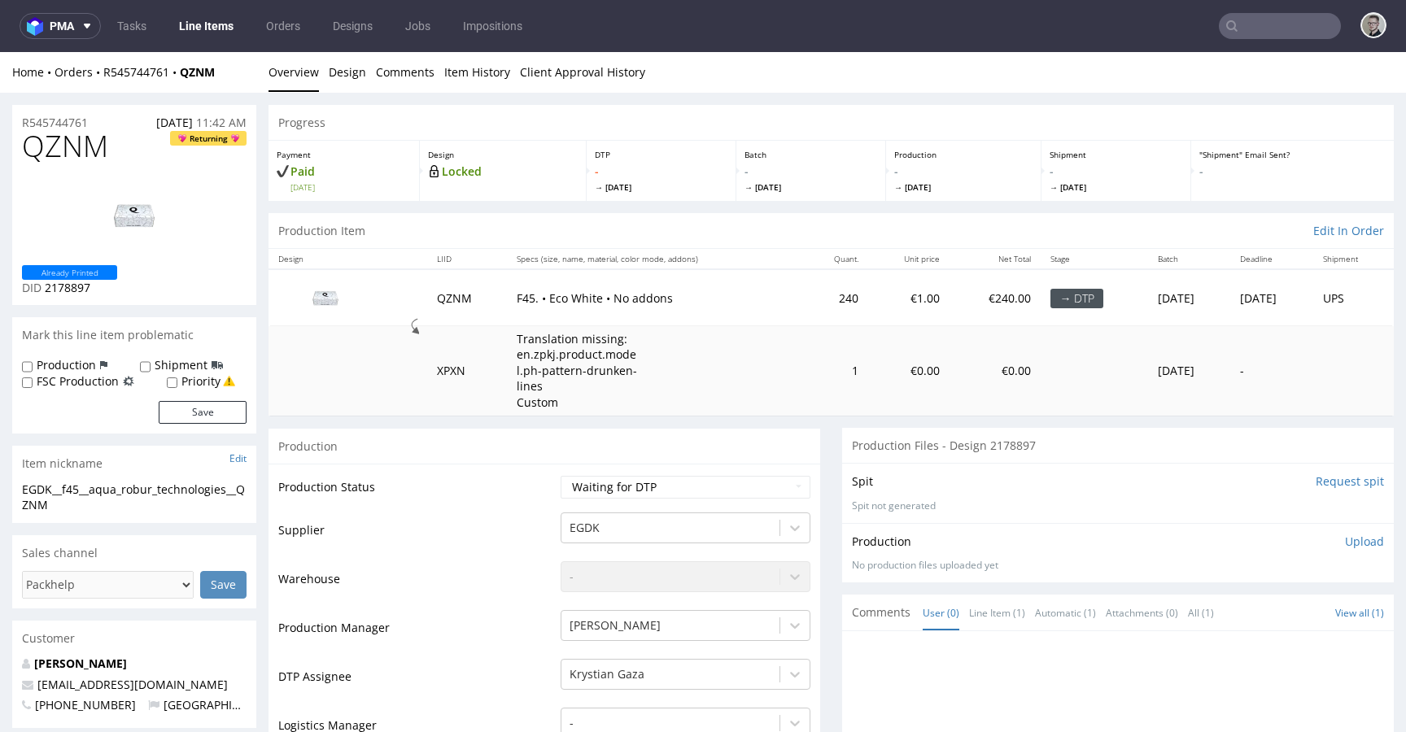
click at [1330, 477] on input "Request spit" at bounding box center [1349, 481] width 68 height 16
click at [617, 505] on td "Waiting for Artwork Waiting for Diecut Waiting for Mockup Waiting for DTP Waiti…" at bounding box center [683, 492] width 254 height 37
click at [626, 489] on select "Waiting for Artwork Waiting for Diecut Waiting for Mockup Waiting for DTP Waiti…" at bounding box center [685, 487] width 250 height 23
select select "dtp_in_process"
click at [560, 476] on select "Waiting for Artwork Waiting for Diecut Waiting for Mockup Waiting for DTP Waiti…" at bounding box center [685, 487] width 250 height 23
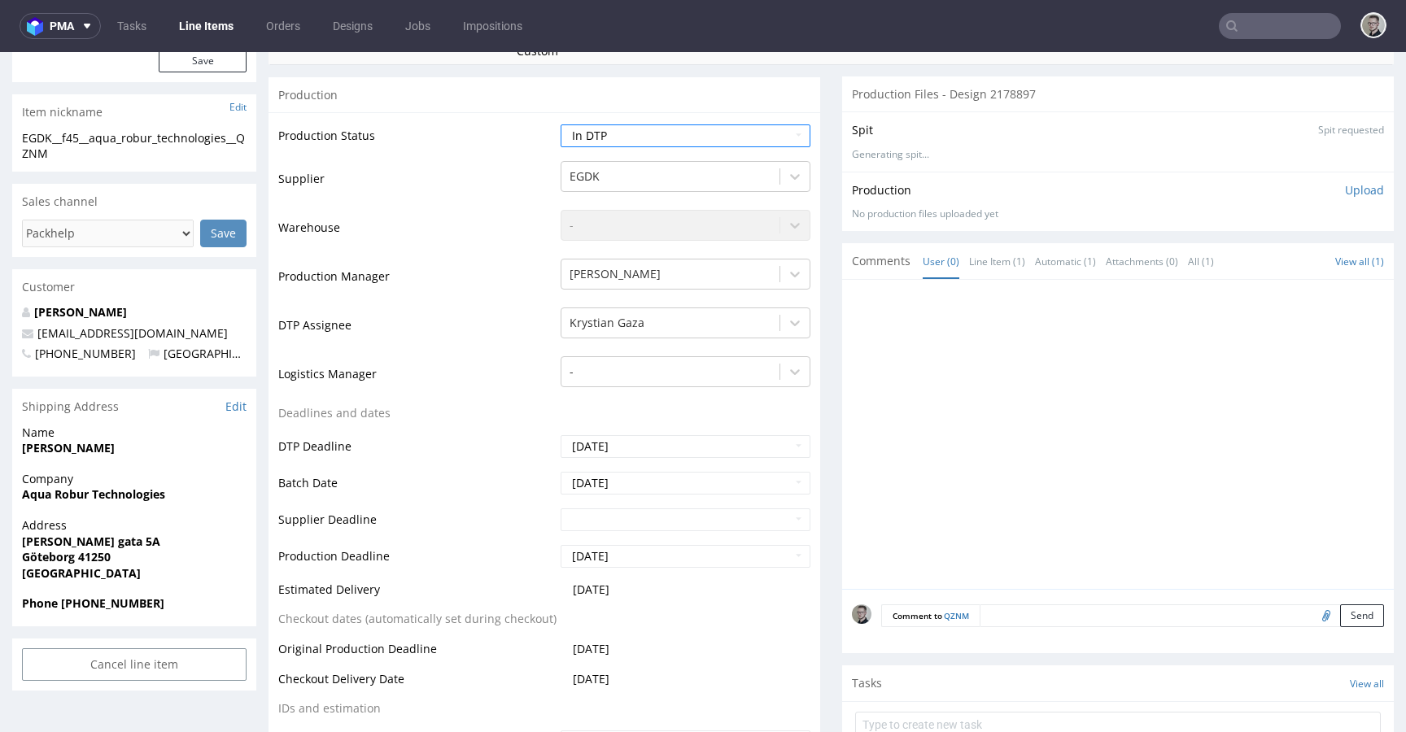
scroll to position [600, 0]
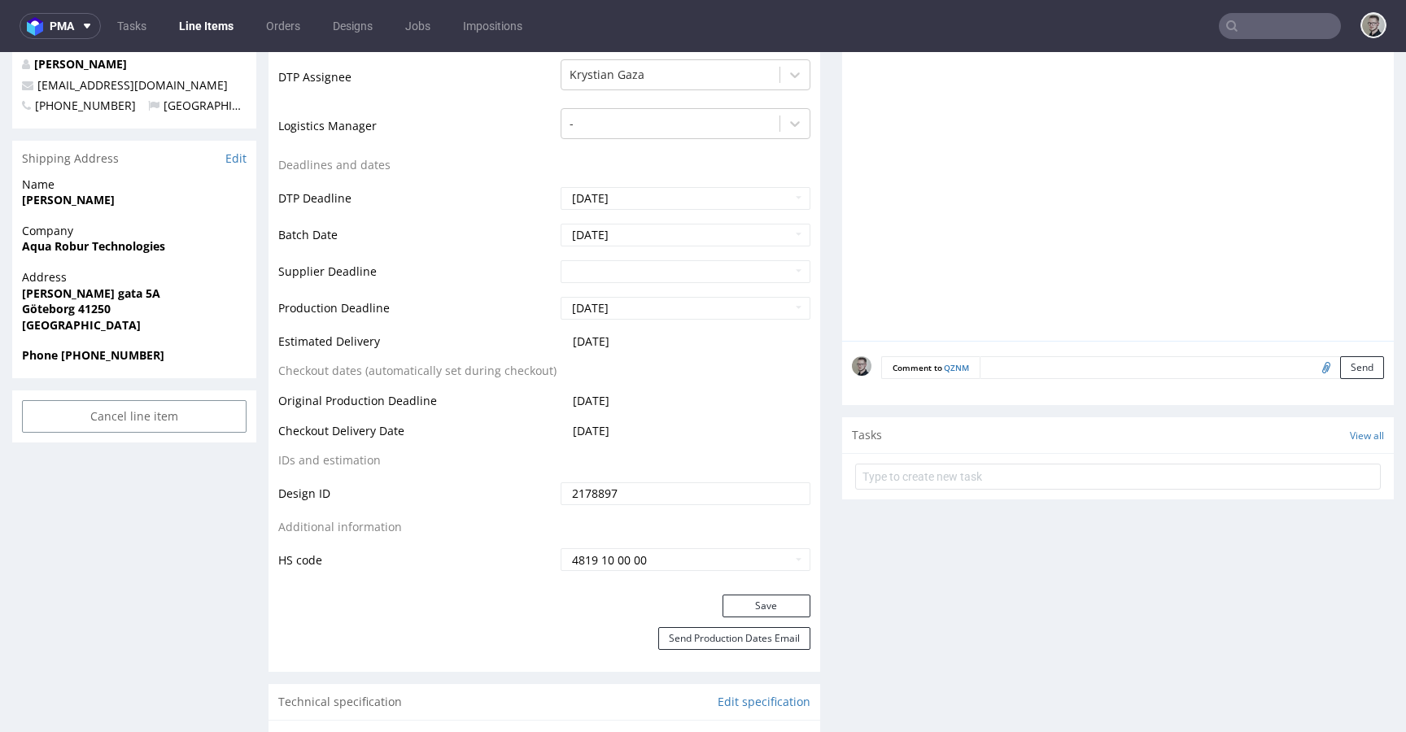
click at [765, 623] on div "Save" at bounding box center [544, 611] width 552 height 33
click at [774, 612] on button "Save" at bounding box center [766, 606] width 88 height 23
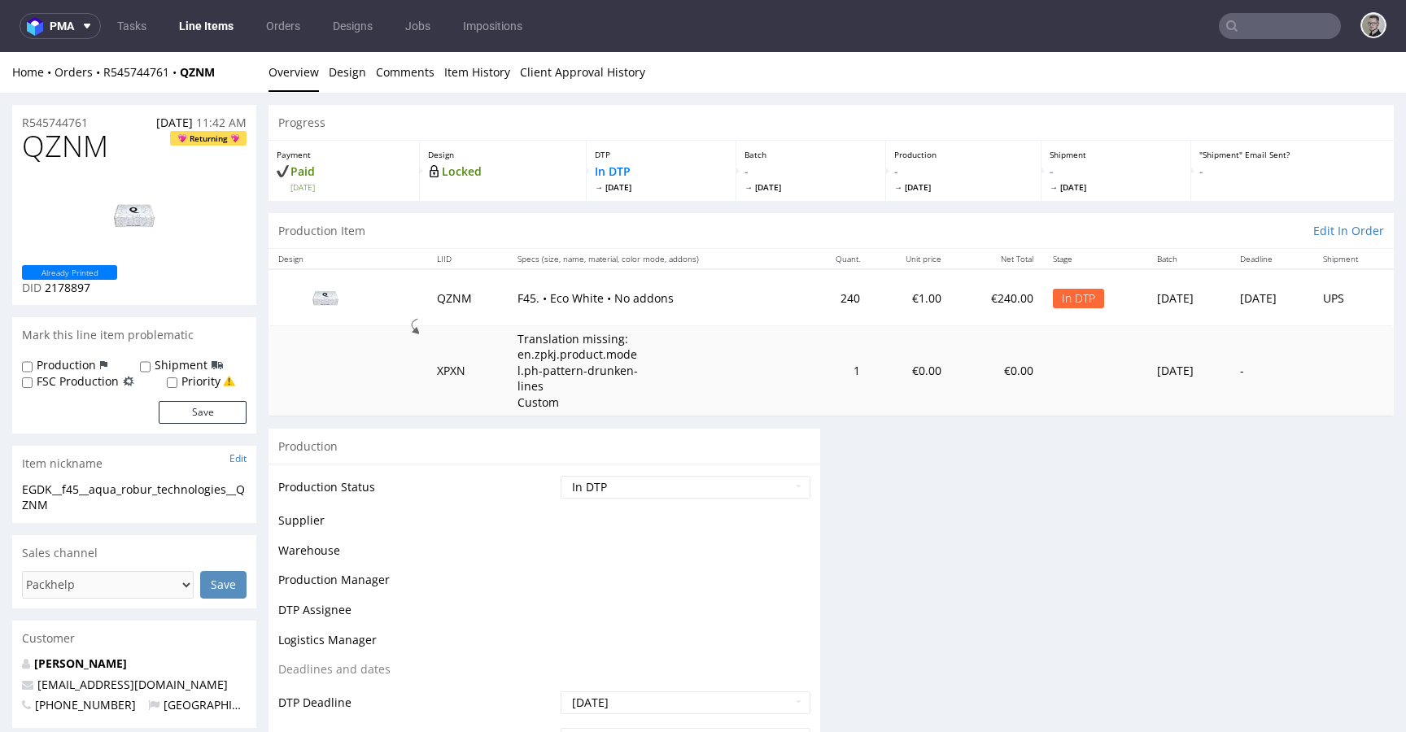
scroll to position [0, 0]
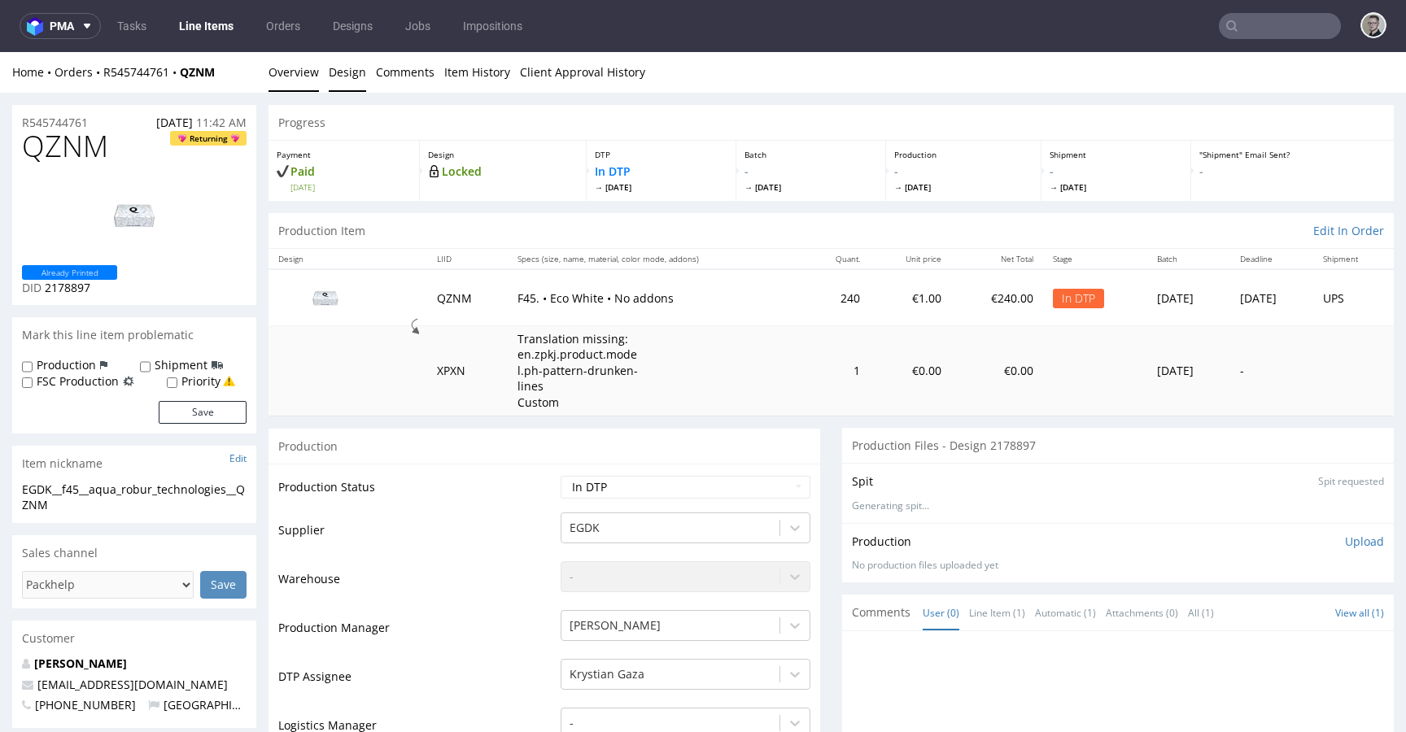
click at [334, 68] on link "Design" at bounding box center [347, 72] width 37 height 40
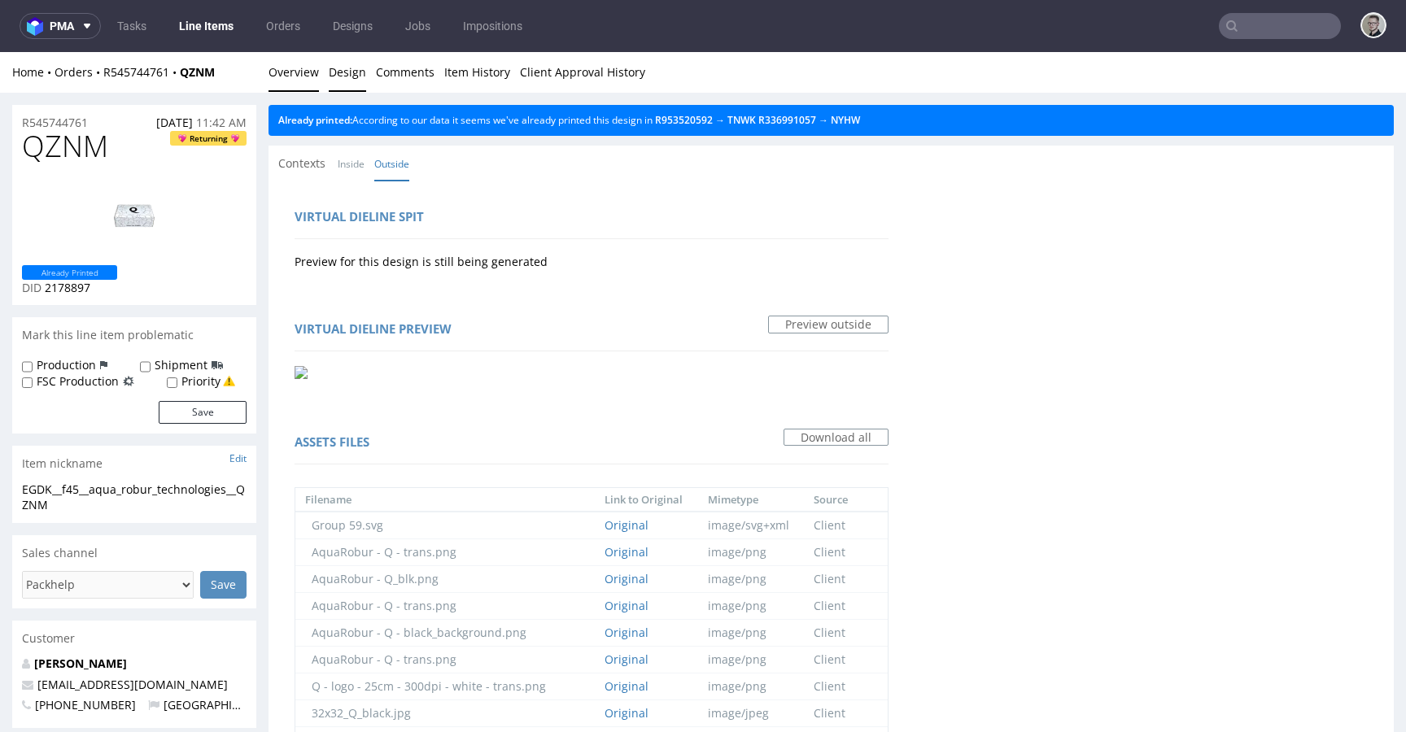
click at [294, 77] on link "Overview" at bounding box center [293, 72] width 50 height 40
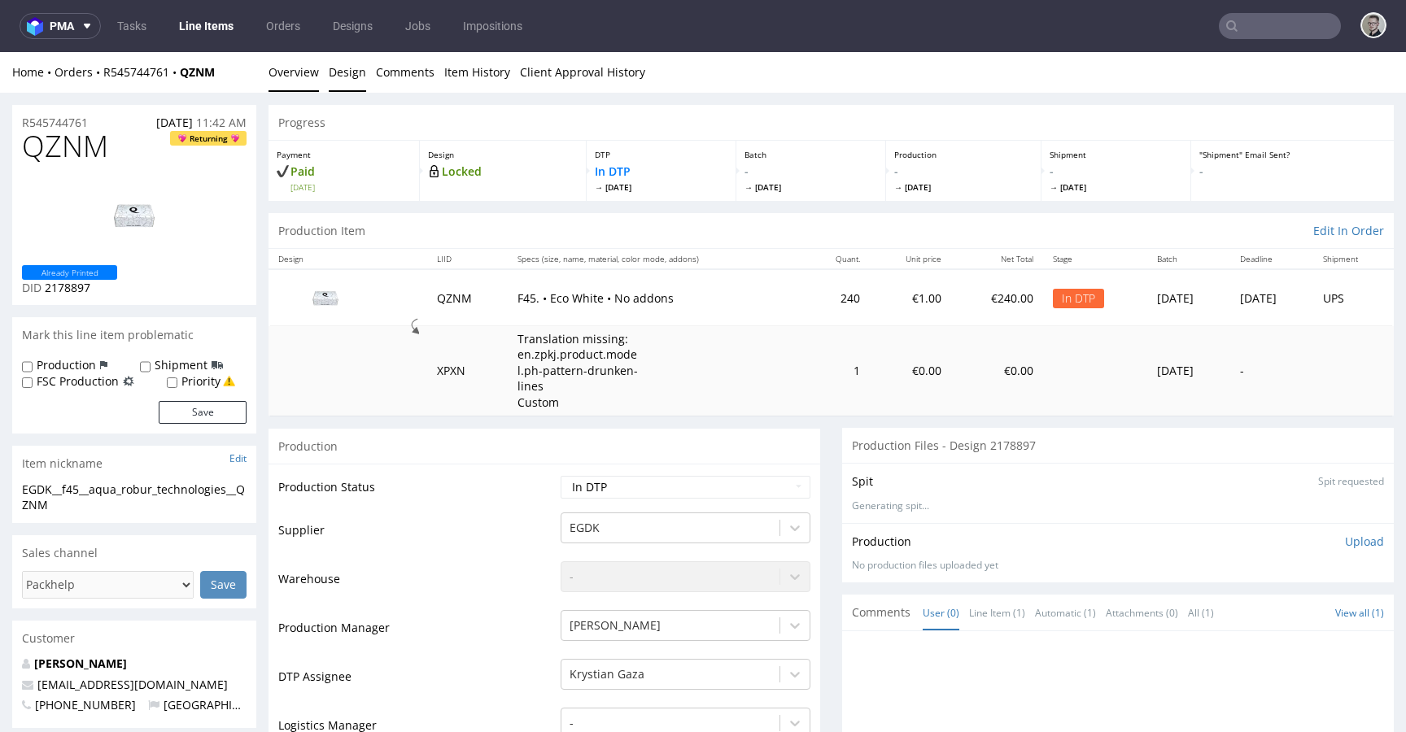
click at [351, 79] on link "Design" at bounding box center [347, 72] width 37 height 40
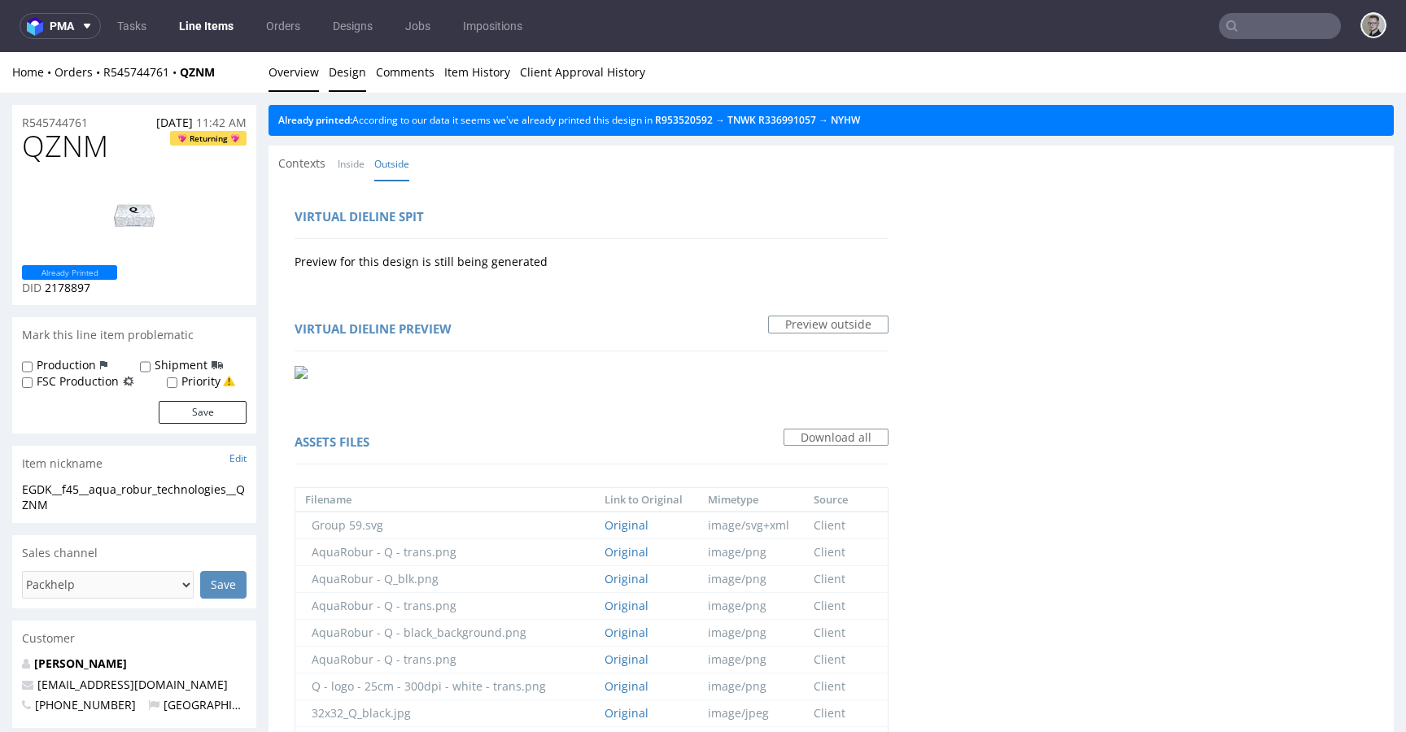
click at [294, 77] on link "Overview" at bounding box center [293, 72] width 50 height 40
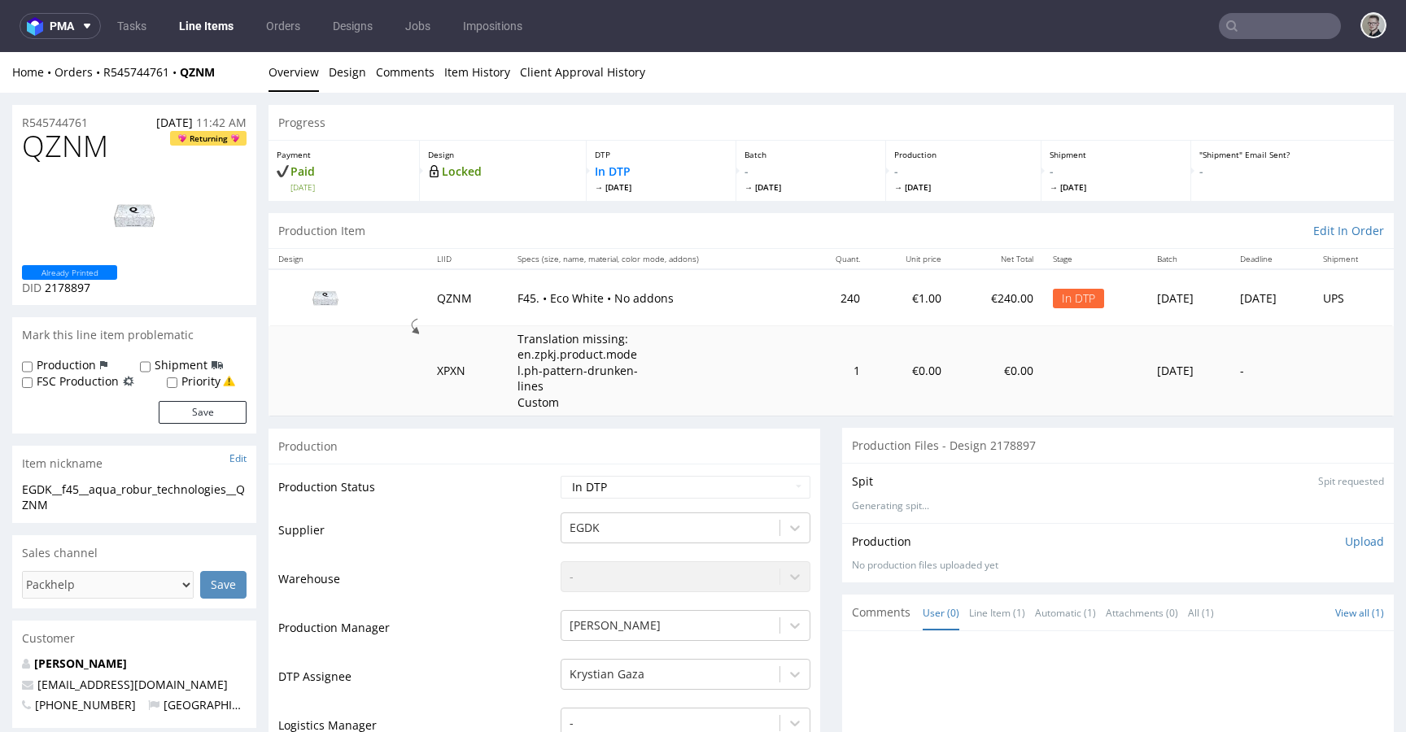
click at [82, 479] on div "Item nickname Edit" at bounding box center [134, 464] width 244 height 36
click at [83, 485] on div "EGDK__f45__aqua_robur_technologies__QZNM" at bounding box center [134, 498] width 225 height 32
copy div "EGDK__f45__aqua_robur_technologies__QZNM"
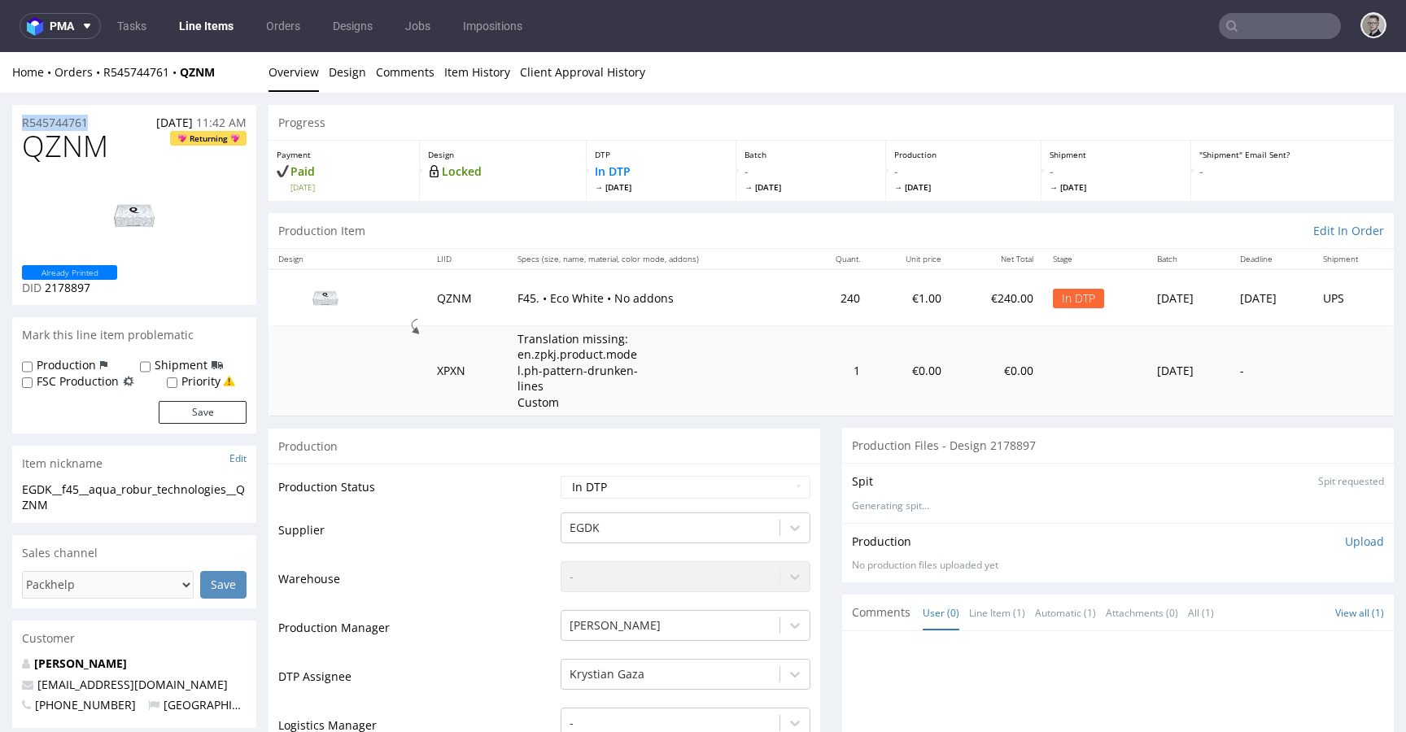
drag, startPoint x: -43, startPoint y: 125, endPoint x: -111, endPoint y: 112, distance: 68.8
copy p "R545744761"
click at [1345, 544] on p "Upload" at bounding box center [1364, 542] width 39 height 16
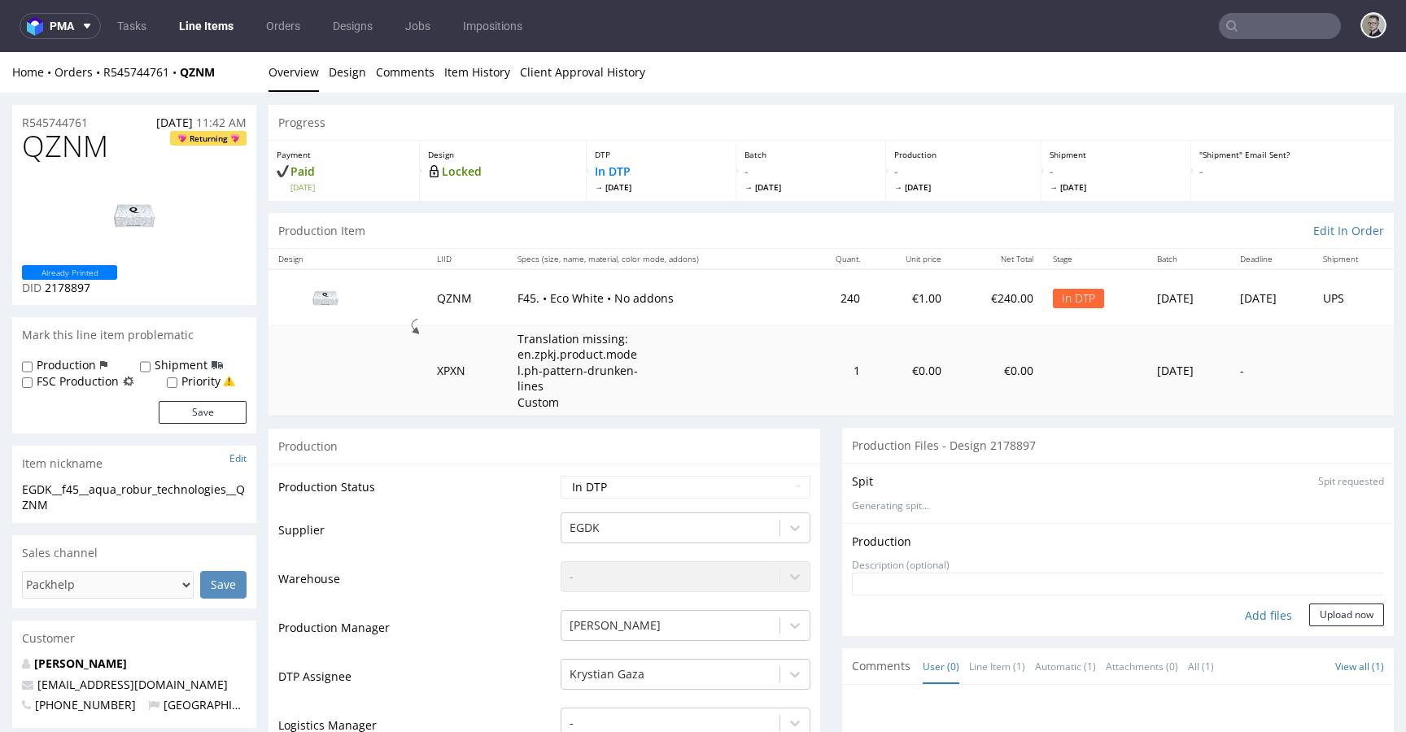
click at [1259, 612] on div "Add files" at bounding box center [1268, 616] width 81 height 24
type input "C:\fakepath\EGDK__f45__aqua_robur_technologies__QZNM__d2178897__oR545744761__ou…"
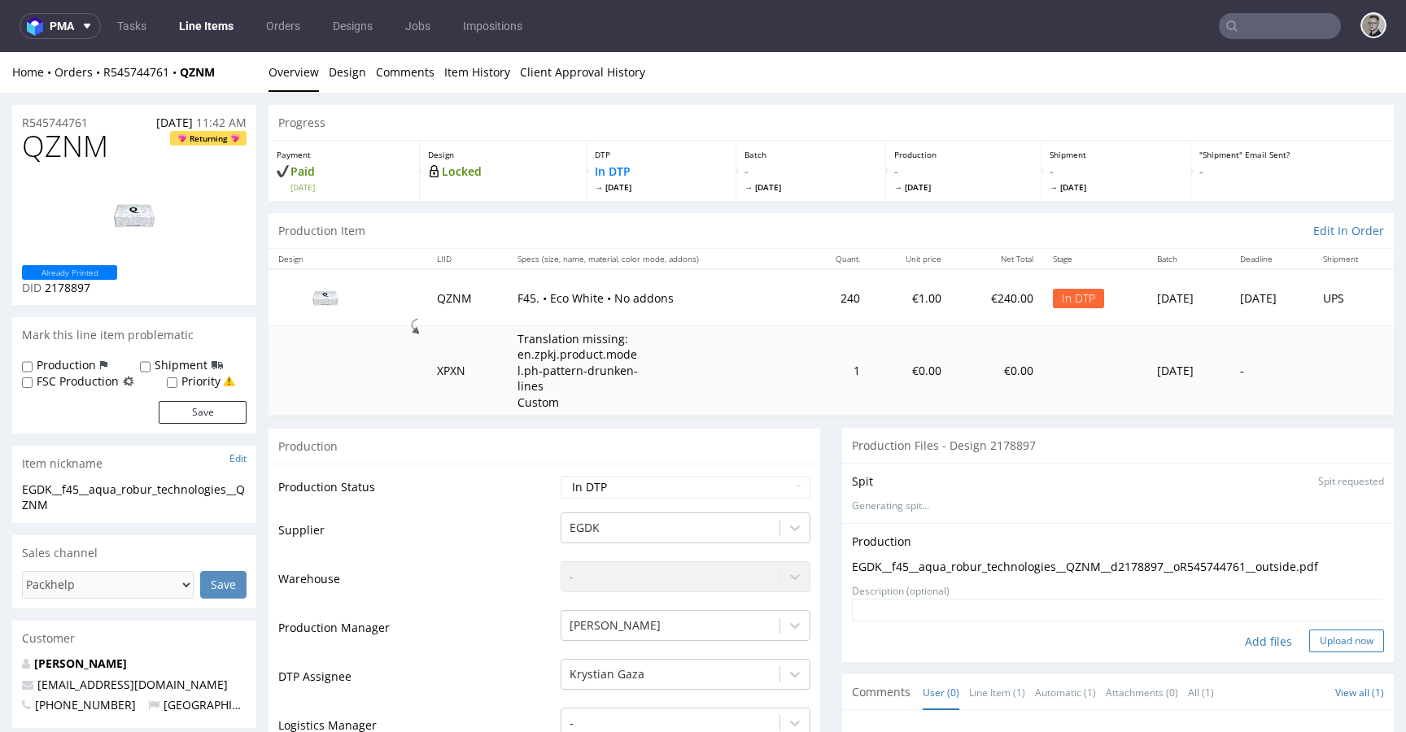
click at [1309, 643] on button "Upload now" at bounding box center [1346, 641] width 75 height 23
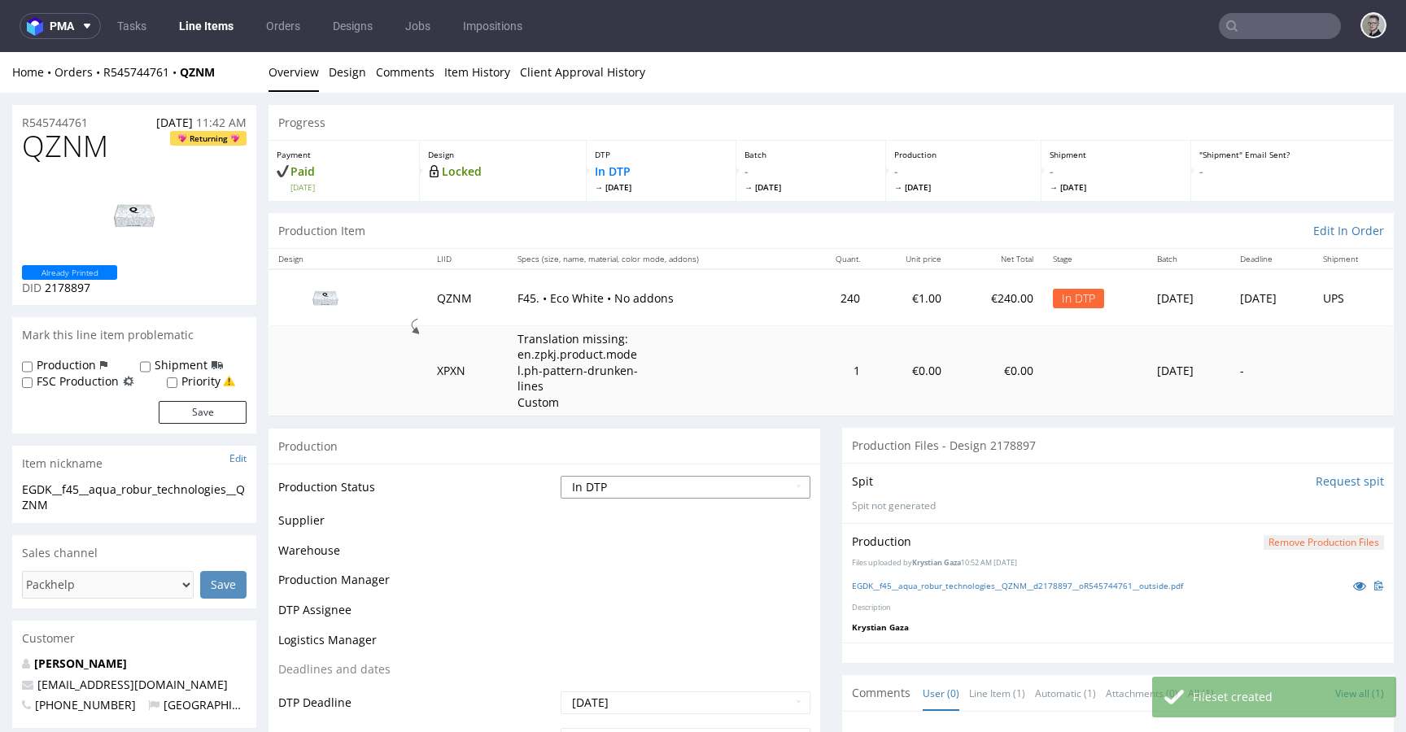
click at [705, 483] on select "Waiting for Artwork Waiting for Diecut Waiting for Mockup Waiting for DTP Waiti…" at bounding box center [685, 487] width 250 height 23
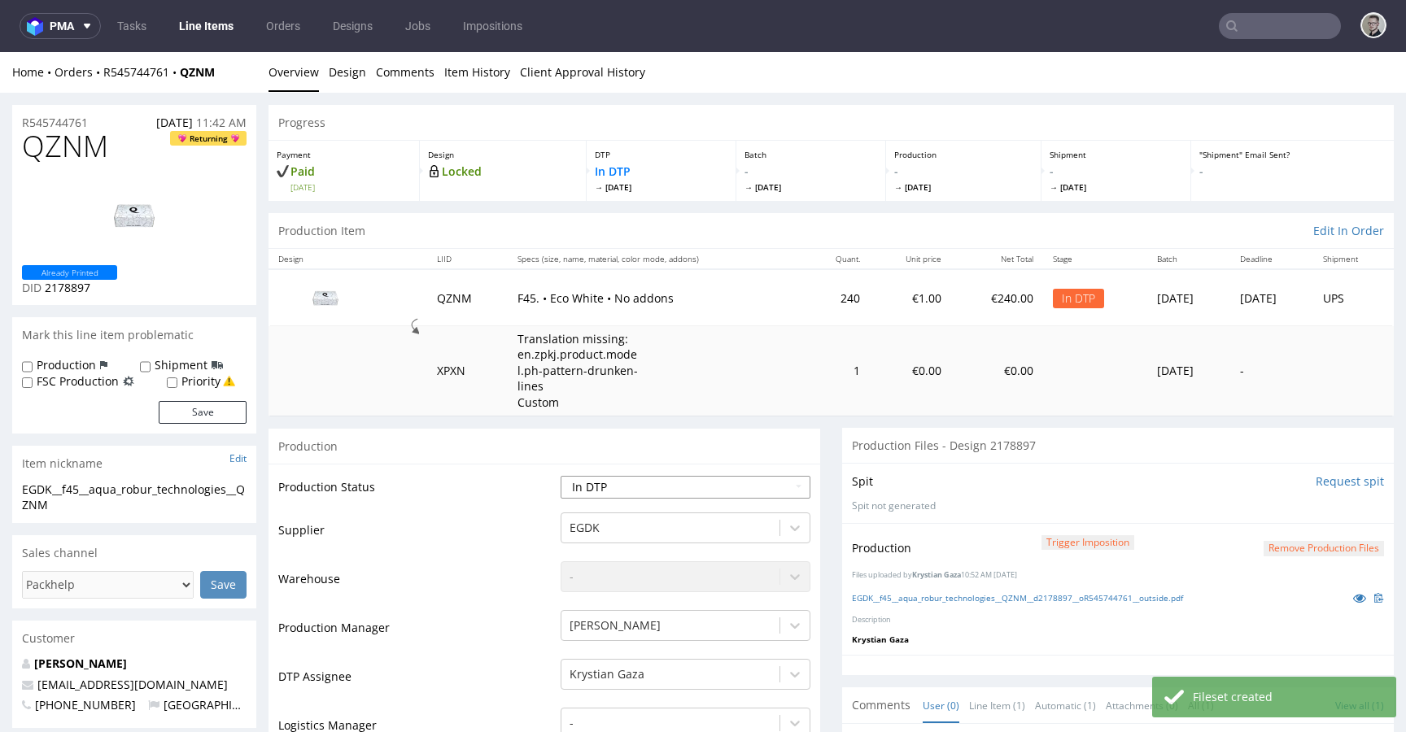
select select "dtp_production_ready"
click at [560, 476] on select "Waiting for Artwork Waiting for Diecut Waiting for Mockup Waiting for DTP Waiti…" at bounding box center [685, 487] width 250 height 23
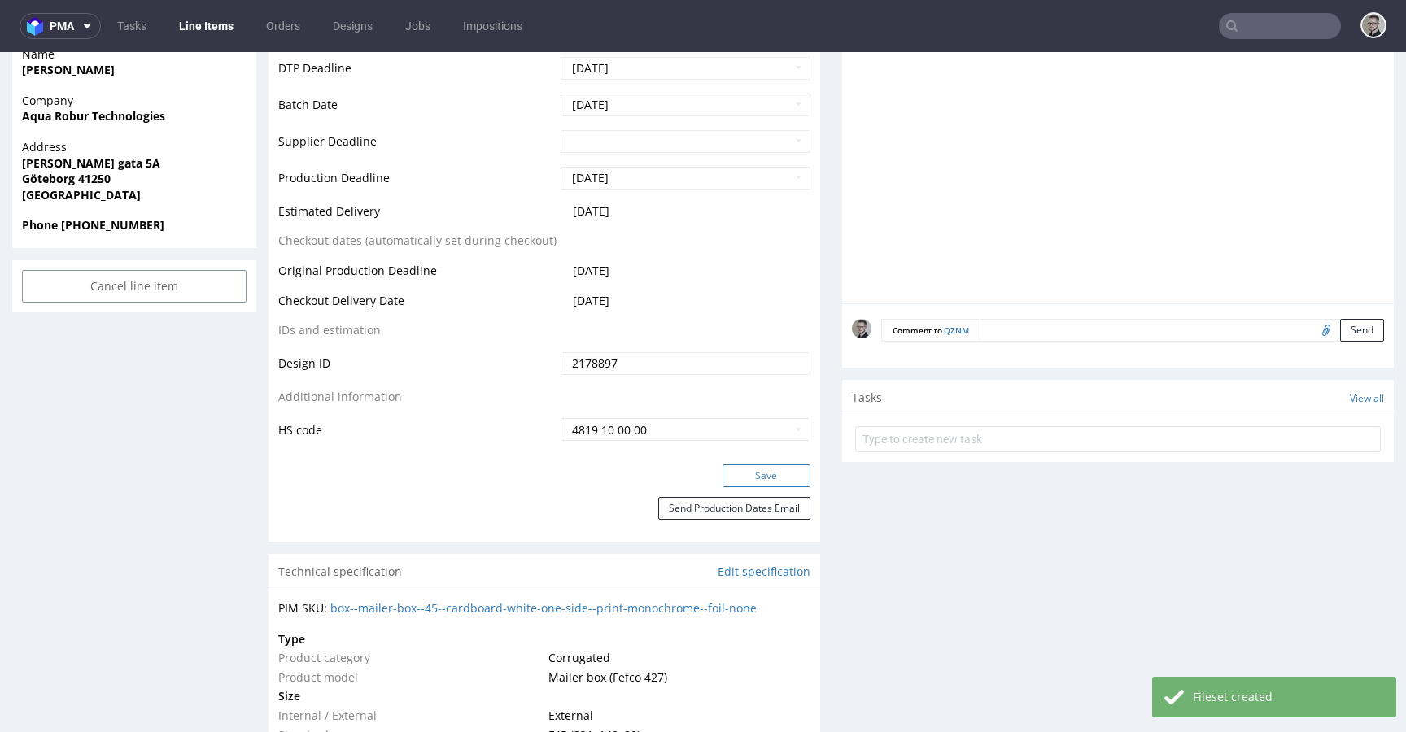
click at [774, 478] on button "Save" at bounding box center [766, 475] width 88 height 23
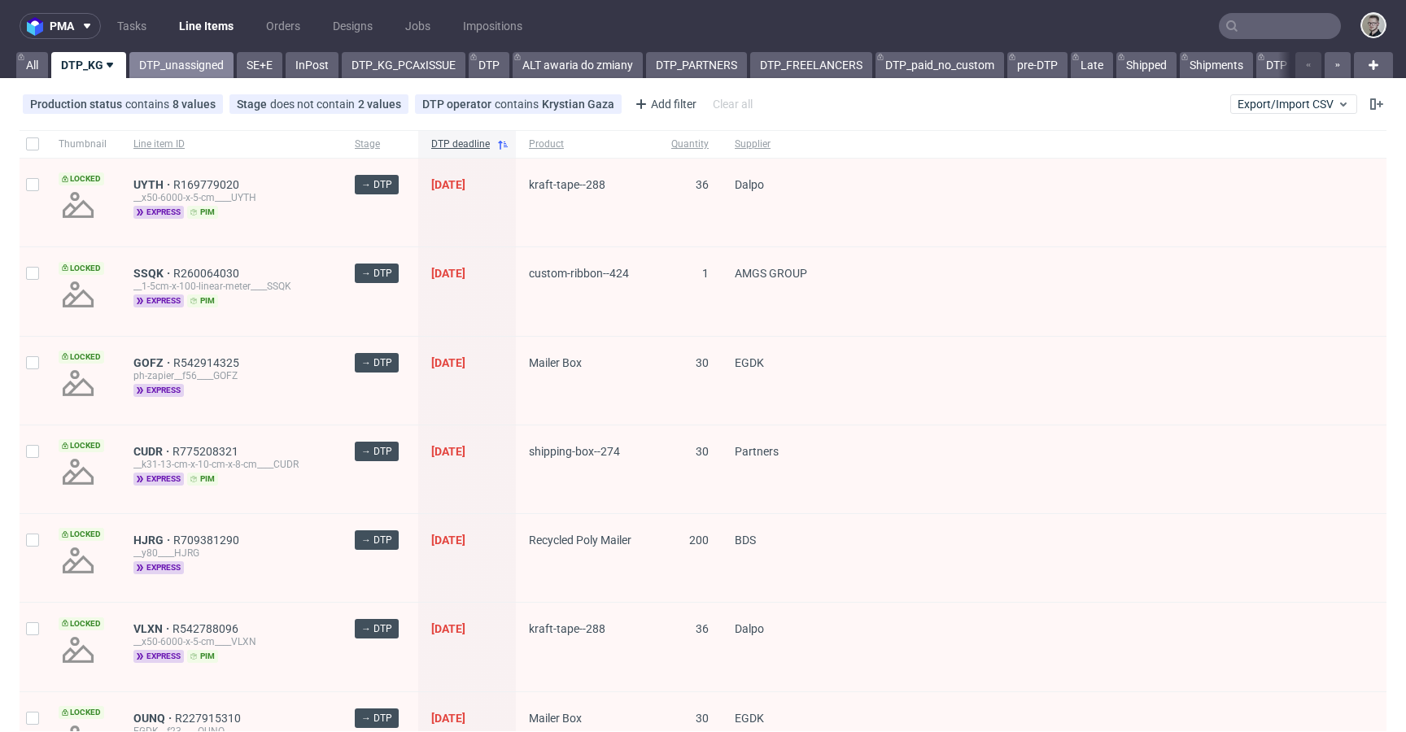
click at [185, 66] on link "DTP_unassigned" at bounding box center [181, 65] width 104 height 26
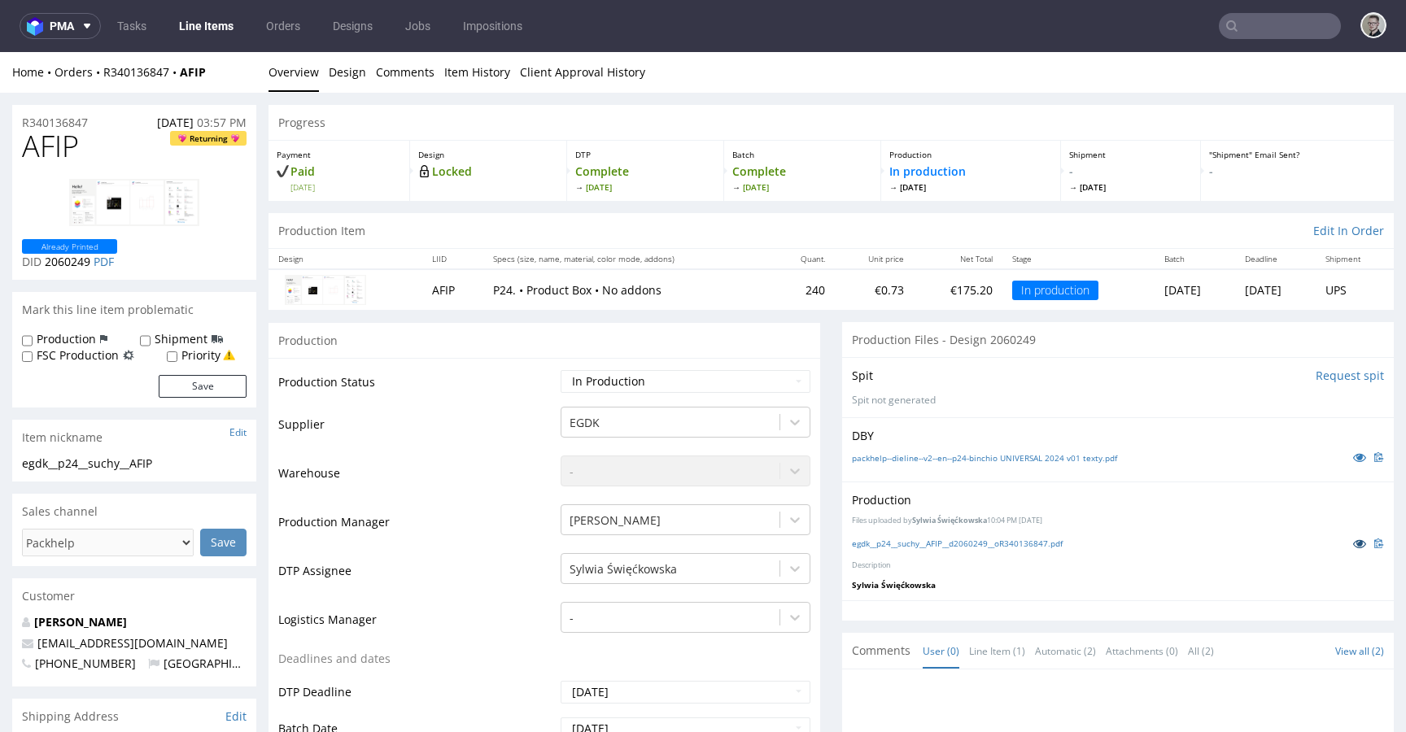
click at [1353, 543] on icon at bounding box center [1359, 543] width 13 height 11
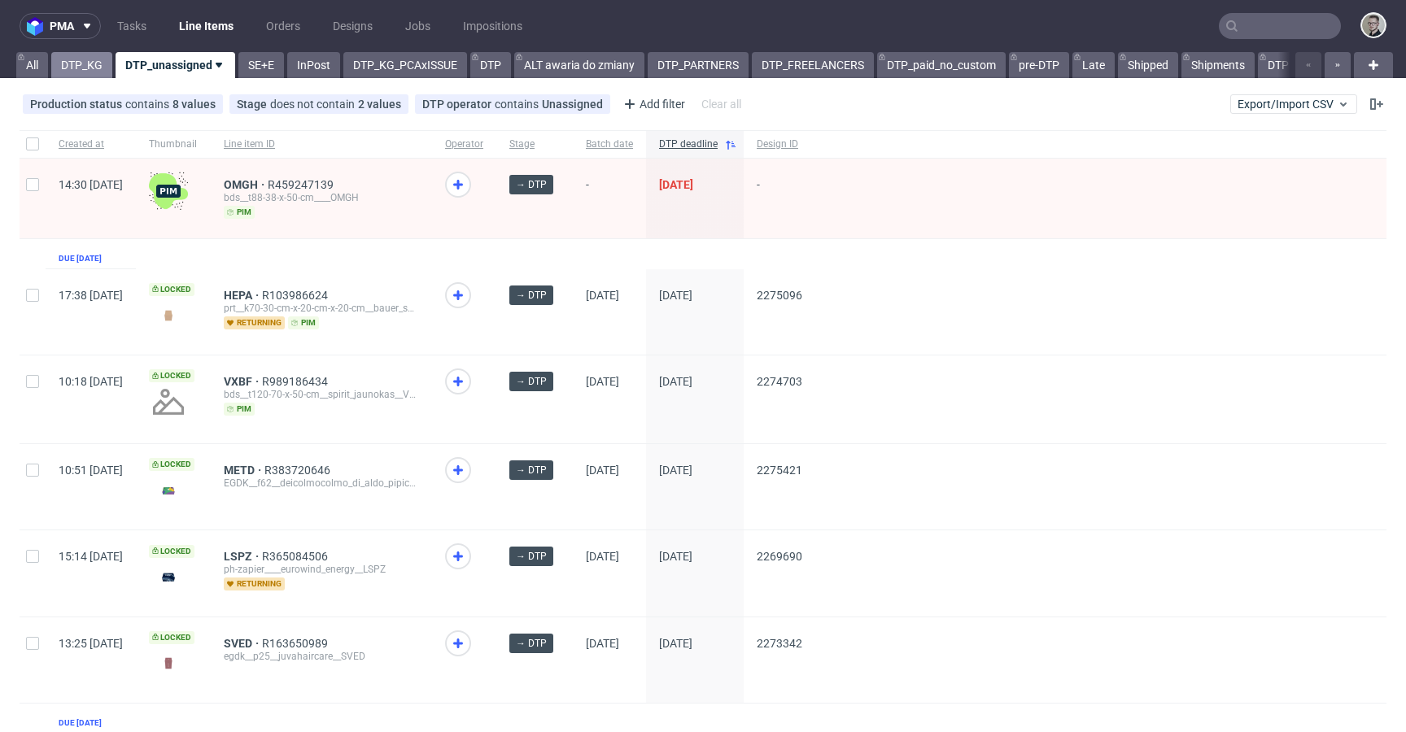
drag, startPoint x: 70, startPoint y: 64, endPoint x: 79, endPoint y: 55, distance: 13.2
click at [71, 64] on link "DTP_KG" at bounding box center [81, 65] width 61 height 26
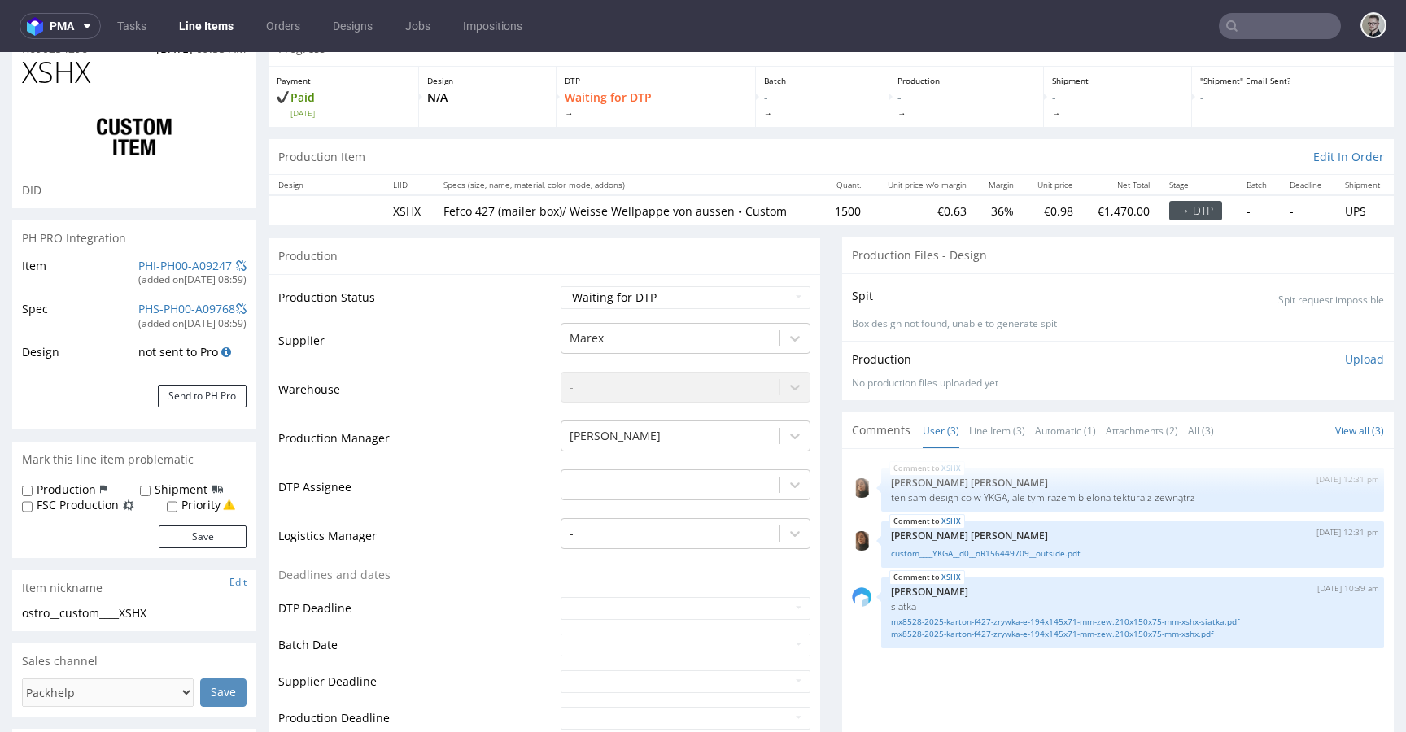
scroll to position [306, 0]
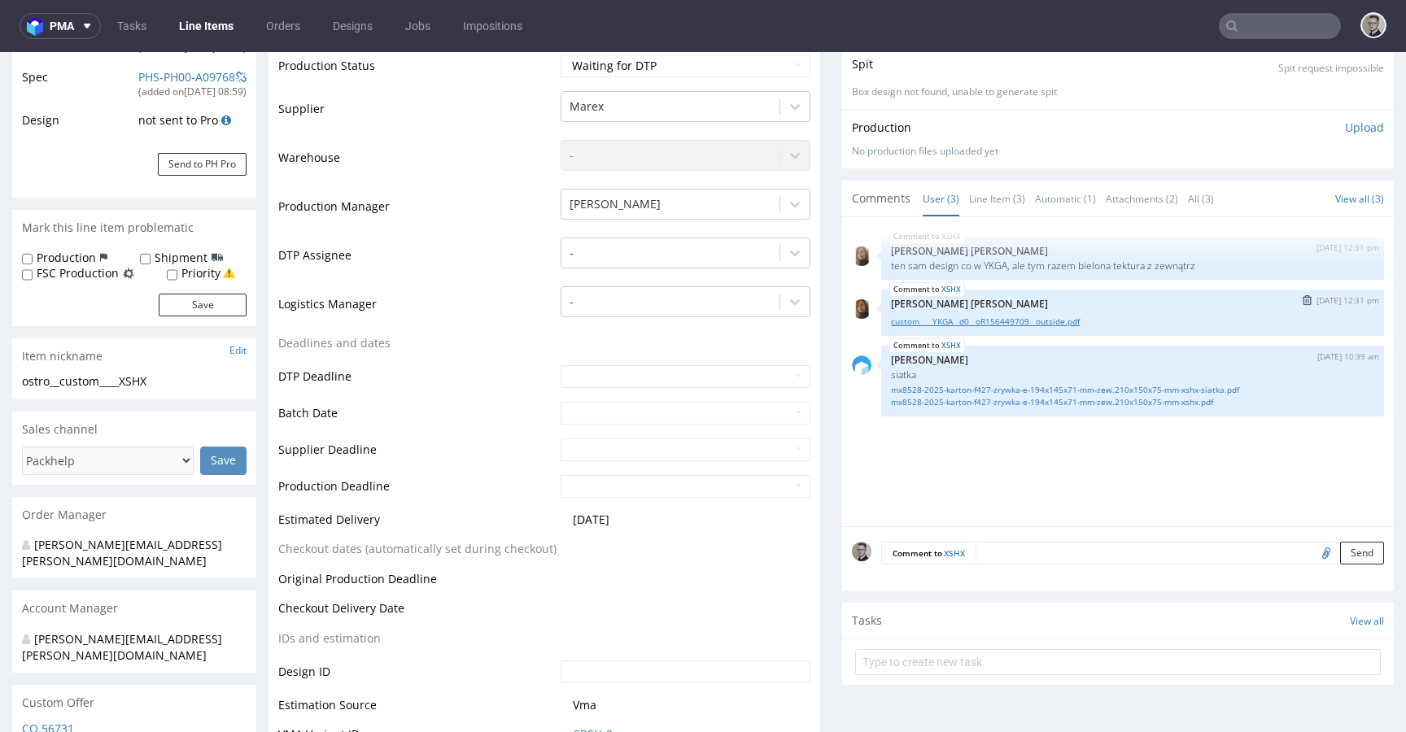
click at [977, 321] on link "custom____YKGA__d0__oR156449709__outside.pdf" at bounding box center [1132, 322] width 483 height 12
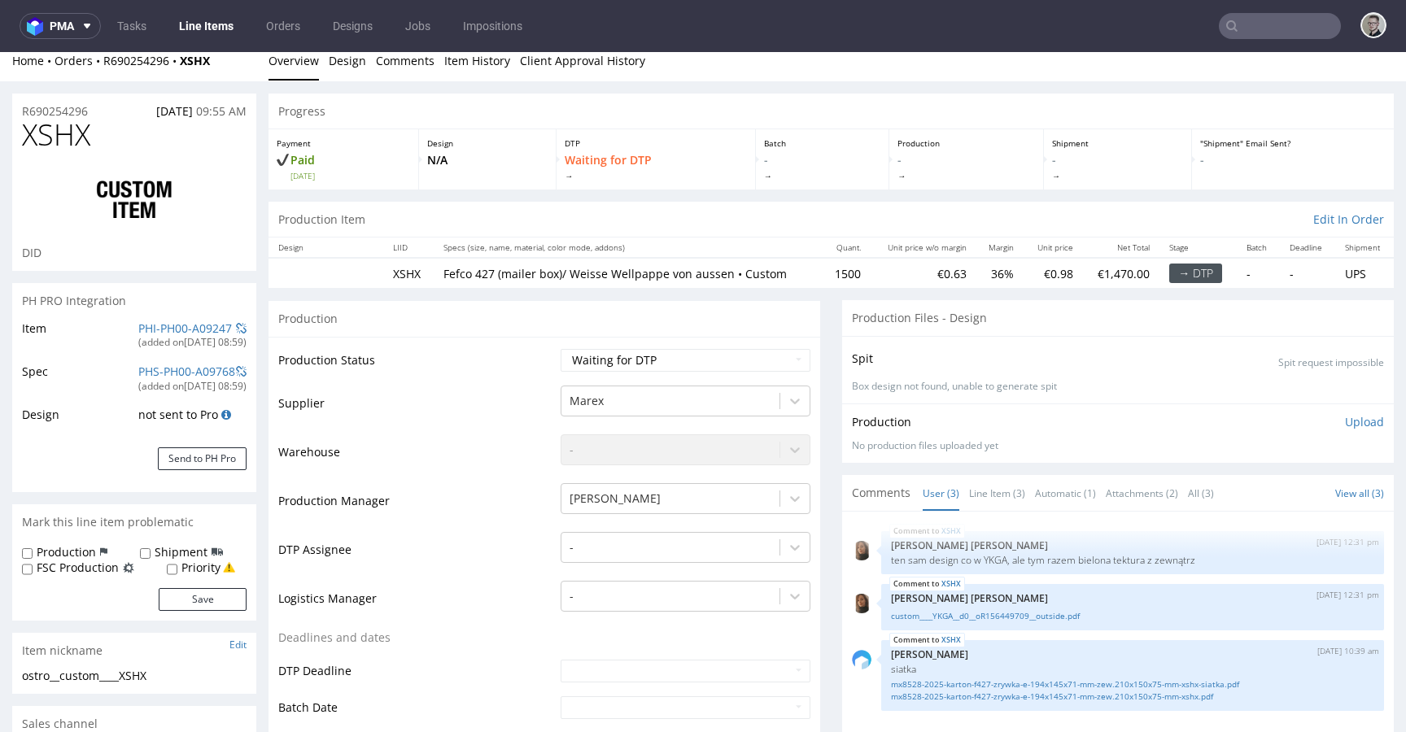
scroll to position [9, 0]
click at [683, 556] on div "-" at bounding box center [685, 545] width 250 height 23
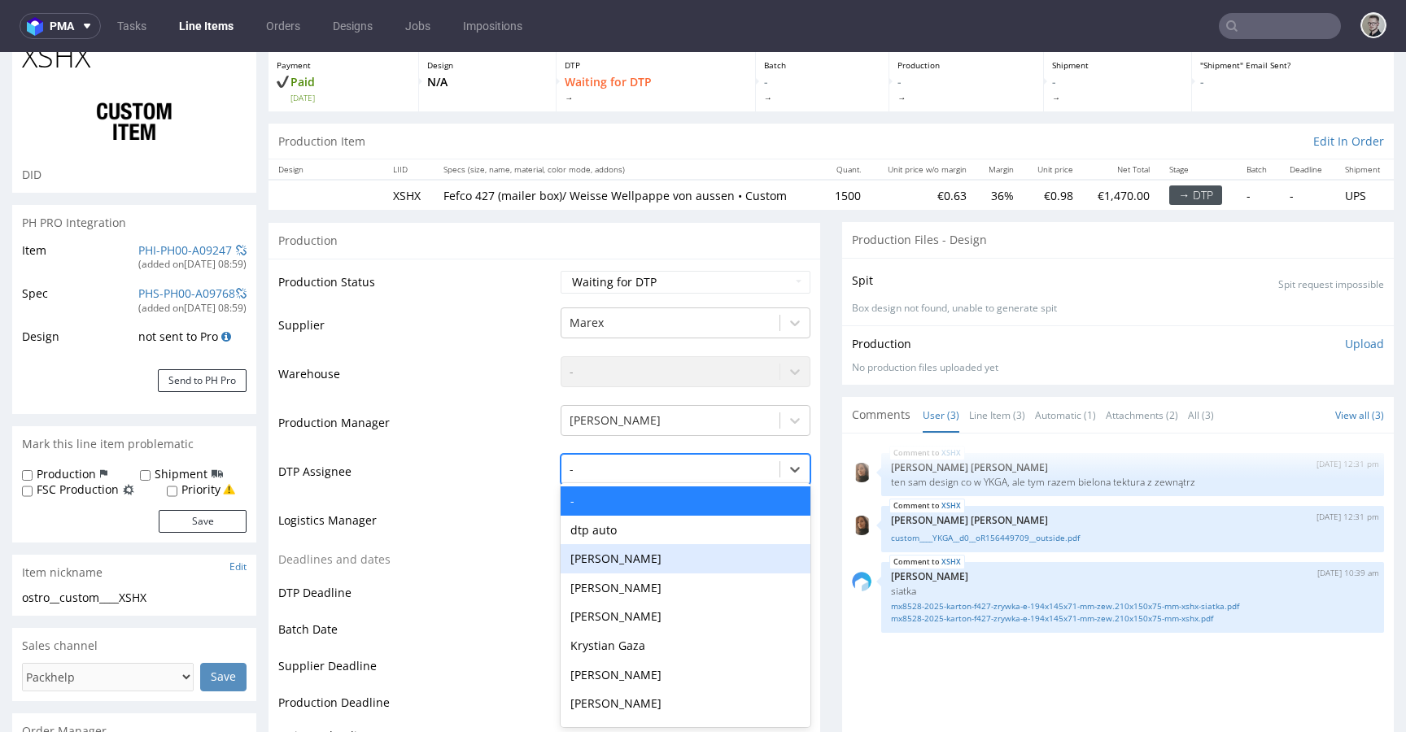
scroll to position [91, 0]
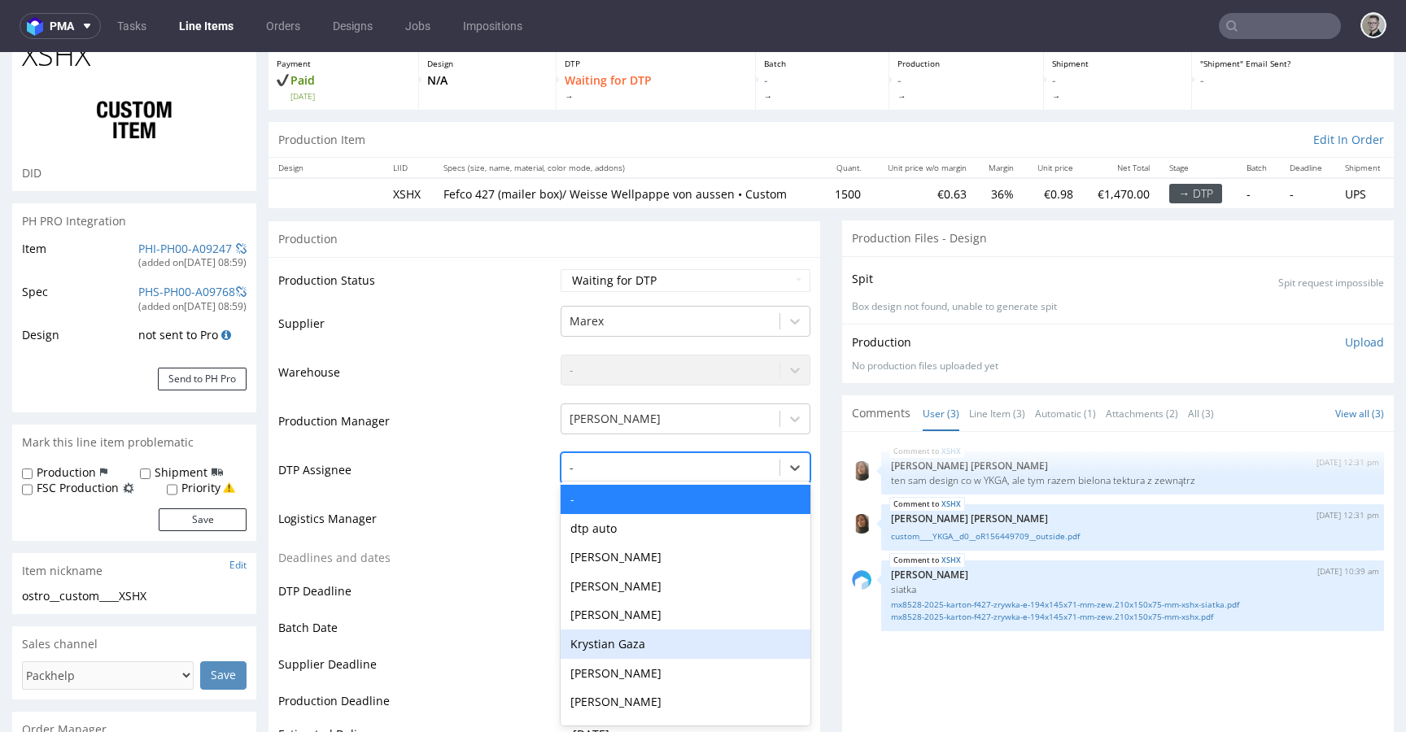
click at [632, 644] on div "Krystian Gaza" at bounding box center [685, 644] width 250 height 29
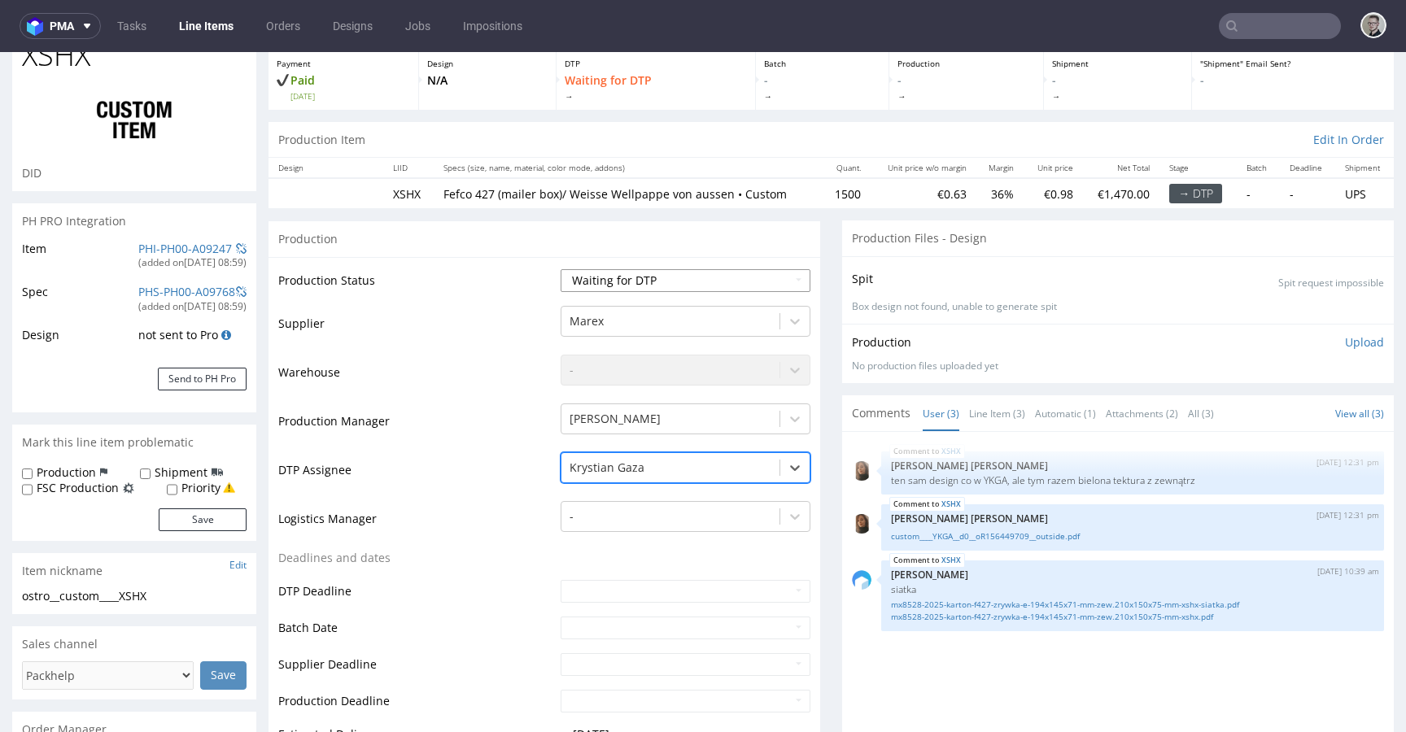
click at [655, 286] on select "Waiting for Artwork Waiting for Diecut Waiting for Mockup Waiting for DTP Waiti…" at bounding box center [685, 280] width 250 height 23
select select "dtp_in_process"
click at [560, 269] on select "Waiting for Artwork Waiting for Diecut Waiting for Mockup Waiting for DTP Waiti…" at bounding box center [685, 280] width 250 height 23
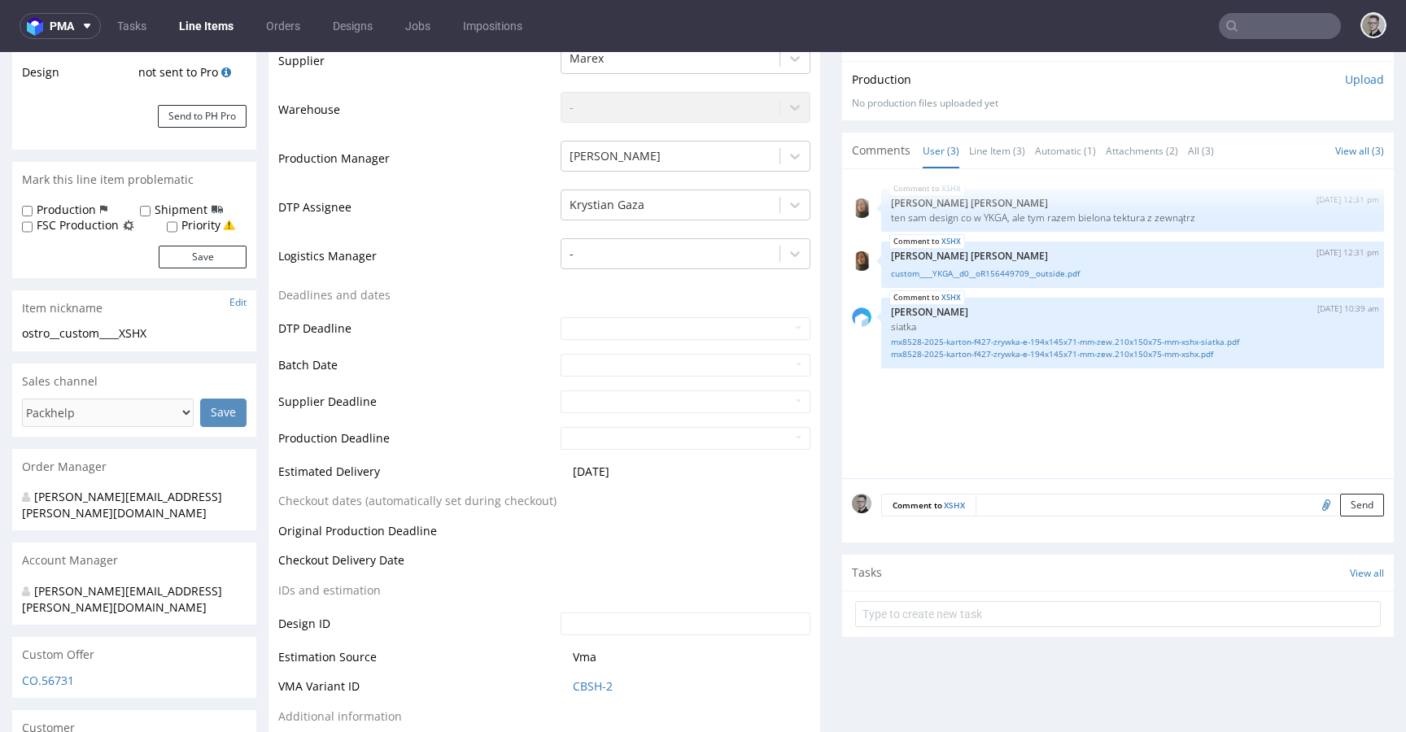
scroll to position [460, 0]
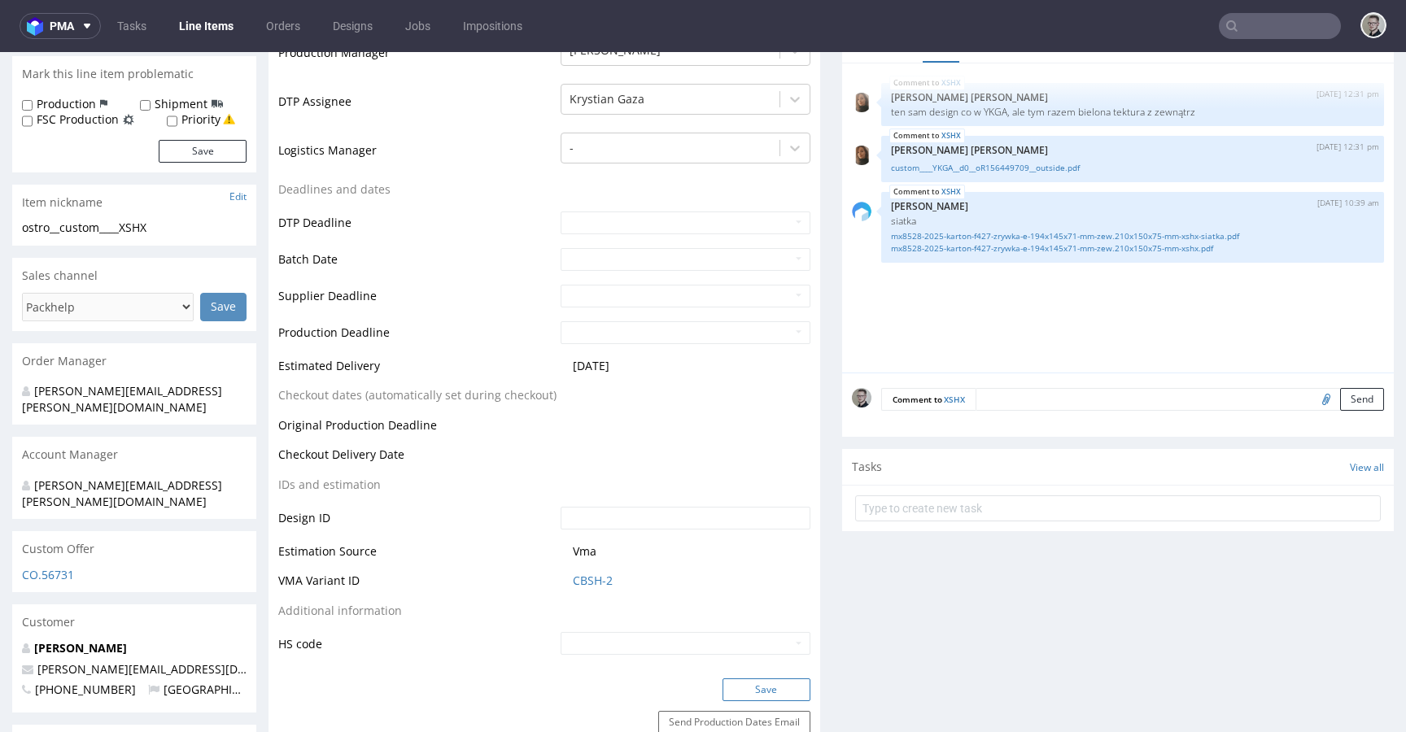
click at [777, 696] on button "Save" at bounding box center [766, 689] width 88 height 23
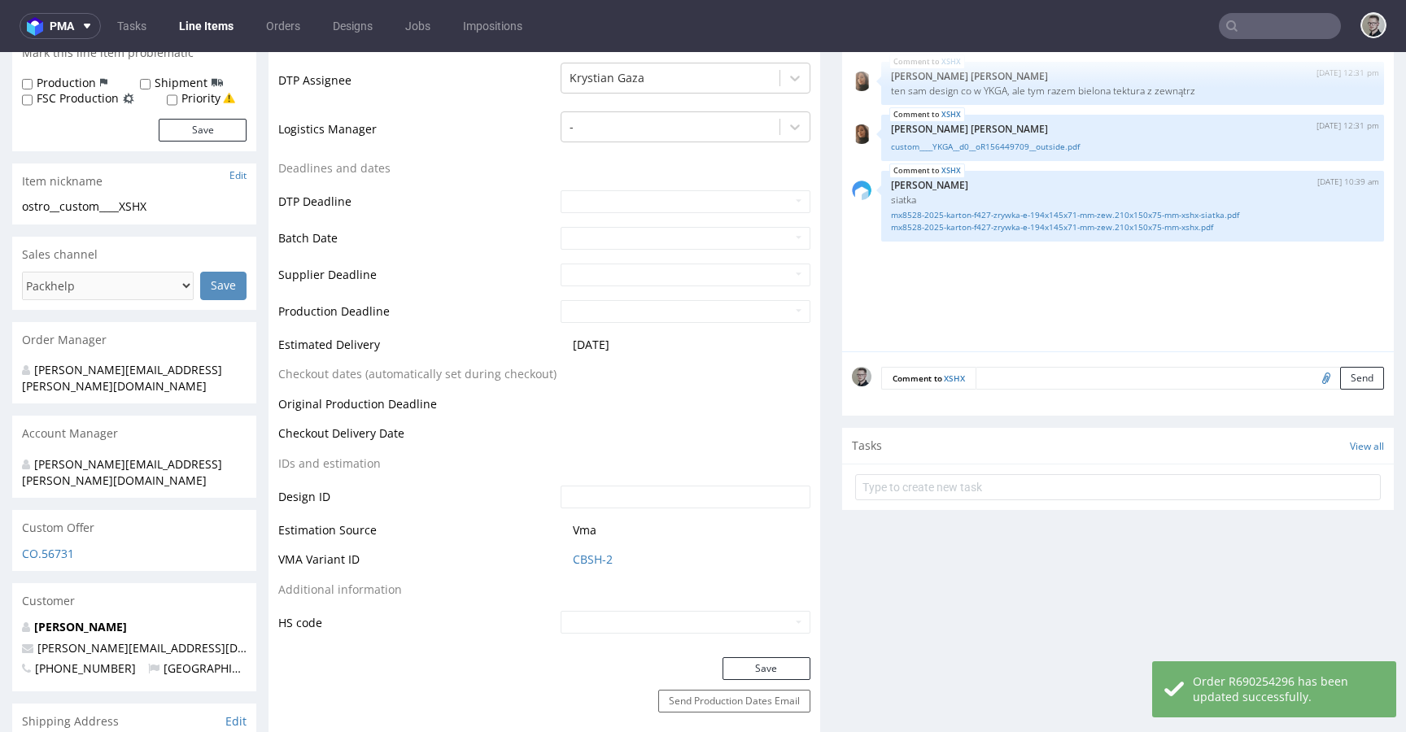
scroll to position [508, 0]
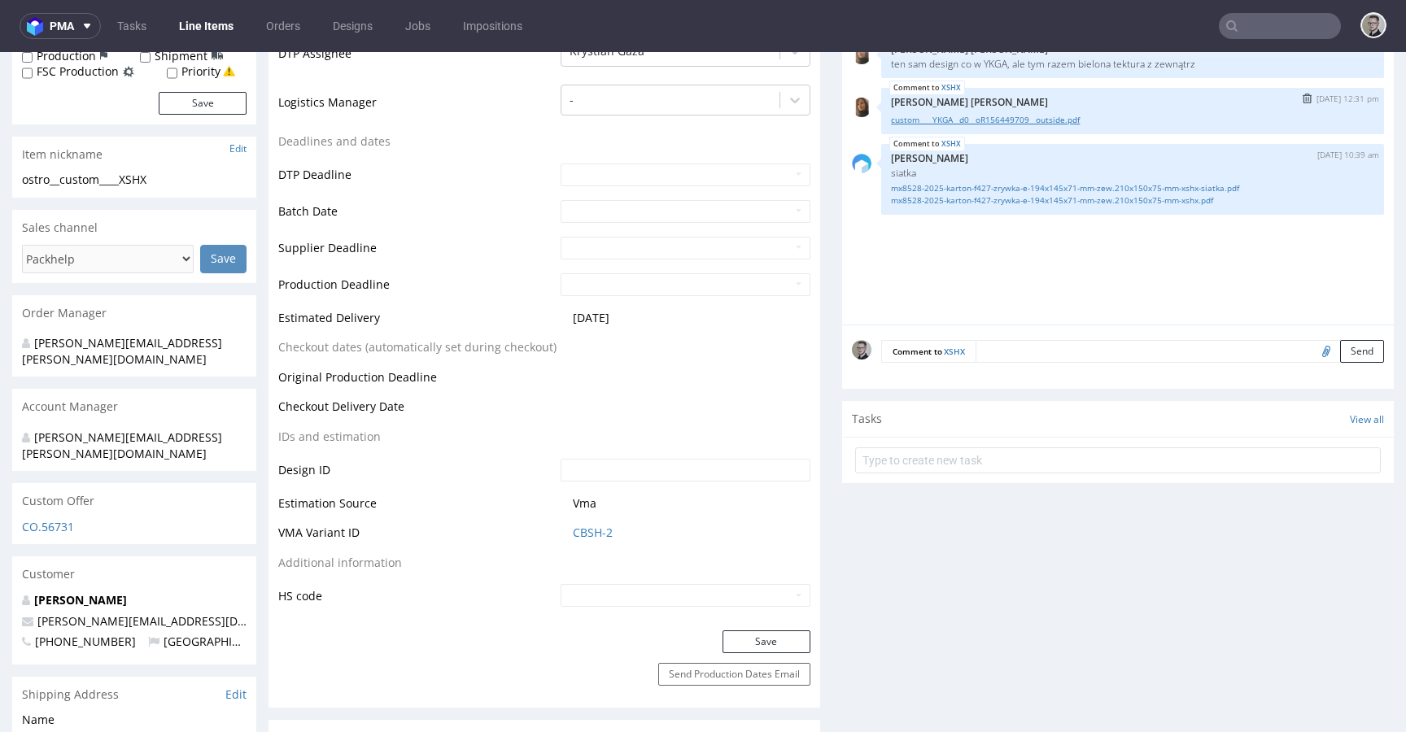
click at [1053, 119] on link "custom____YKGA__d0__oR156449709__outside.pdf" at bounding box center [1132, 120] width 483 height 12
click at [1047, 120] on link "custom____YKGA__d0__oR156449709__outside.pdf" at bounding box center [1132, 120] width 483 height 12
click at [1141, 188] on link "mx8528-2025-karton-f427-zrywka-e-194x145x71-mm-zew.210x150x75-mm-xshx-siatka.pdf" at bounding box center [1132, 188] width 483 height 12
click at [1147, 199] on link "mx8528-2025-karton-f427-zrywka-e-194x145x71-mm-zew.210x150x75-mm-xshx.pdf" at bounding box center [1132, 200] width 483 height 12
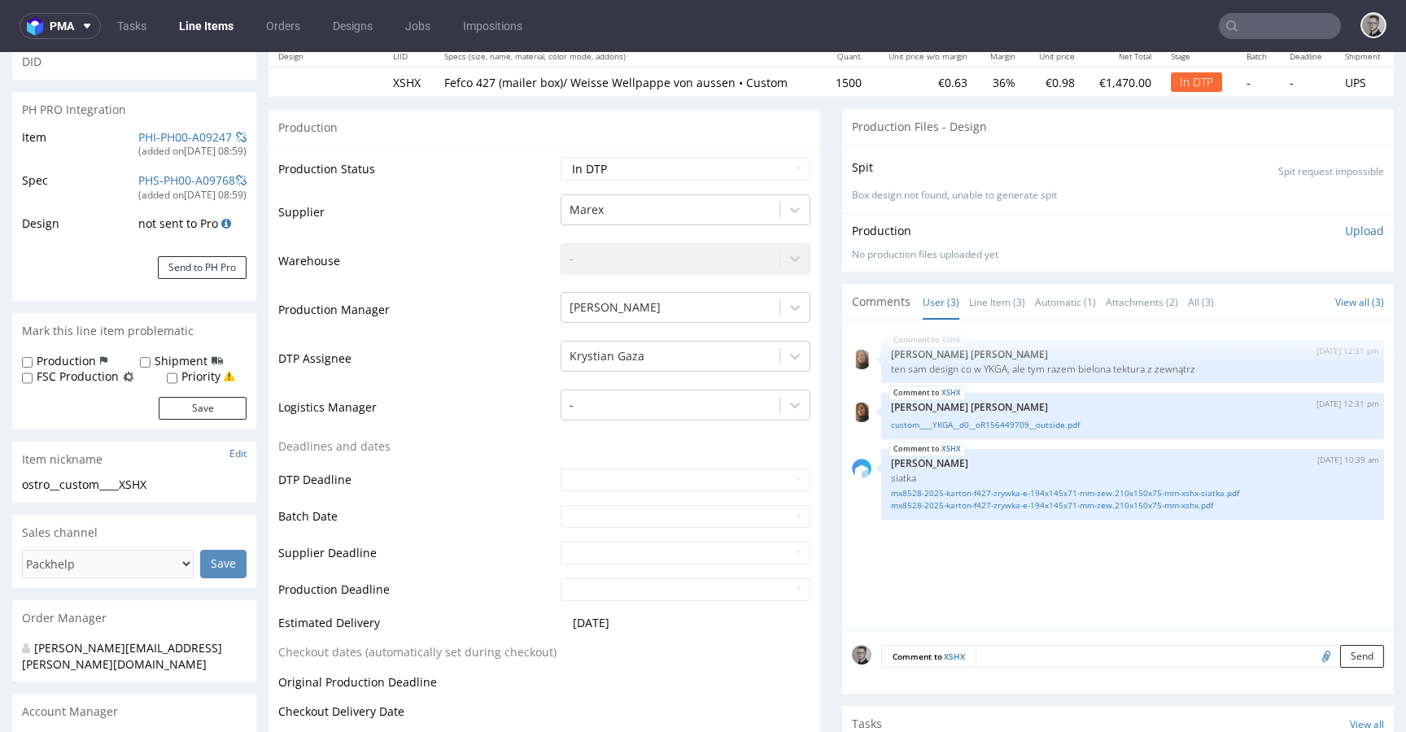
scroll to position [0, 0]
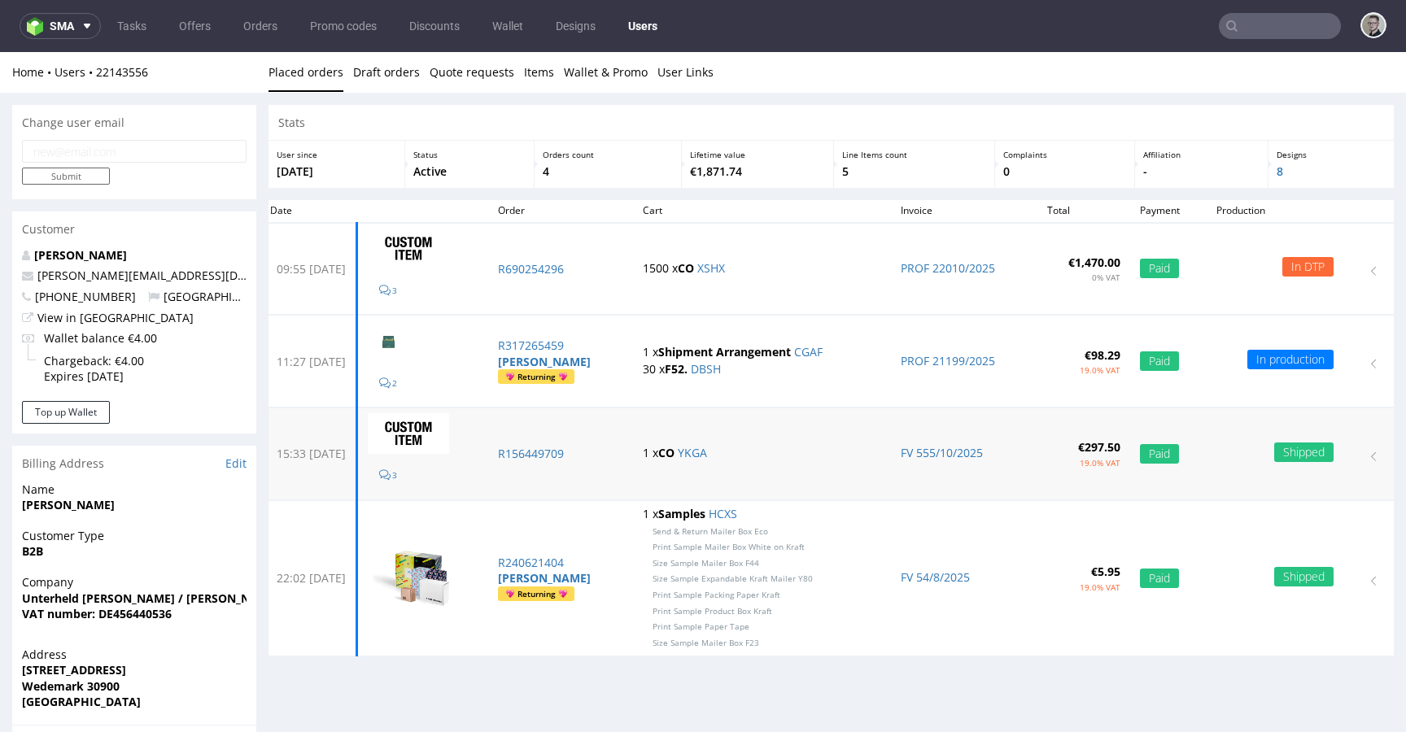
click at [709, 460] on p "1 x CO YKGA" at bounding box center [762, 453] width 238 height 16
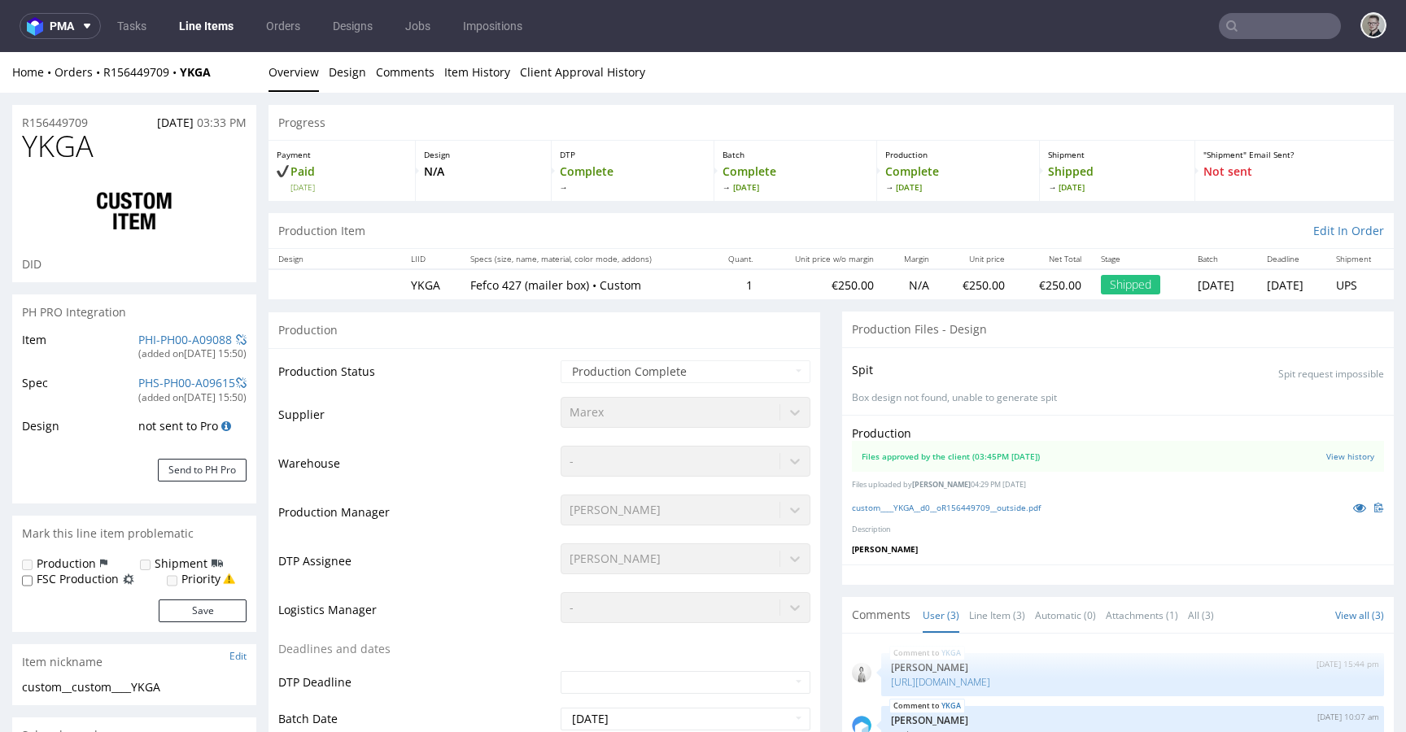
select select "in_progress"
click at [1009, 511] on link "custom____YKGA__d0__oR156449709__outside.pdf" at bounding box center [946, 507] width 189 height 11
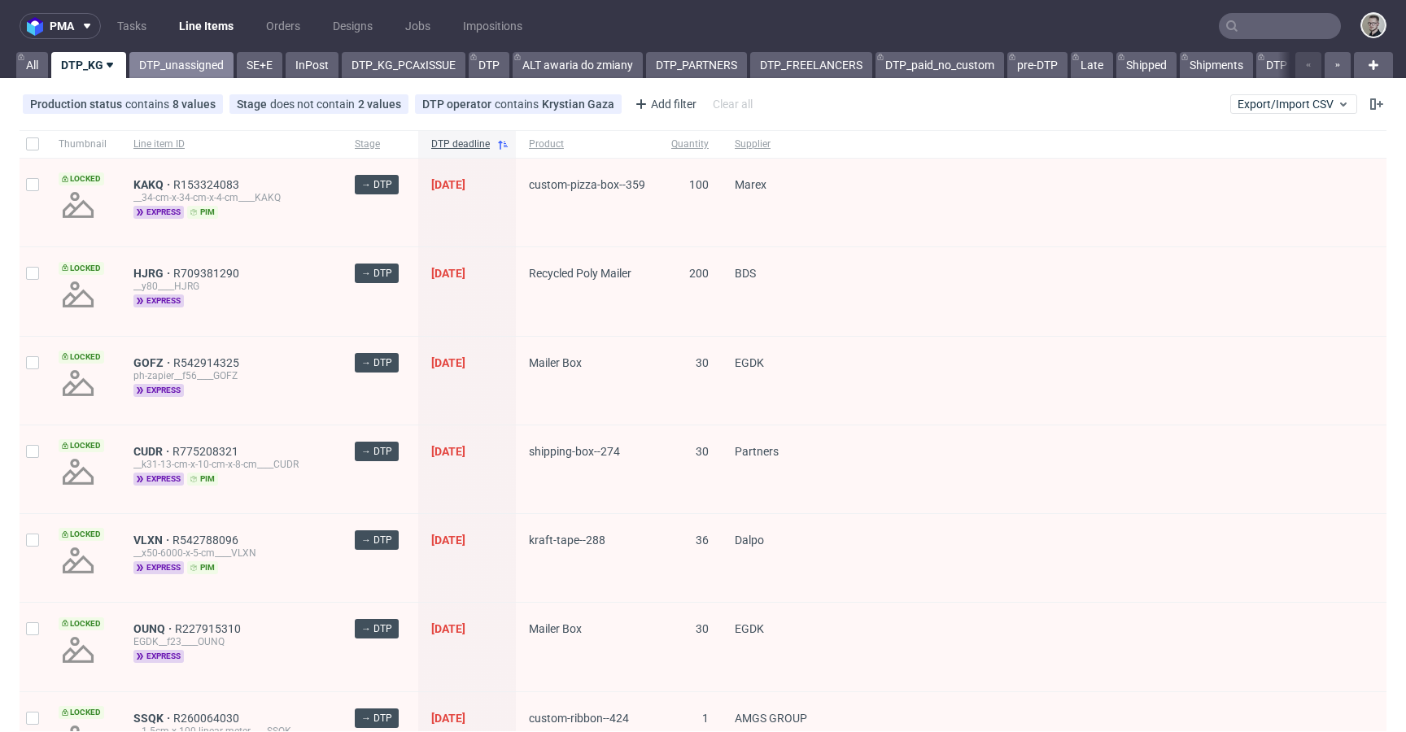
click at [185, 68] on link "DTP_unassigned" at bounding box center [181, 65] width 104 height 26
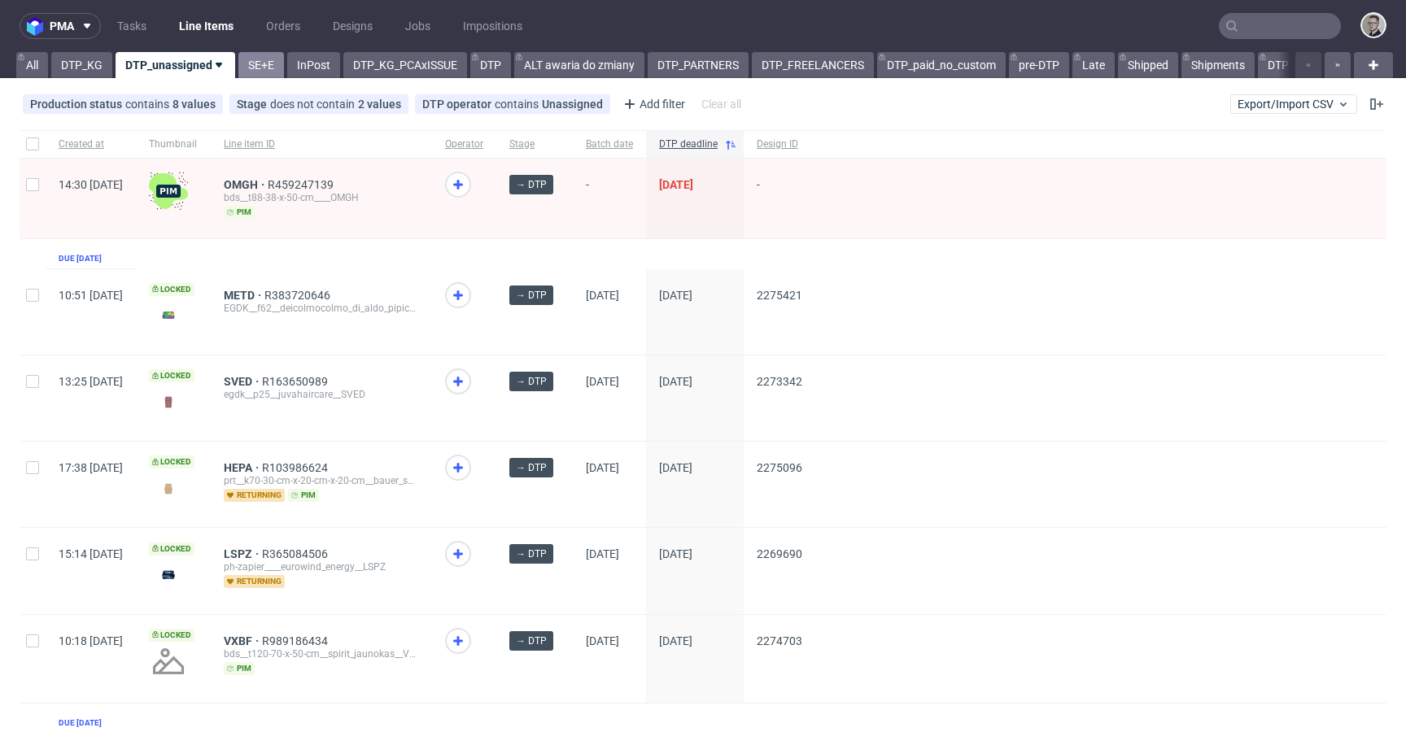
click at [241, 57] on link "SE+E" at bounding box center [261, 65] width 46 height 26
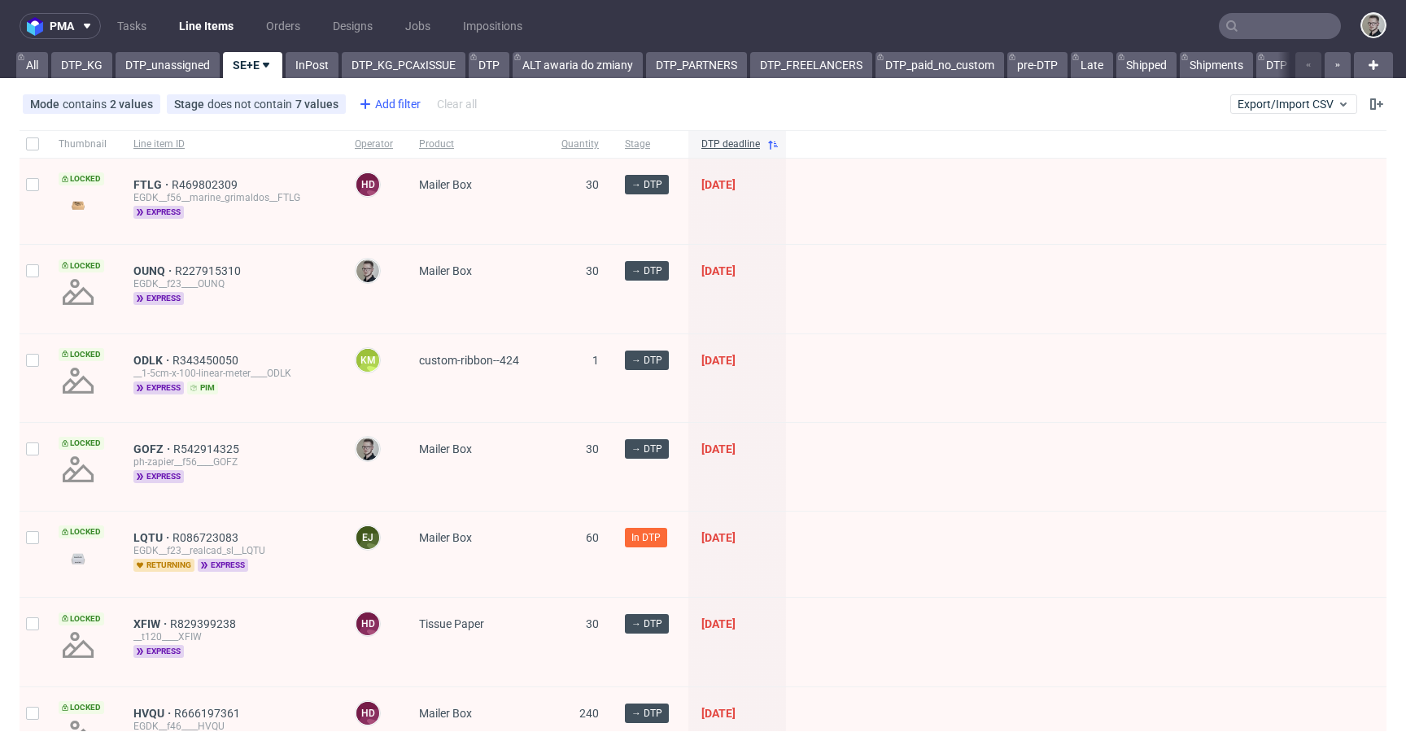
click at [389, 102] on div "Add filter" at bounding box center [388, 104] width 72 height 26
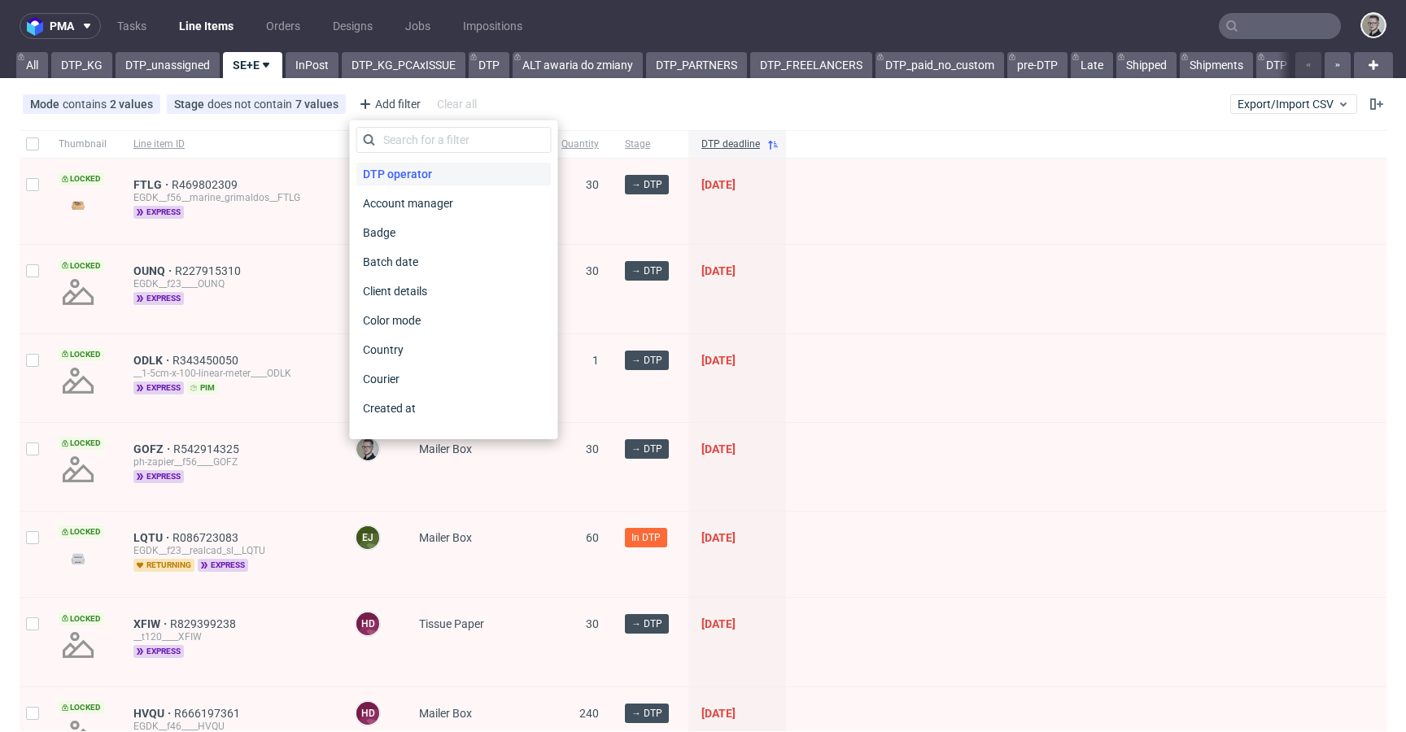
click at [410, 165] on span "DTP operator" at bounding box center [397, 174] width 82 height 23
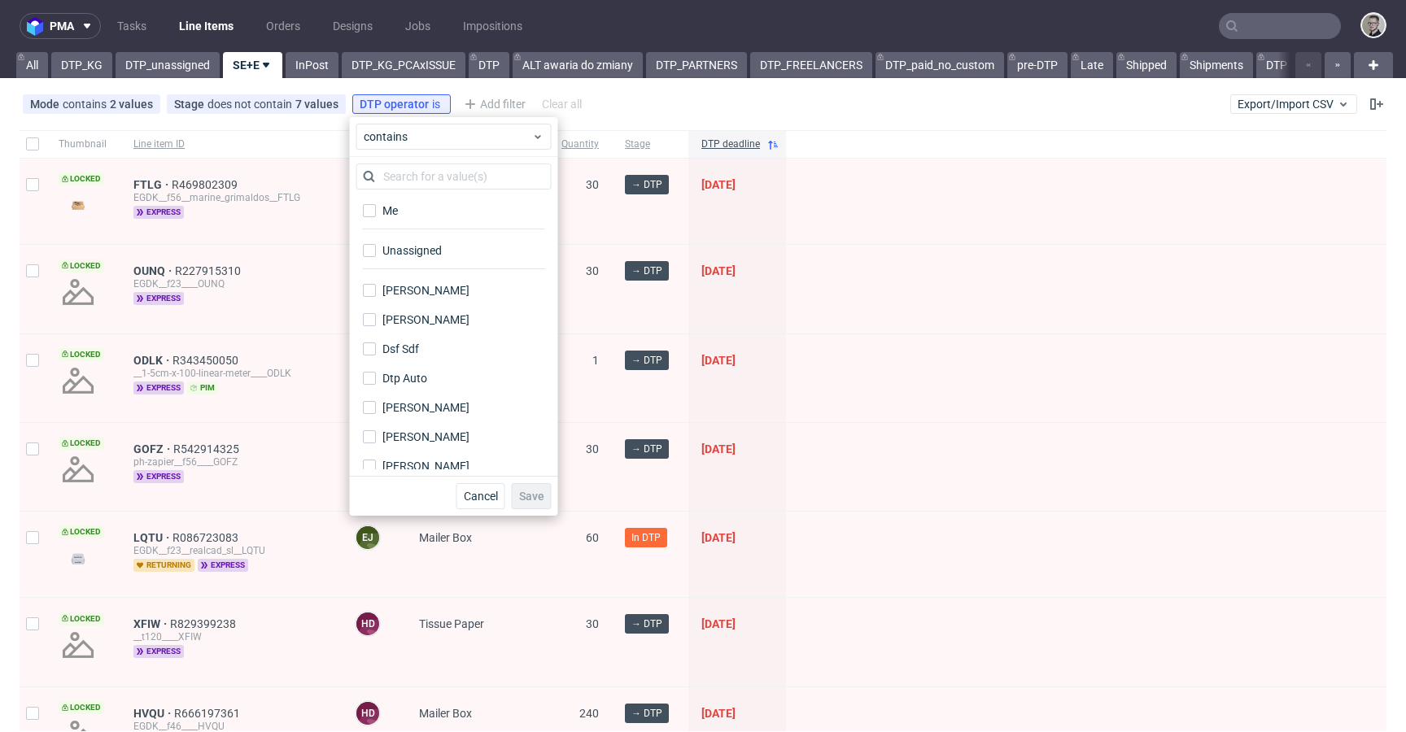
click at [426, 233] on div "Me" at bounding box center [453, 216] width 195 height 40
click at [430, 241] on label "Unassigned" at bounding box center [453, 250] width 195 height 23
click at [376, 244] on input "Unassigned" at bounding box center [369, 250] width 13 height 13
checkbox input "true"
click at [539, 491] on span "Save" at bounding box center [531, 496] width 25 height 11
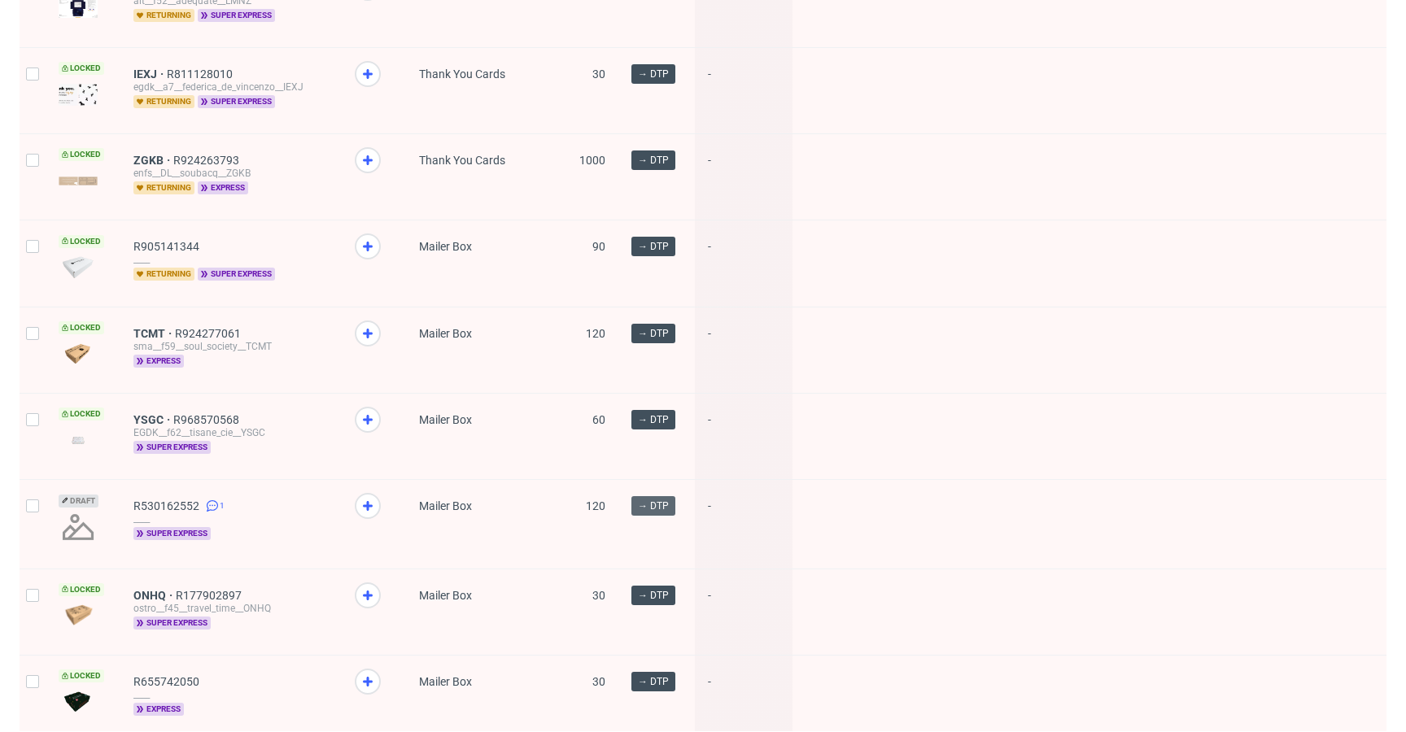
scroll to position [494, 0]
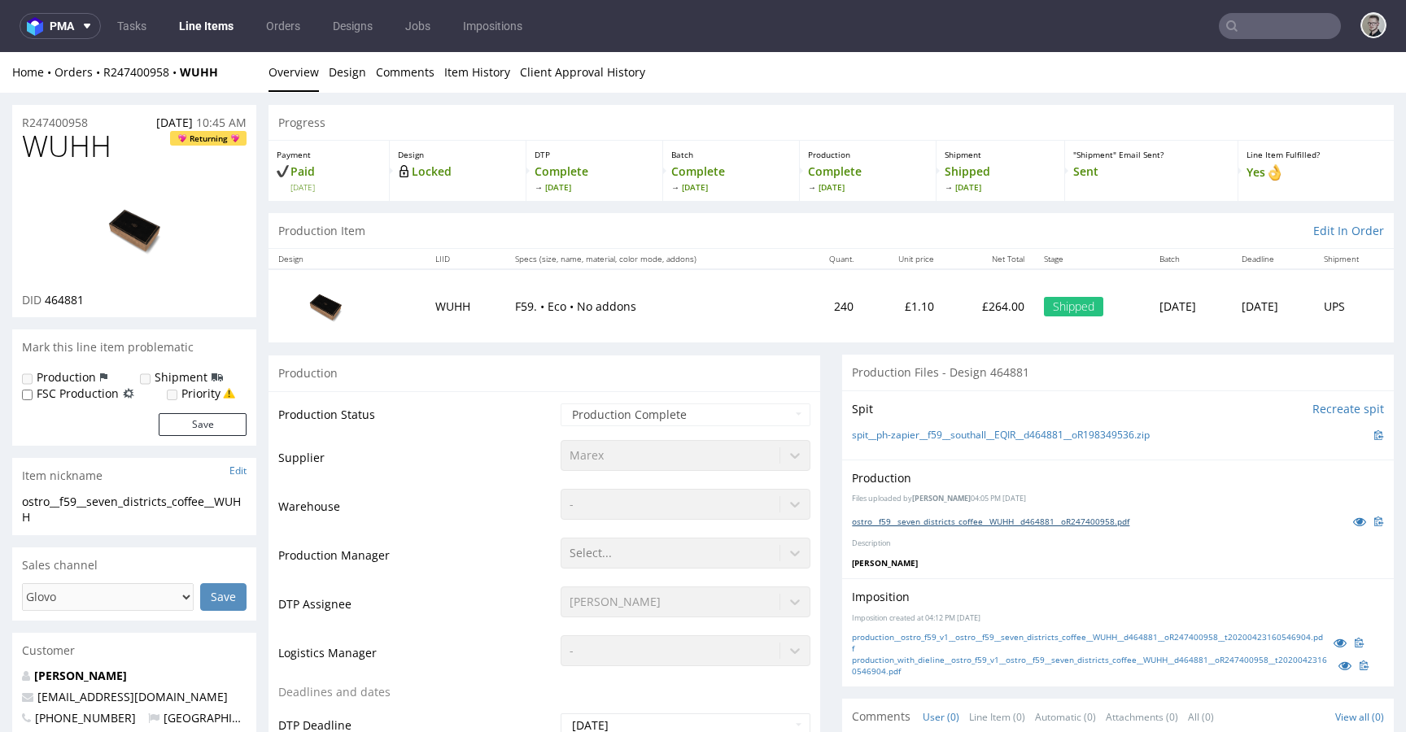
click at [1045, 521] on link "ostro__f59__seven_districts_coffee__WUHH__d464881__oR247400958.pdf" at bounding box center [990, 521] width 277 height 11
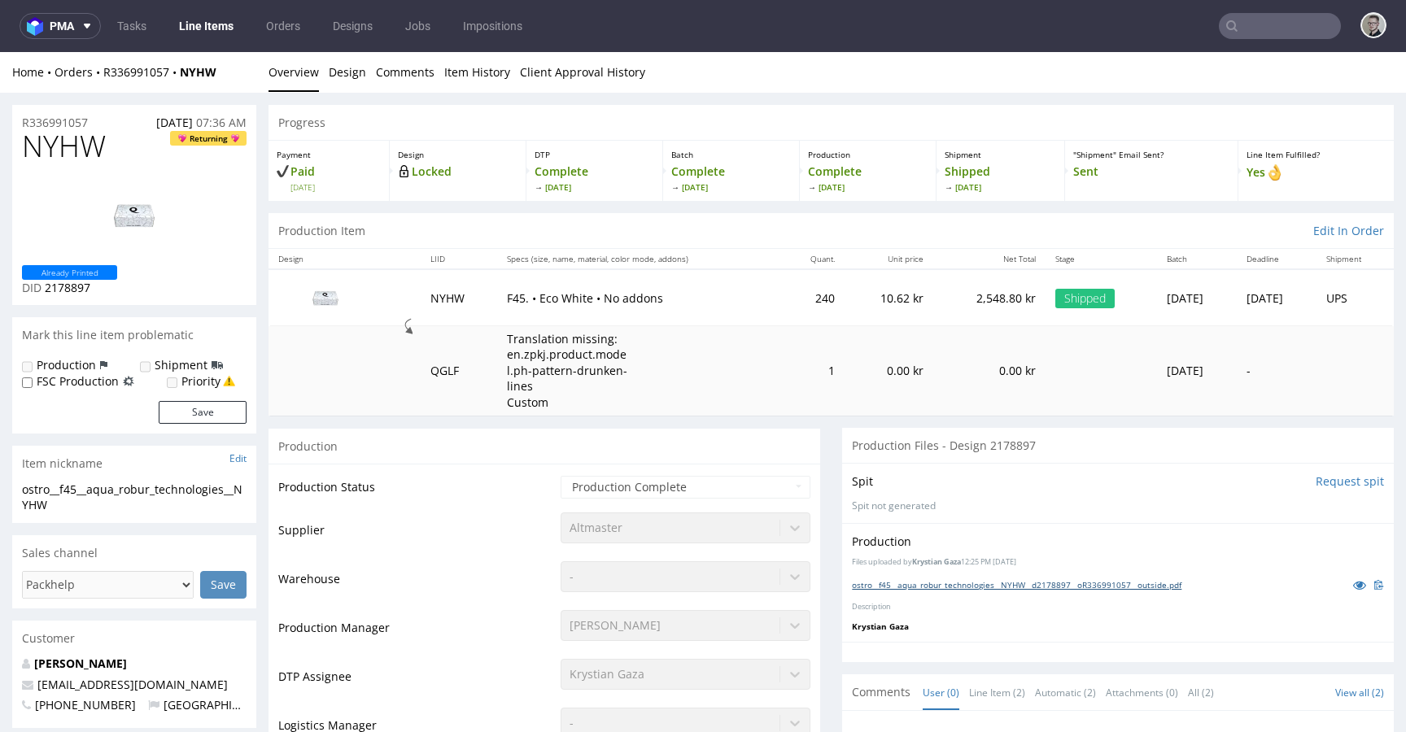
click at [1014, 583] on link "ostro__f45__aqua_robur_technologies__NYHW__d2178897__oR336991057__outside.pdf" at bounding box center [1016, 584] width 329 height 11
click at [351, 74] on link "Design" at bounding box center [347, 72] width 37 height 40
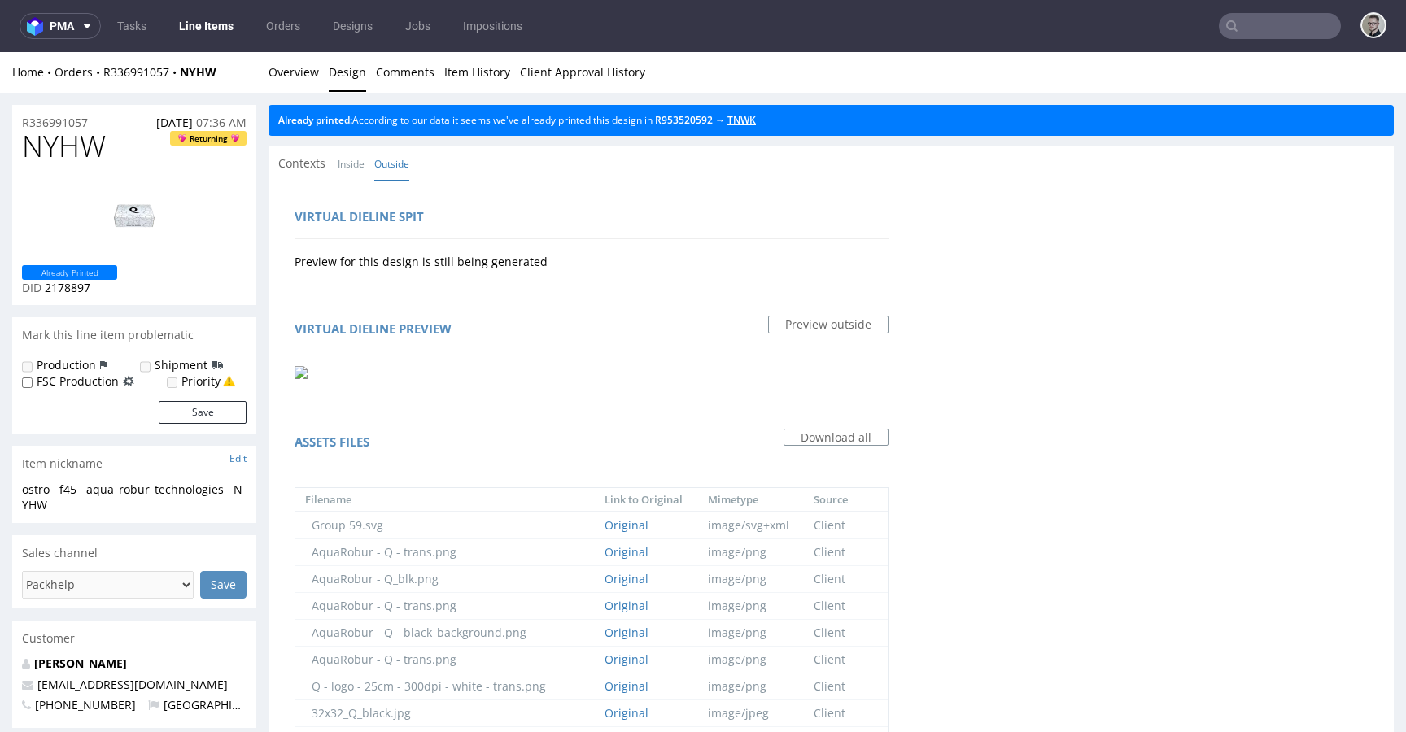
click at [756, 120] on link "TNWK" at bounding box center [741, 120] width 28 height 14
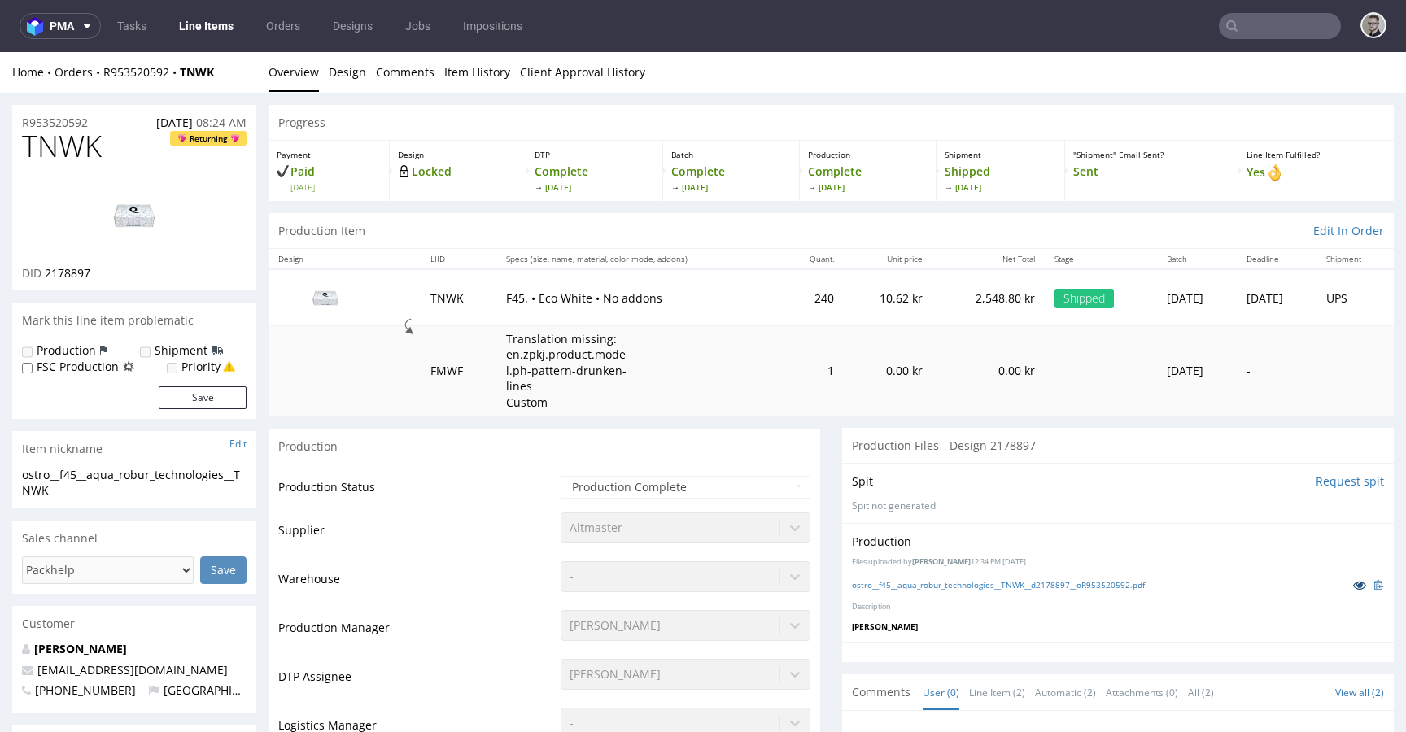
click at [1353, 580] on icon at bounding box center [1359, 584] width 13 height 11
click at [336, 81] on link "Design" at bounding box center [347, 72] width 37 height 40
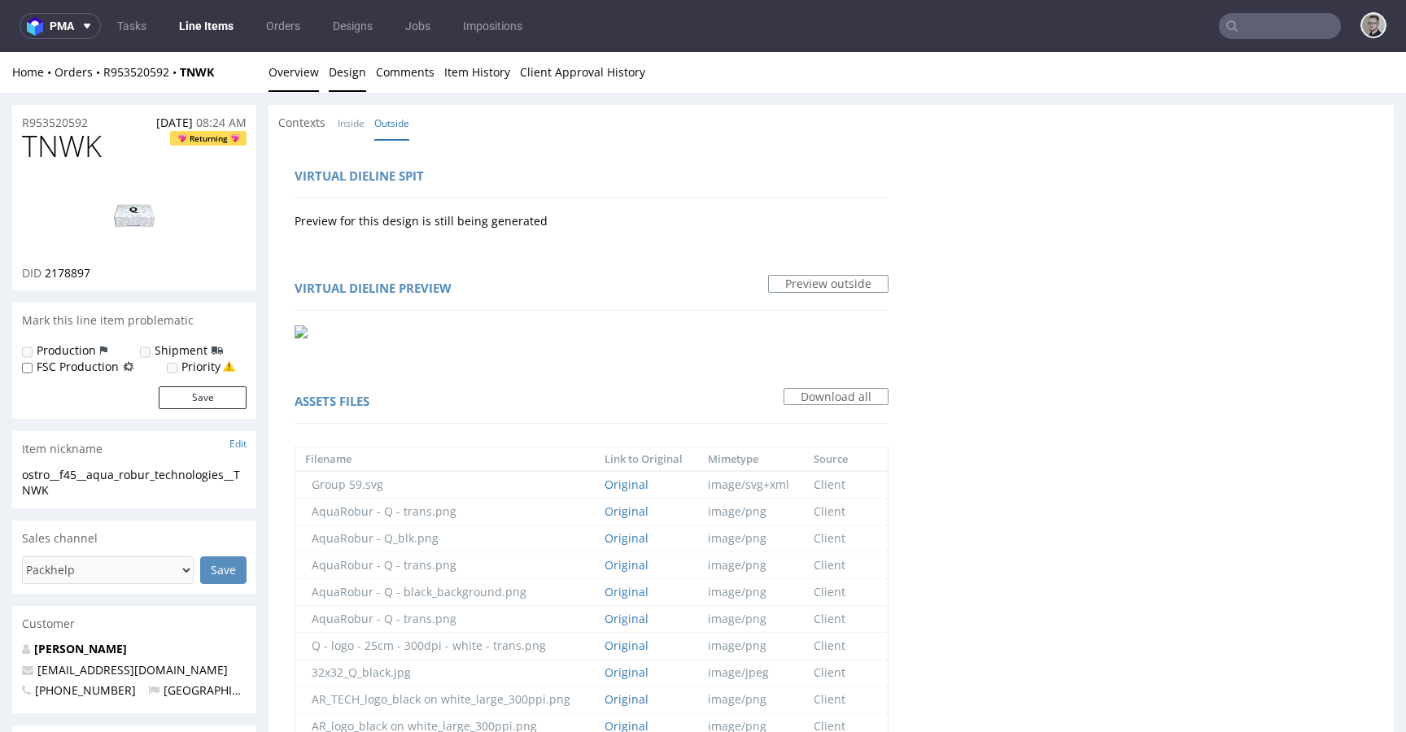
click at [278, 75] on link "Overview" at bounding box center [293, 72] width 50 height 40
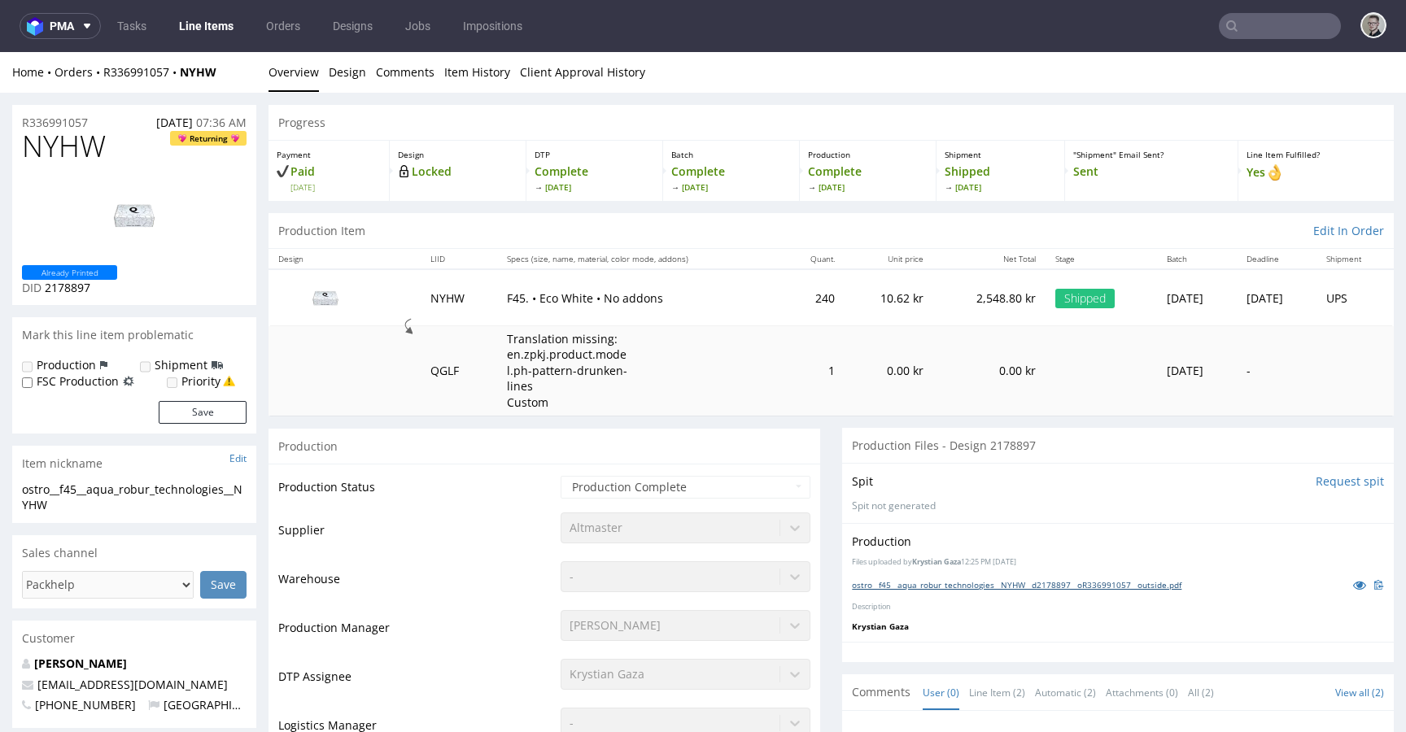
click at [1016, 585] on link "ostro__f45__aqua_robur_technologies__NYHW__d2178897__oR336991057__outside.pdf" at bounding box center [1016, 584] width 329 height 11
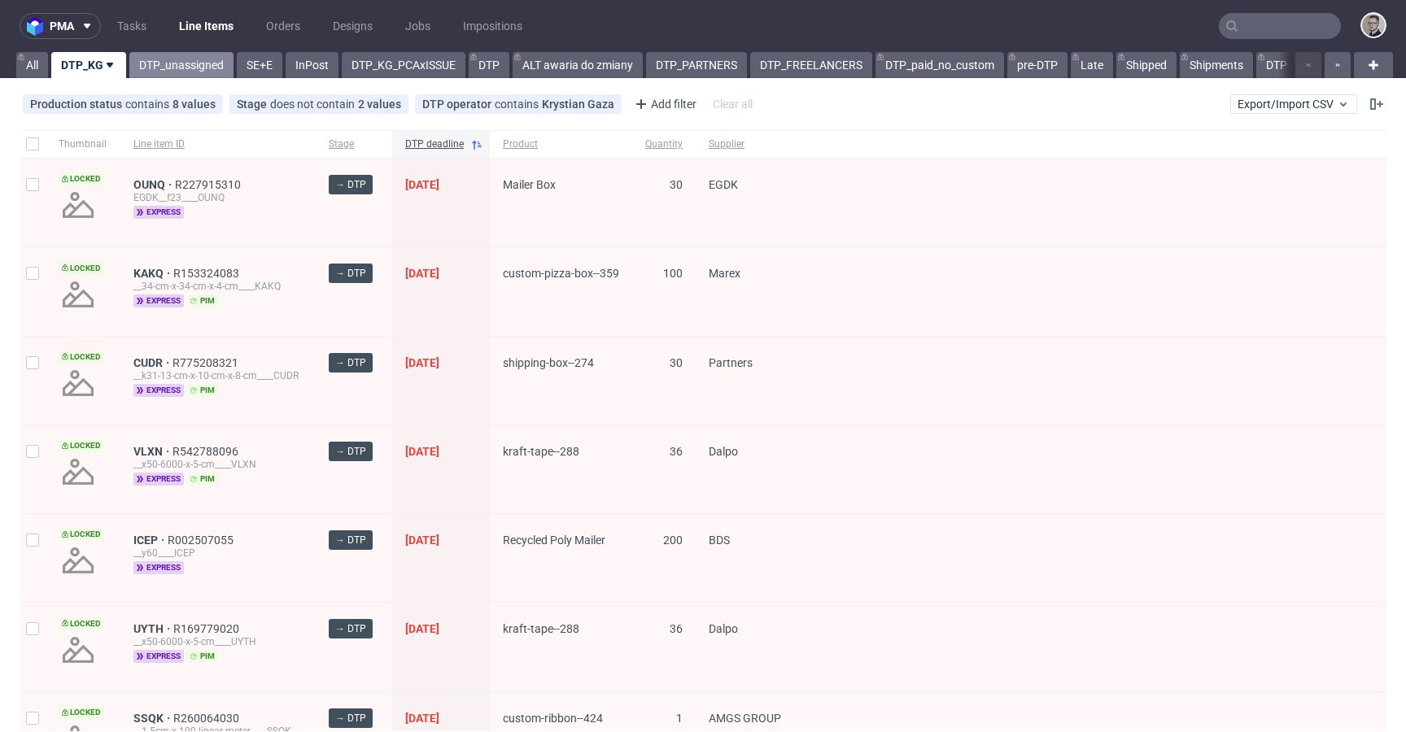
click at [194, 74] on link "DTP_unassigned" at bounding box center [181, 65] width 104 height 26
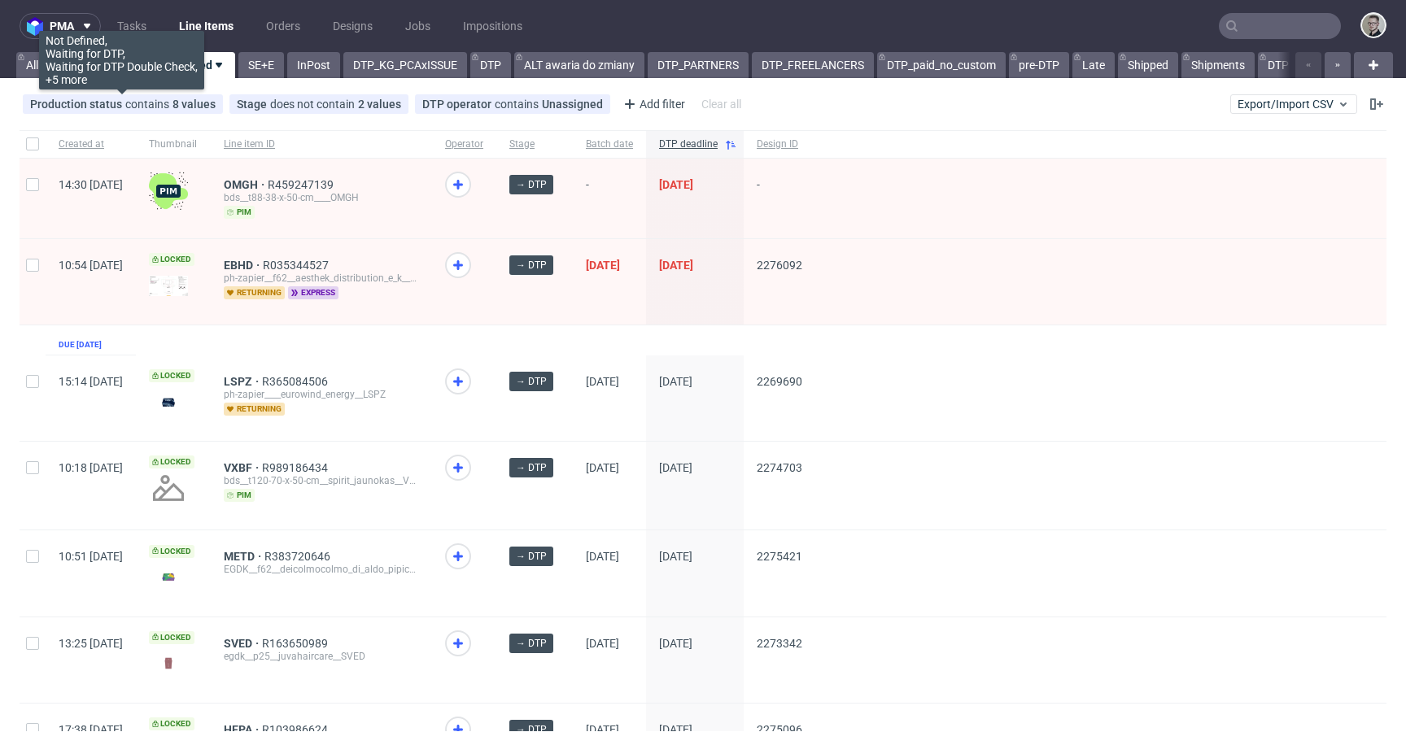
click at [91, 70] on link "DTP_KG" at bounding box center [81, 65] width 61 height 26
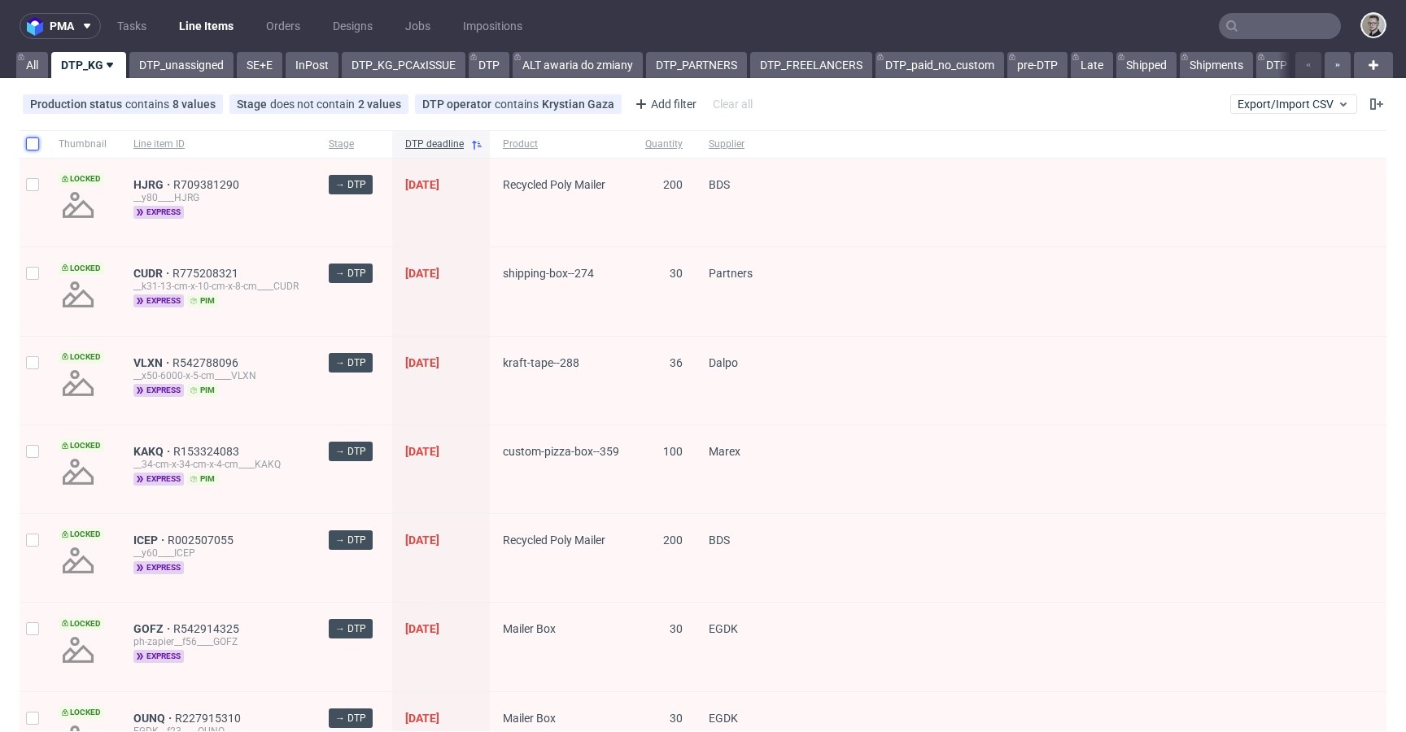
click at [33, 146] on input "checkbox" at bounding box center [32, 143] width 13 height 13
checkbox input "true"
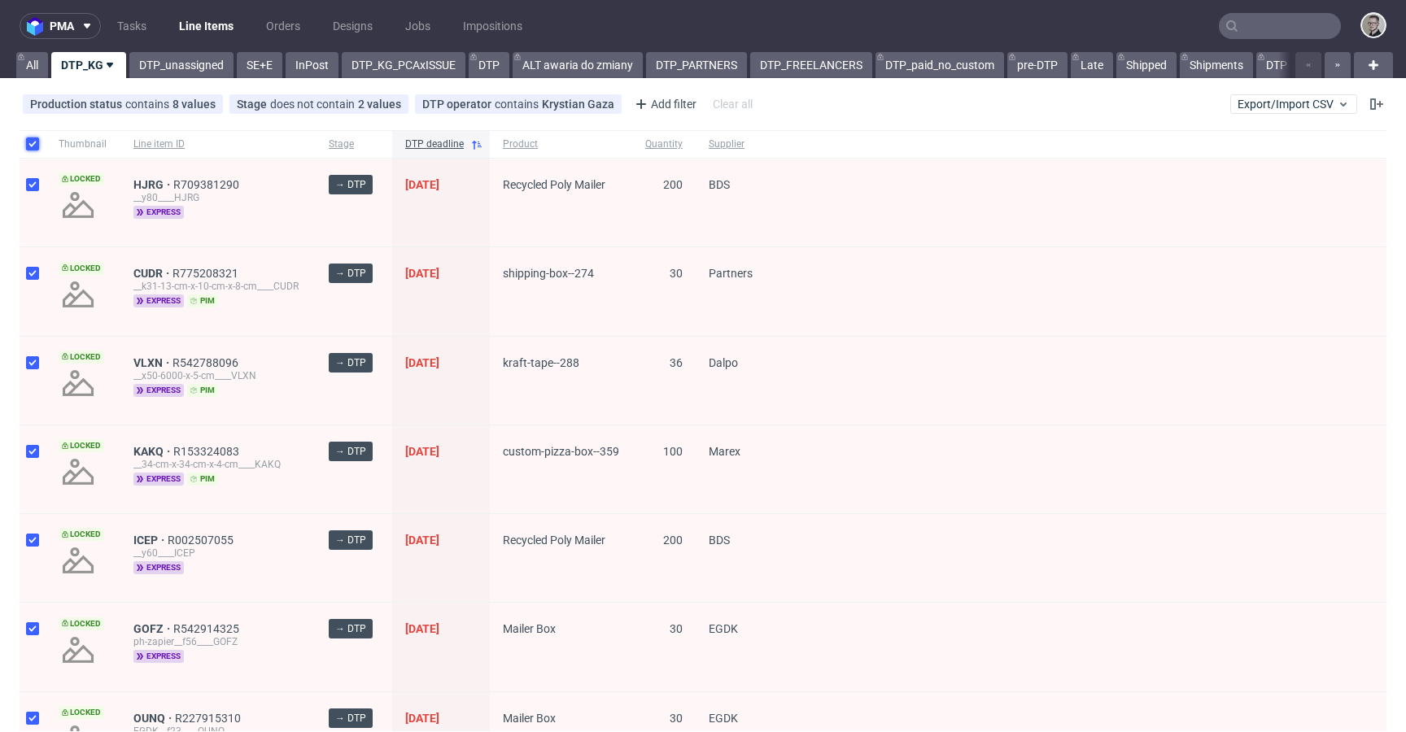
checkbox input "true"
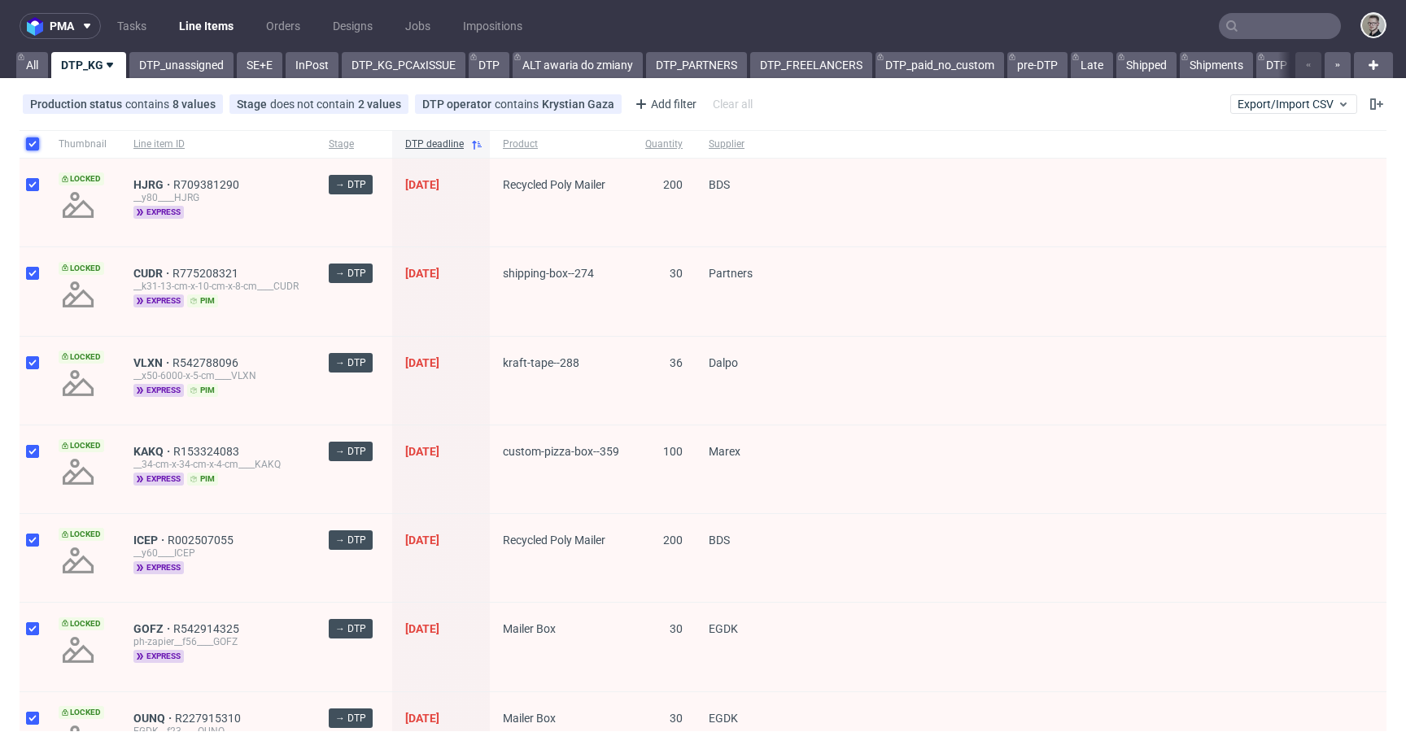
checkbox input "true"
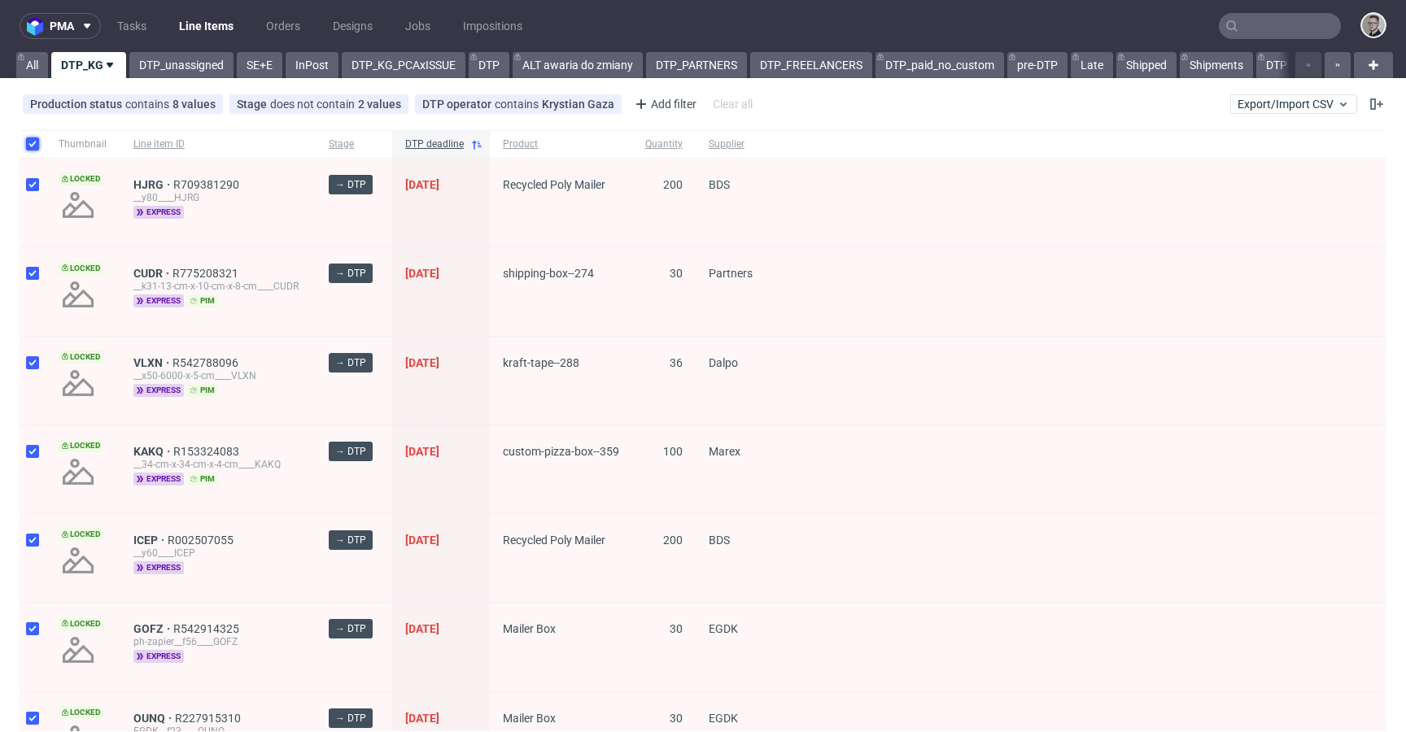
checkbox input "true"
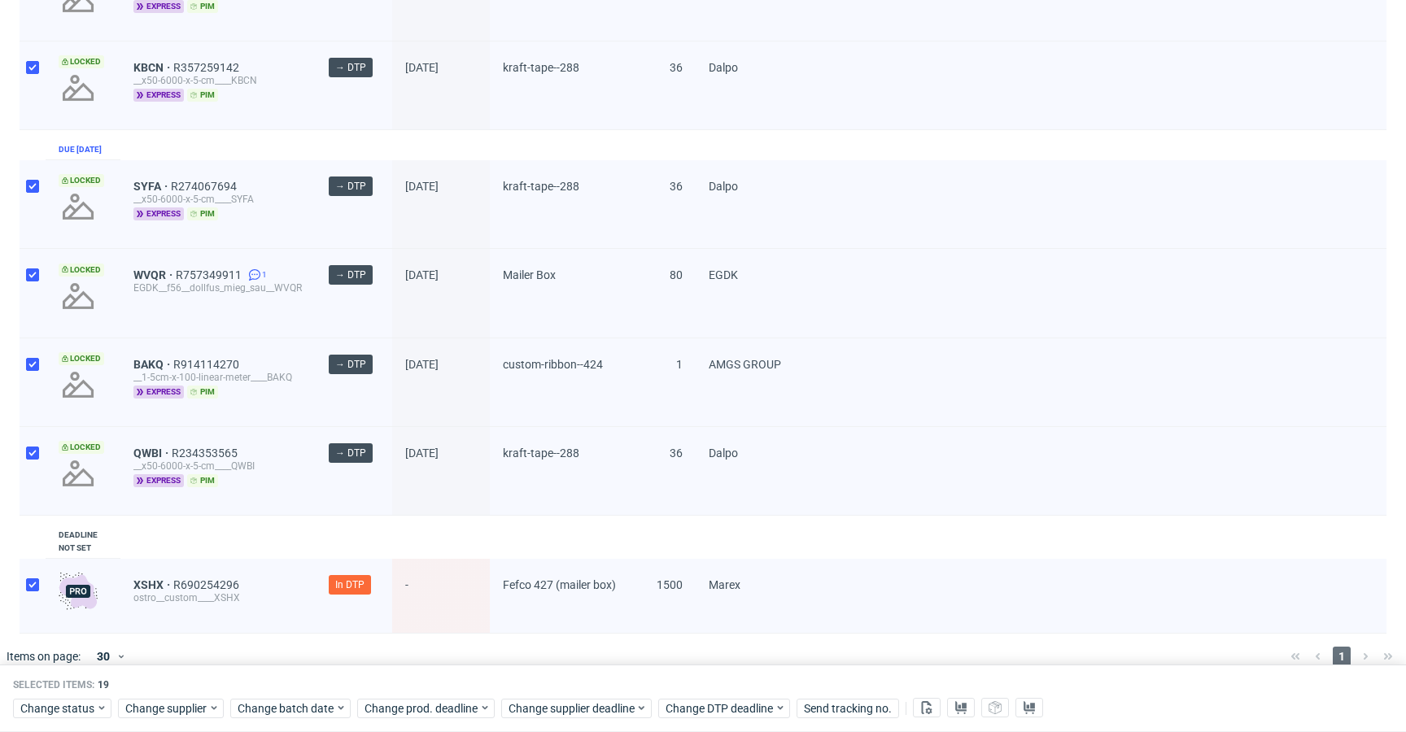
scroll to position [1351, 0]
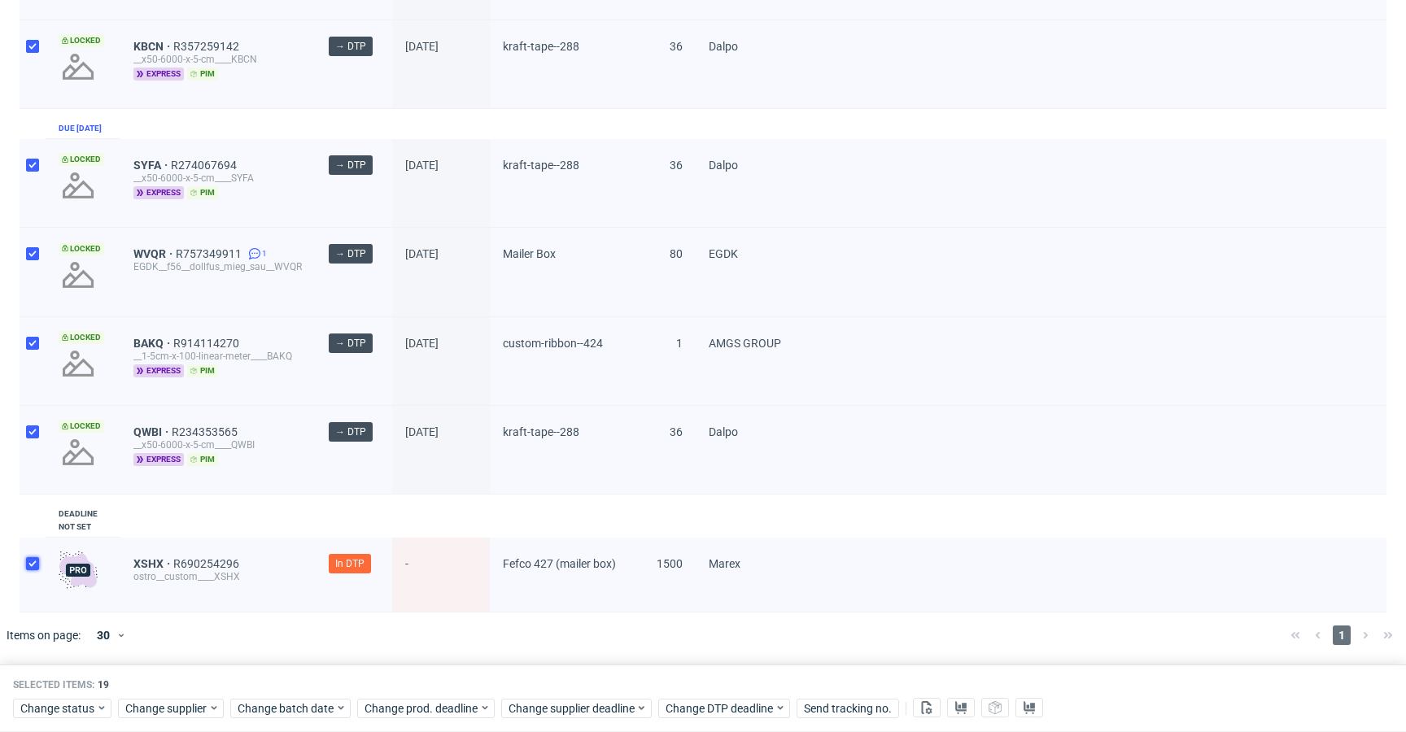
click at [30, 558] on input "checkbox" at bounding box center [32, 563] width 13 height 13
checkbox input "false"
click at [31, 264] on div at bounding box center [33, 272] width 26 height 88
checkbox input "false"
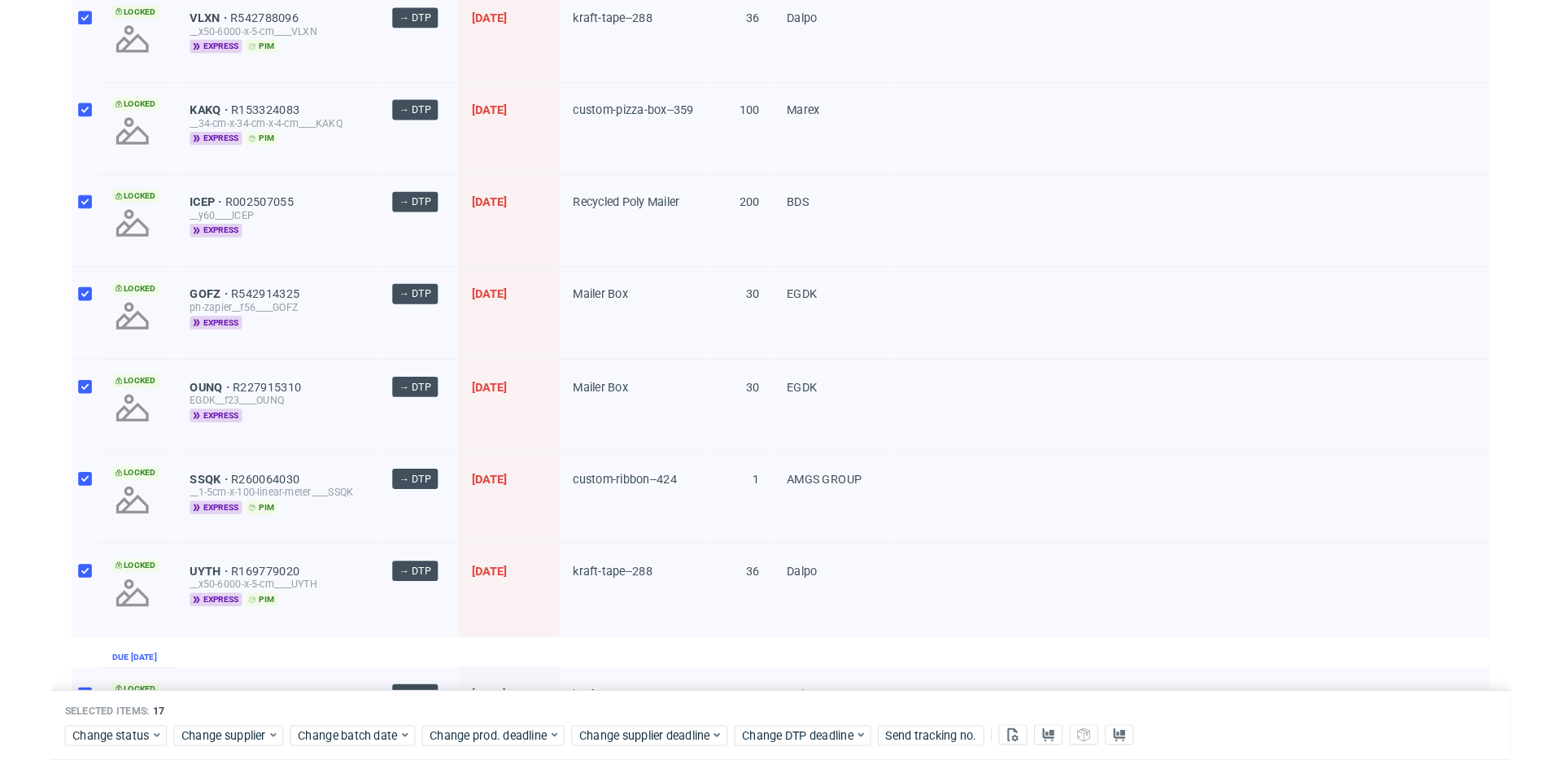
scroll to position [0, 0]
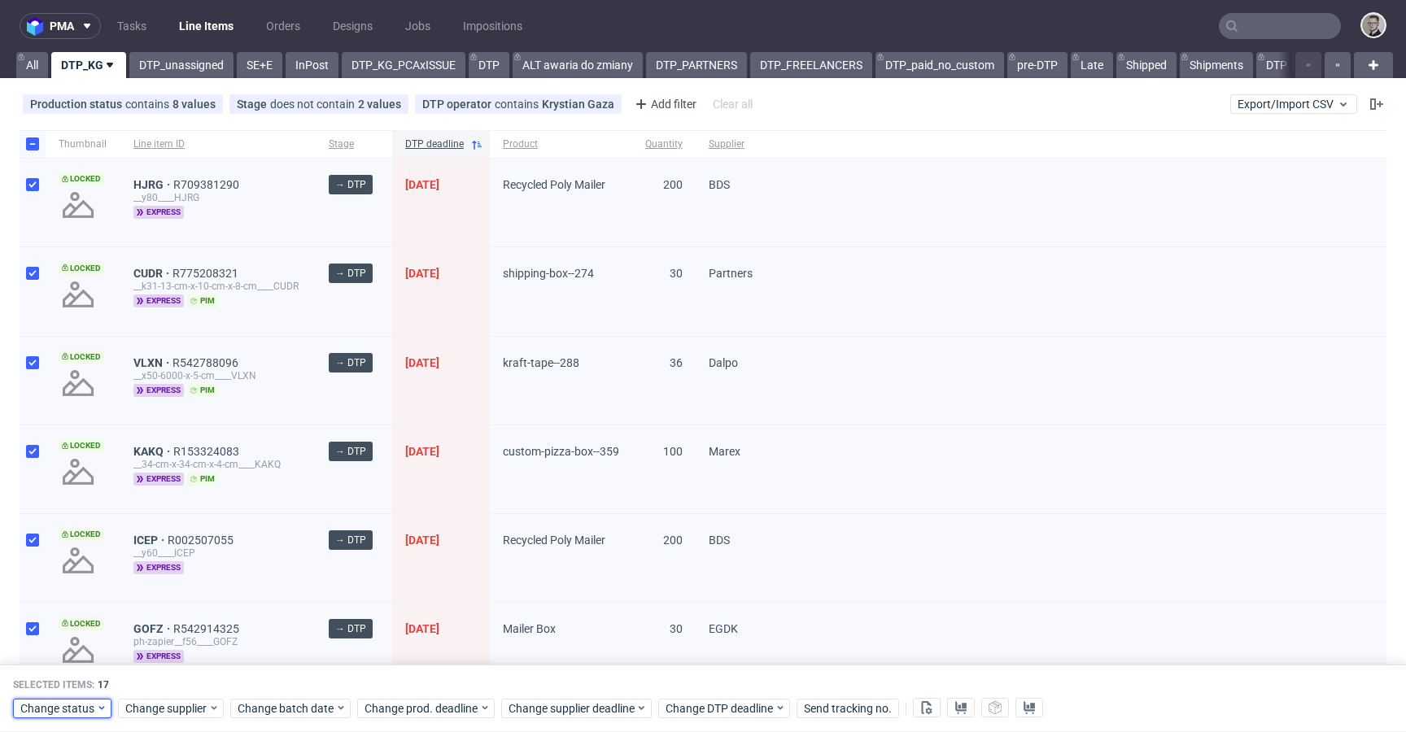
click at [85, 709] on span "Change status" at bounding box center [58, 708] width 76 height 16
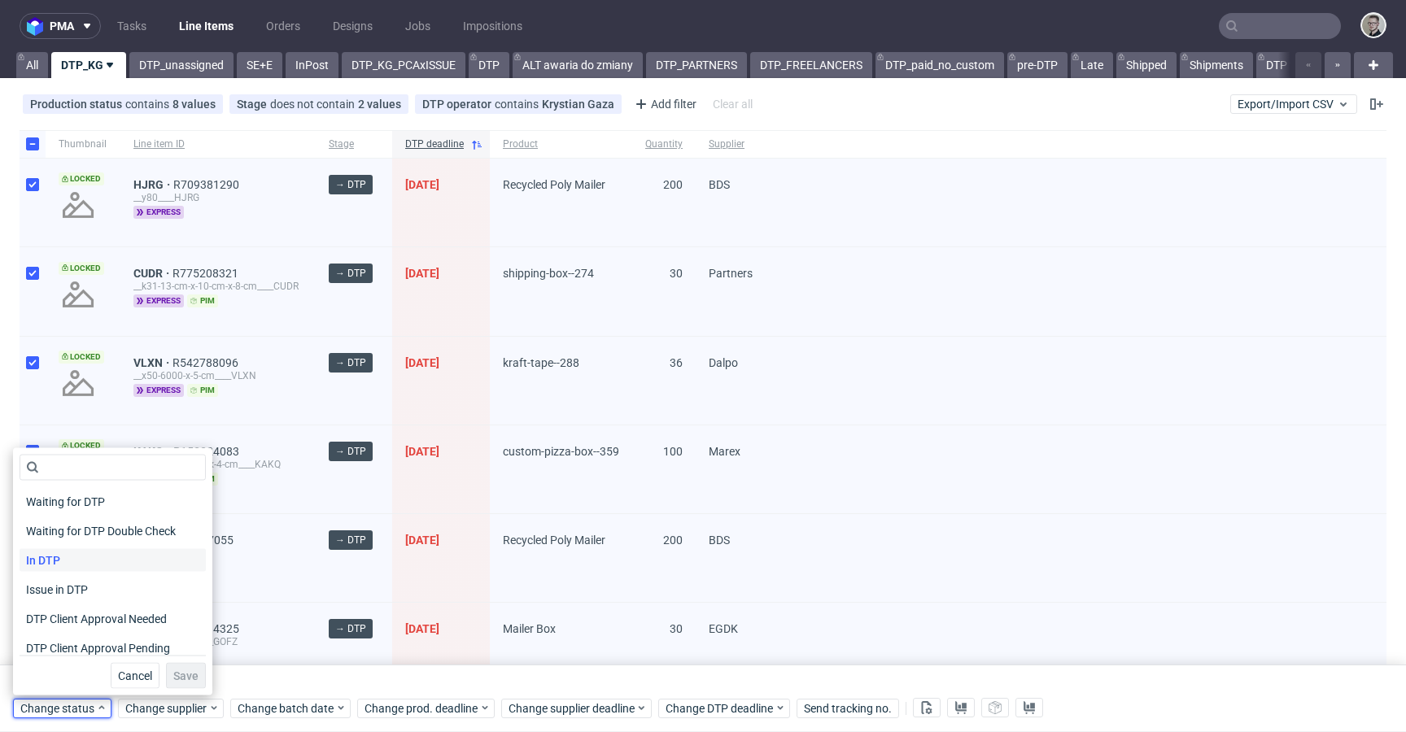
click at [86, 558] on div "In DTP" at bounding box center [113, 560] width 186 height 23
click at [180, 684] on button "Save" at bounding box center [186, 676] width 40 height 26
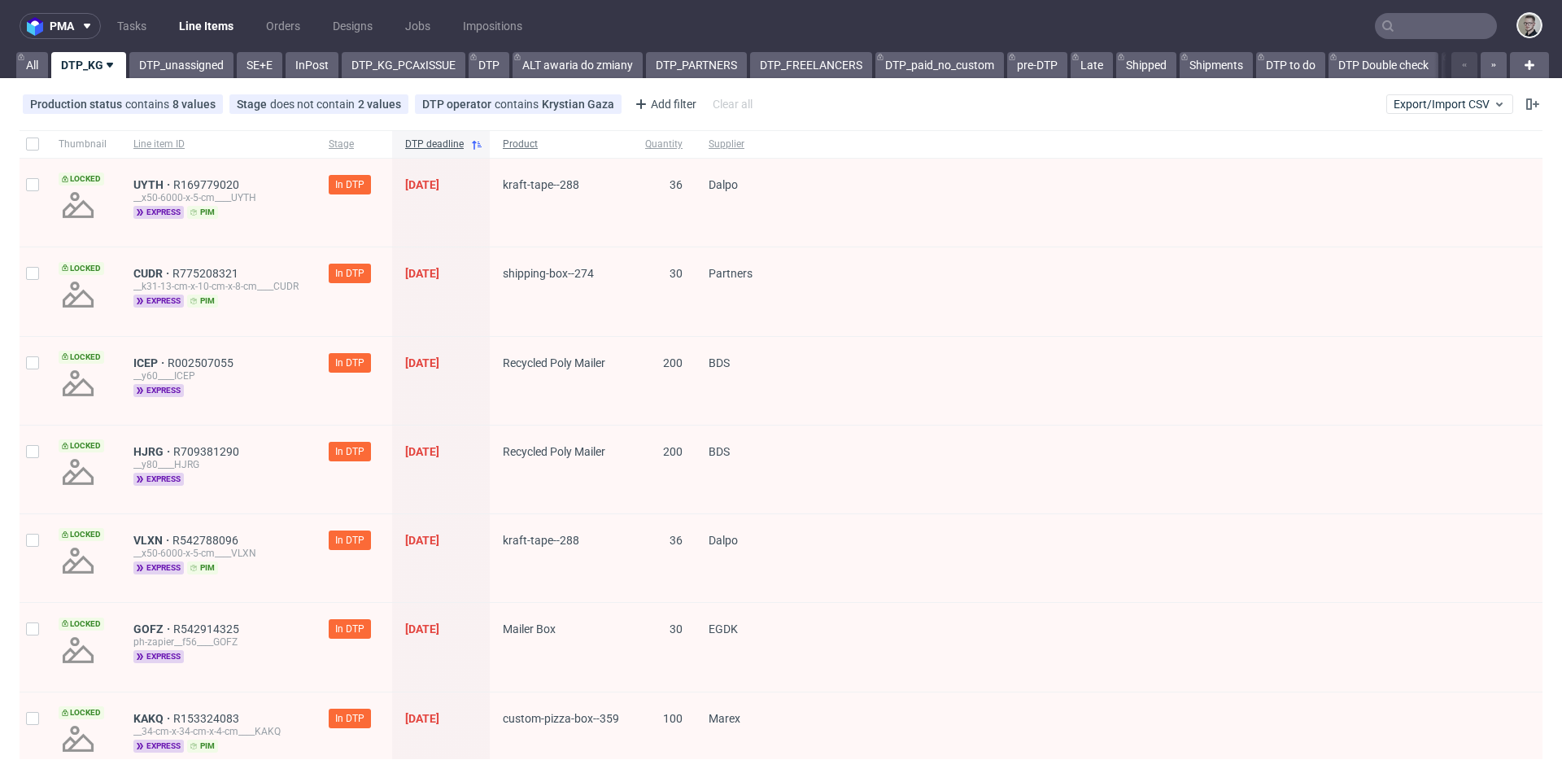
click at [522, 139] on span "Product" at bounding box center [561, 144] width 116 height 14
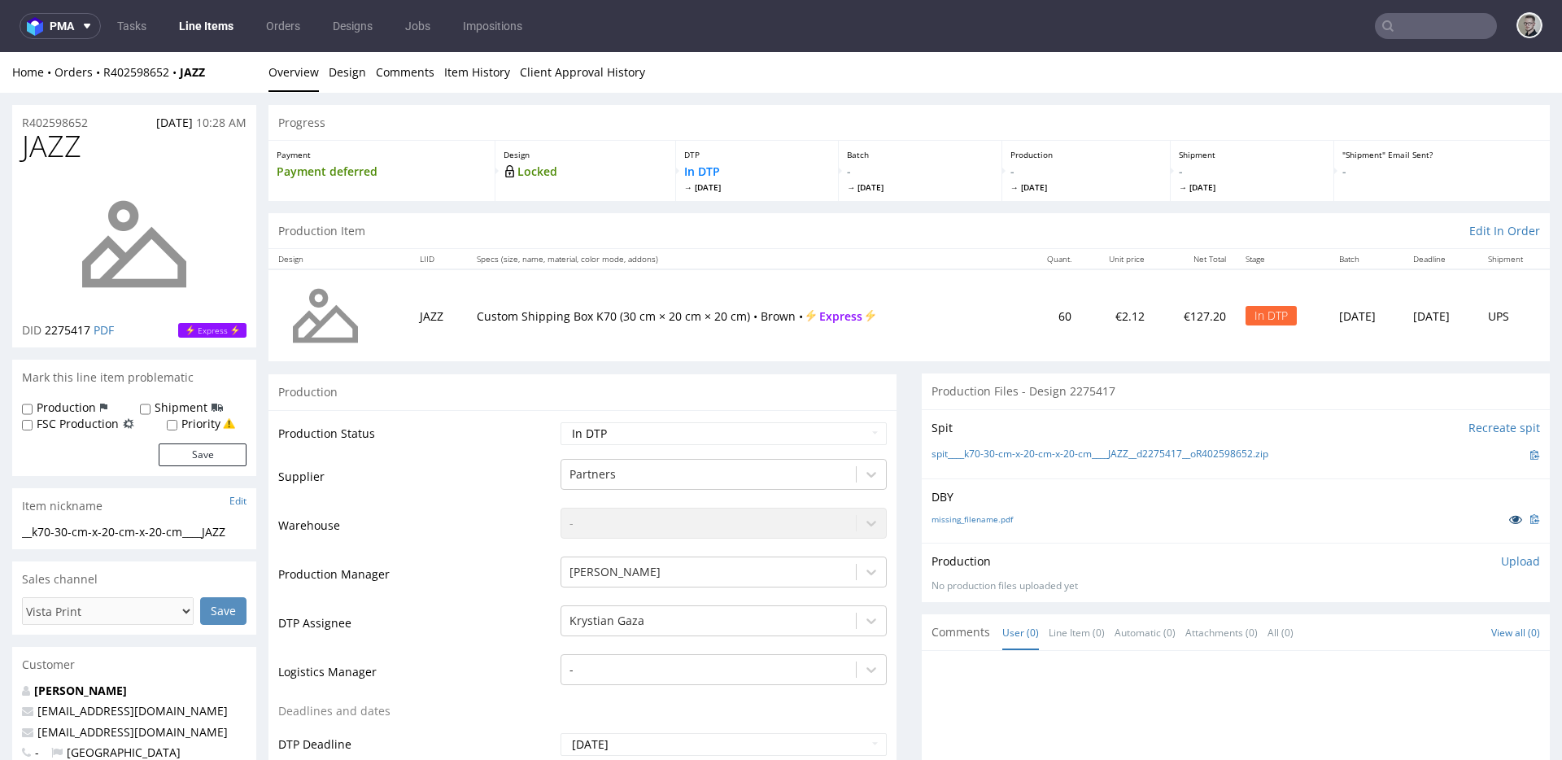
click at [1509, 521] on icon at bounding box center [1515, 518] width 13 height 11
click at [1509, 514] on icon at bounding box center [1515, 518] width 13 height 11
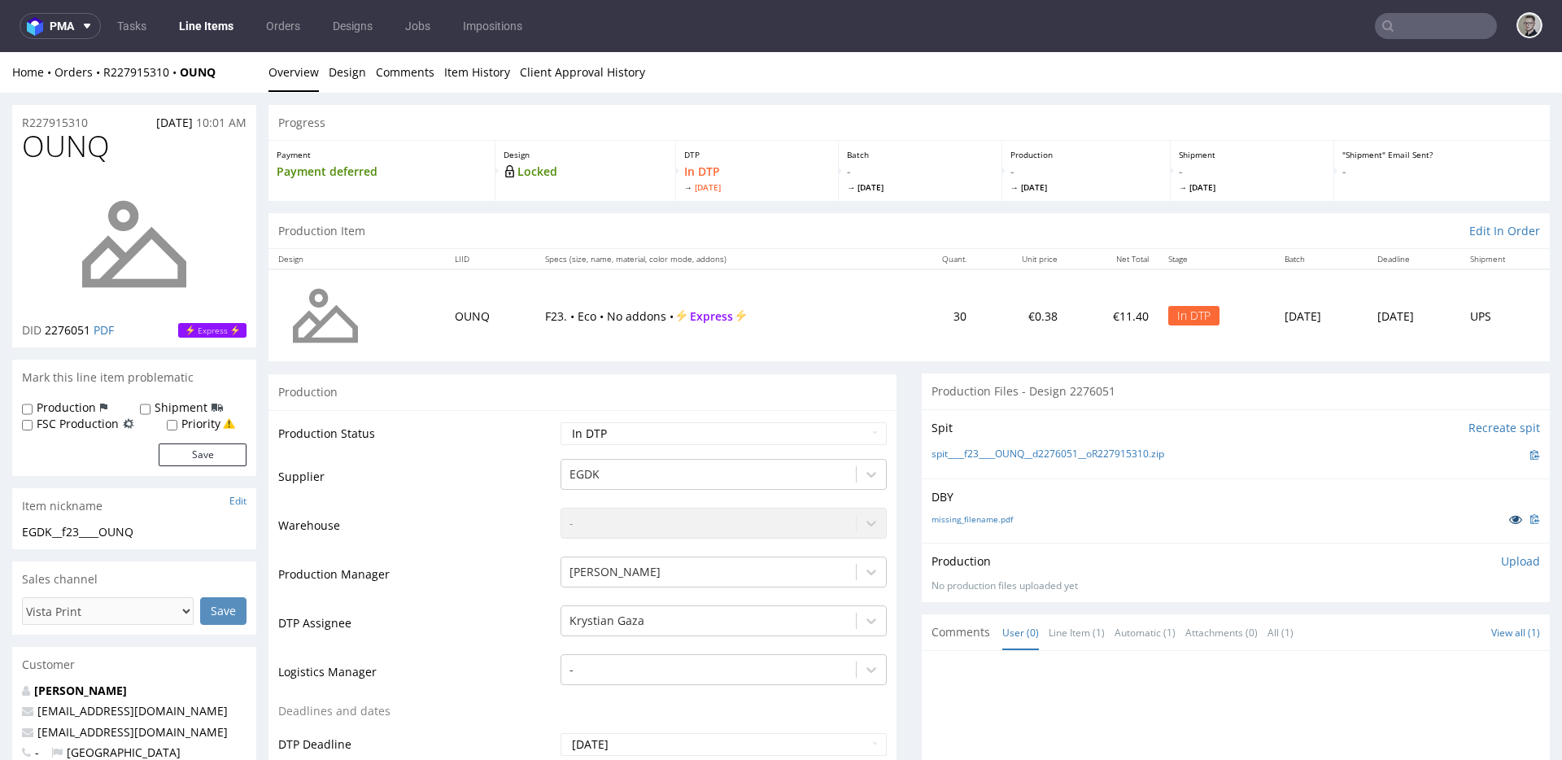
click at [1509, 520] on icon at bounding box center [1515, 518] width 13 height 11
click at [1509, 517] on icon at bounding box center [1515, 518] width 13 height 11
click at [700, 438] on select "Waiting for Artwork Waiting for Diecut Waiting for Mockup Waiting for DTP Waiti…" at bounding box center [723, 433] width 326 height 23
select select "dtp_issue"
click at [560, 422] on select "Waiting for Artwork Waiting for Diecut Waiting for Mockup Waiting for DTP Waiti…" at bounding box center [723, 433] width 326 height 23
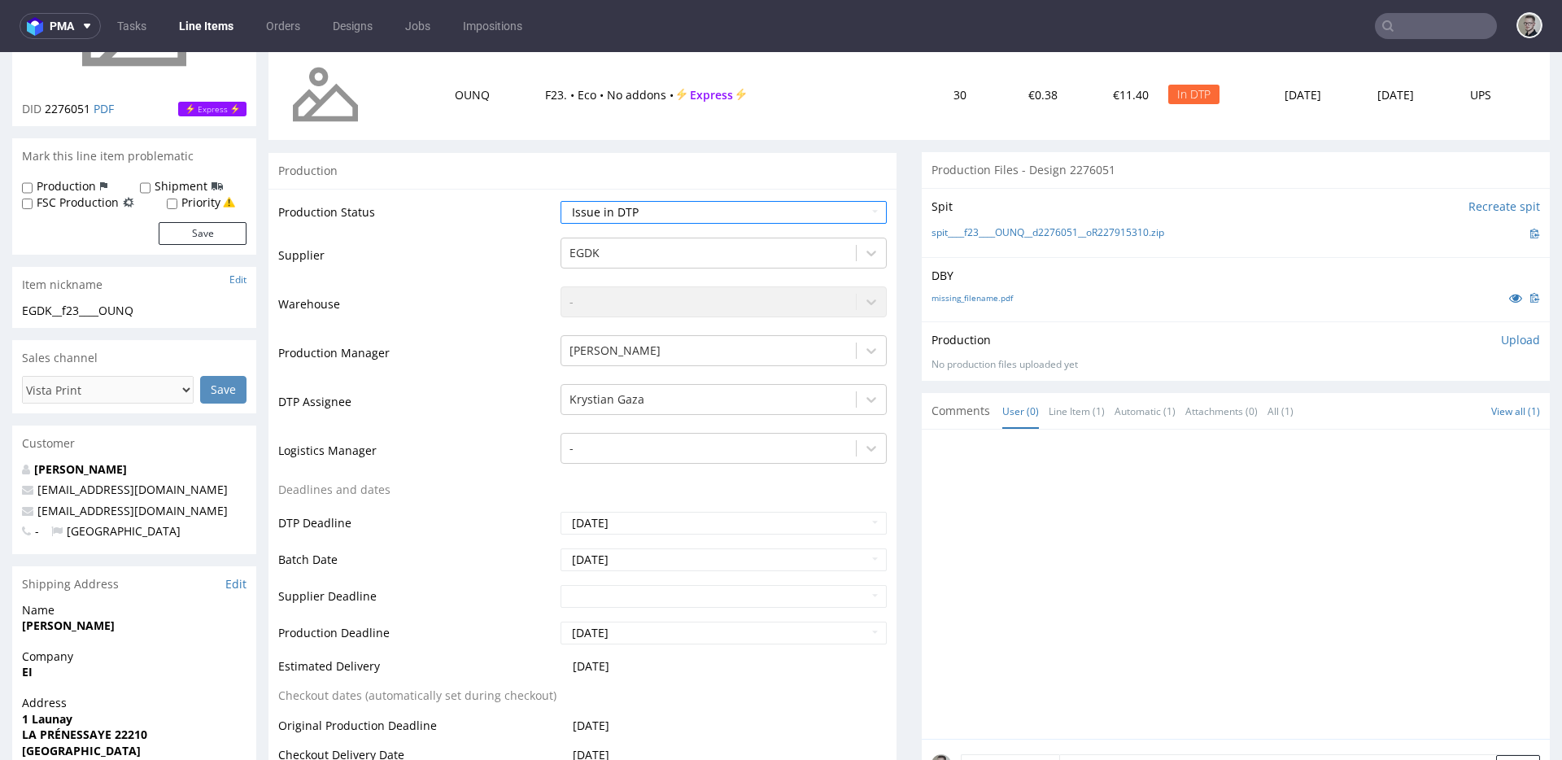
scroll to position [521, 0]
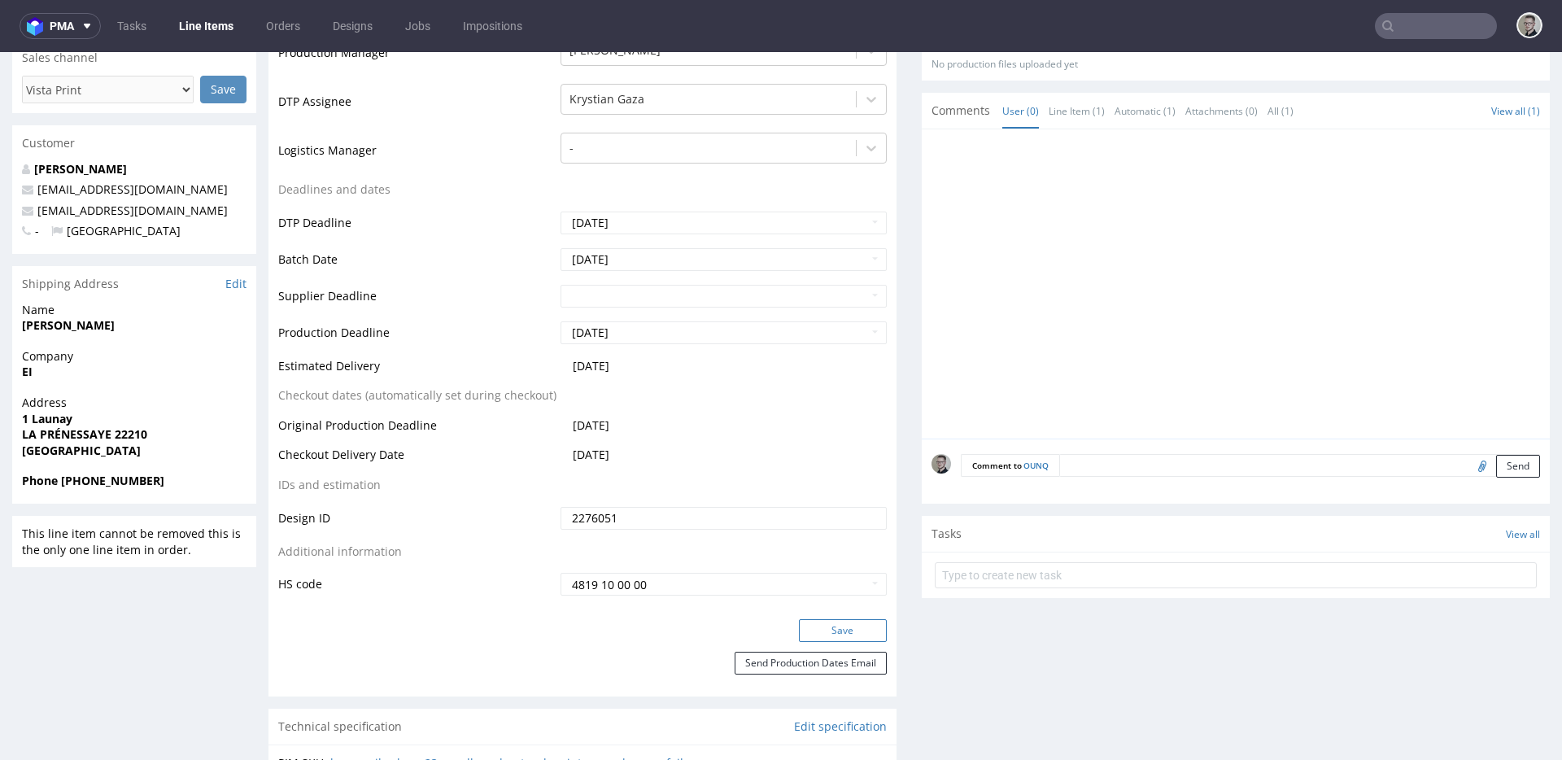
click at [856, 630] on button "Save" at bounding box center [843, 630] width 88 height 23
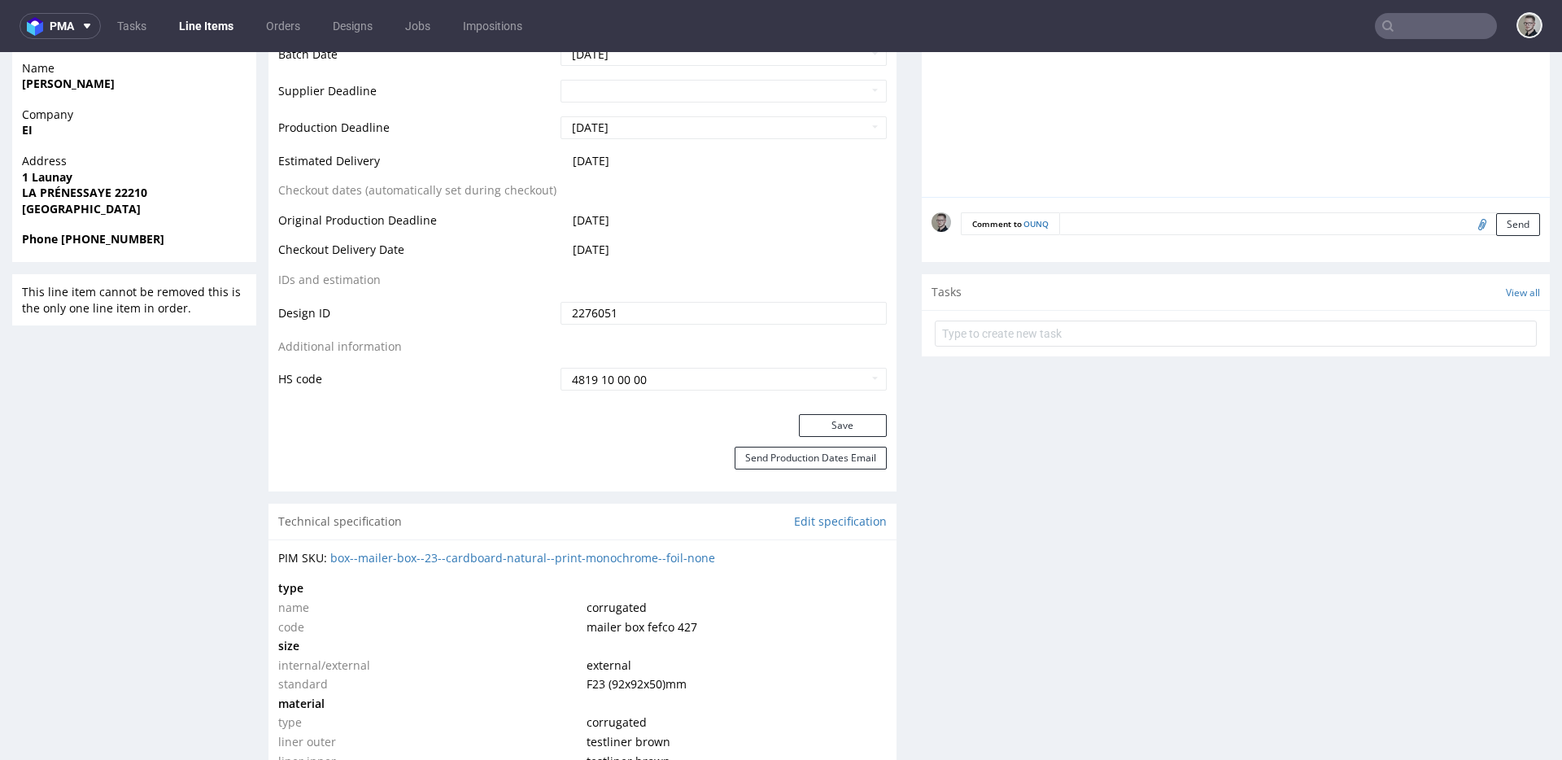
scroll to position [774, 0]
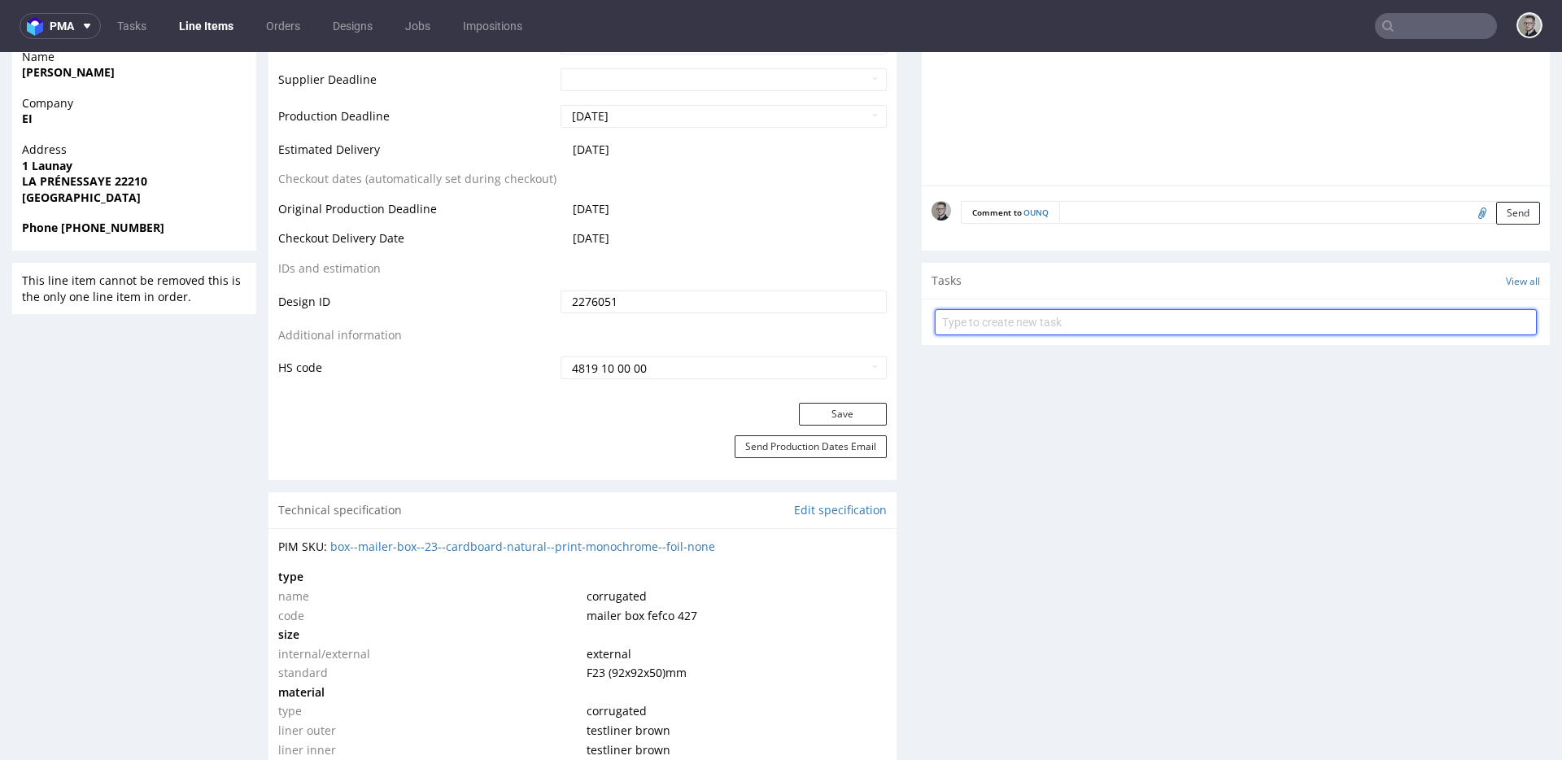
click at [1115, 326] on input "text" at bounding box center [1236, 322] width 602 height 26
paste input "vistaprint issue to cancel"
type input "vistaprint issue to cancel"
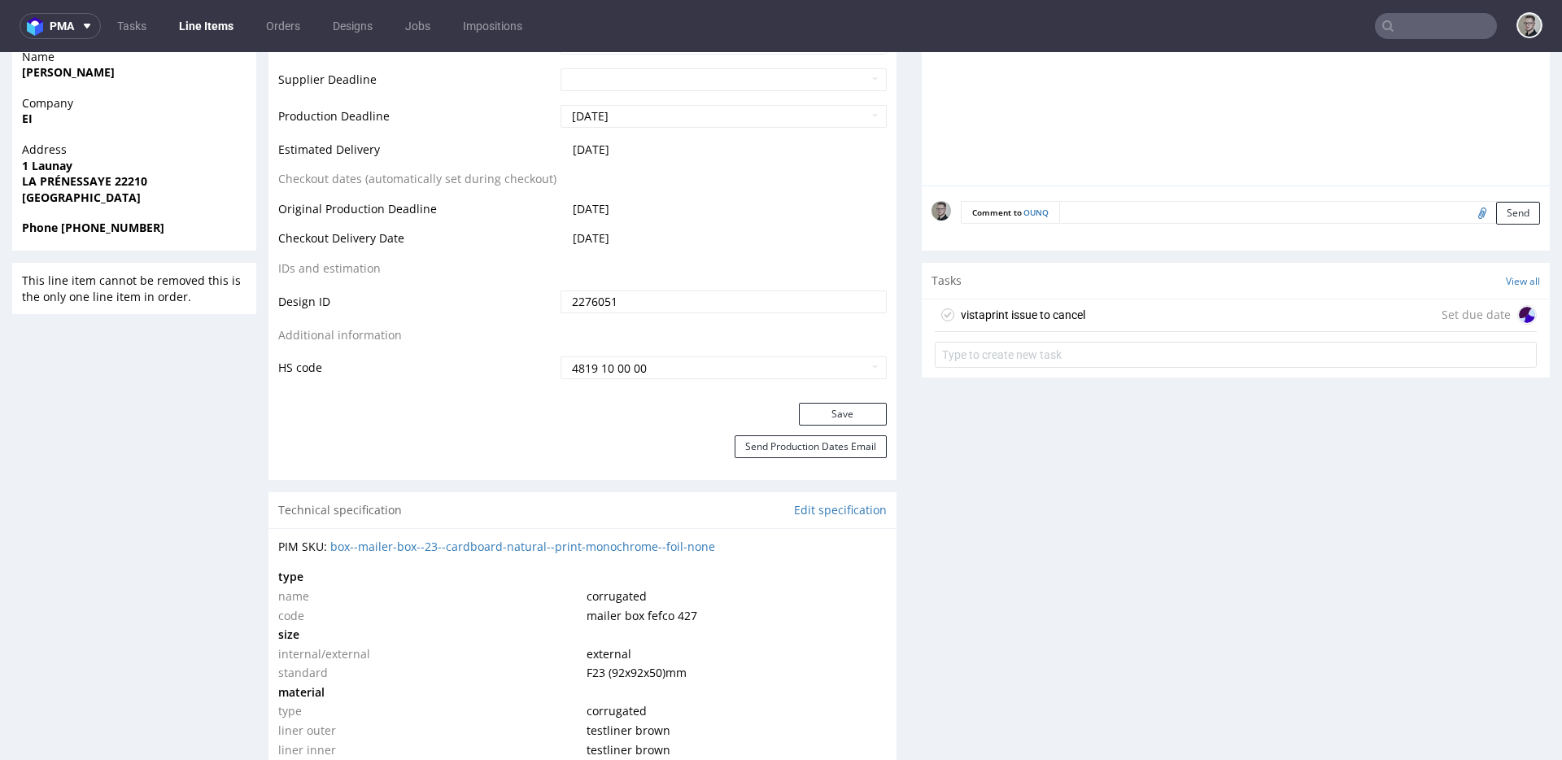
click at [1180, 314] on div "vistaprint issue to cancel Set due date" at bounding box center [1236, 315] width 602 height 33
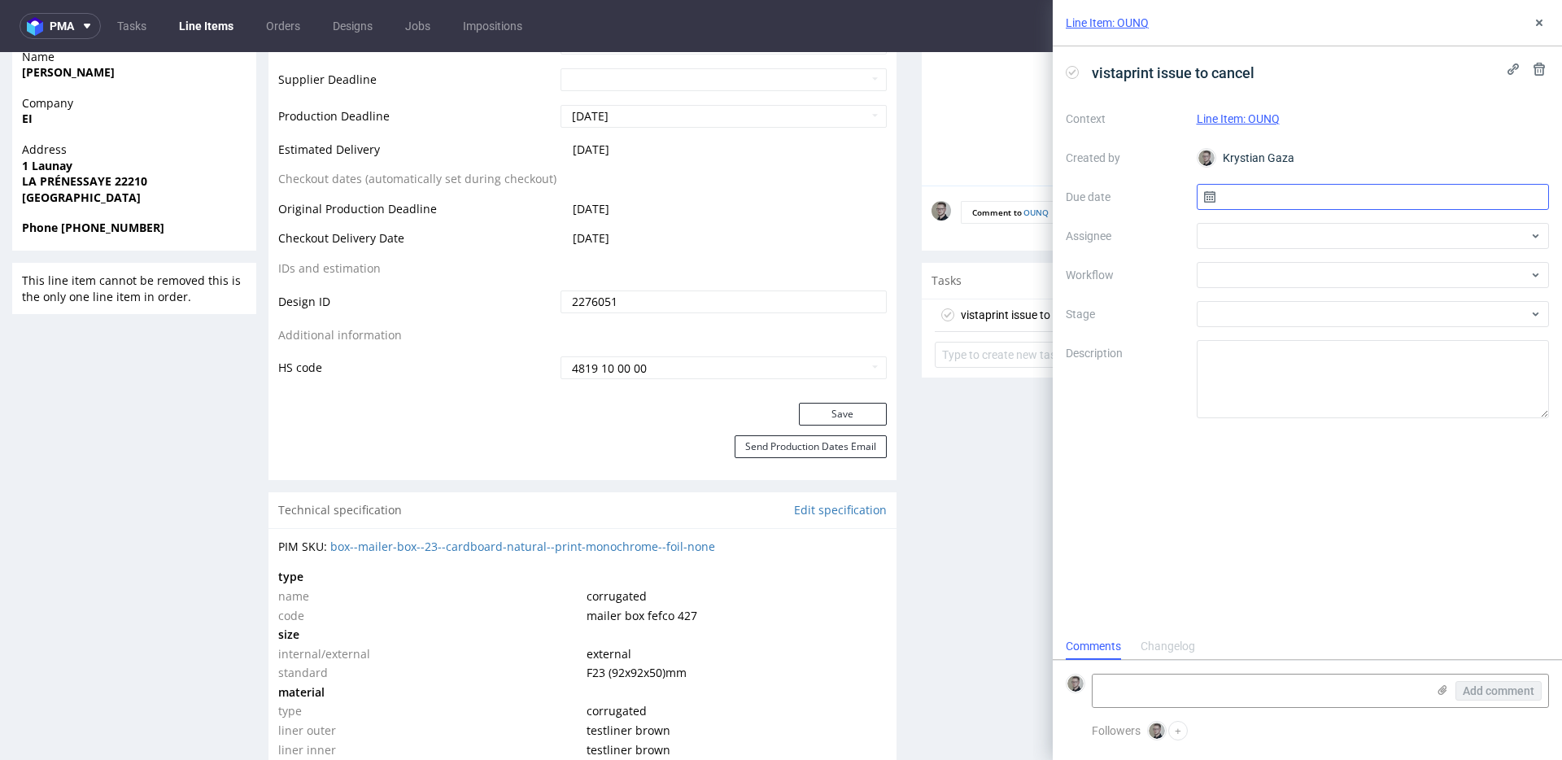
scroll to position [13, 0]
click at [1302, 197] on input "text" at bounding box center [1373, 197] width 353 height 26
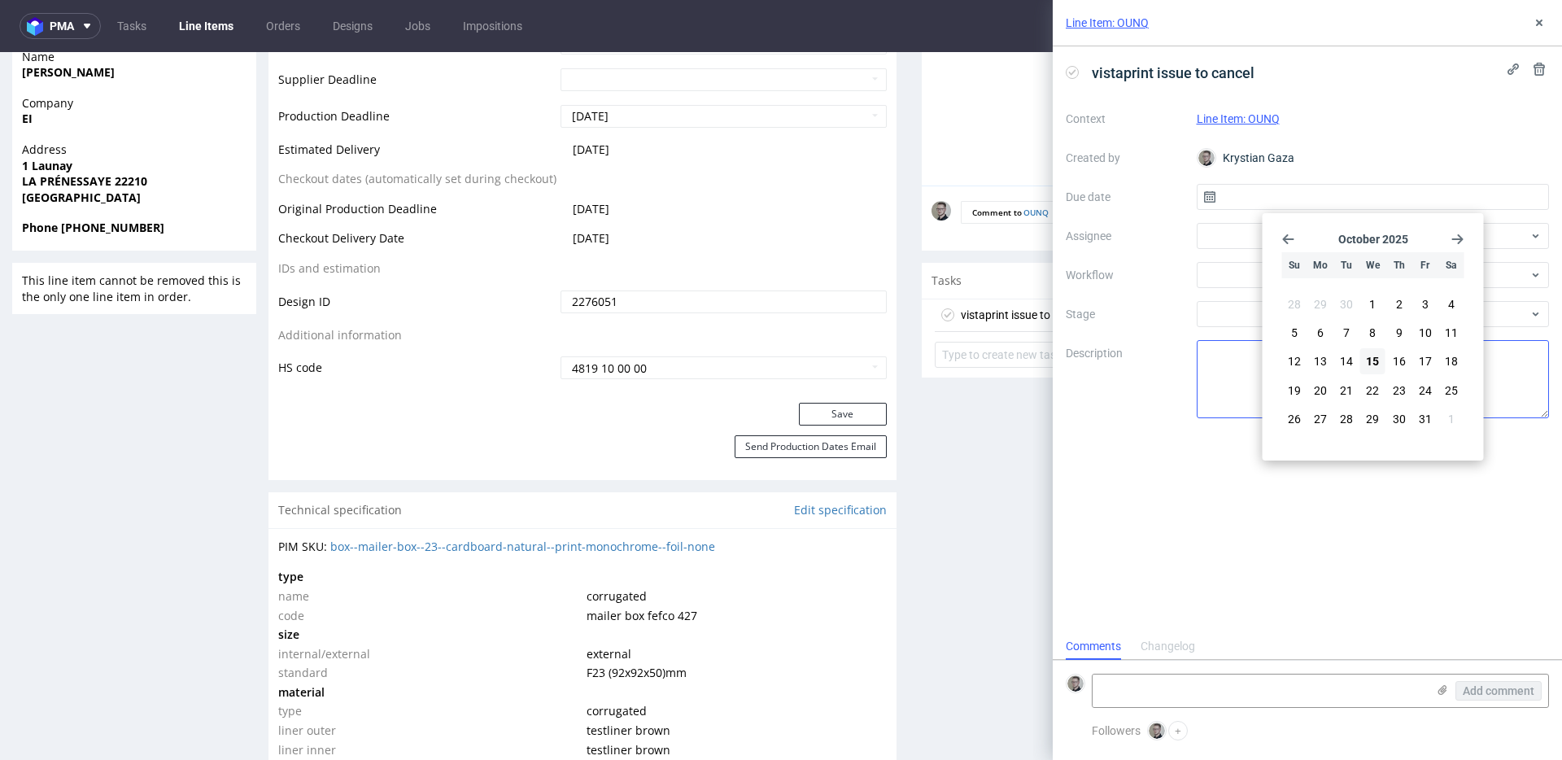
click at [1367, 358] on button "15" at bounding box center [1372, 361] width 25 height 26
type input "15/10/2025"
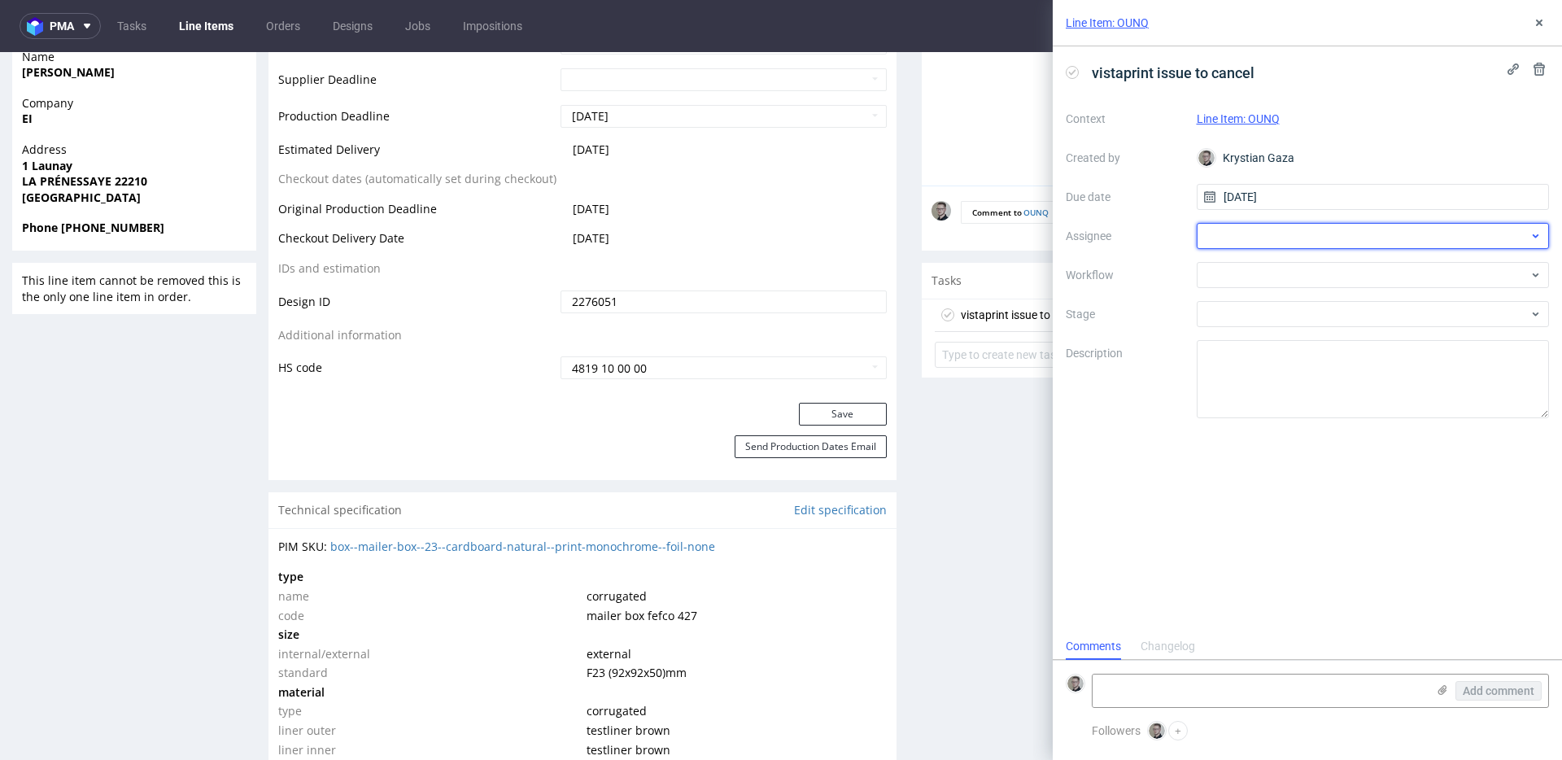
click at [1288, 236] on div at bounding box center [1373, 236] width 353 height 26
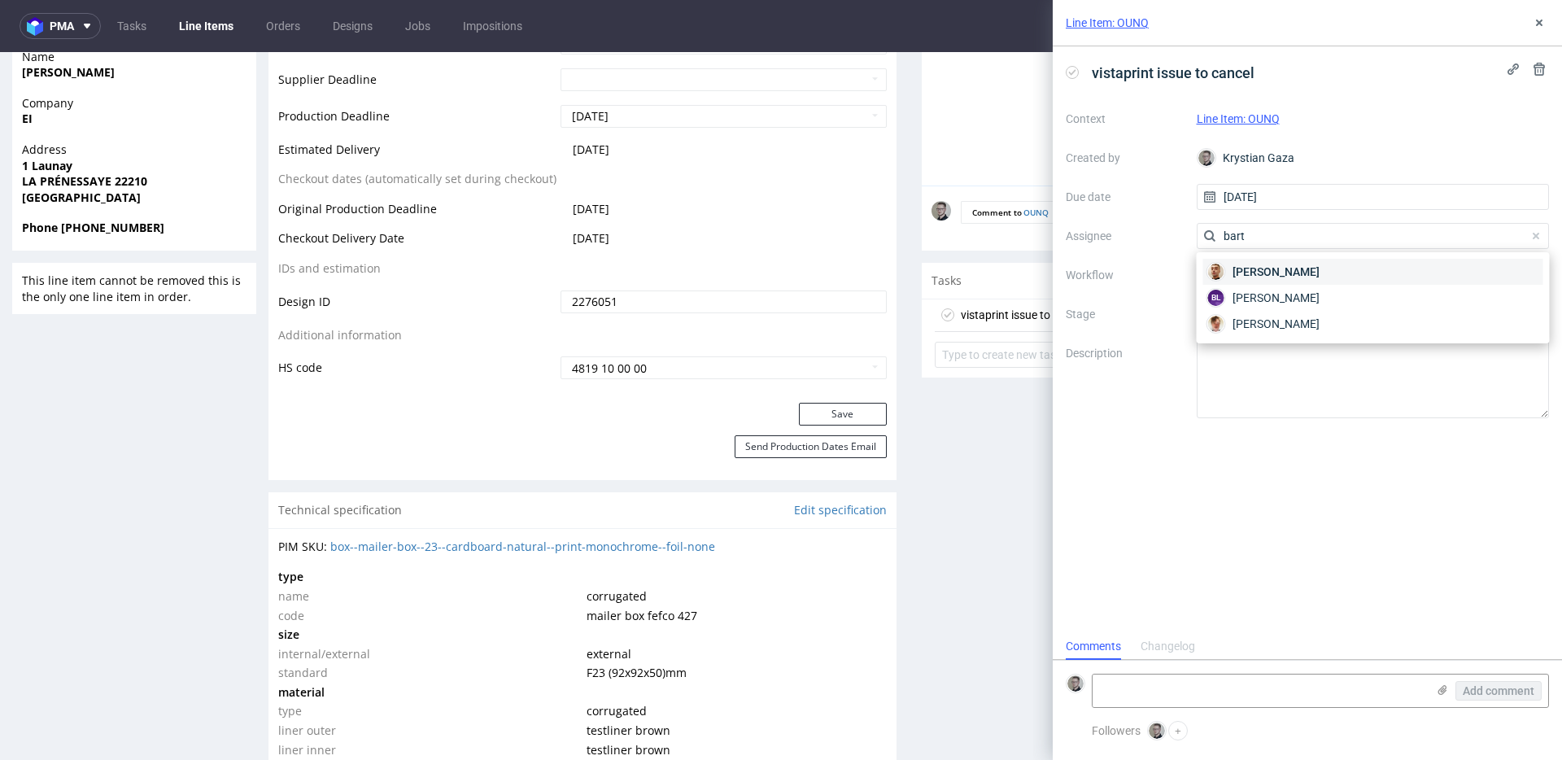
type input "bart"
click at [1319, 277] on span "Bartłomiej Leśniczuk" at bounding box center [1275, 272] width 87 height 16
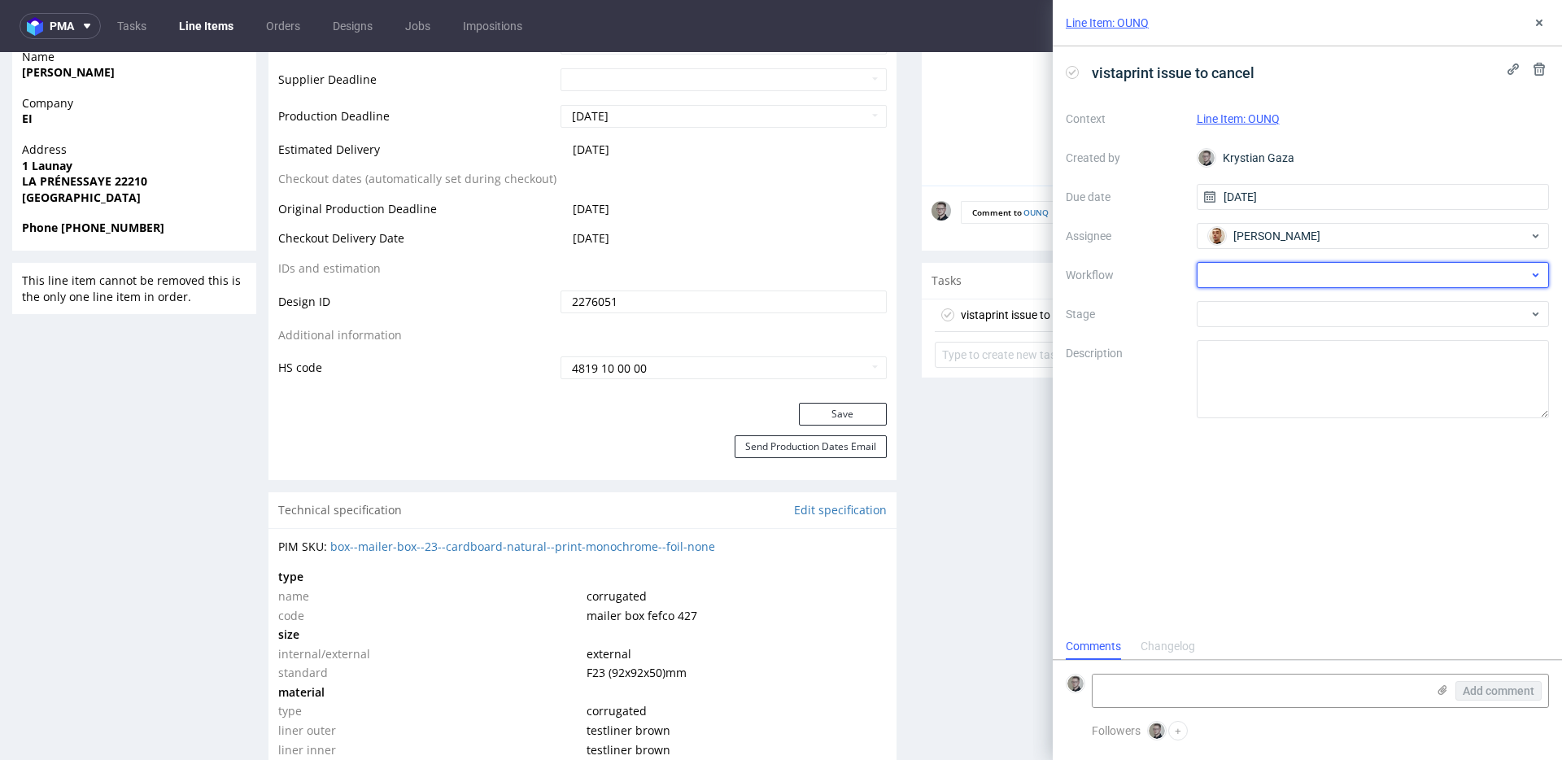
click at [1314, 279] on div at bounding box center [1373, 275] width 353 height 26
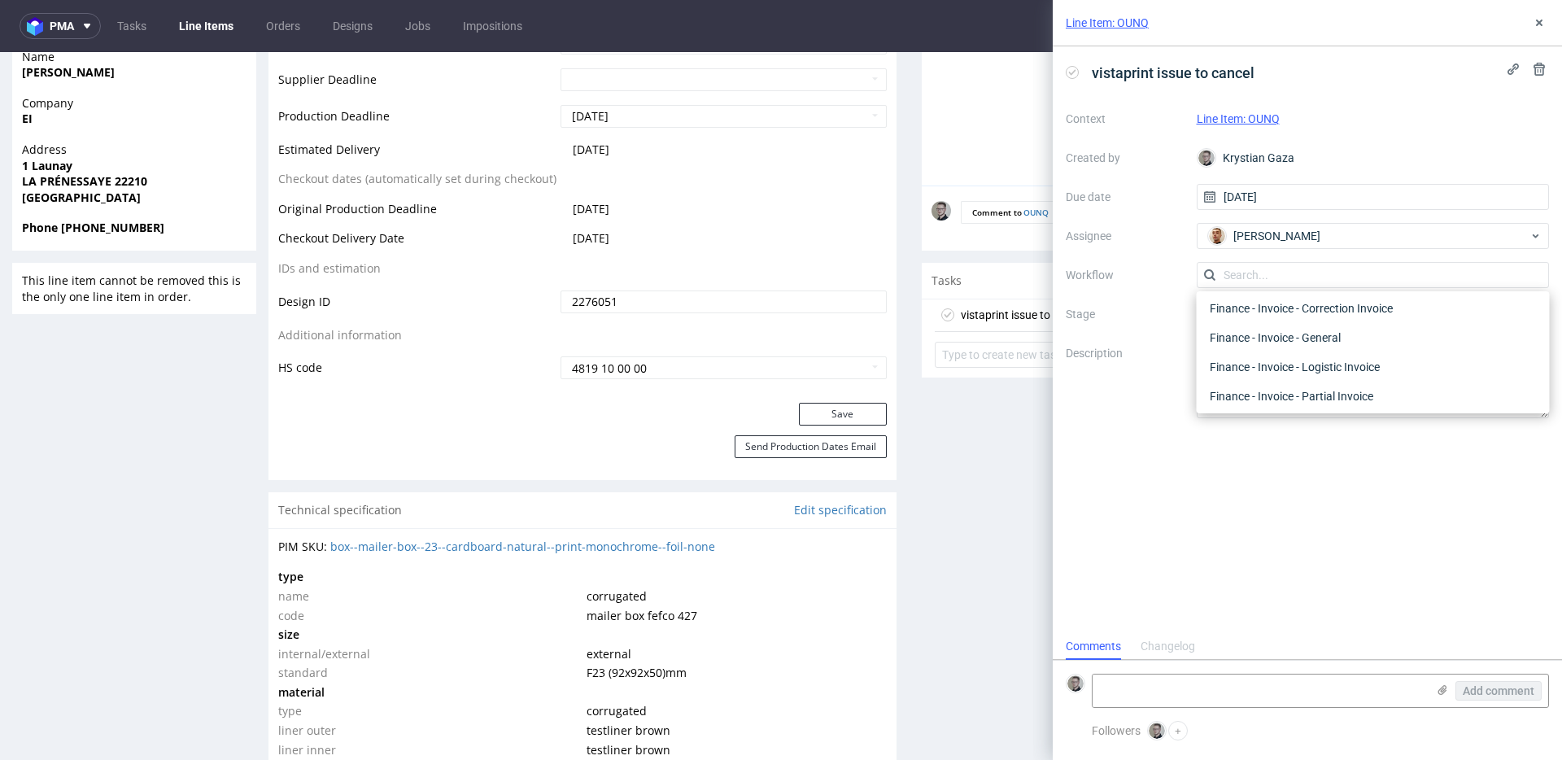
scroll to position [0, 0]
click at [1280, 355] on div "DTP - Issue" at bounding box center [1373, 362] width 340 height 29
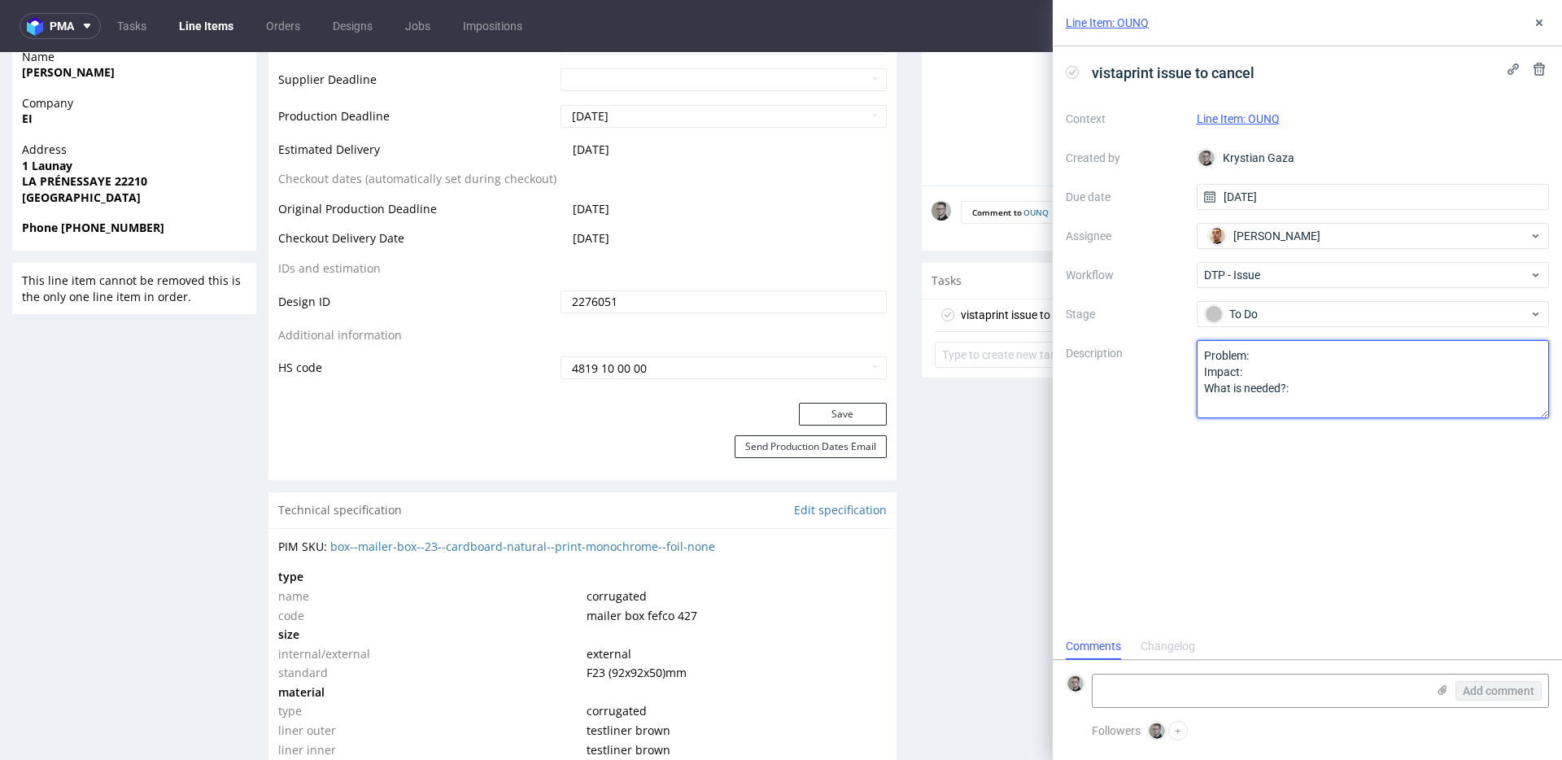
drag, startPoint x: 1348, startPoint y: 425, endPoint x: 656, endPoint y: 129, distance: 753.2
paste textarea "Multicolor design for single color print."
type textarea "Multicolor design for single color print."
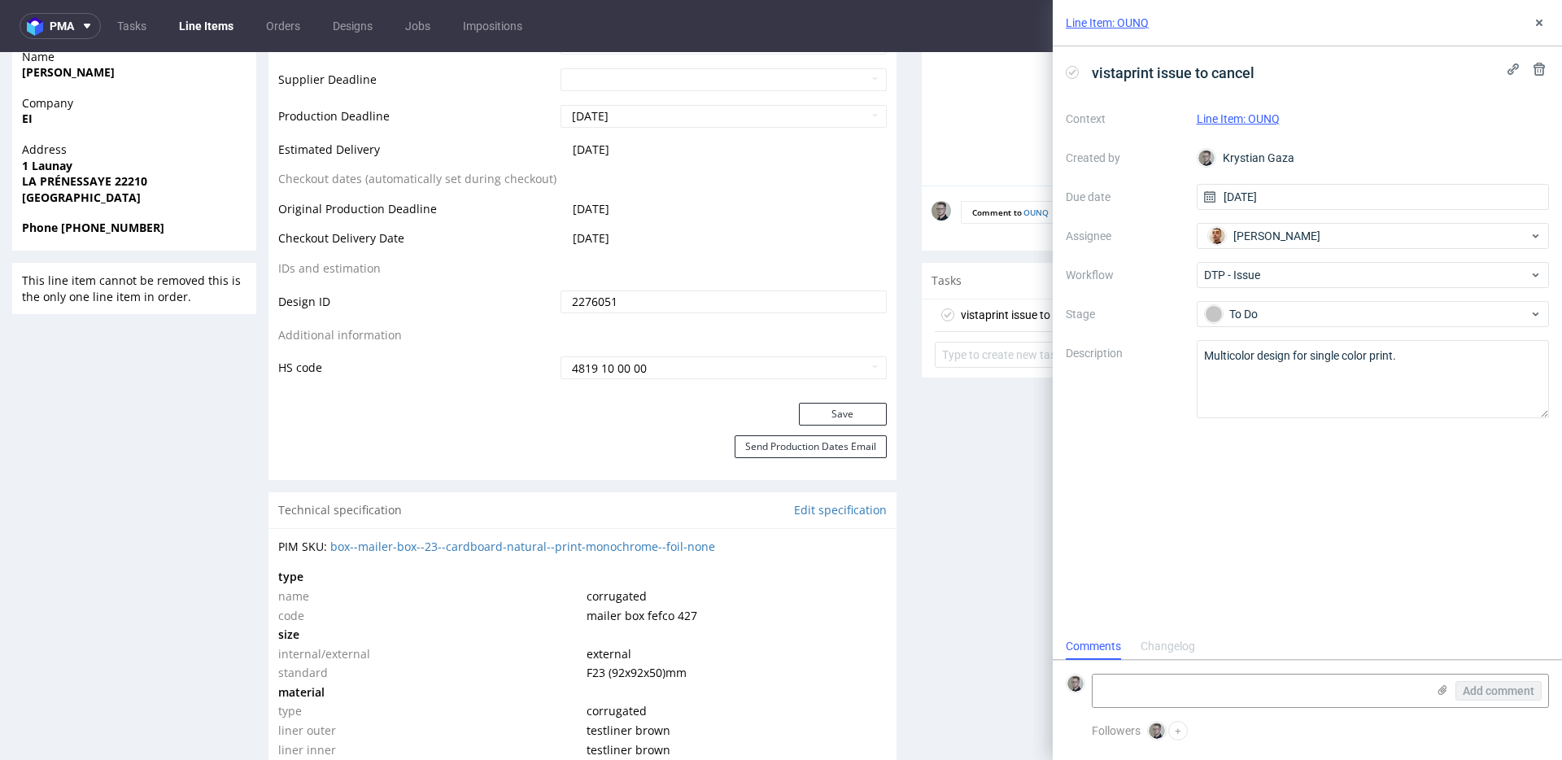
drag, startPoint x: 1268, startPoint y: 512, endPoint x: 1281, endPoint y: 482, distance: 32.0
click at [1271, 509] on div "vistaprint issue to cancel Context Line Item: OUNQ Created by Krystian Gaza Due…" at bounding box center [1307, 339] width 509 height 587
click at [1540, 20] on use at bounding box center [1539, 23] width 7 height 7
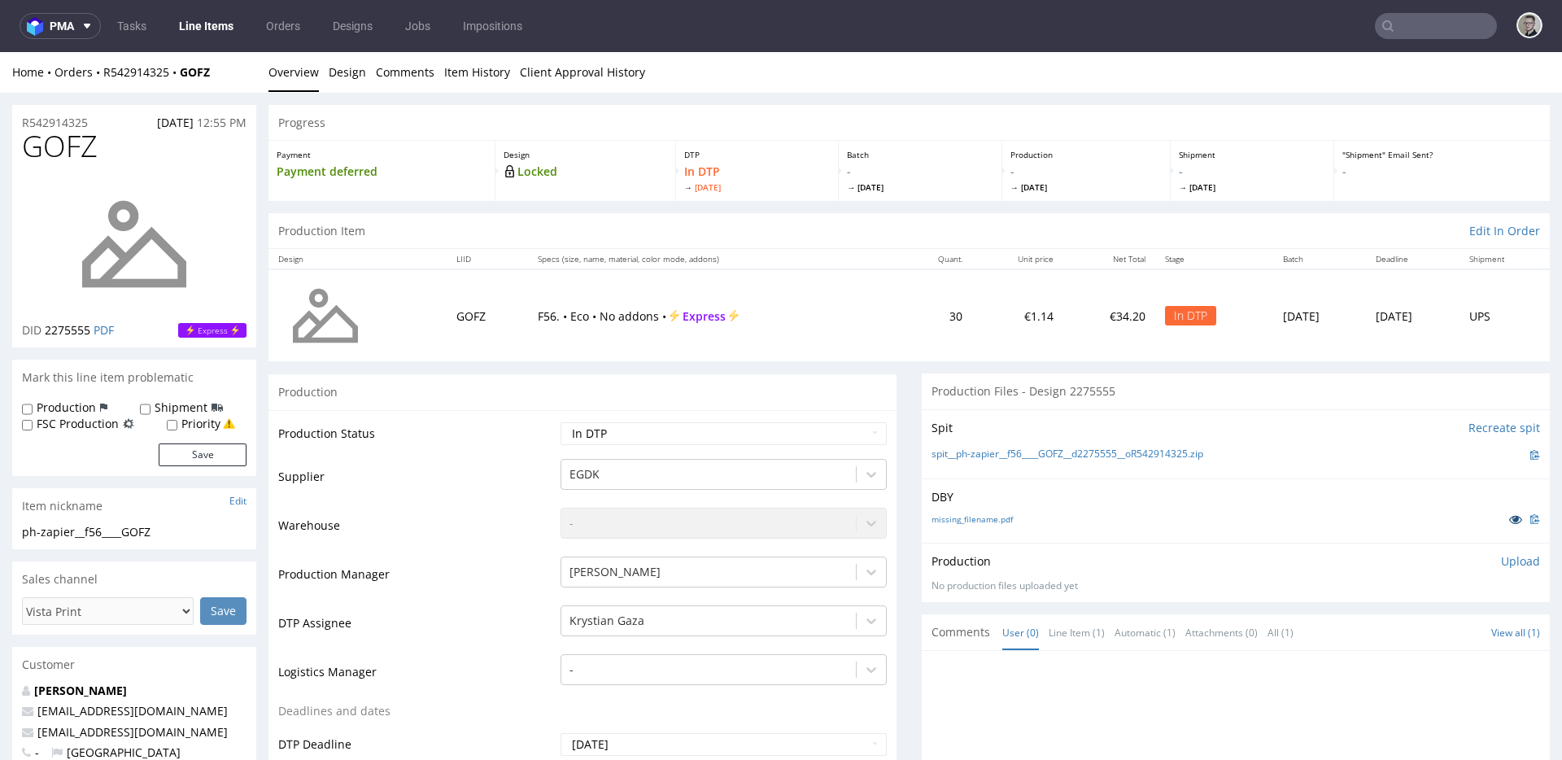
click at [1509, 518] on icon at bounding box center [1515, 518] width 13 height 11
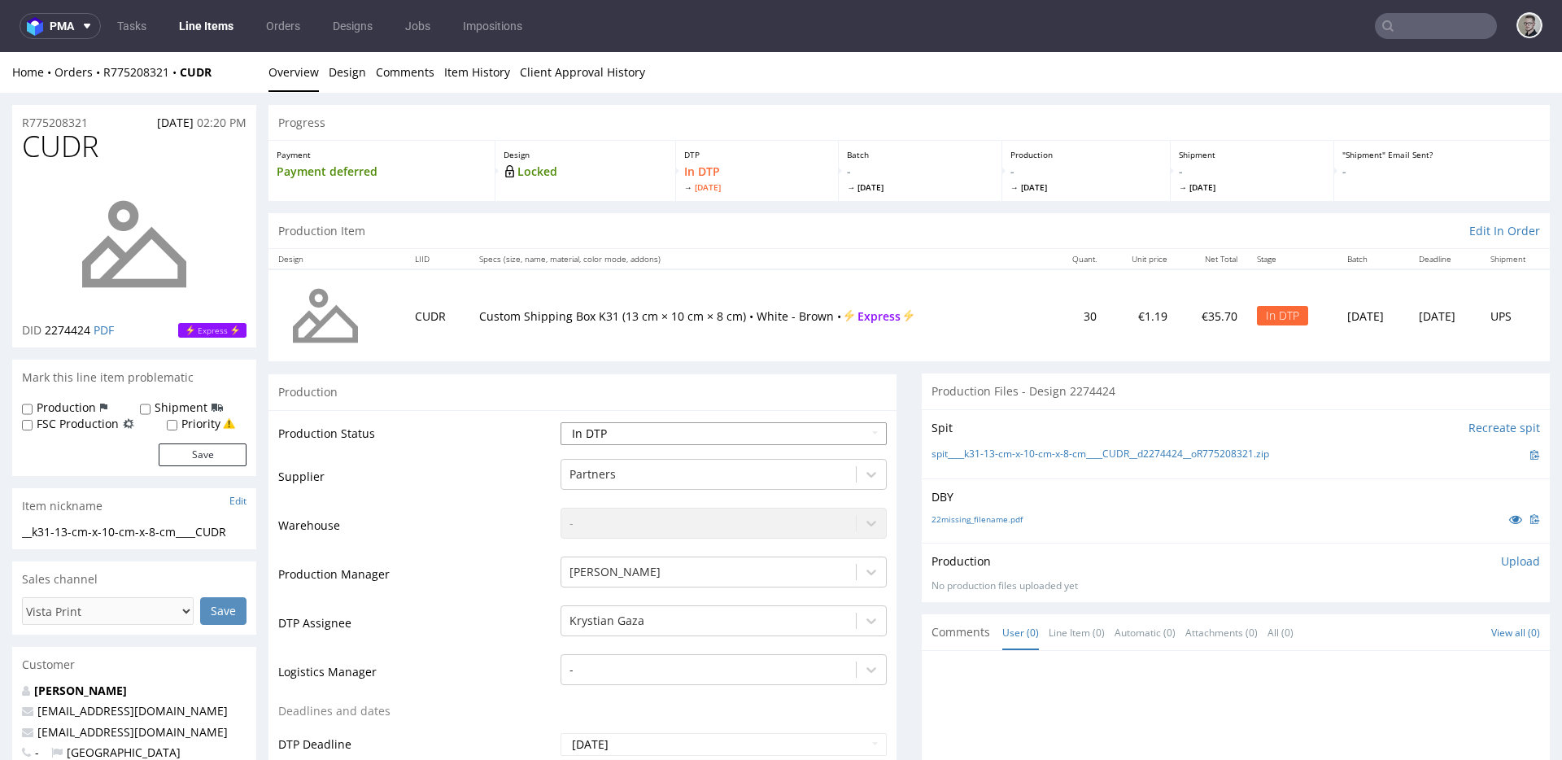
click at [619, 444] on select "Waiting for Artwork Waiting for Diecut Waiting for Mockup Waiting for DTP Waiti…" at bounding box center [723, 433] width 326 height 23
select select "dtp_issue"
click at [560, 422] on select "Waiting for Artwork Waiting for Diecut Waiting for Mockup Waiting for DTP Waiti…" at bounding box center [723, 433] width 326 height 23
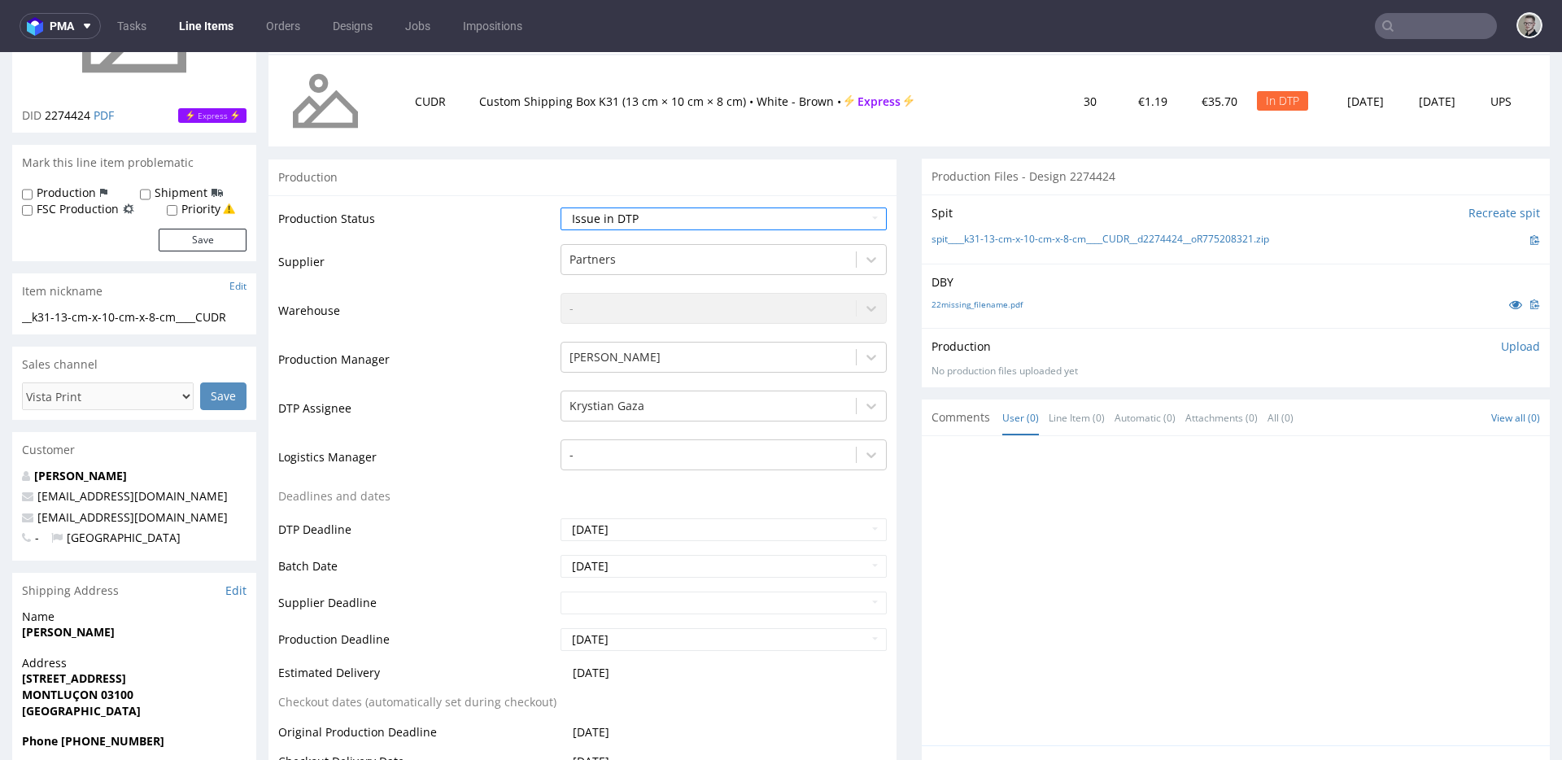
scroll to position [528, 0]
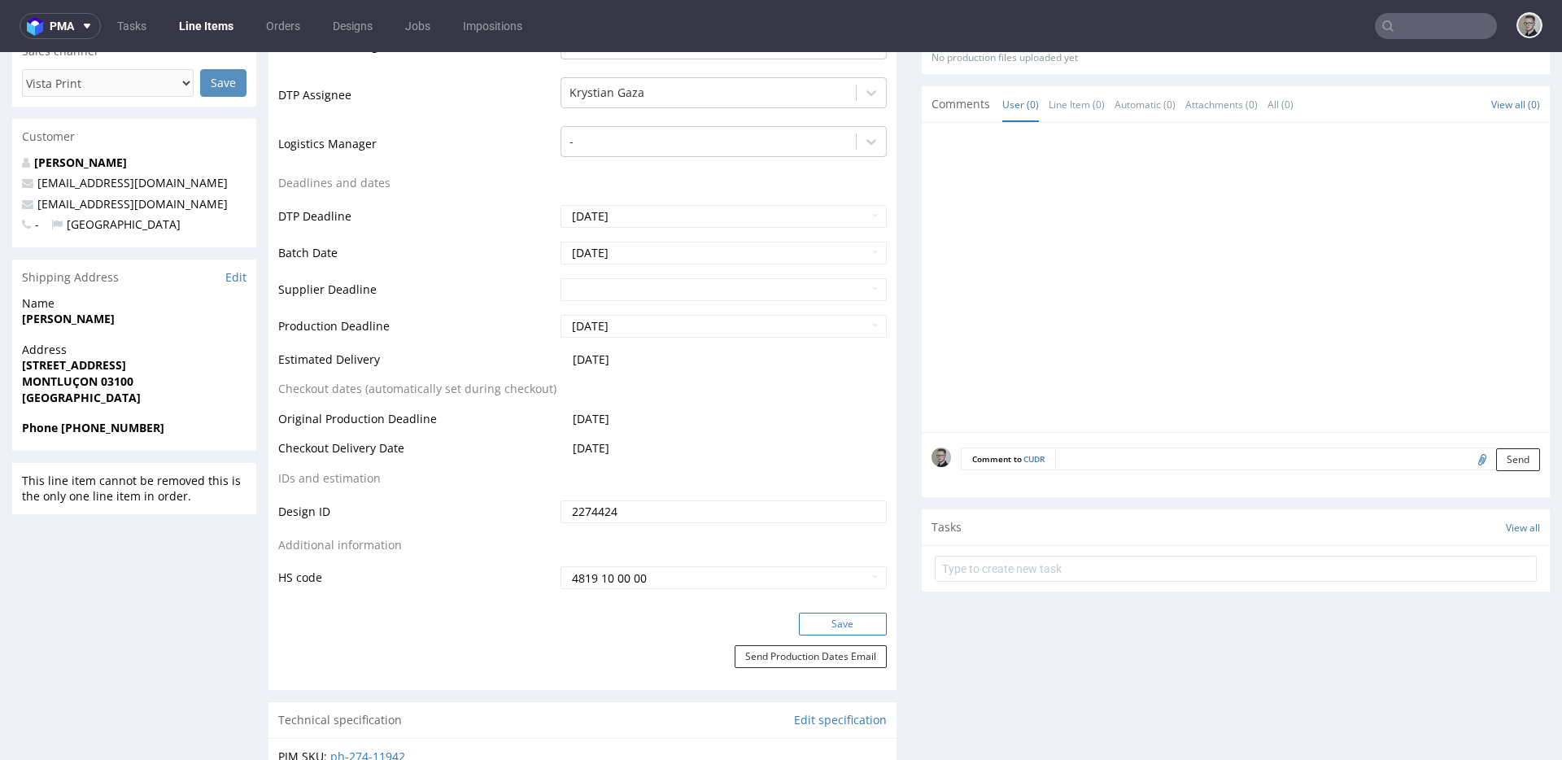
click at [853, 618] on button "Save" at bounding box center [843, 624] width 88 height 23
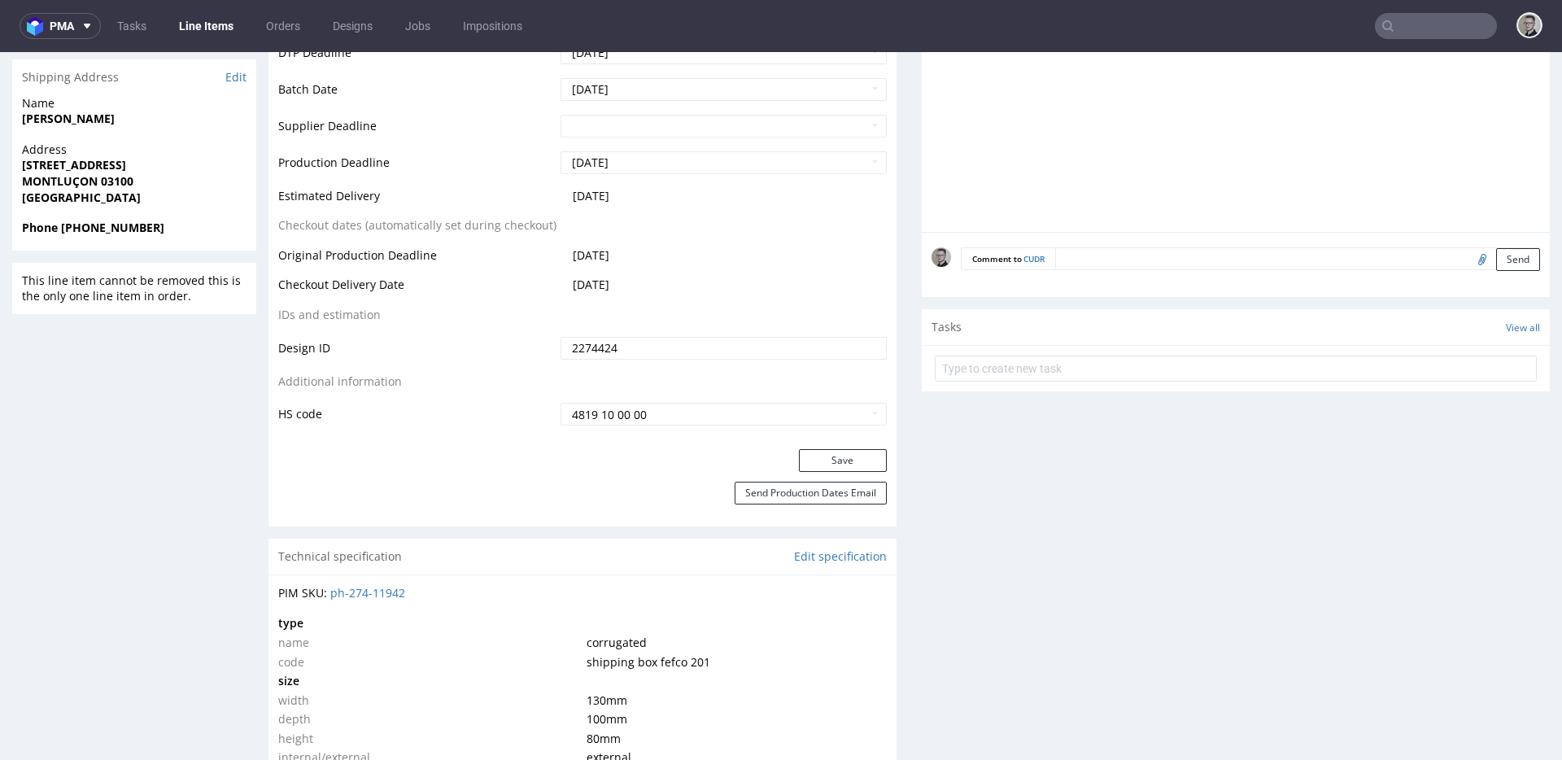
scroll to position [661, 0]
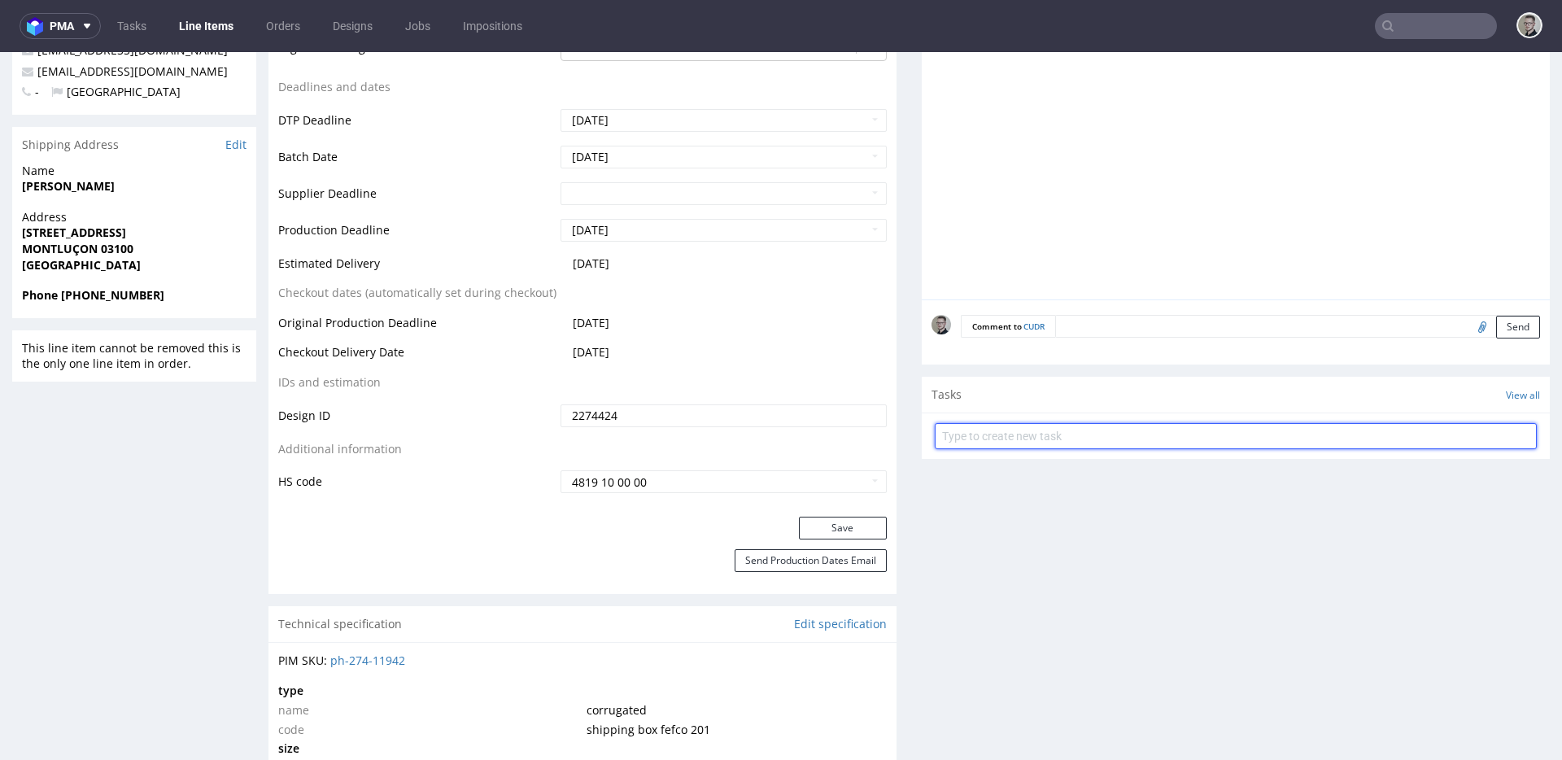
click at [1035, 438] on input "text" at bounding box center [1236, 436] width 602 height 26
type input "vistaprint issue to cancel"
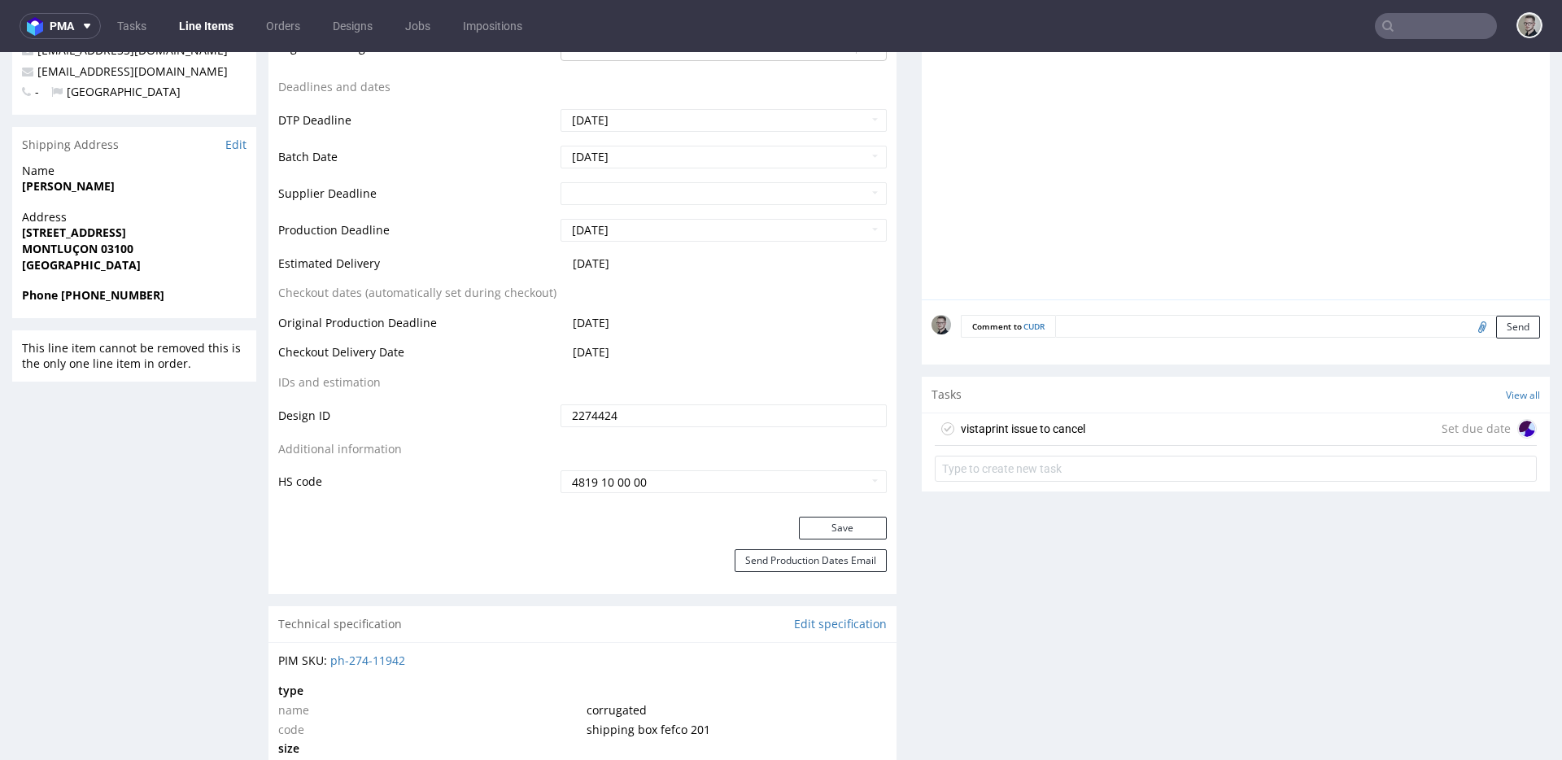
click at [1115, 422] on div "vistaprint issue to cancel Set due date" at bounding box center [1236, 429] width 602 height 33
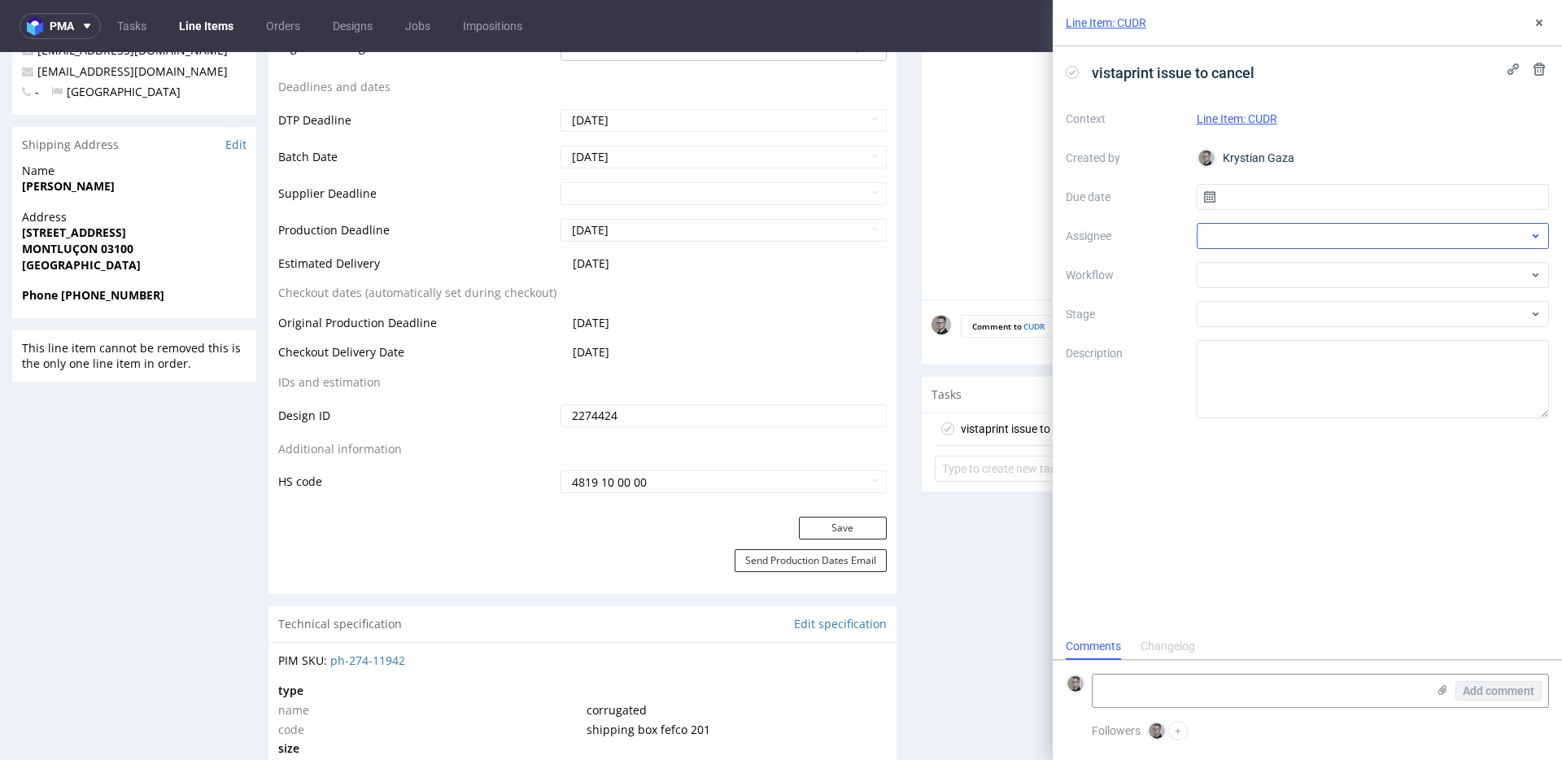
scroll to position [13, 0]
click at [1300, 198] on input "text" at bounding box center [1373, 197] width 353 height 26
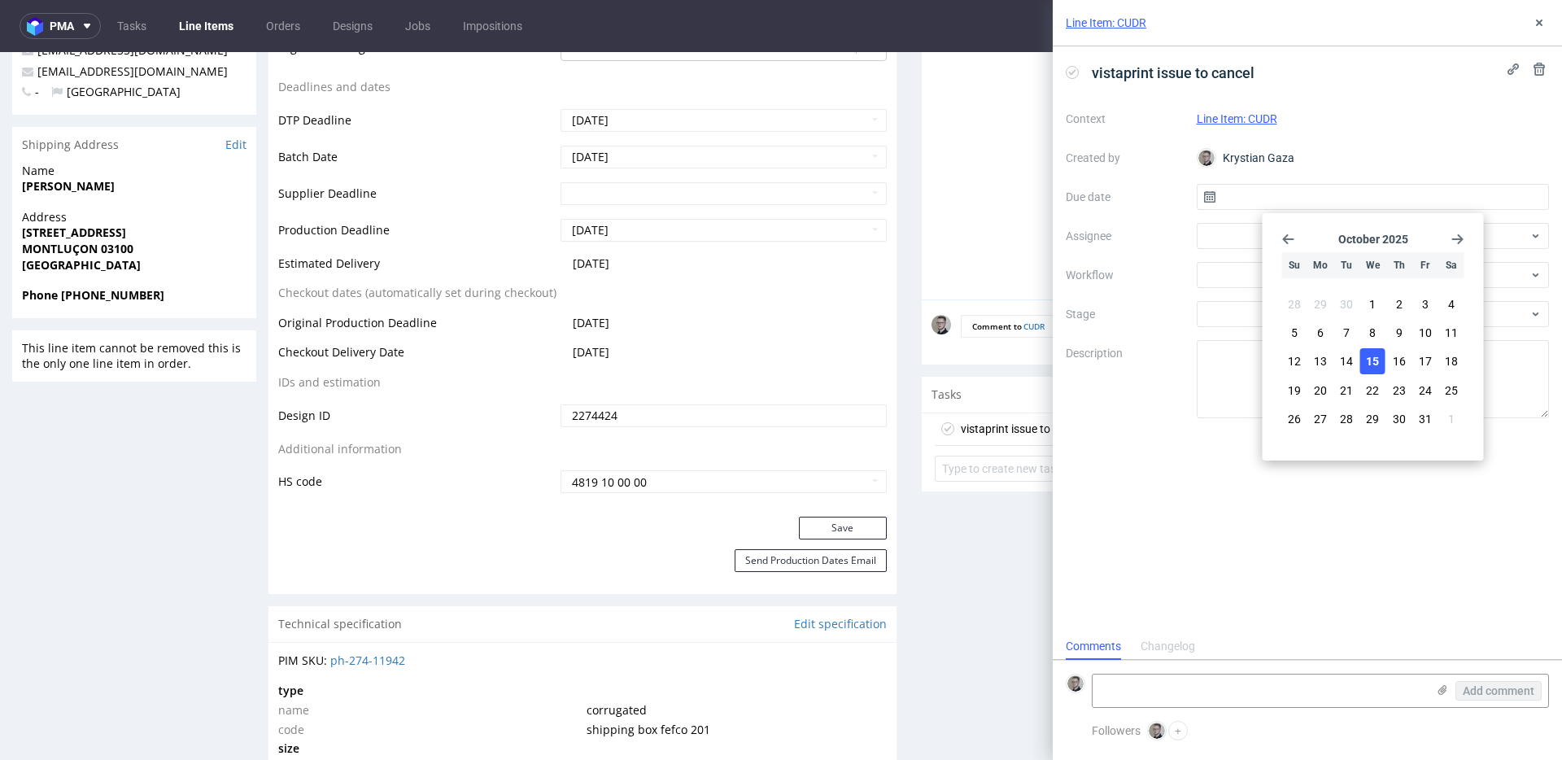
click at [1376, 360] on span "15" at bounding box center [1372, 361] width 13 height 16
type input "[DATE]"
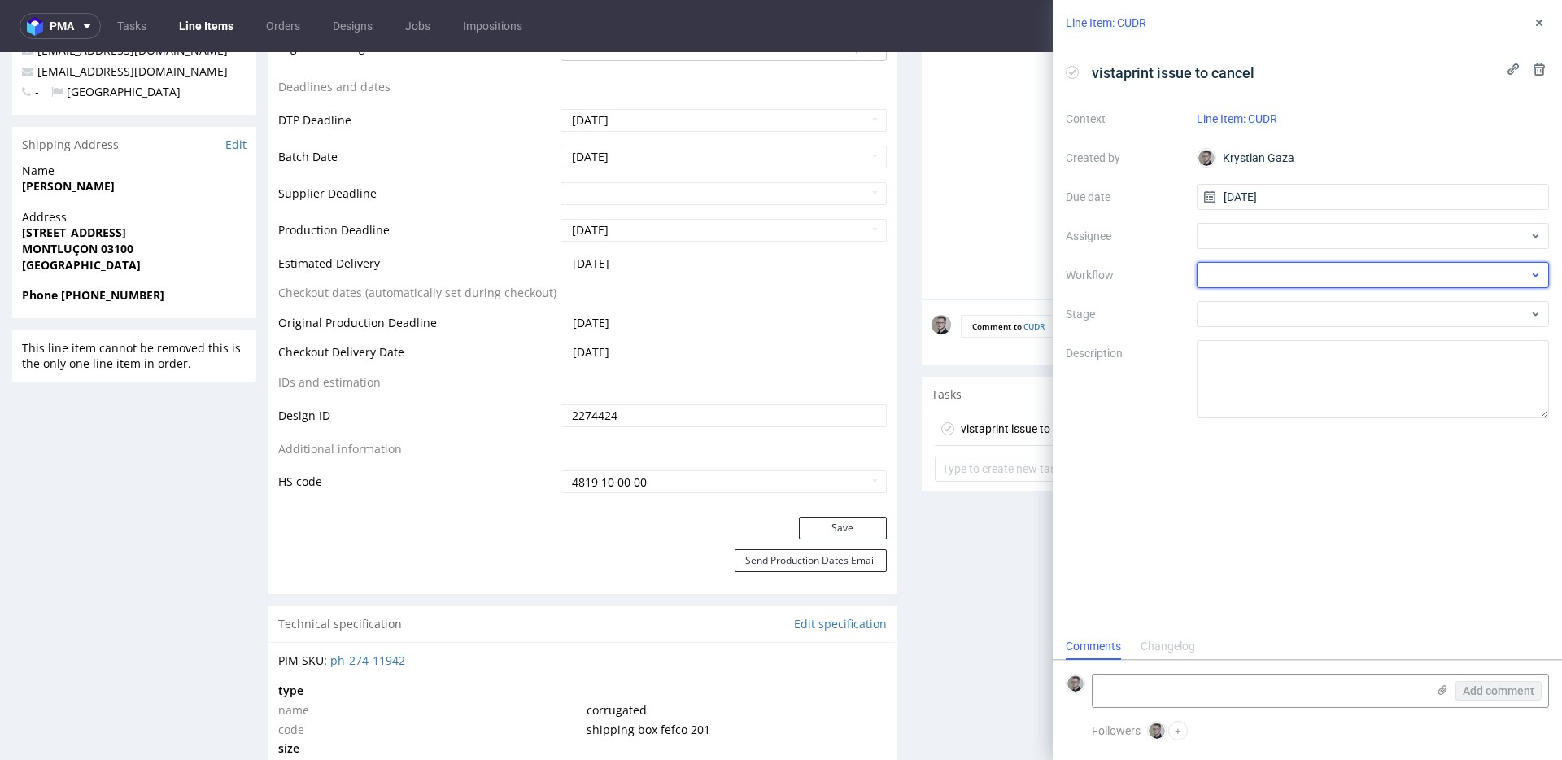
click at [1342, 277] on div at bounding box center [1373, 275] width 353 height 26
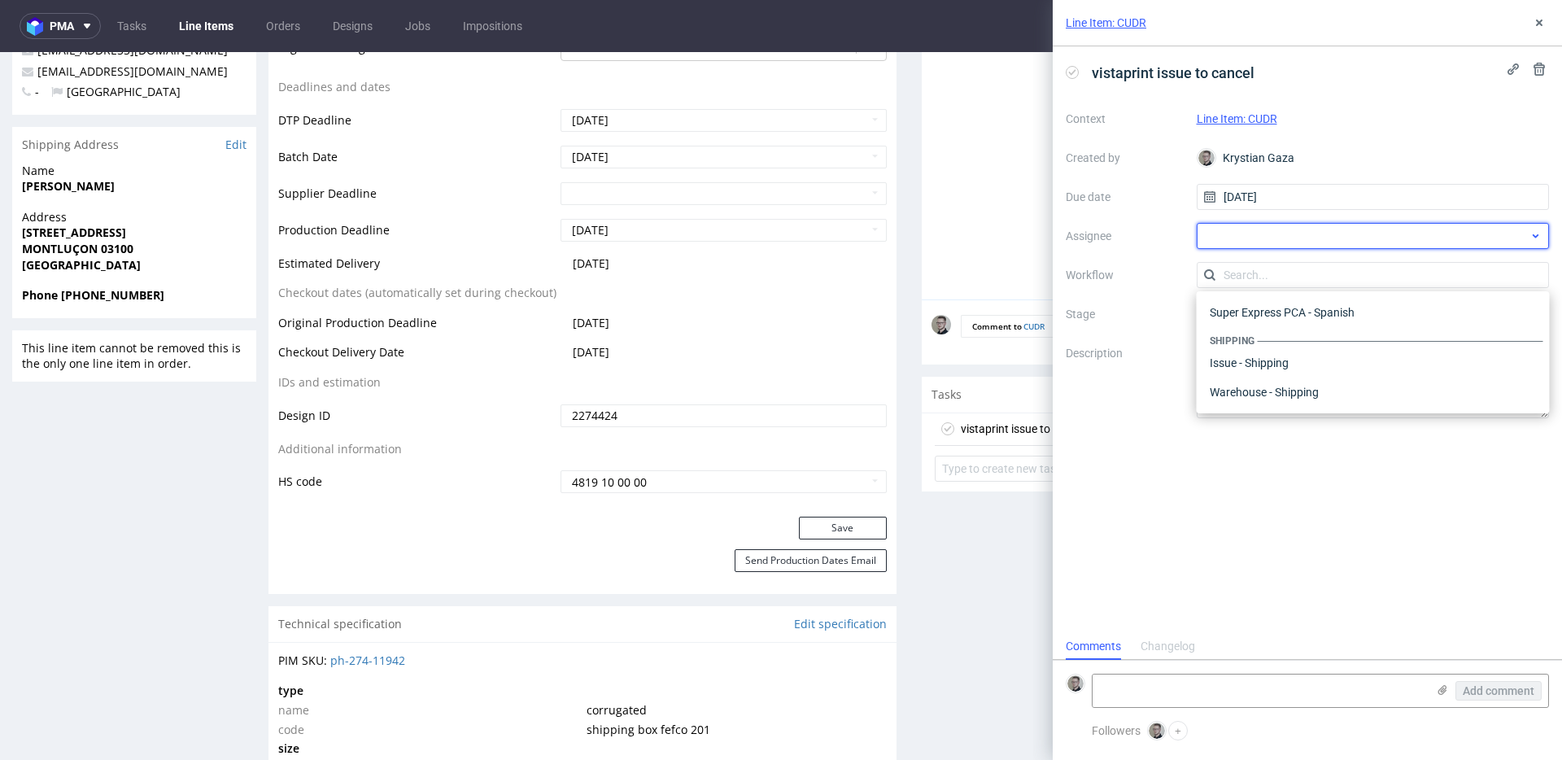
click at [1339, 244] on div at bounding box center [1373, 236] width 353 height 26
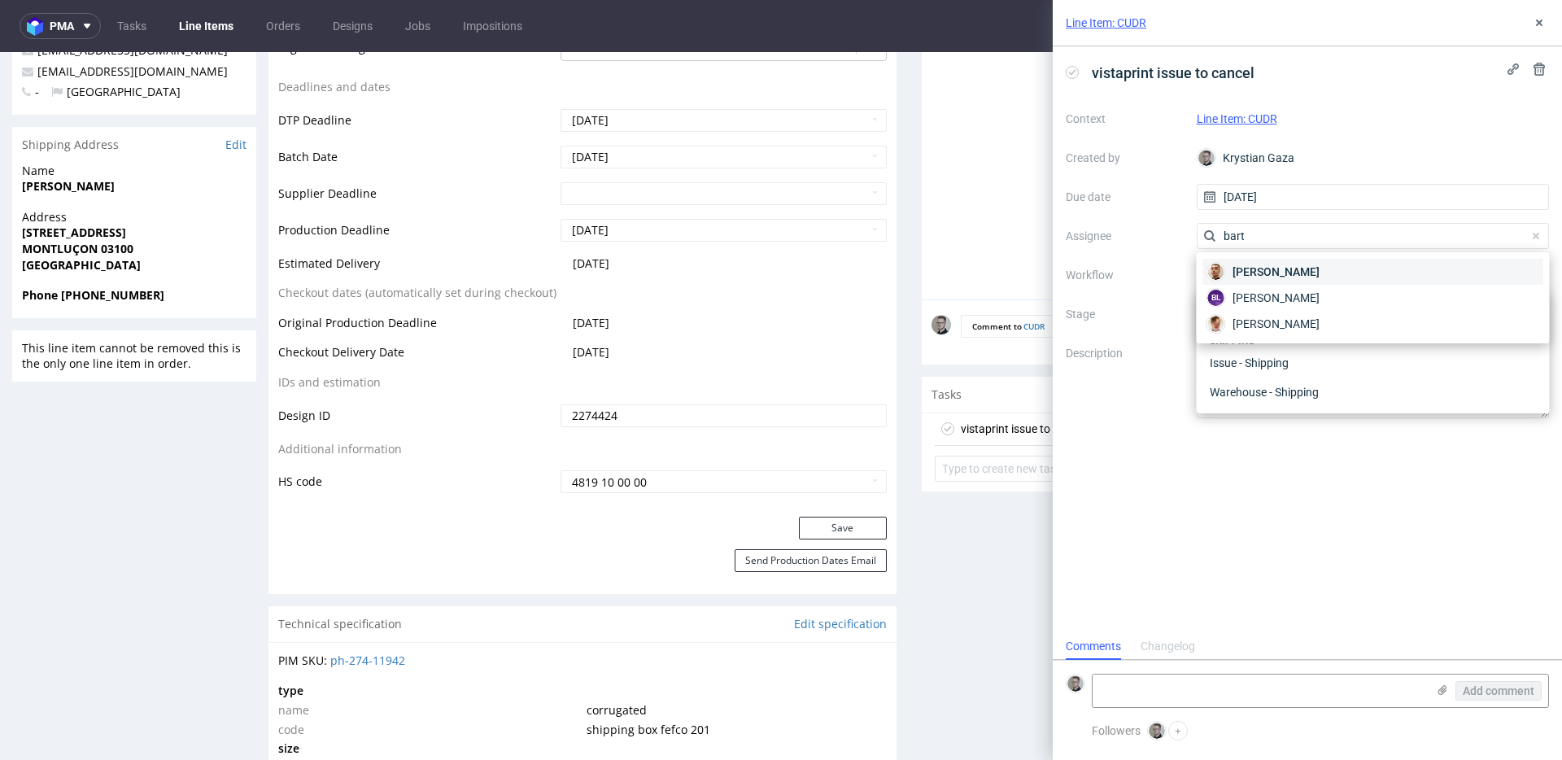
type input "bart"
click at [1310, 266] on span "[PERSON_NAME]" at bounding box center [1275, 272] width 87 height 16
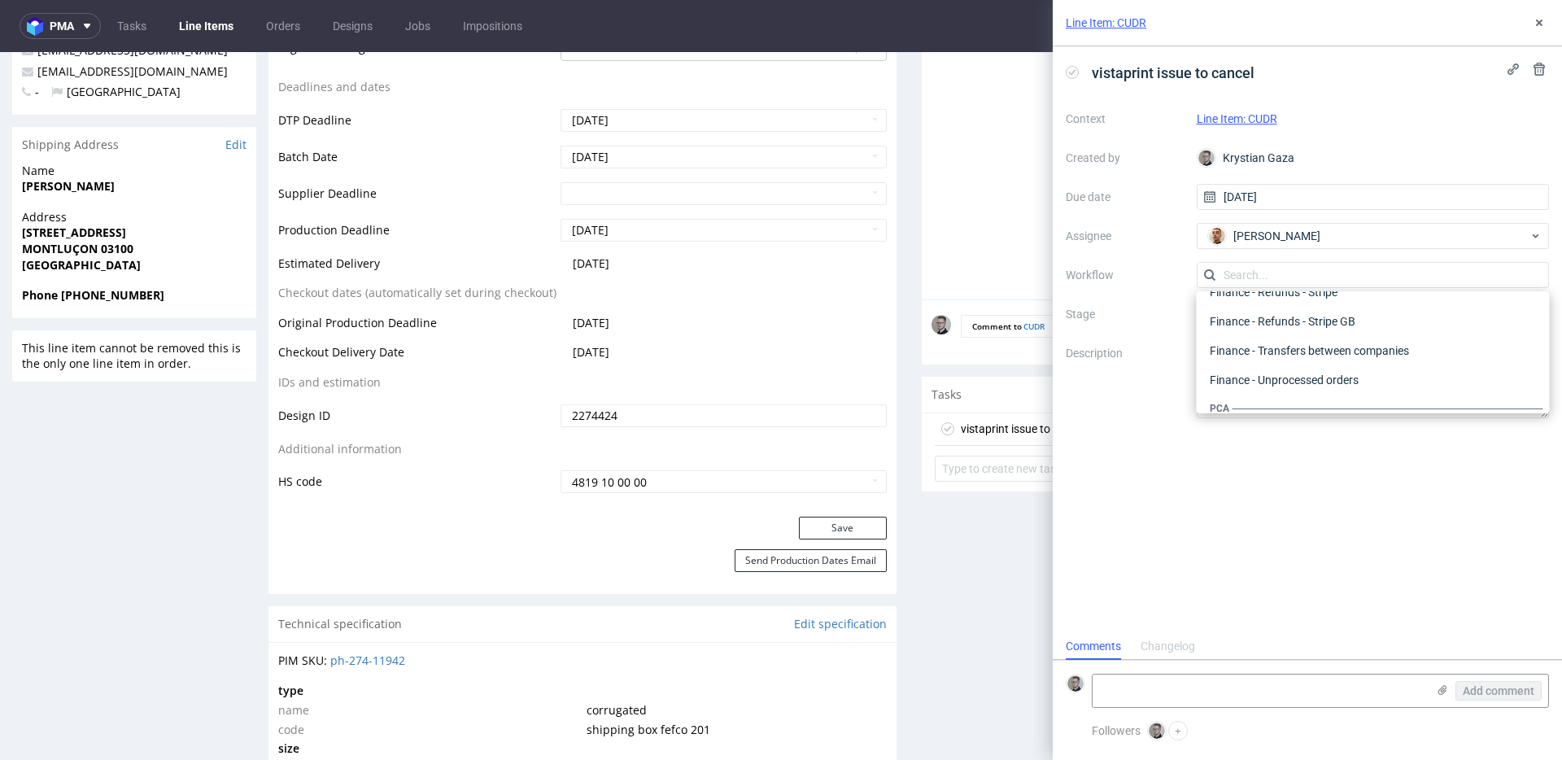
scroll to position [0, 0]
click at [1310, 360] on div "DTP - Issue" at bounding box center [1373, 362] width 340 height 29
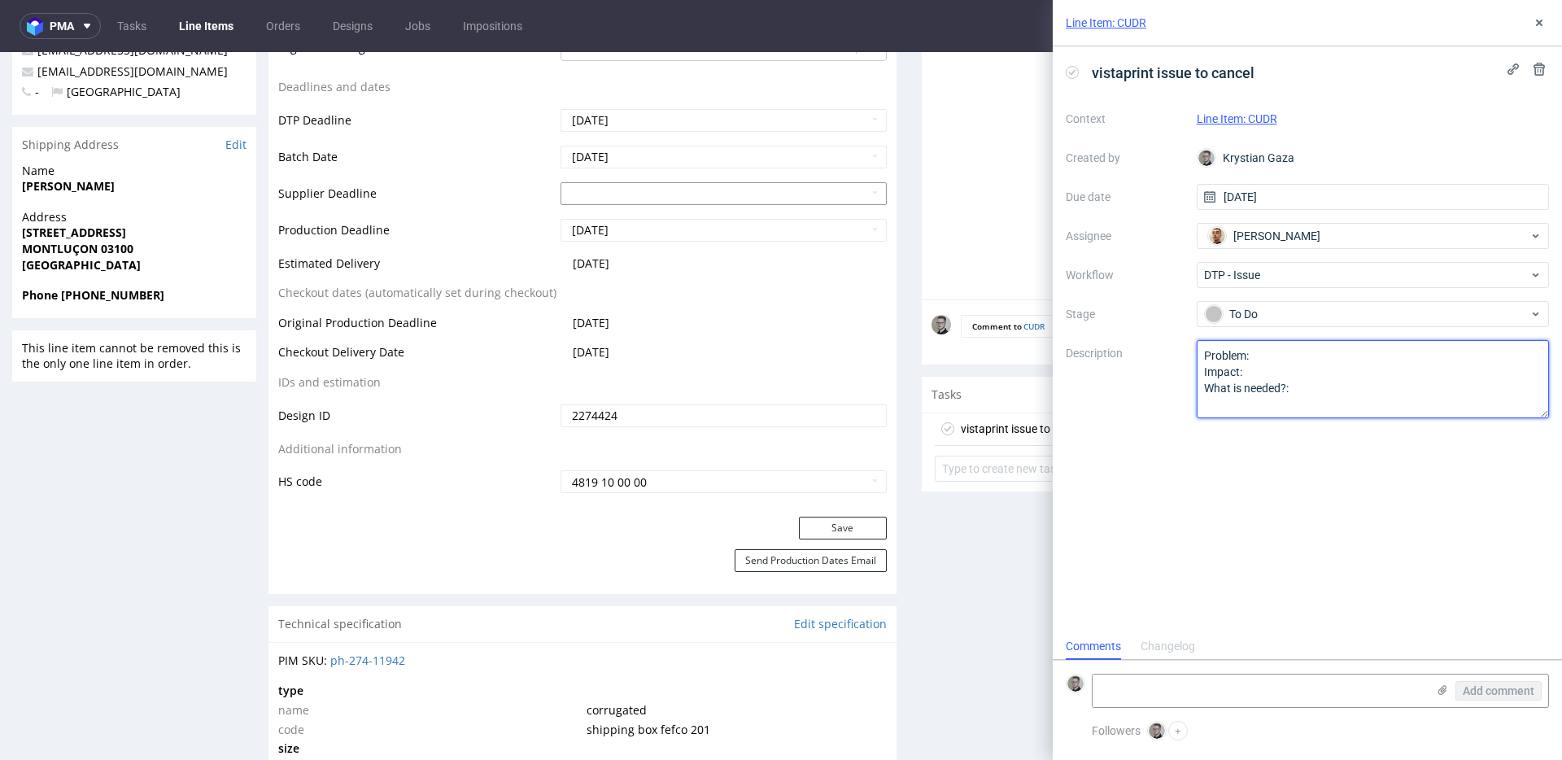
drag, startPoint x: 1317, startPoint y: 438, endPoint x: 868, endPoint y: 196, distance: 510.3
type textarea "Multicolor design for single color print."
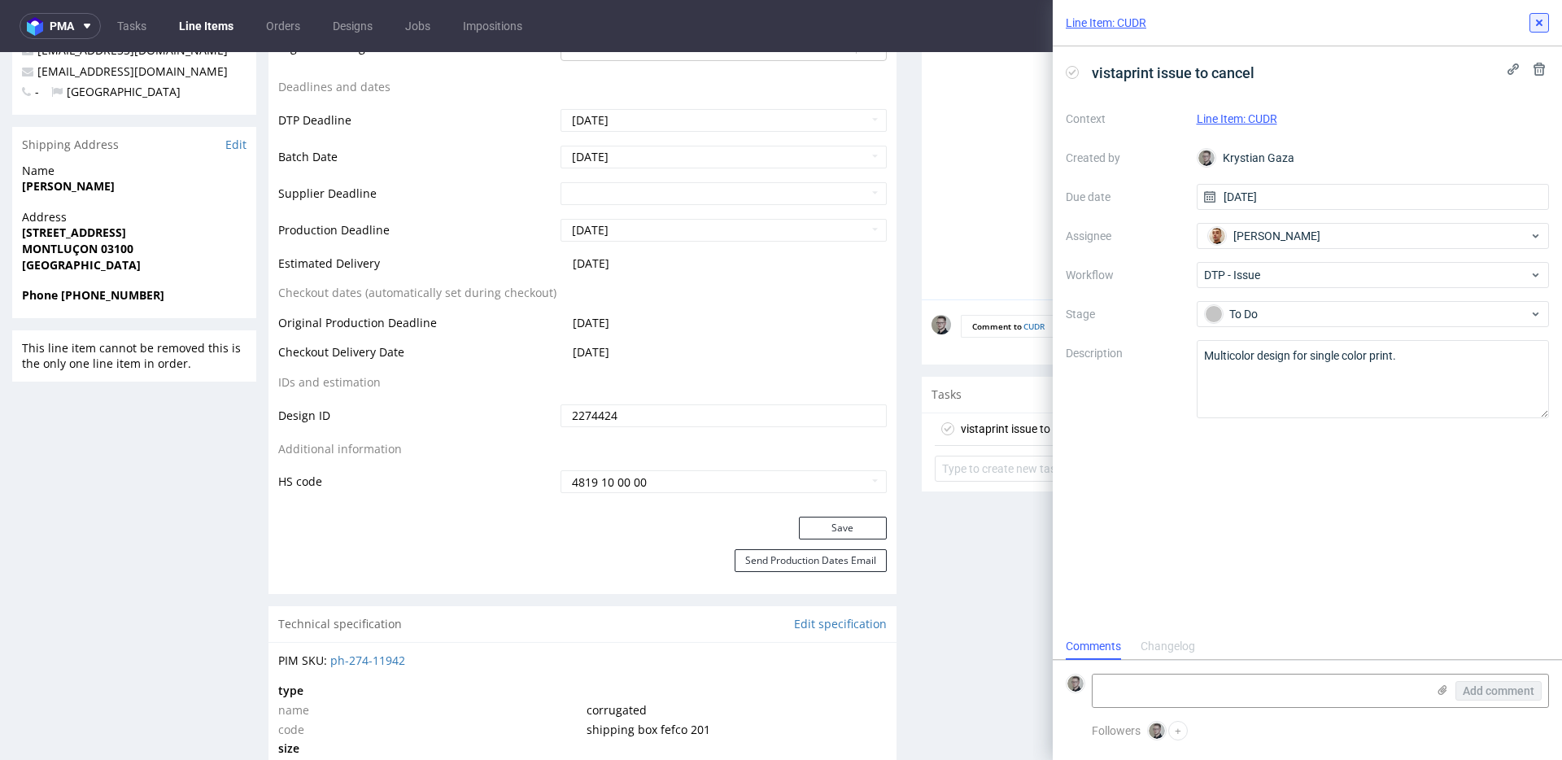
click at [1540, 20] on icon at bounding box center [1539, 22] width 13 height 13
